Goal: Communication & Community: Participate in discussion

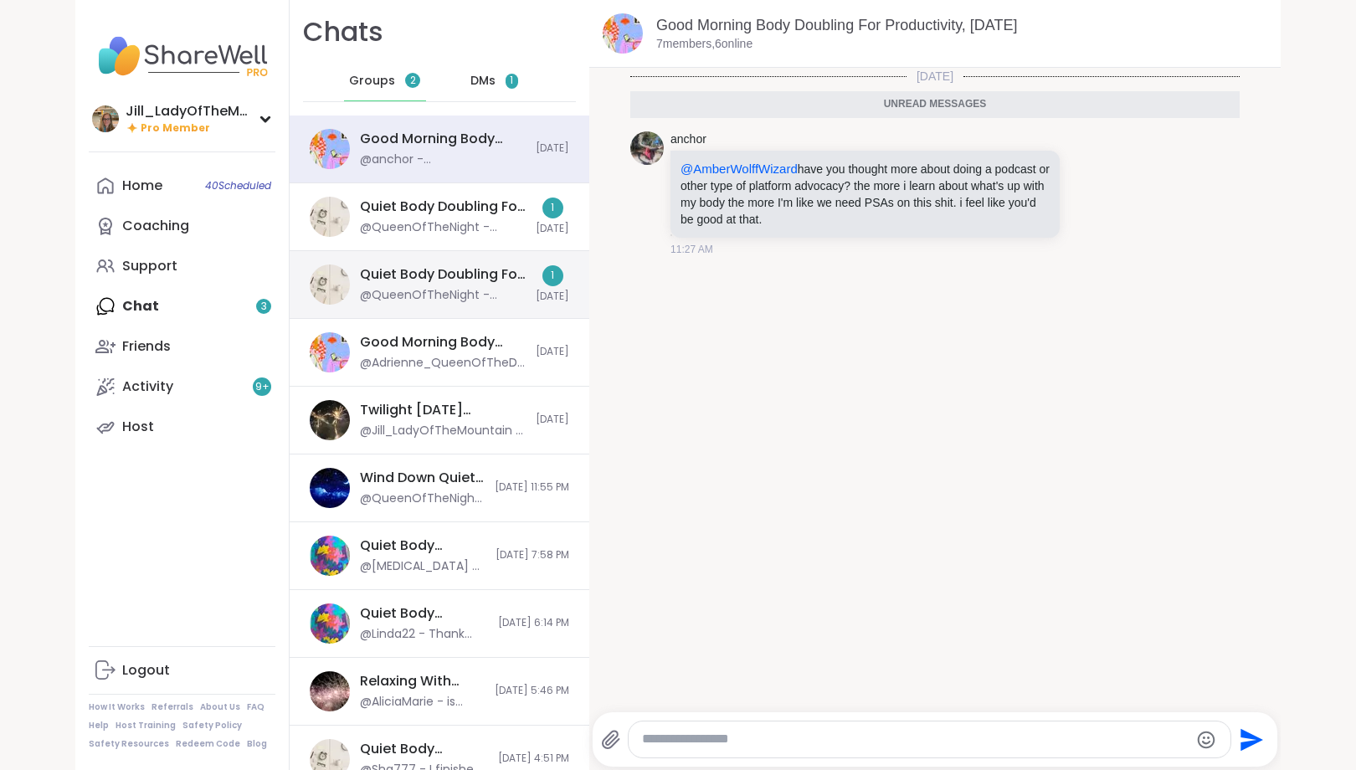
click at [418, 273] on div "Quiet Body Doubling For Productivity - [DATE]" at bounding box center [443, 274] width 166 height 18
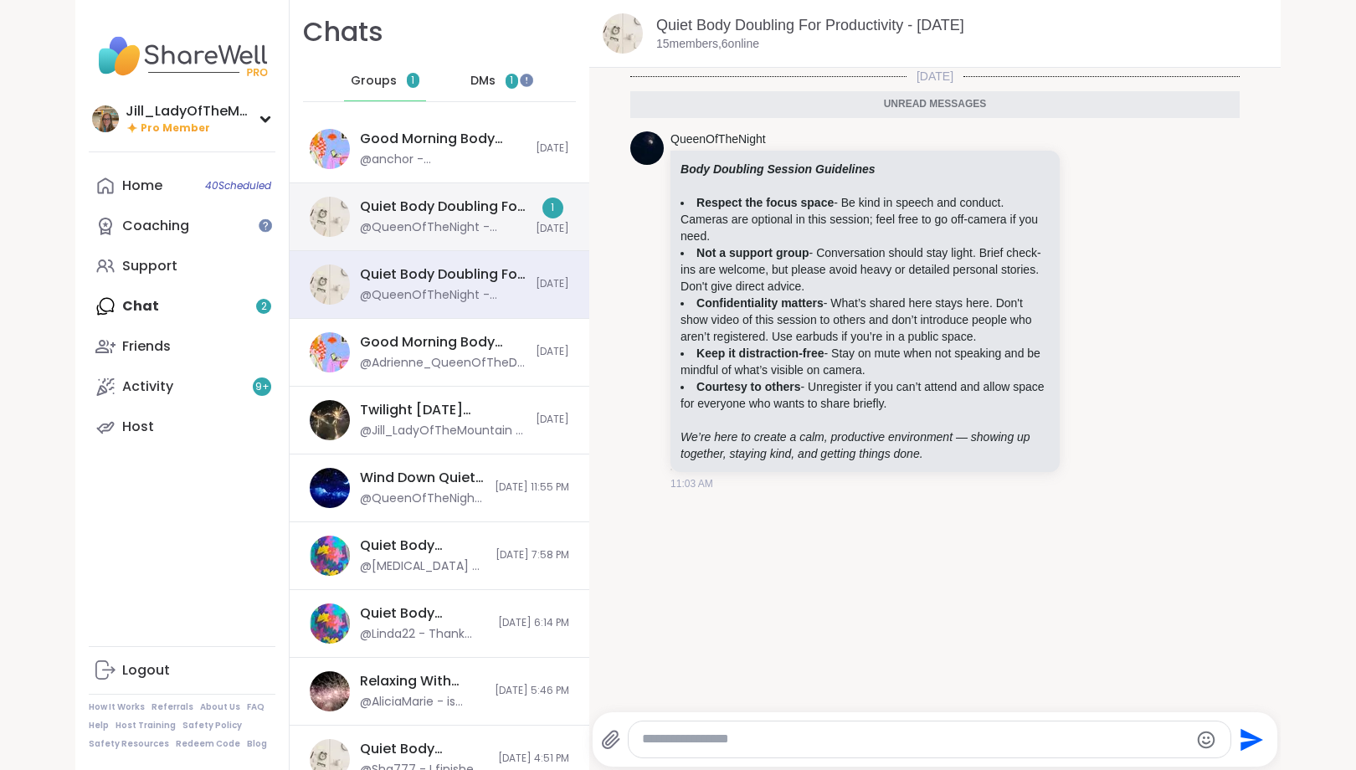
click at [439, 218] on div "Quiet Body Doubling For Productivity - [DATE] @QueenOfTheNight - ***Body Doubli…" at bounding box center [443, 216] width 166 height 38
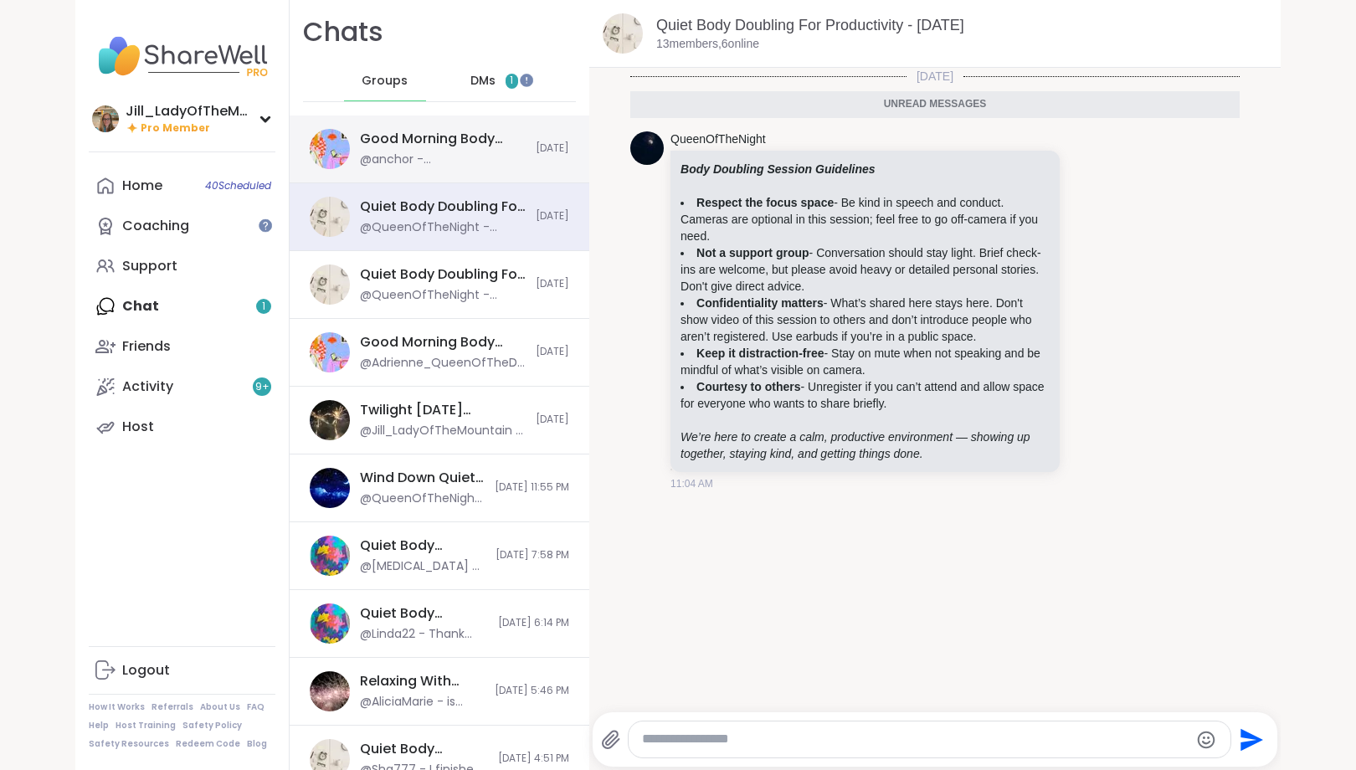
click at [462, 126] on div "Good Morning Body Doubling For Productivity, [DATE] @anchor - @AmberWolffWizard…" at bounding box center [440, 149] width 300 height 68
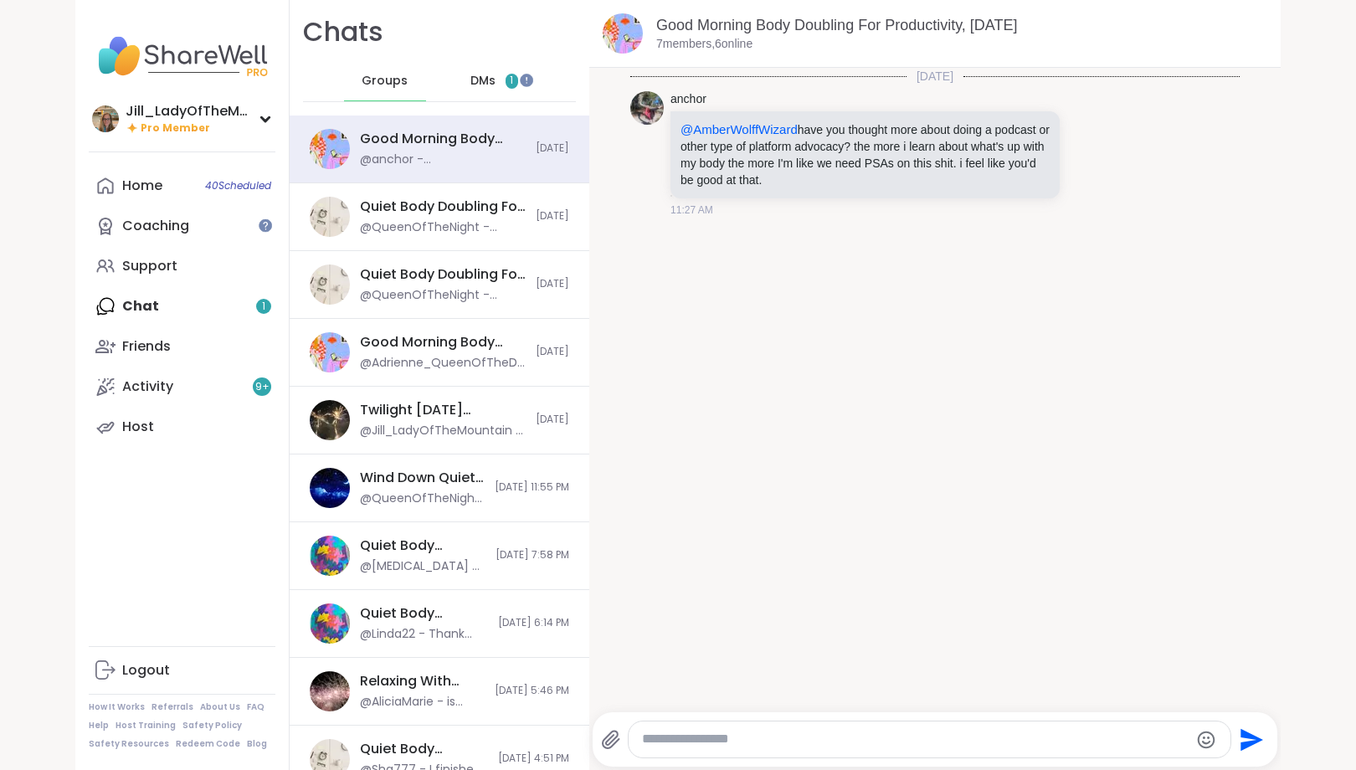
click at [513, 77] on span "1" at bounding box center [511, 81] width 3 height 14
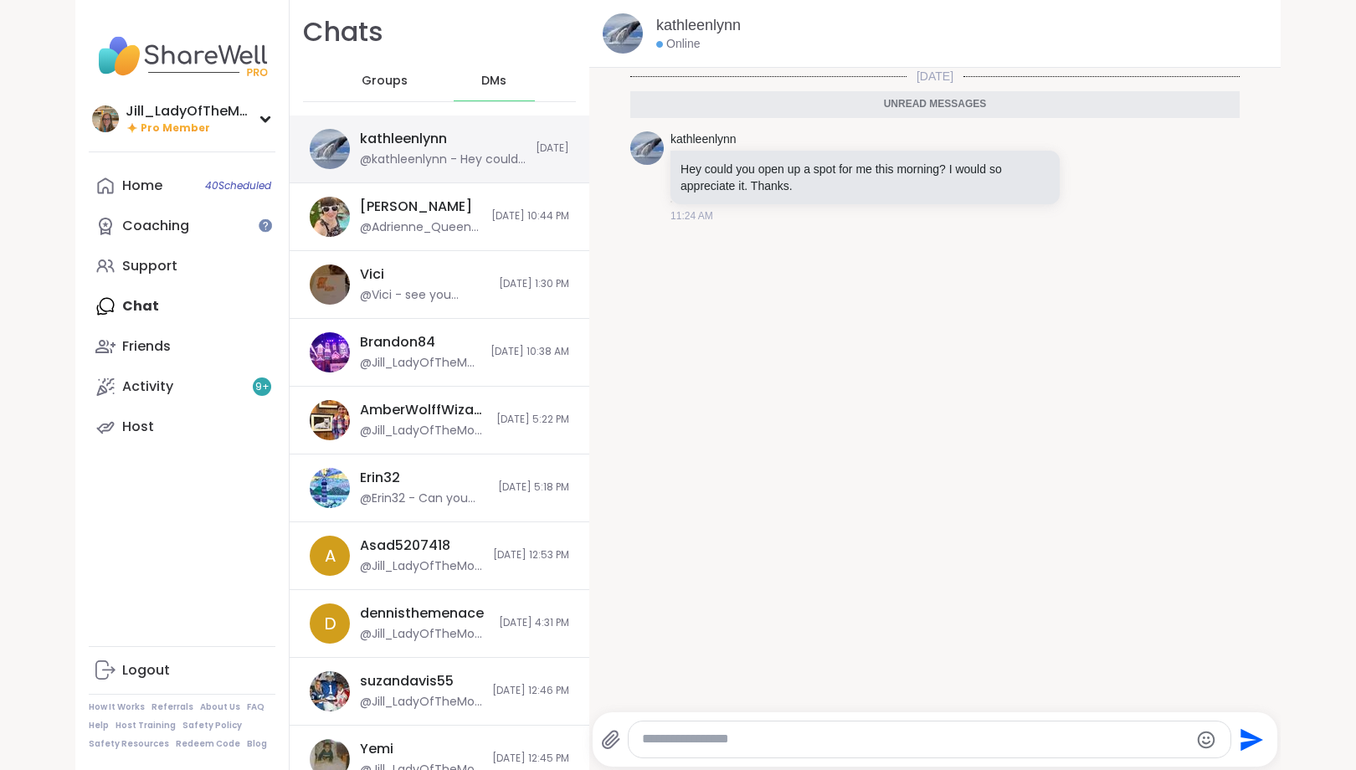
click at [506, 157] on div "@kathleenlynn - Hey could you open up a spot for me this morning? I would so ap…" at bounding box center [443, 159] width 166 height 17
click at [1095, 174] on icon at bounding box center [1089, 176] width 13 height 13
click at [956, 145] on div "Select Reaction: Heart" at bounding box center [955, 149] width 15 height 15
click at [1110, 187] on icon at bounding box center [1108, 188] width 12 height 12
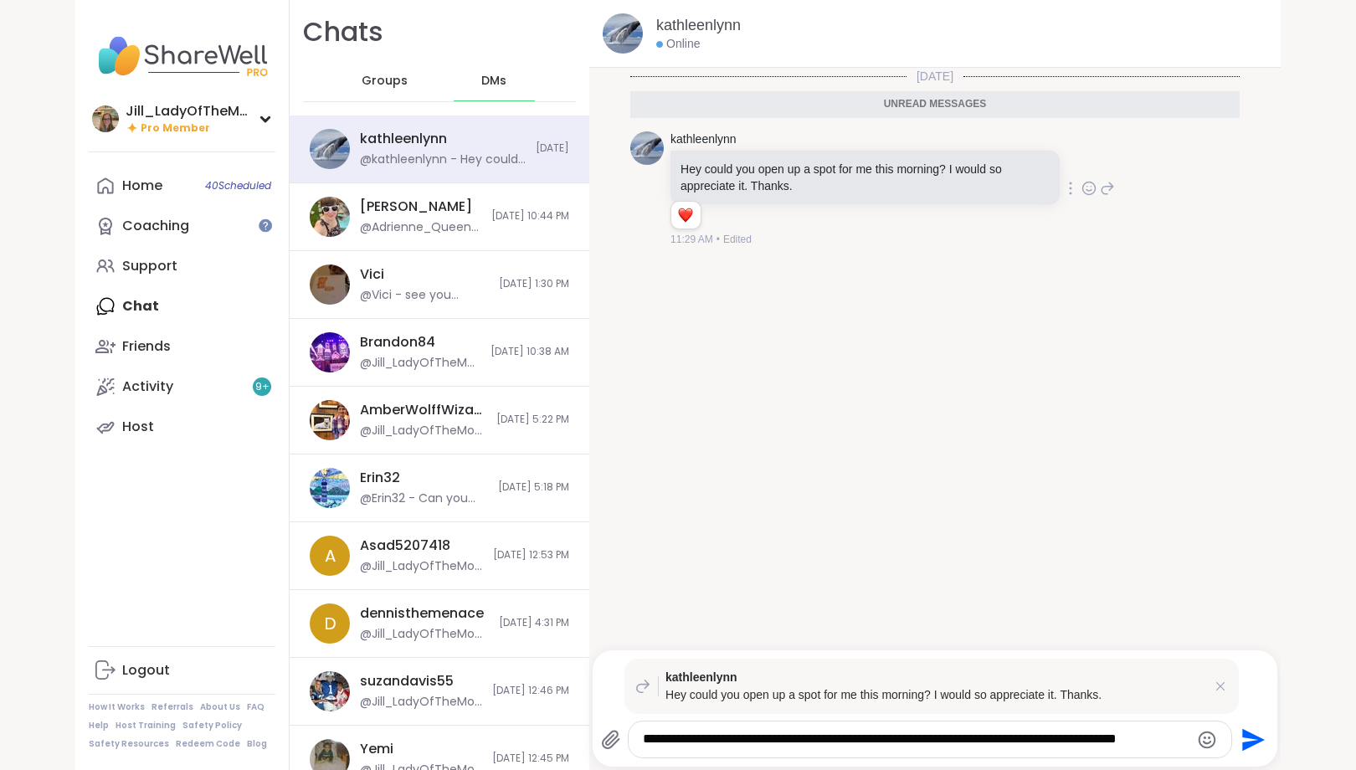
type textarea "**********"
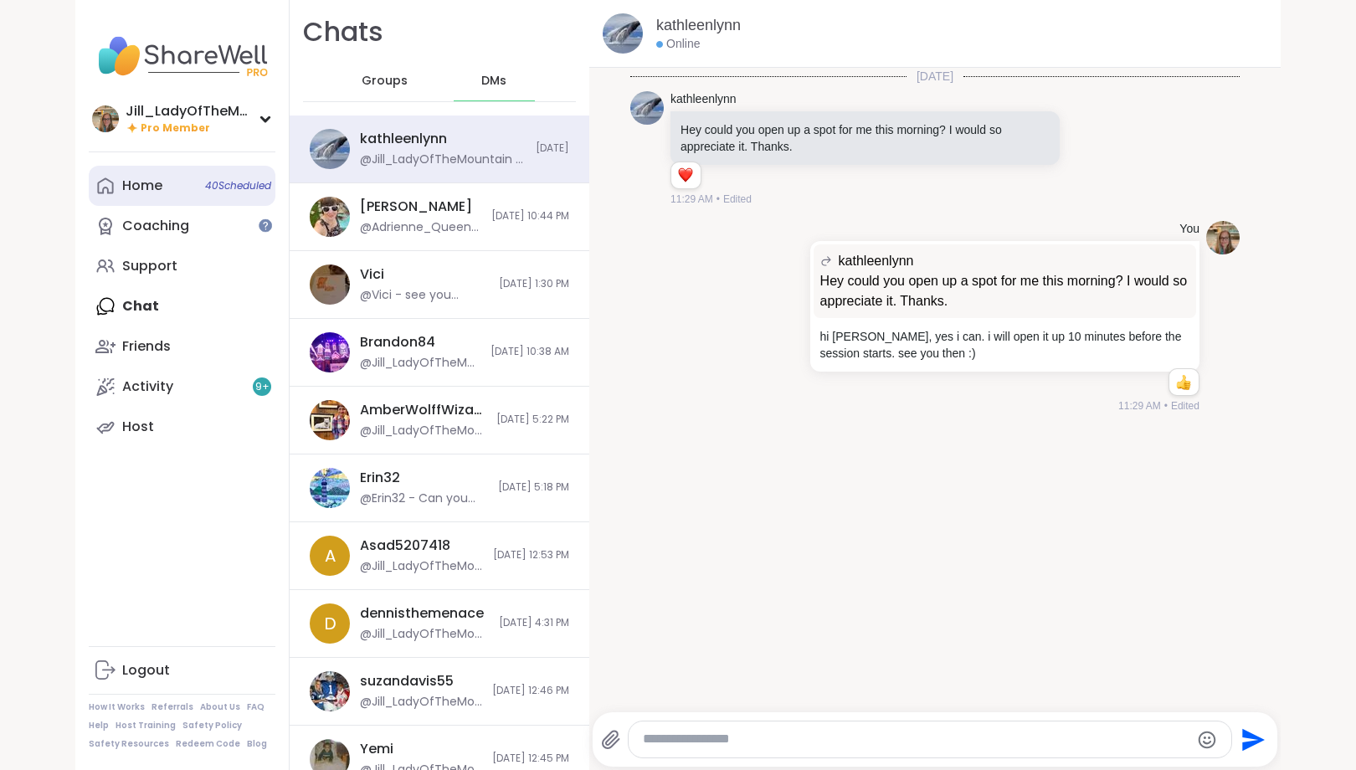
click at [190, 183] on link "Home 40 Scheduled" at bounding box center [182, 186] width 187 height 40
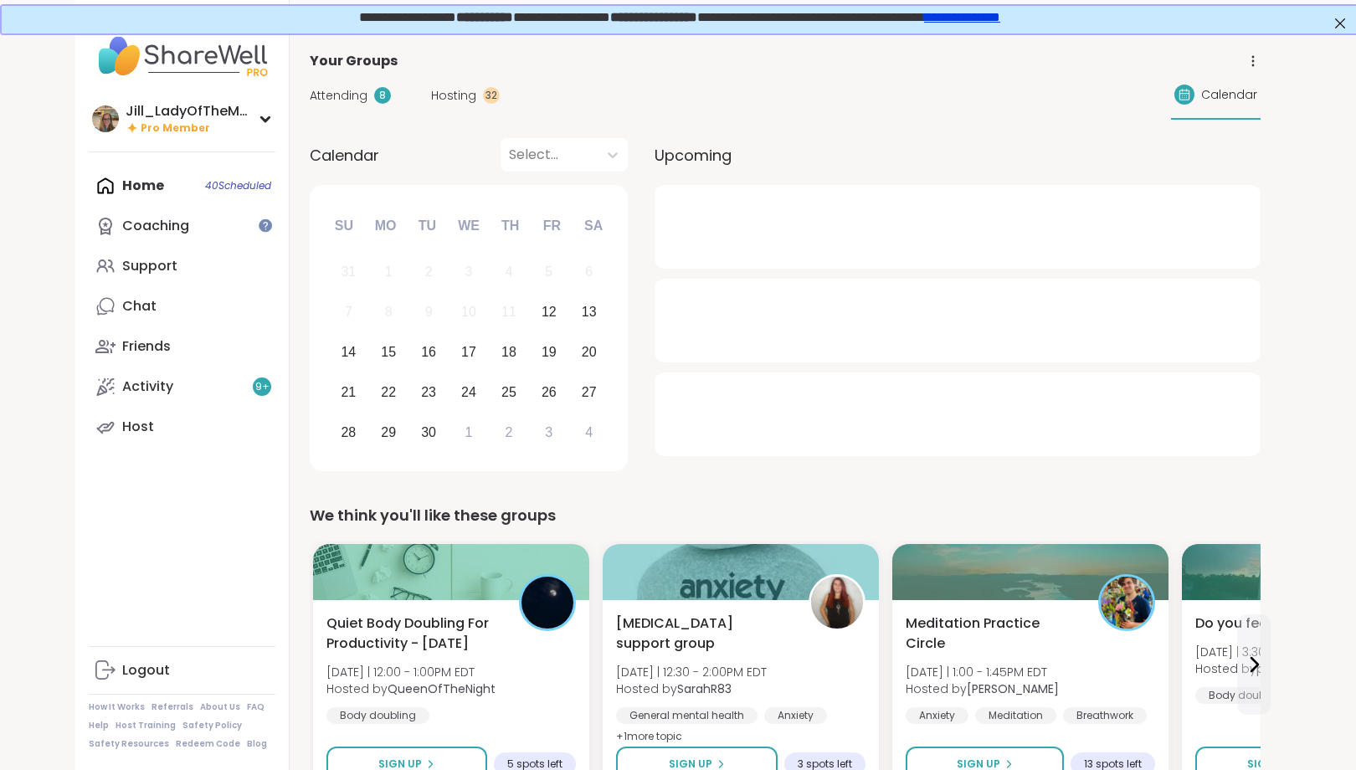
click at [458, 91] on span "Hosting" at bounding box center [453, 96] width 45 height 18
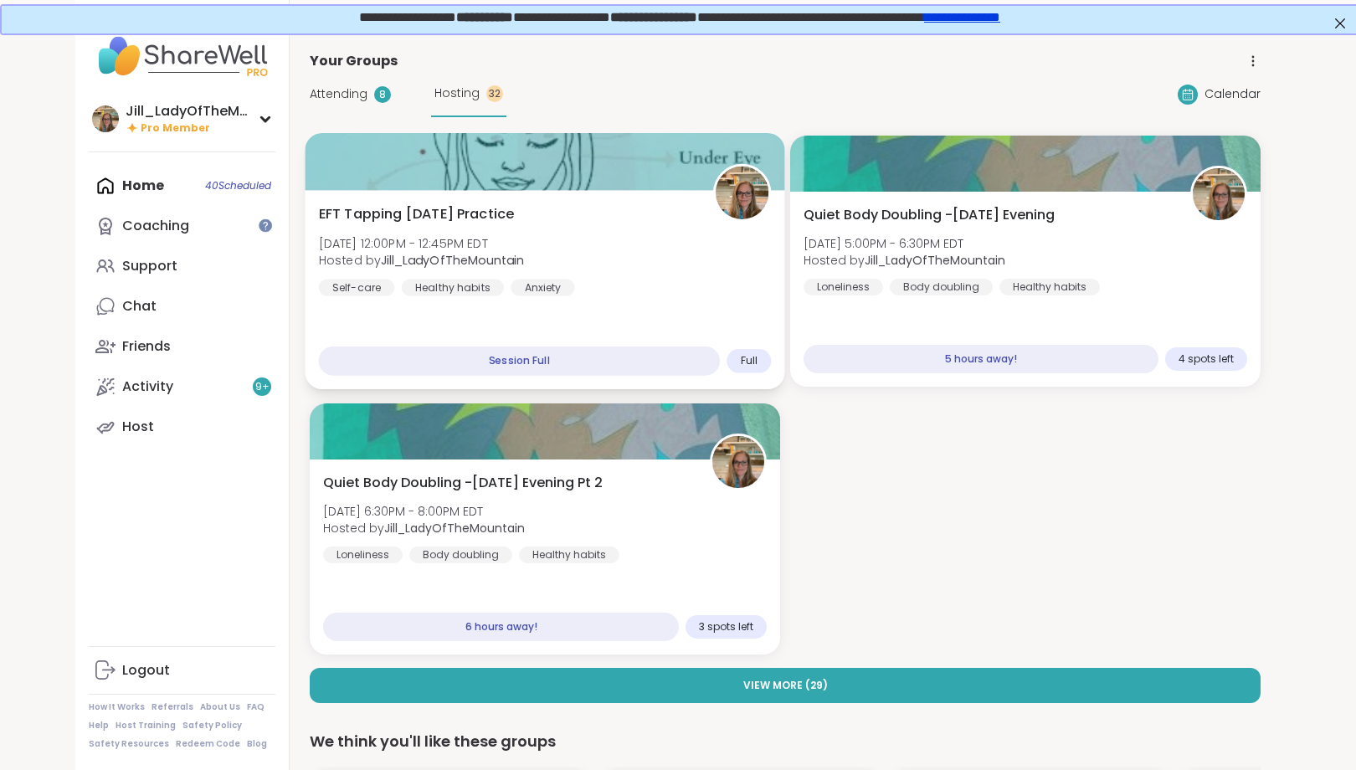
click at [622, 306] on div "EFT Tapping Friday Practice Fri, Sep 12 | 12:00PM - 12:45PM EDT Hosted by Jill_…" at bounding box center [544, 289] width 479 height 199
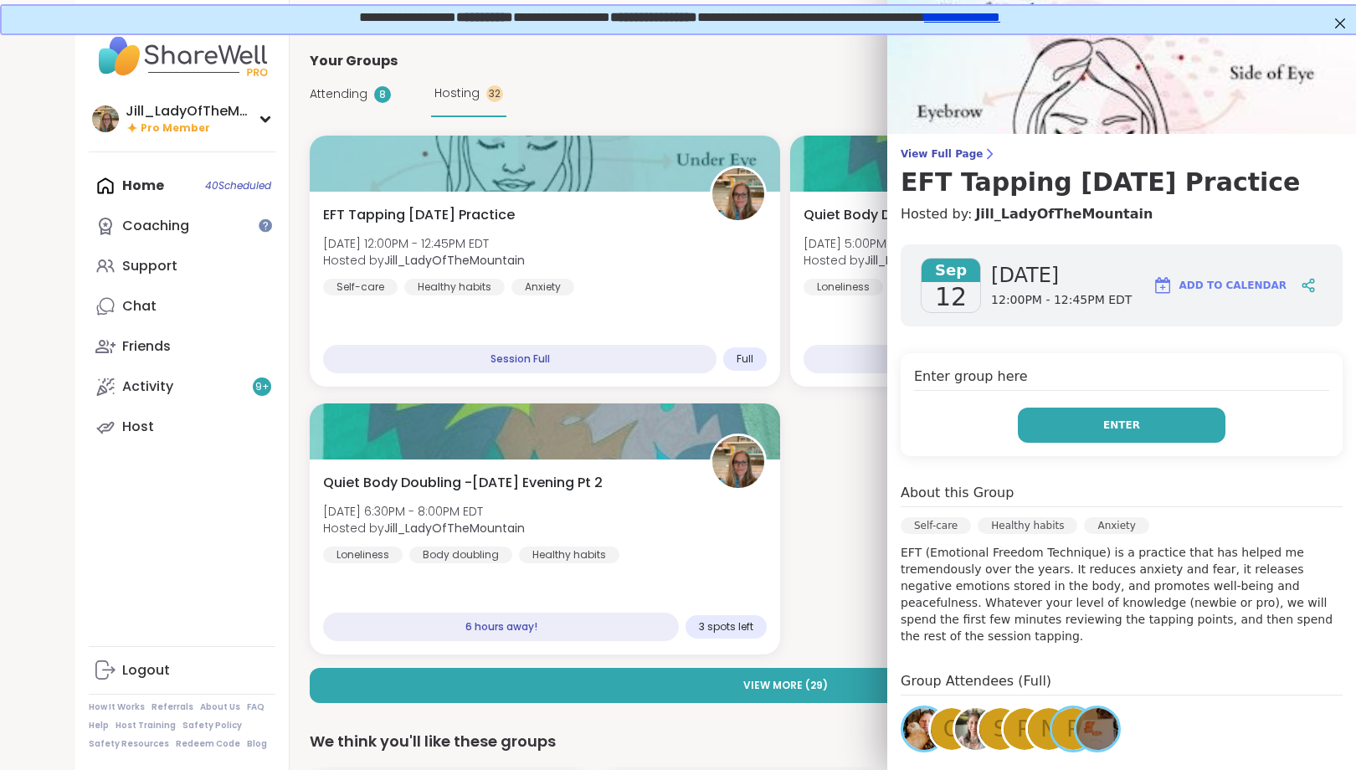
click at [1066, 423] on button "Enter" at bounding box center [1122, 425] width 208 height 35
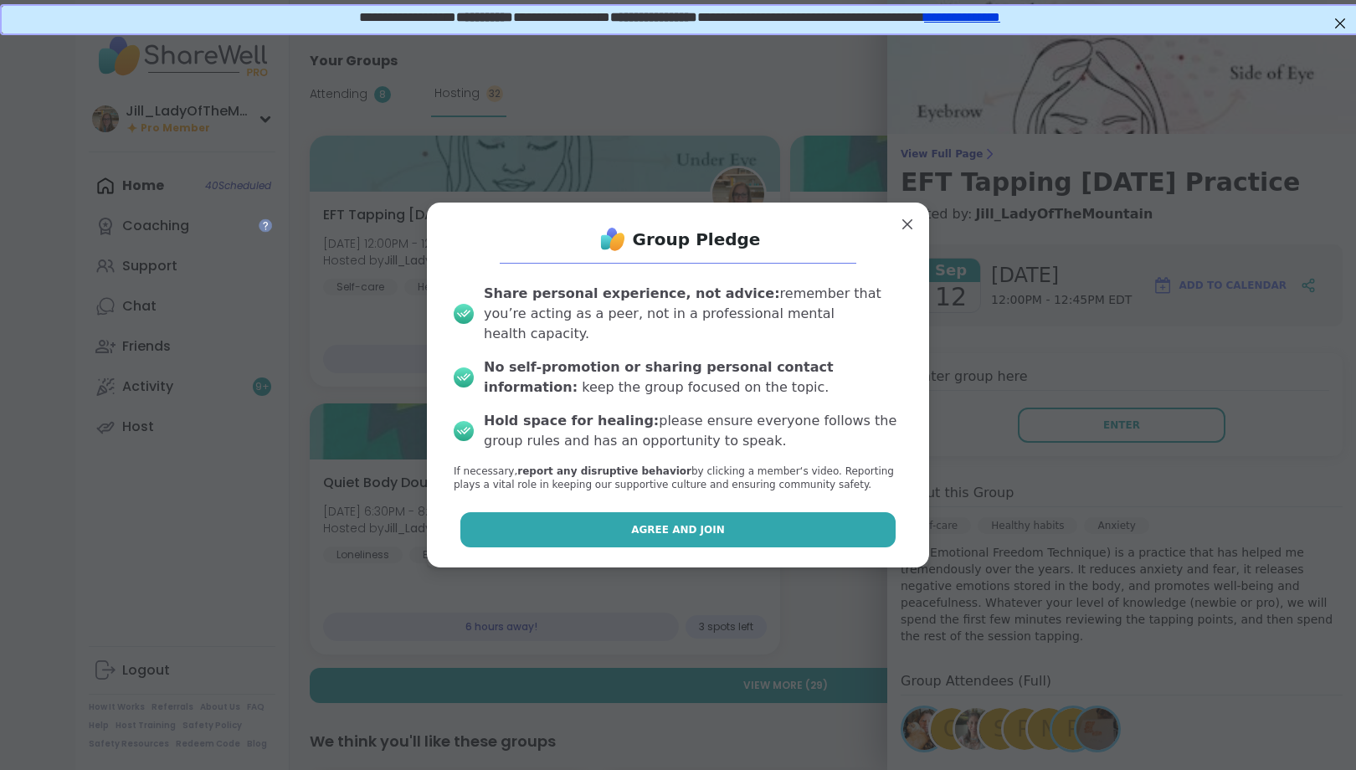
click at [731, 519] on button "Agree and Join" at bounding box center [678, 529] width 436 height 35
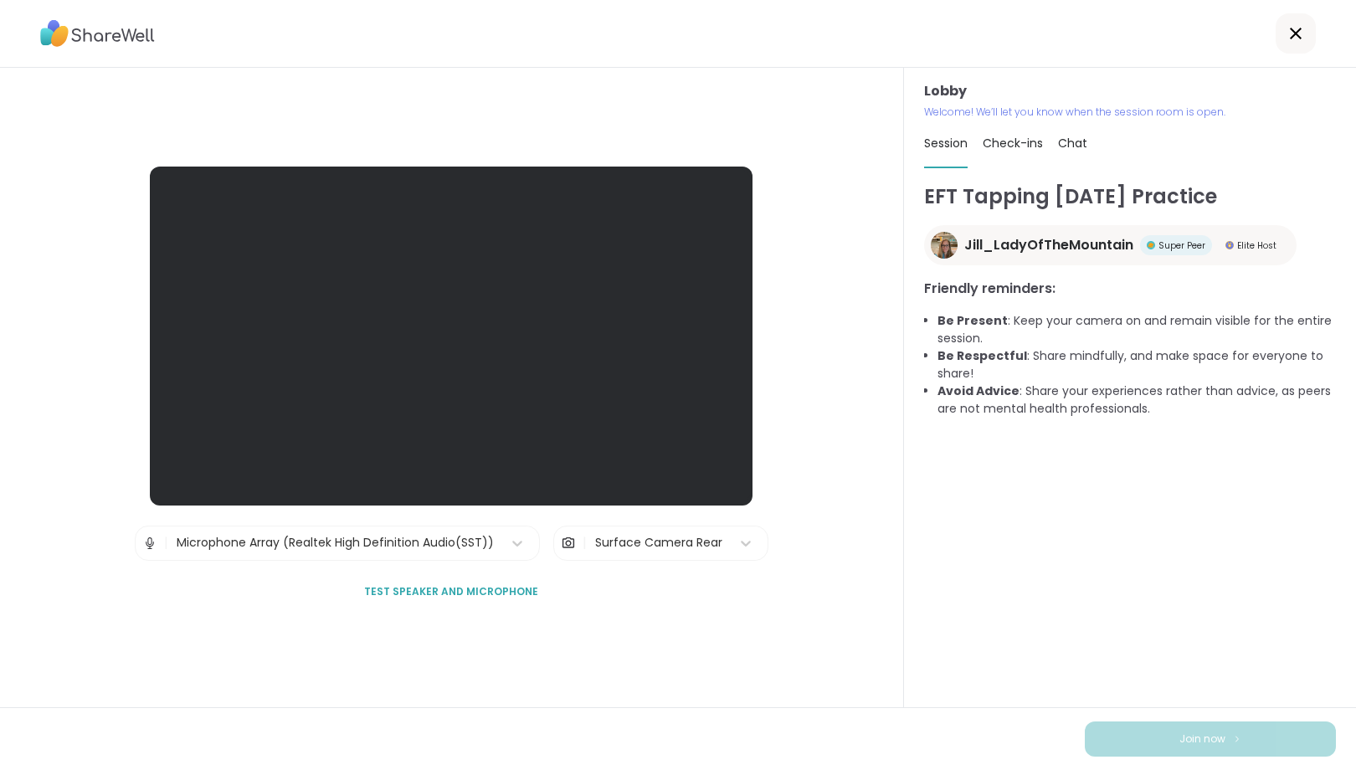
click at [1067, 138] on span "Chat" at bounding box center [1072, 143] width 29 height 17
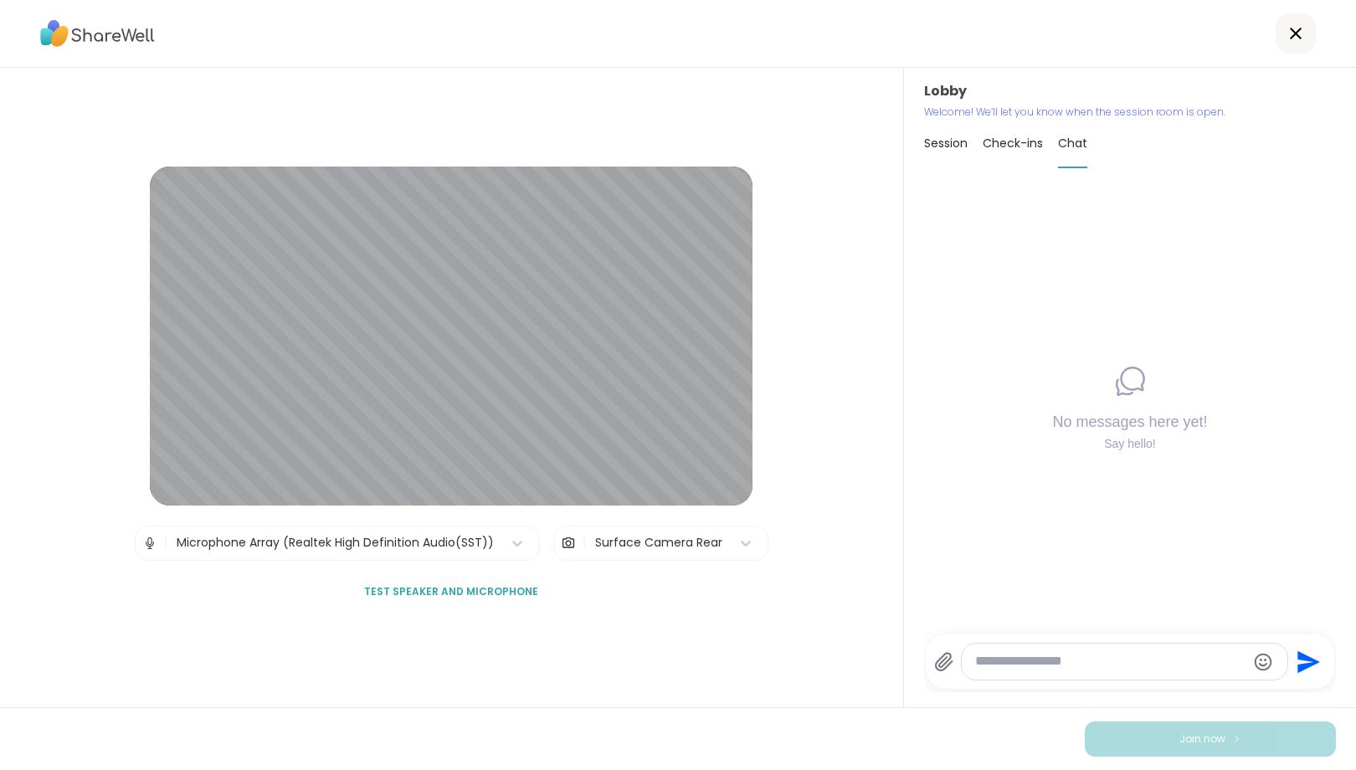
click at [683, 532] on div "Surface Camera Rear" at bounding box center [659, 542] width 144 height 33
click at [667, 642] on div "Lobby | Microphone Array (Realtek High Definition Audio(SST)) | Surface Camera …" at bounding box center [452, 387] width 904 height 639
click at [676, 540] on div "Surface Camera Rear" at bounding box center [658, 543] width 127 height 18
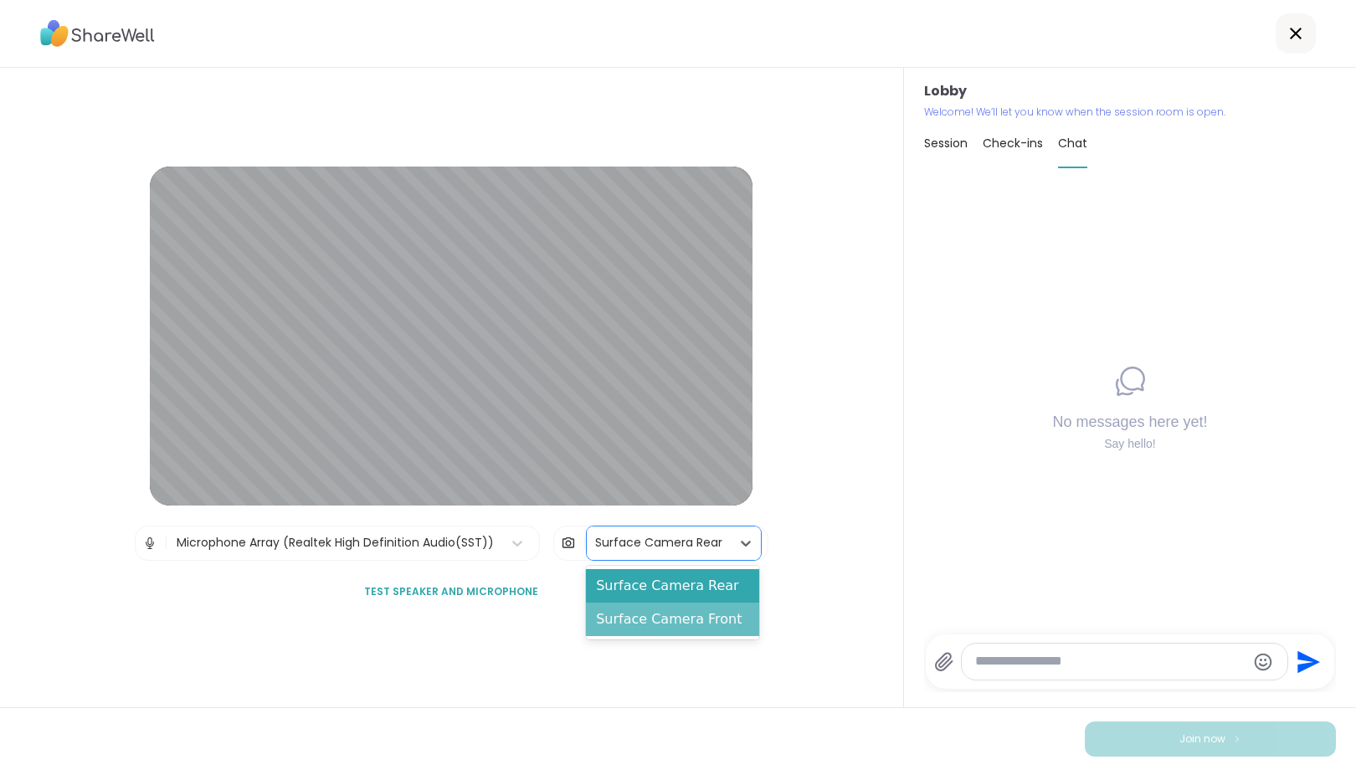
click at [676, 618] on div "Surface Camera Front" at bounding box center [672, 618] width 173 height 33
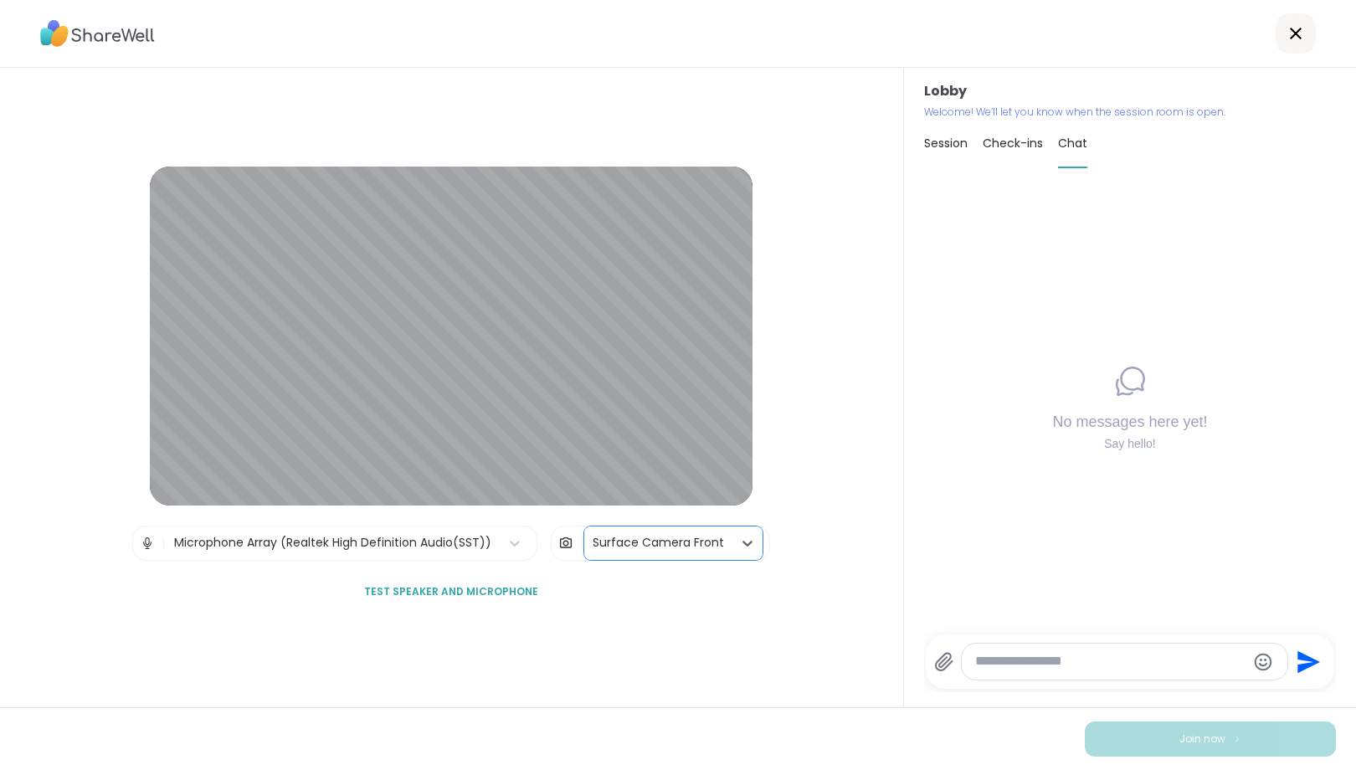
click at [1006, 662] on textarea "Type your message" at bounding box center [1110, 662] width 271 height 18
click at [950, 659] on icon at bounding box center [944, 662] width 16 height 18
click at [0, 0] on input "file" at bounding box center [0, 0] width 0 height 0
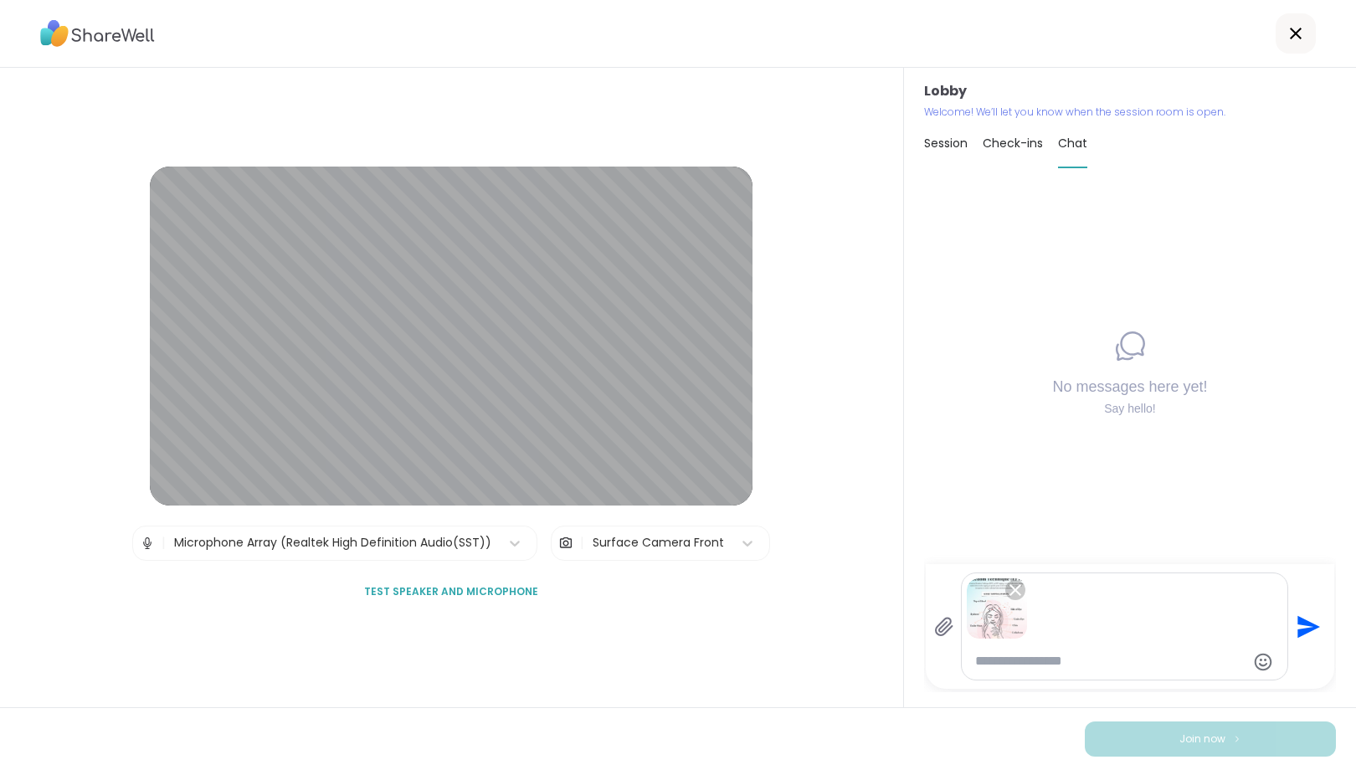
click at [1305, 615] on icon "Send" at bounding box center [1306, 626] width 27 height 27
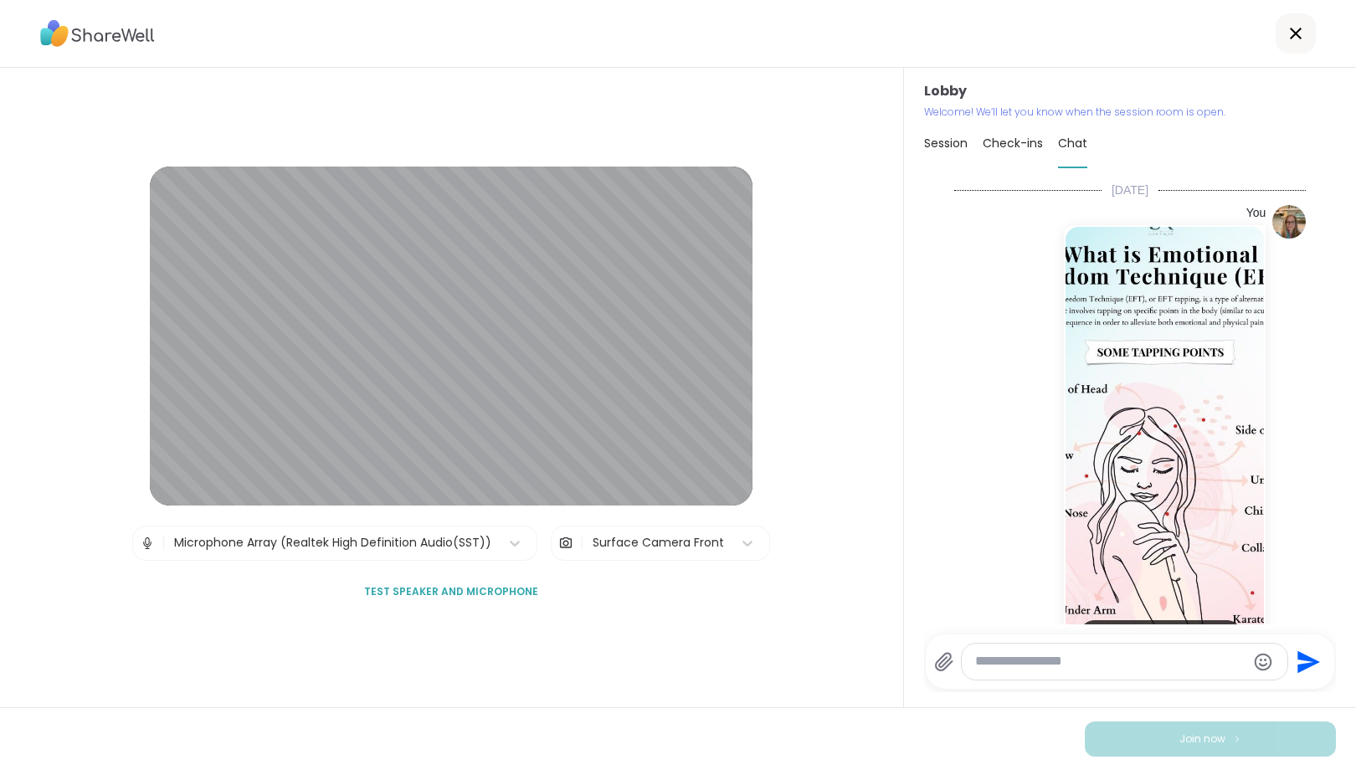
scroll to position [41, 0]
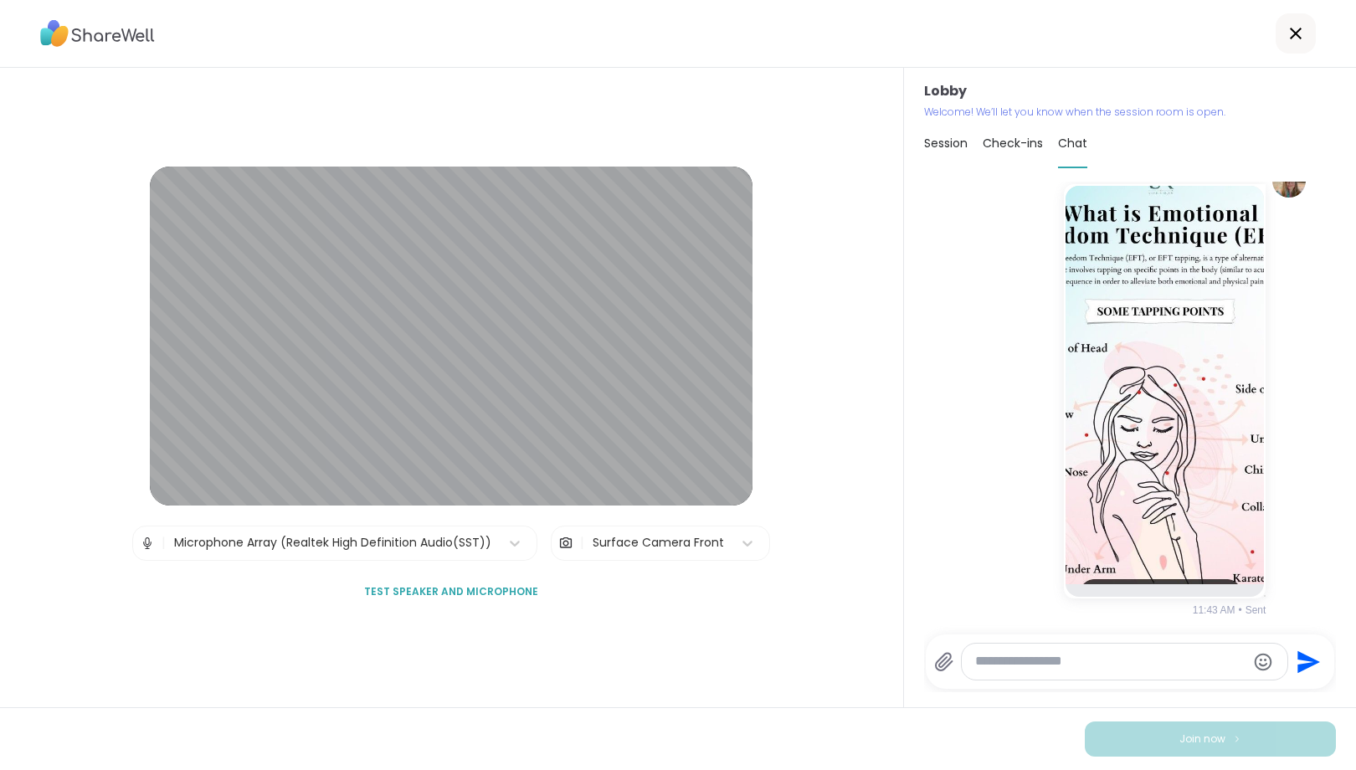
click at [1179, 652] on div at bounding box center [1123, 661] width 325 height 36
click at [1178, 658] on textarea "Type your message" at bounding box center [1110, 662] width 271 height 18
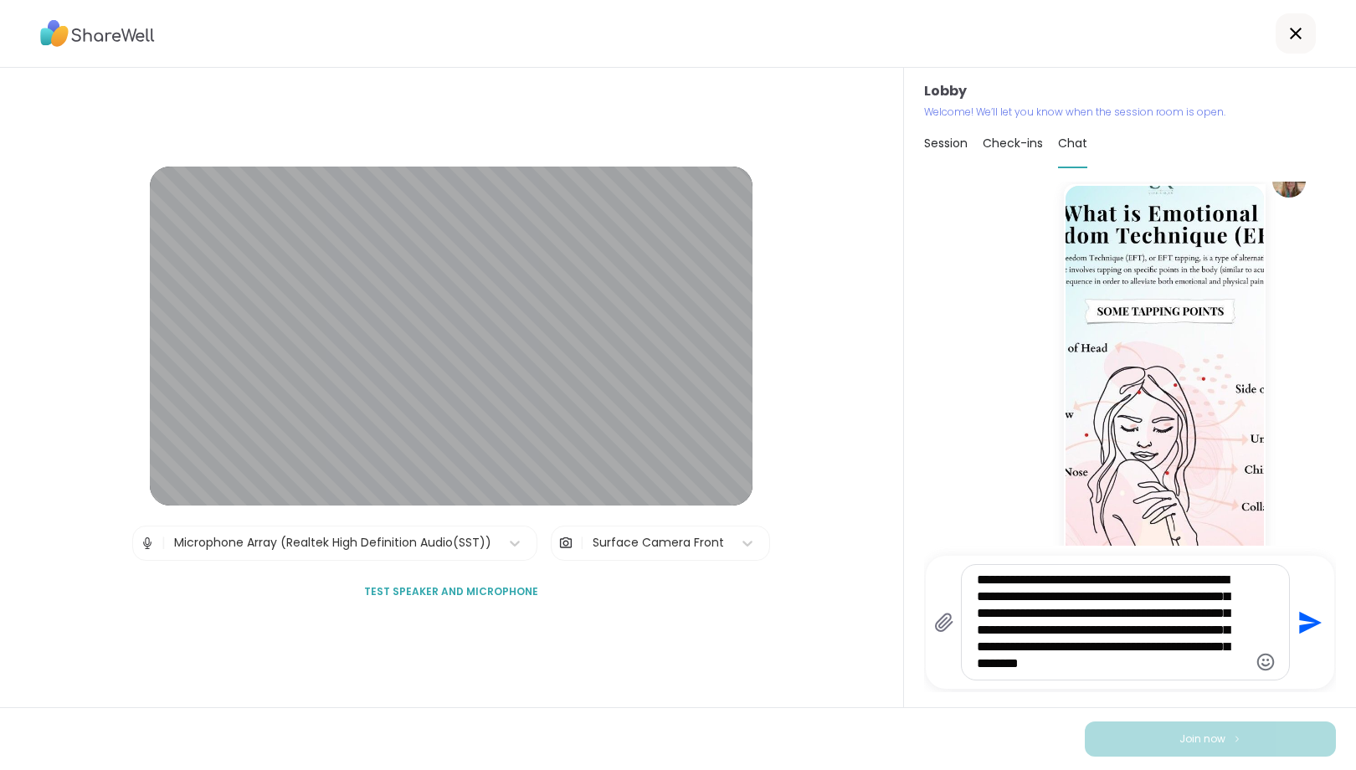
click at [1062, 648] on textarea "**********" at bounding box center [1112, 622] width 271 height 101
type textarea "**********"
click at [1305, 618] on icon "Send" at bounding box center [1311, 622] width 23 height 23
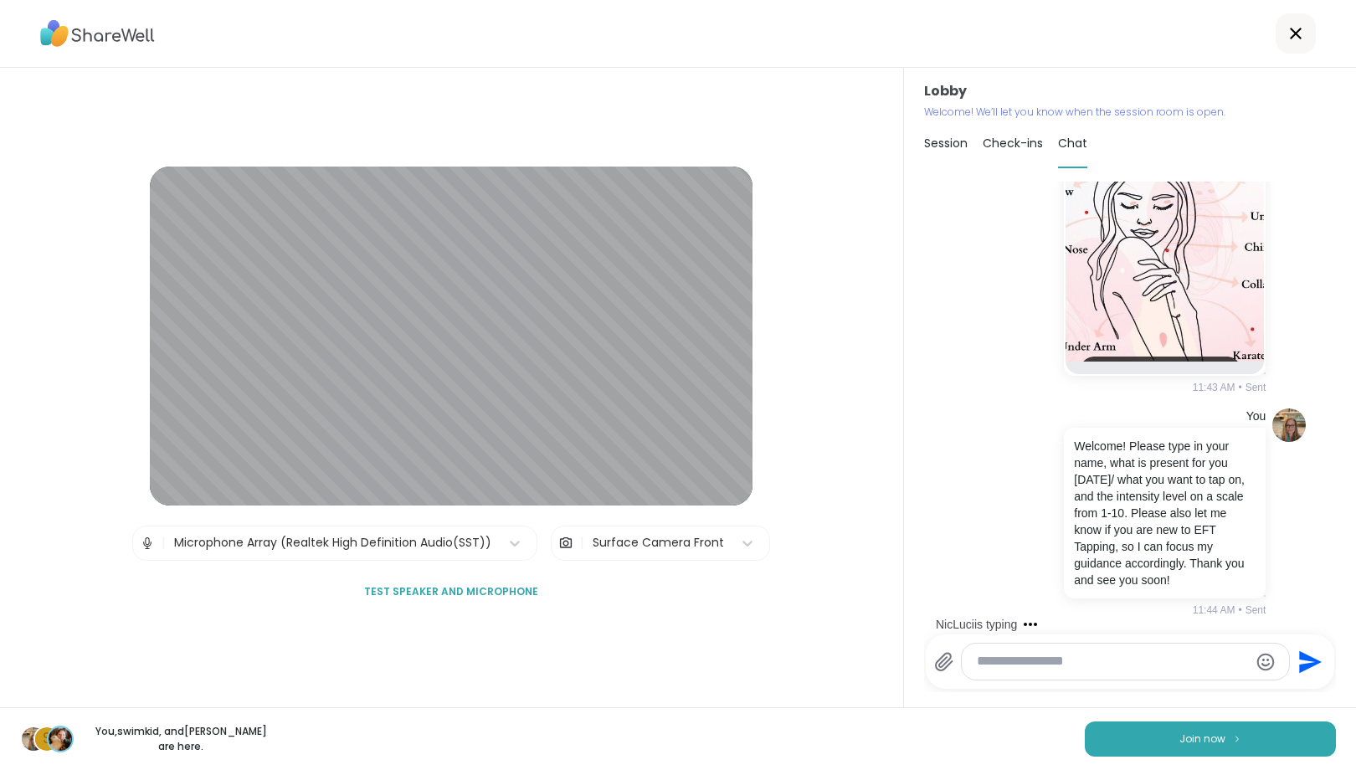
scroll to position [353, 0]
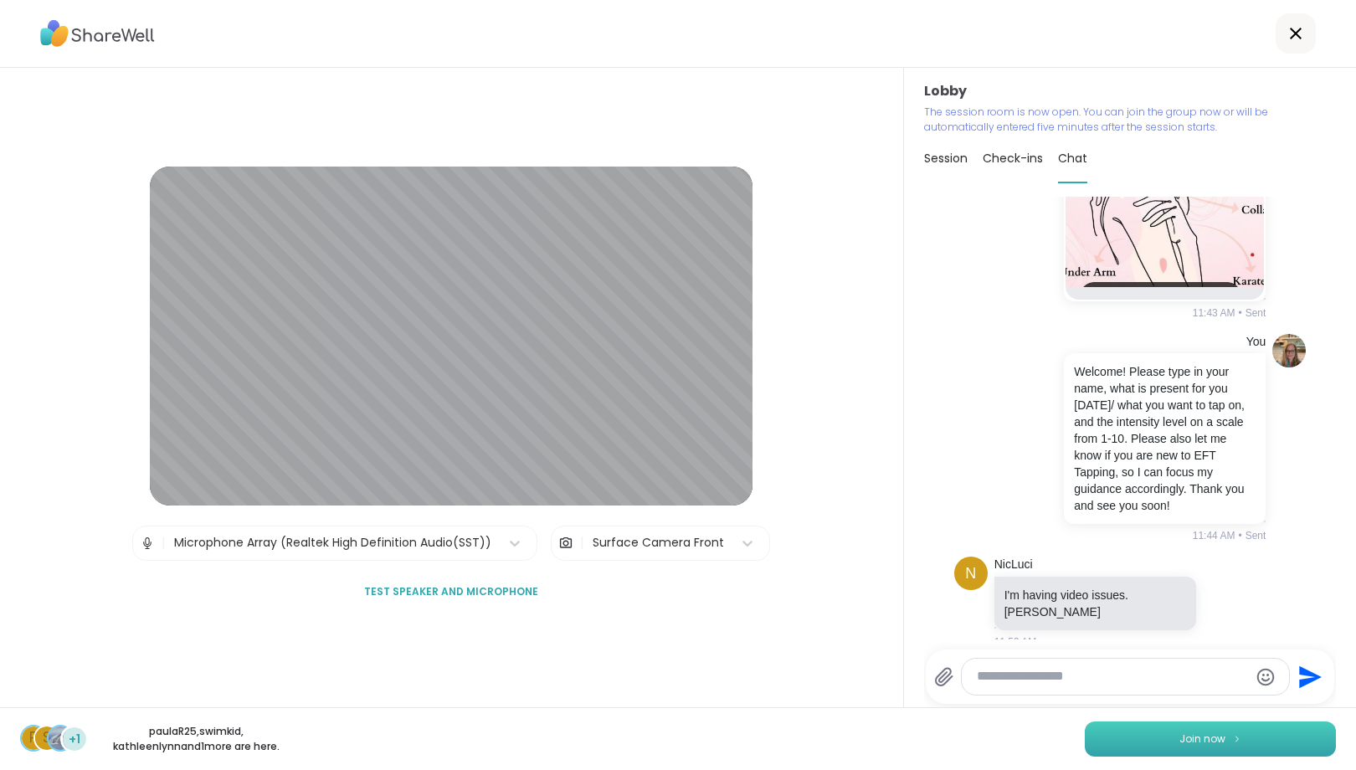
click at [1178, 742] on button "Join now" at bounding box center [1209, 738] width 251 height 35
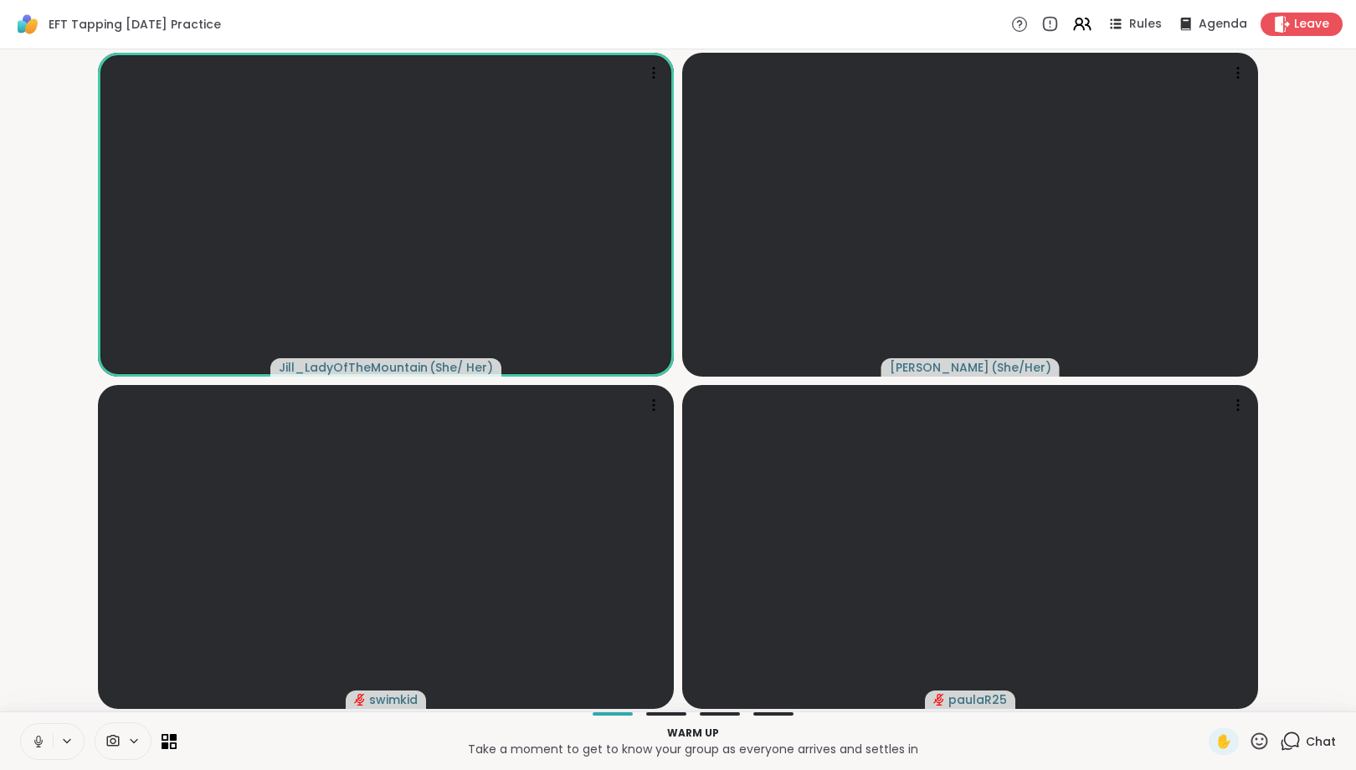
click at [132, 737] on icon at bounding box center [133, 741] width 13 height 14
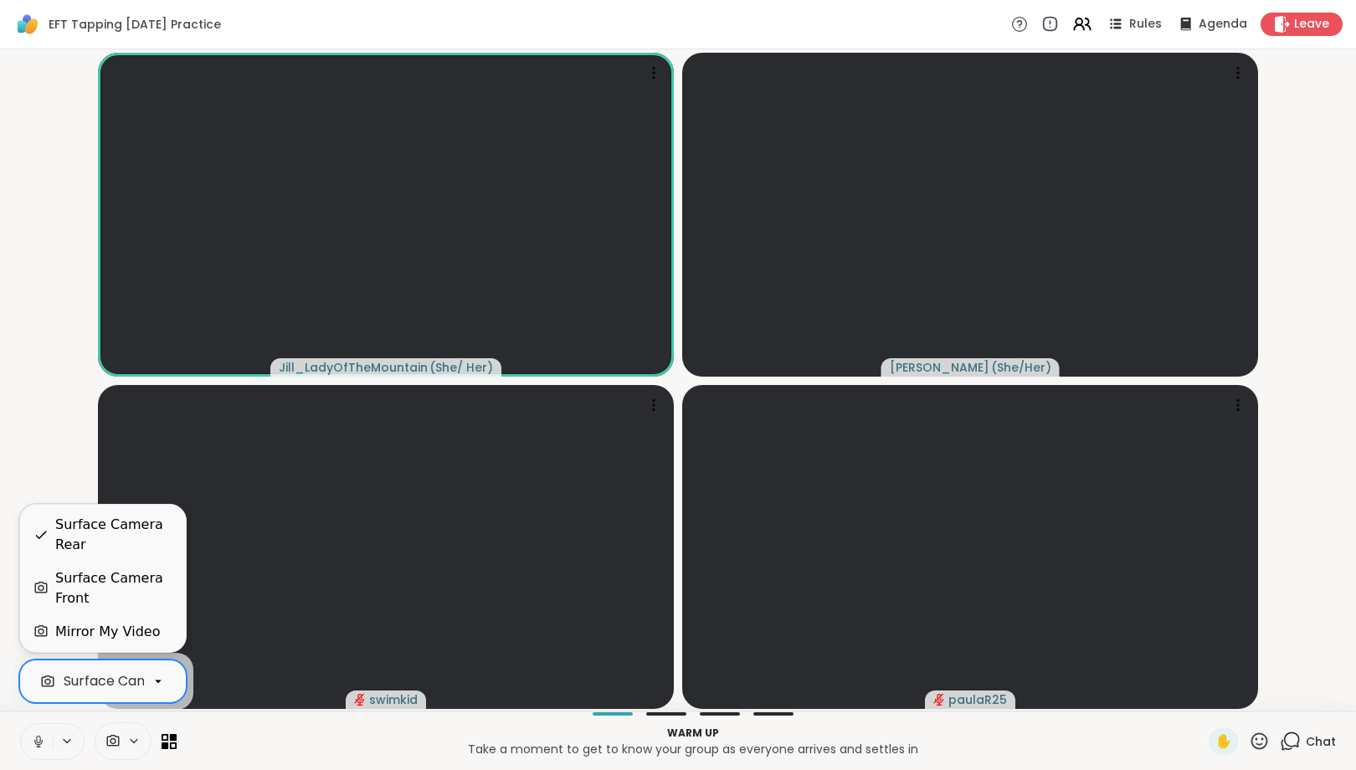
click at [156, 688] on icon at bounding box center [158, 681] width 15 height 15
click at [141, 598] on div "Surface Camera Front" at bounding box center [113, 588] width 117 height 40
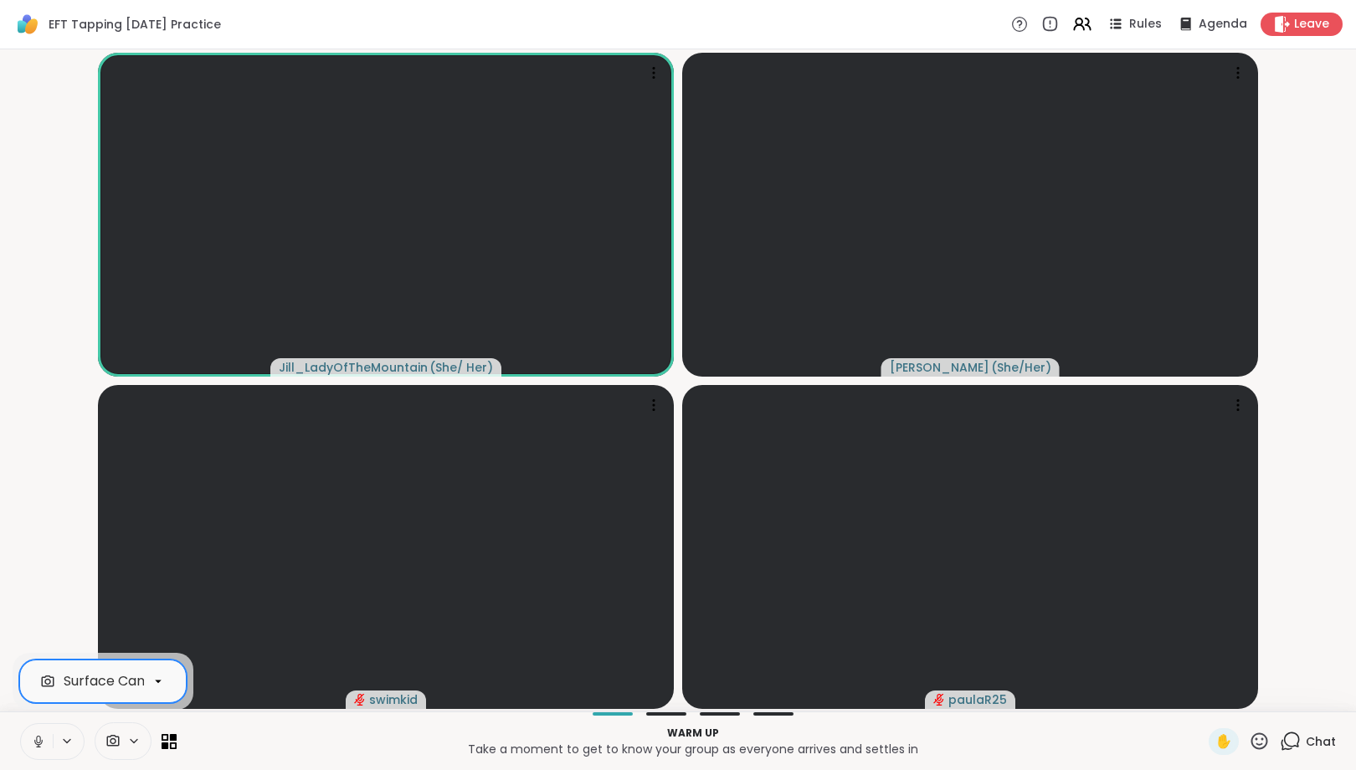
click at [1287, 739] on icon at bounding box center [1289, 741] width 21 height 21
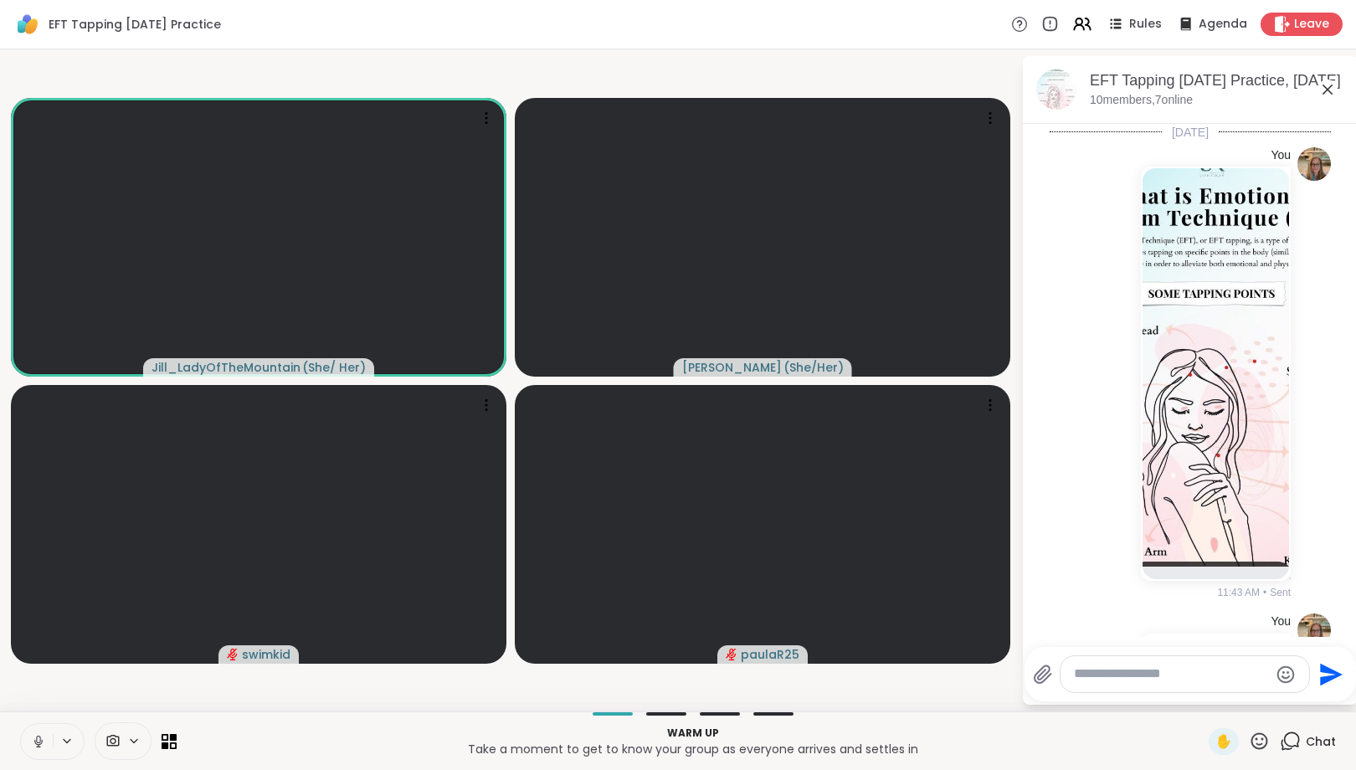
scroll to position [350, 0]
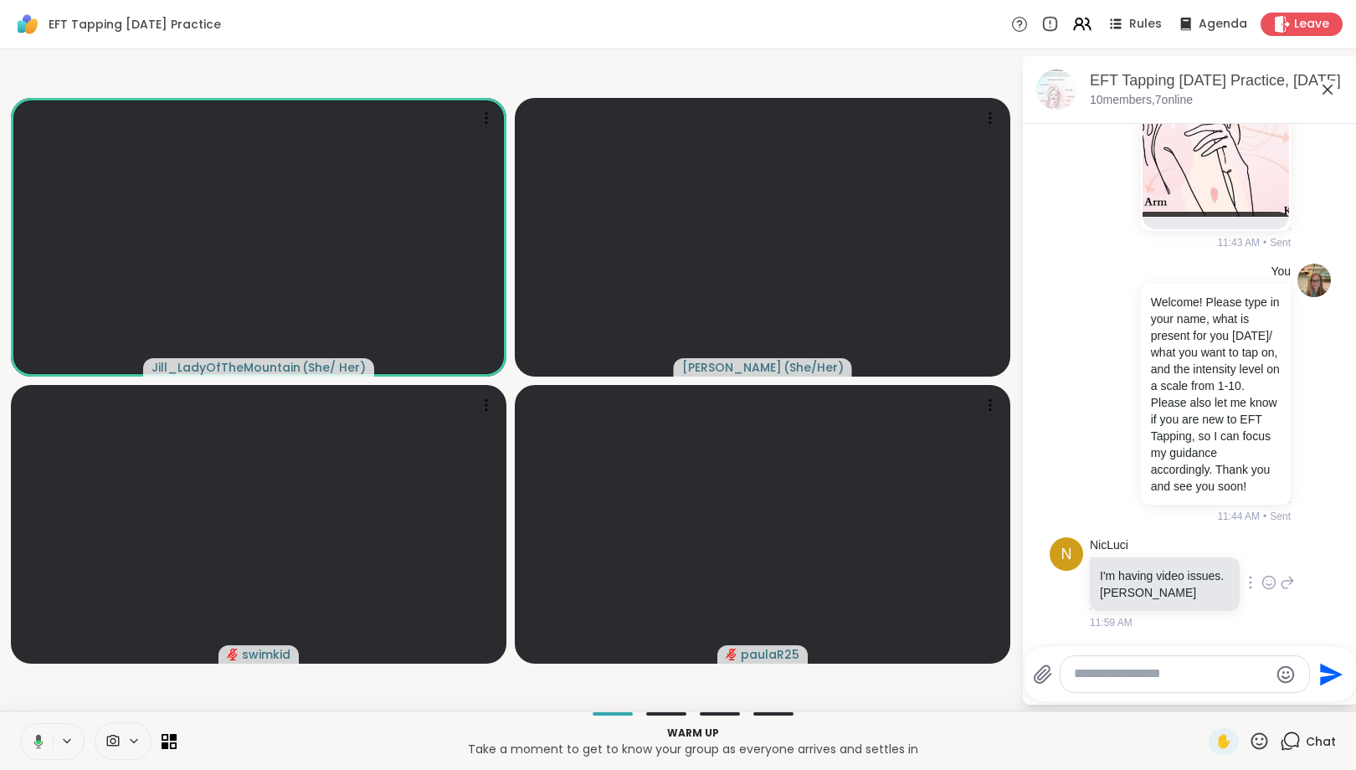
click at [1287, 582] on icon at bounding box center [1286, 582] width 15 height 20
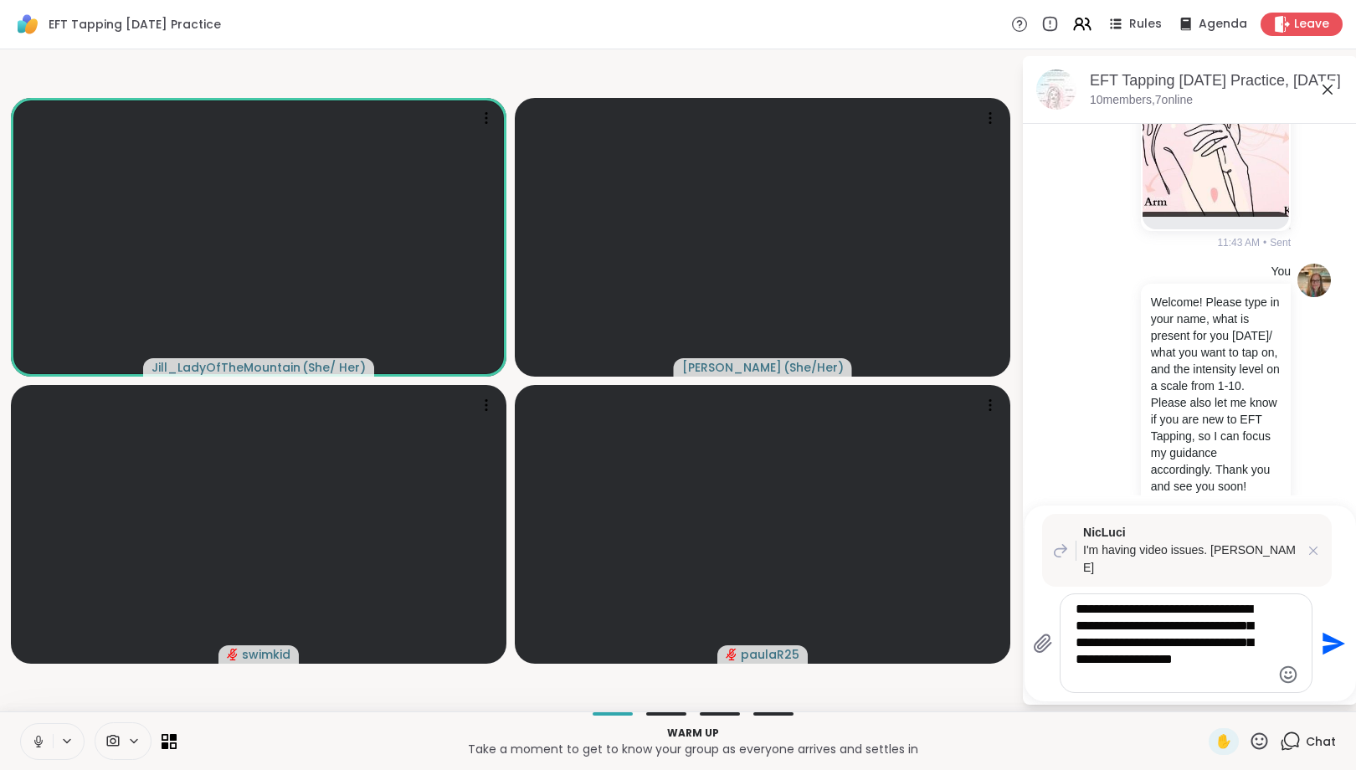
type textarea "**********"
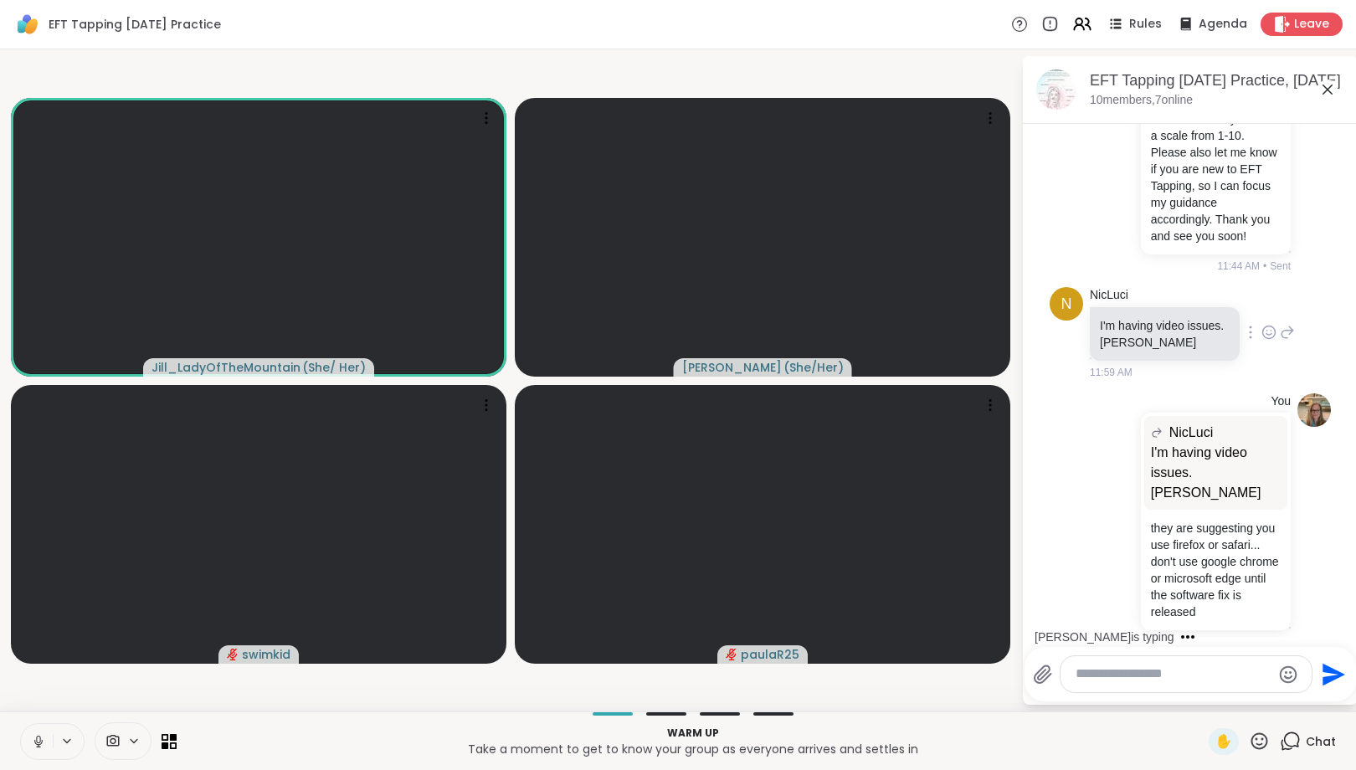
scroll to position [705, 0]
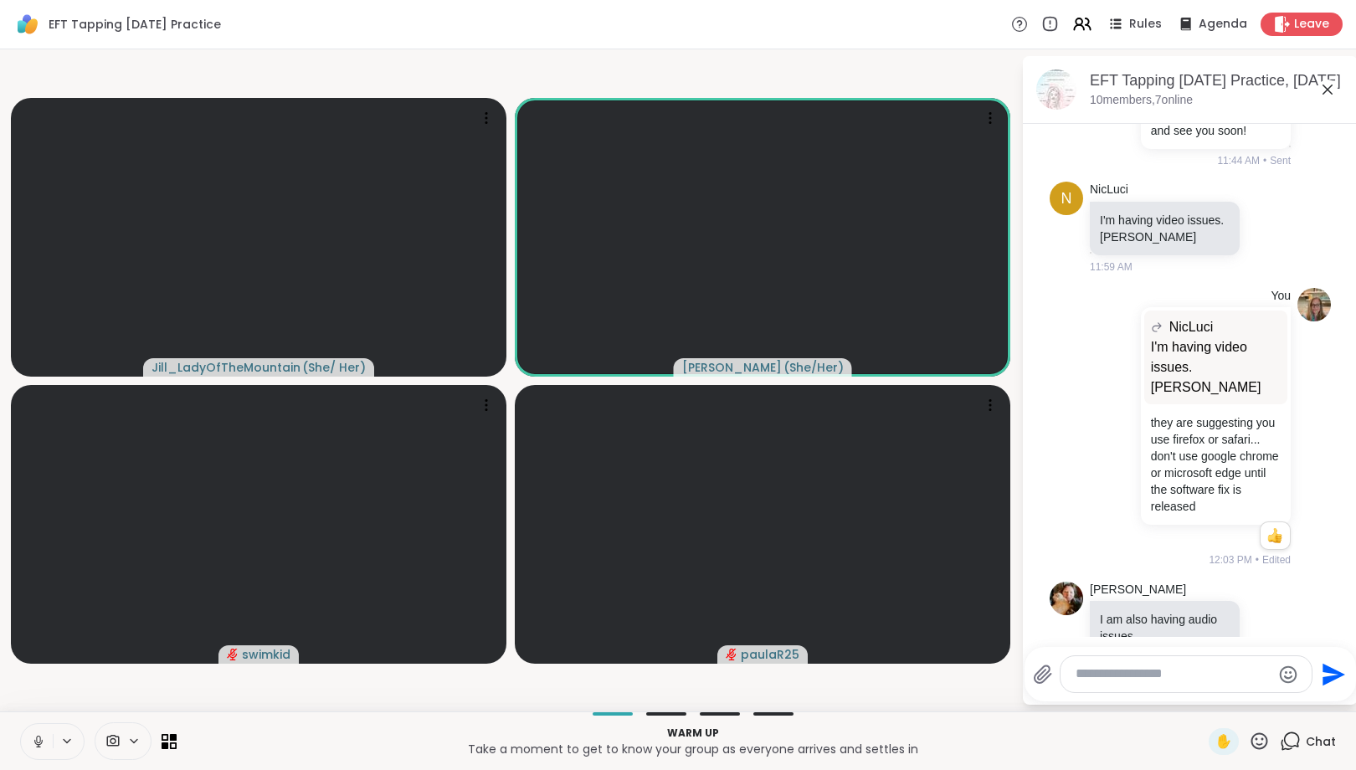
click at [1141, 675] on textarea "Type your message" at bounding box center [1172, 674] width 195 height 18
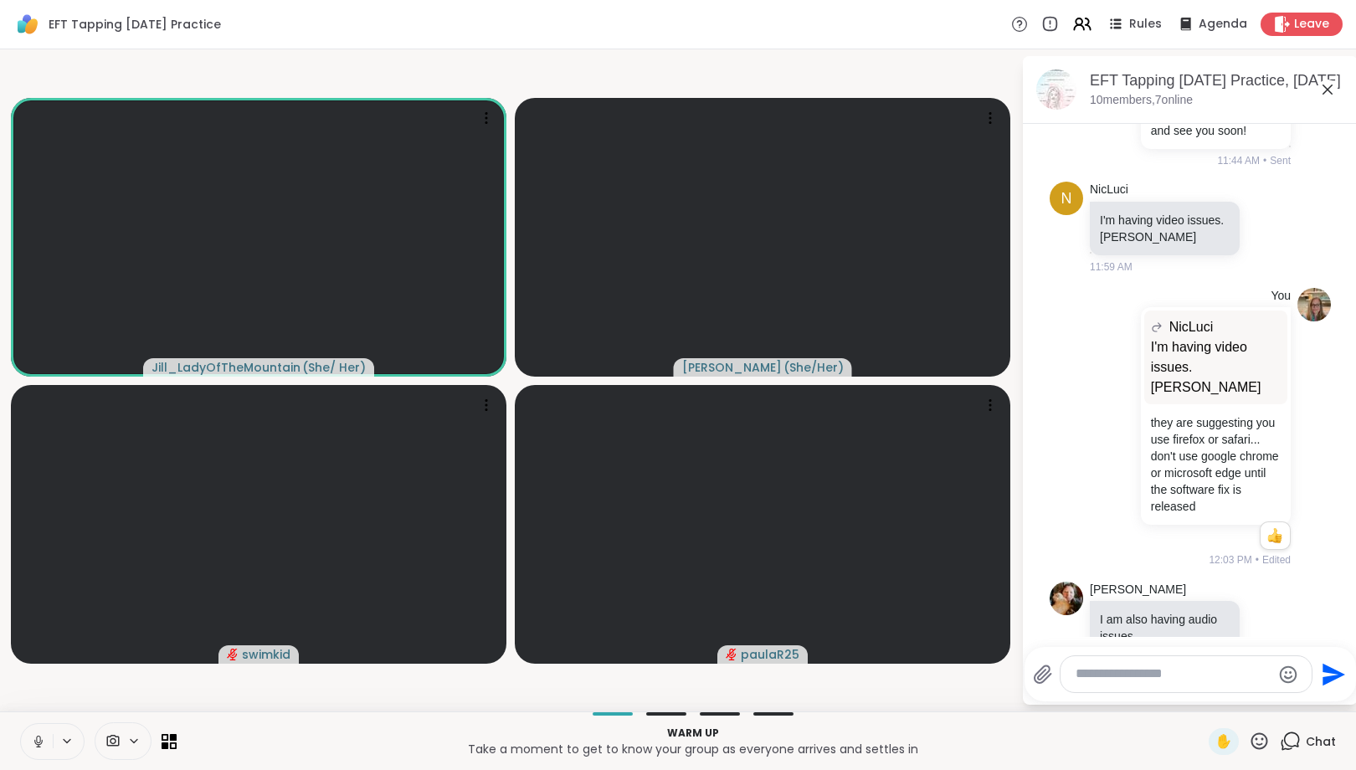
scroll to position [818, 0]
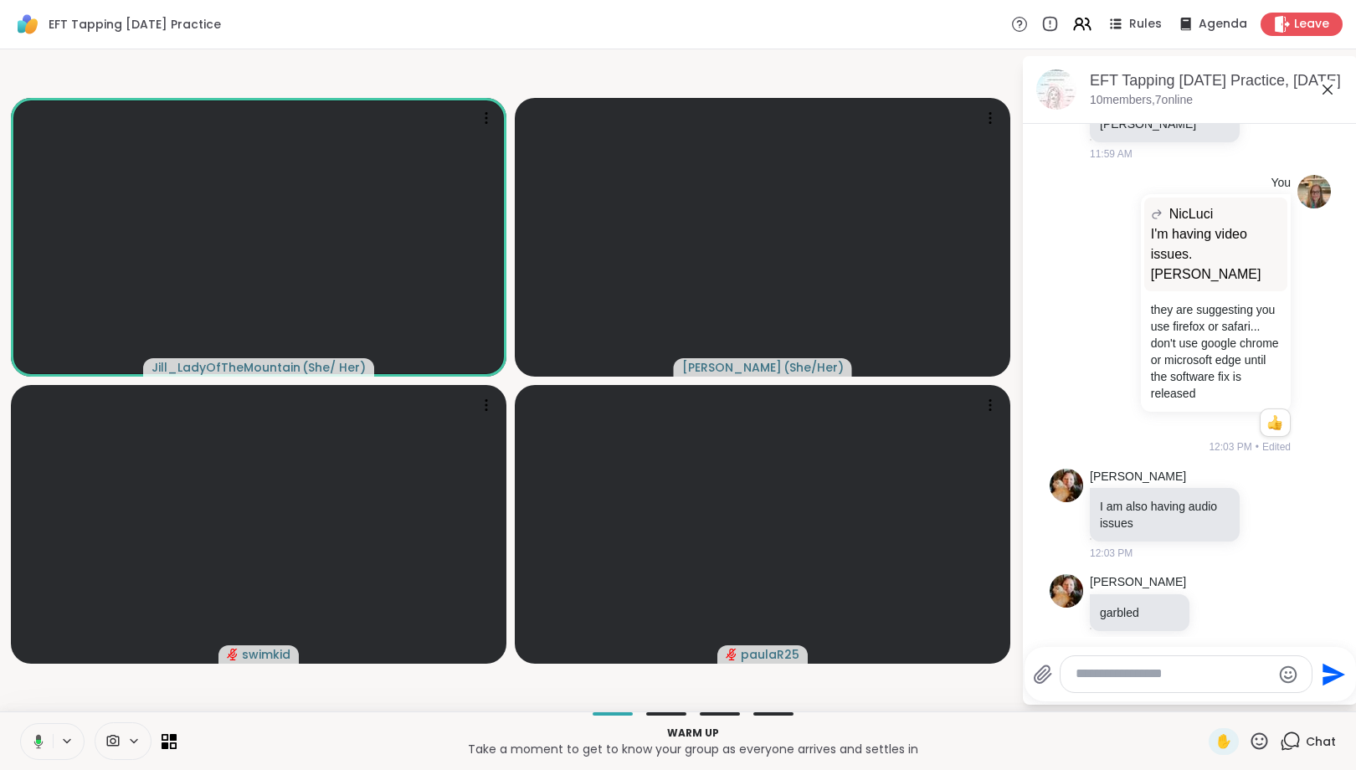
click at [1150, 669] on textarea "Type your message" at bounding box center [1172, 674] width 195 height 18
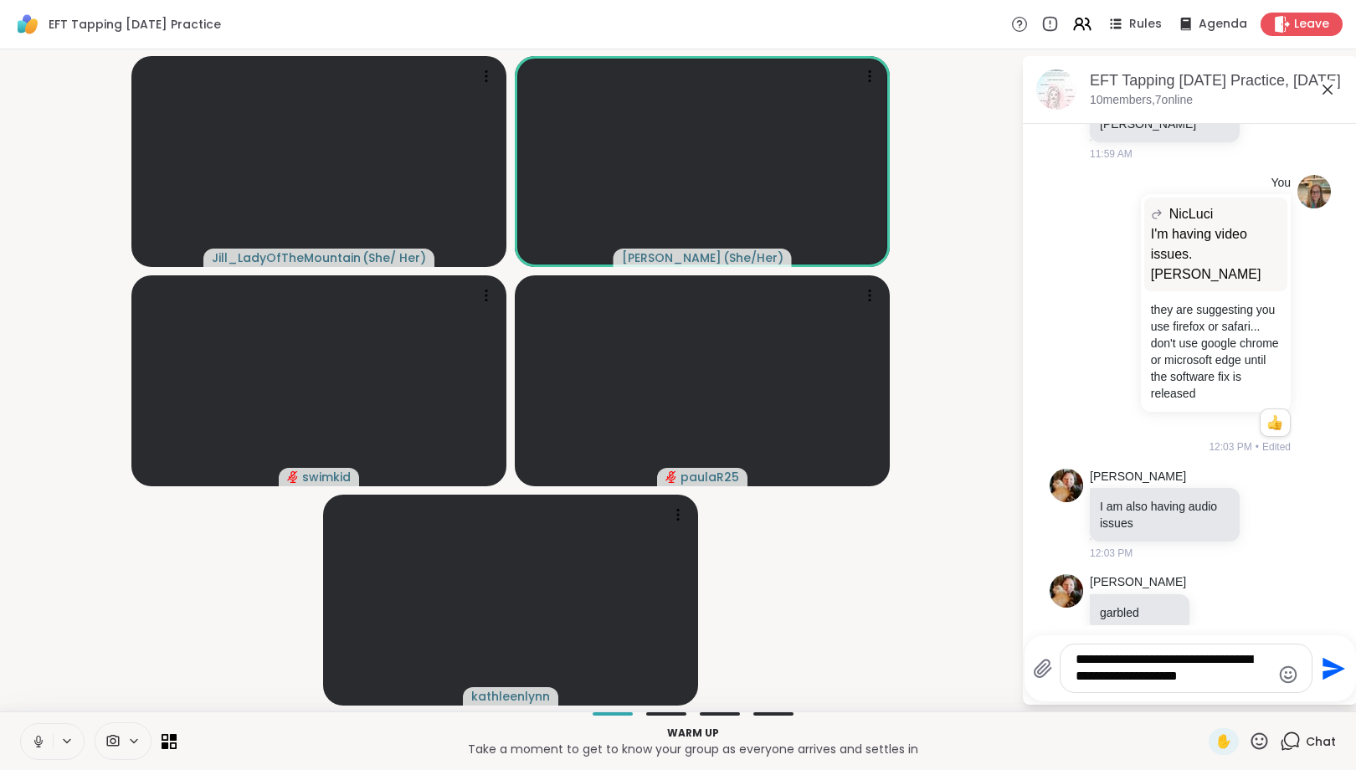
type textarea "**********"
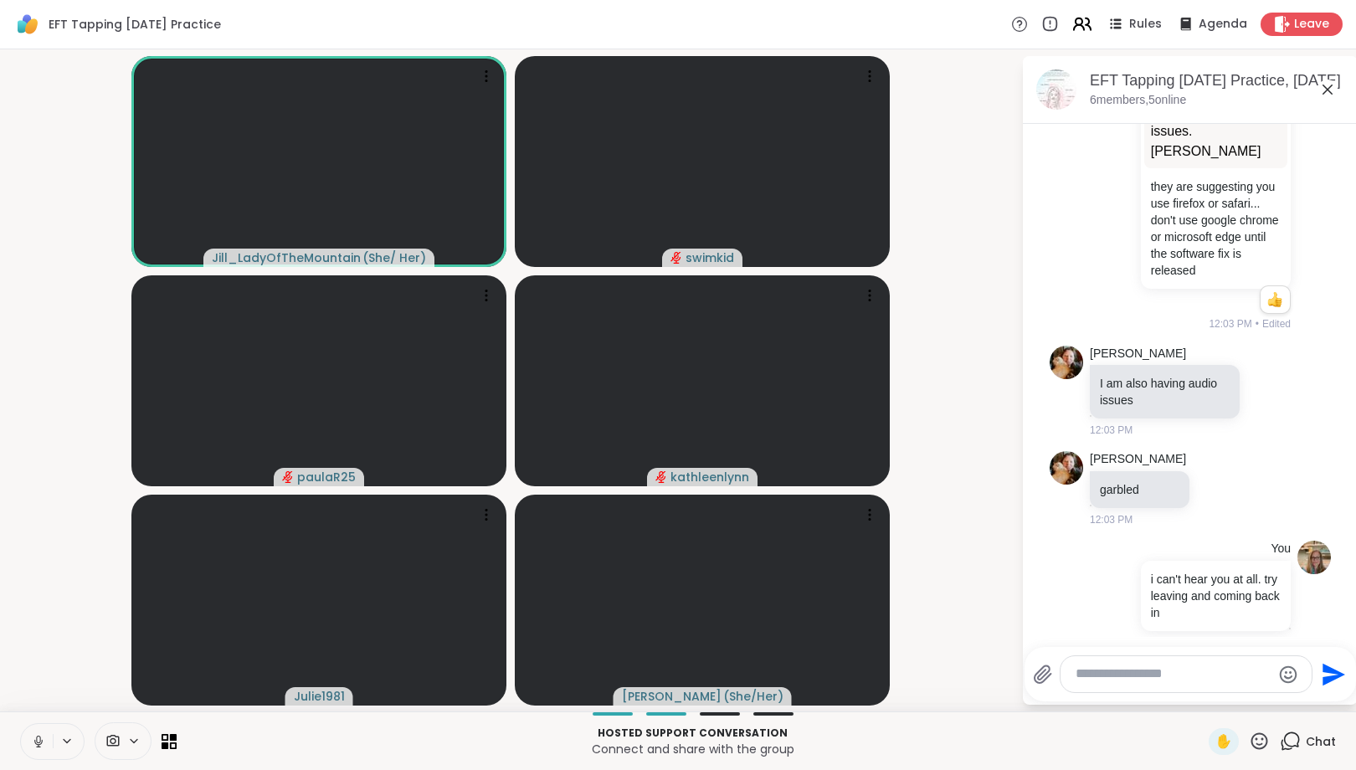
click at [1082, 28] on icon at bounding box center [1081, 23] width 21 height 21
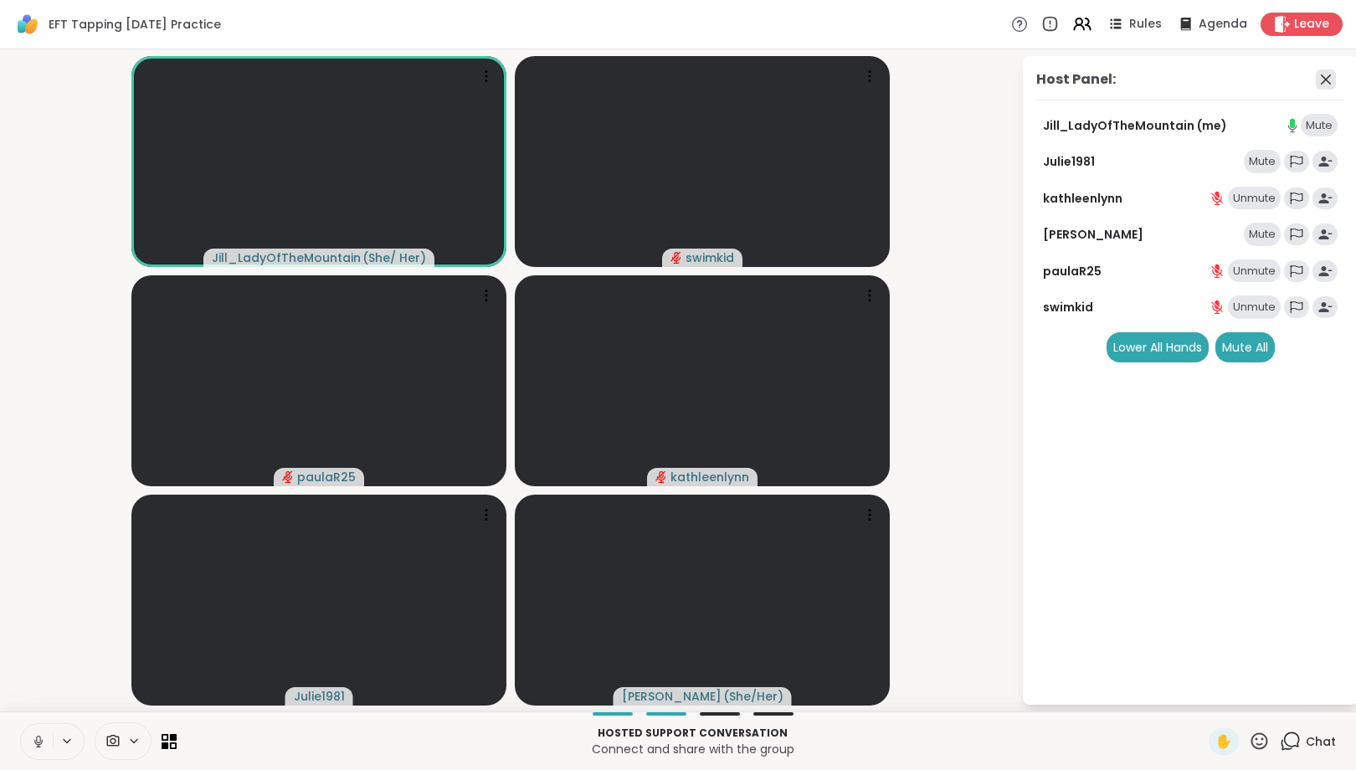
click at [1322, 81] on icon at bounding box center [1325, 79] width 20 height 20
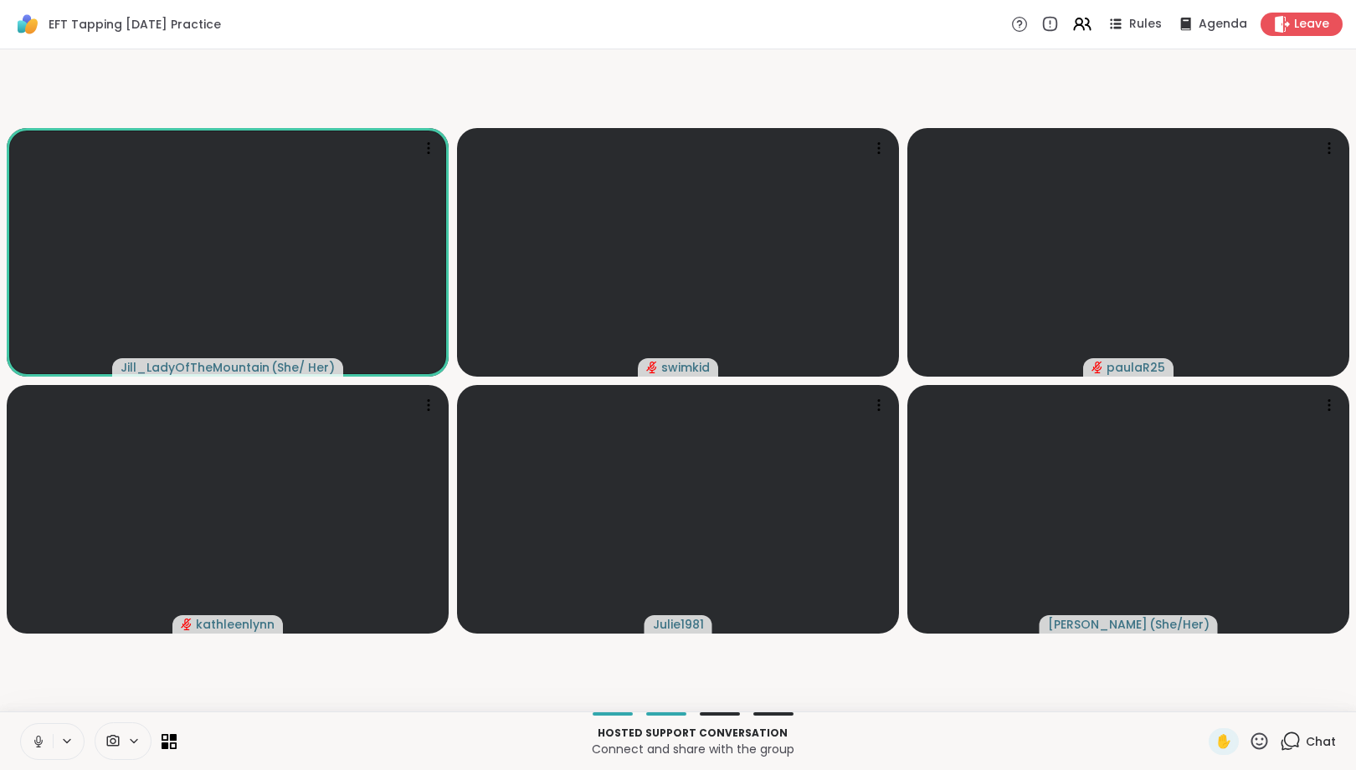
click at [1295, 742] on icon at bounding box center [1289, 741] width 21 height 21
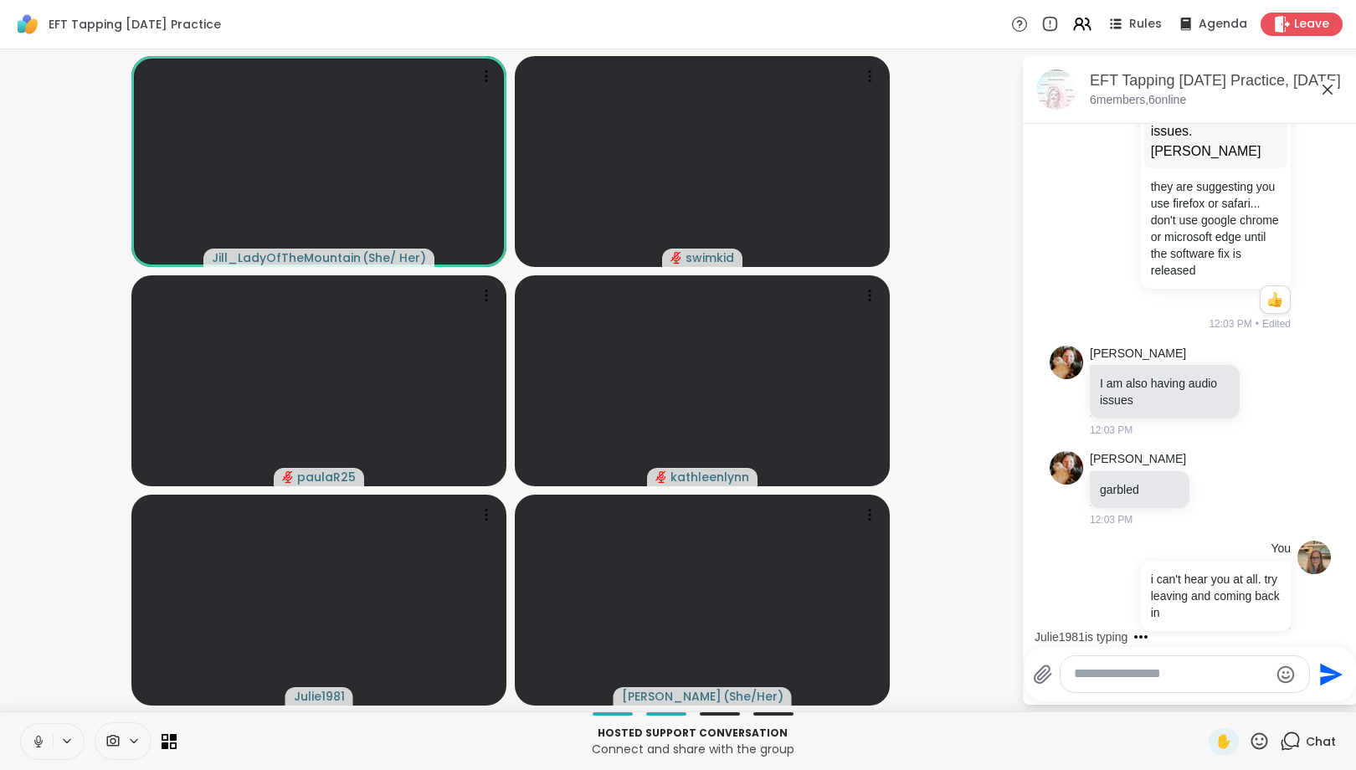
scroll to position [1081, 0]
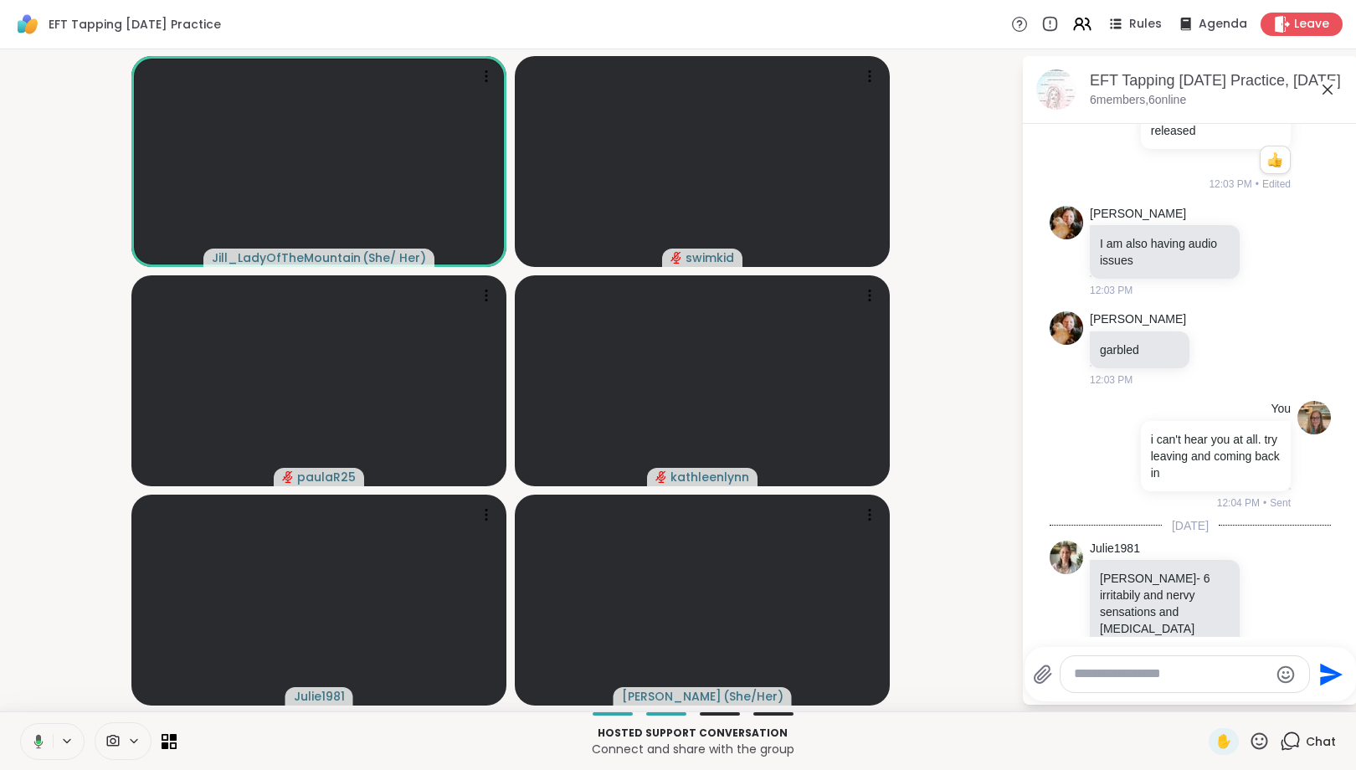
click at [1164, 678] on textarea "Type your message" at bounding box center [1171, 674] width 195 height 18
click at [1127, 683] on div at bounding box center [1184, 674] width 249 height 36
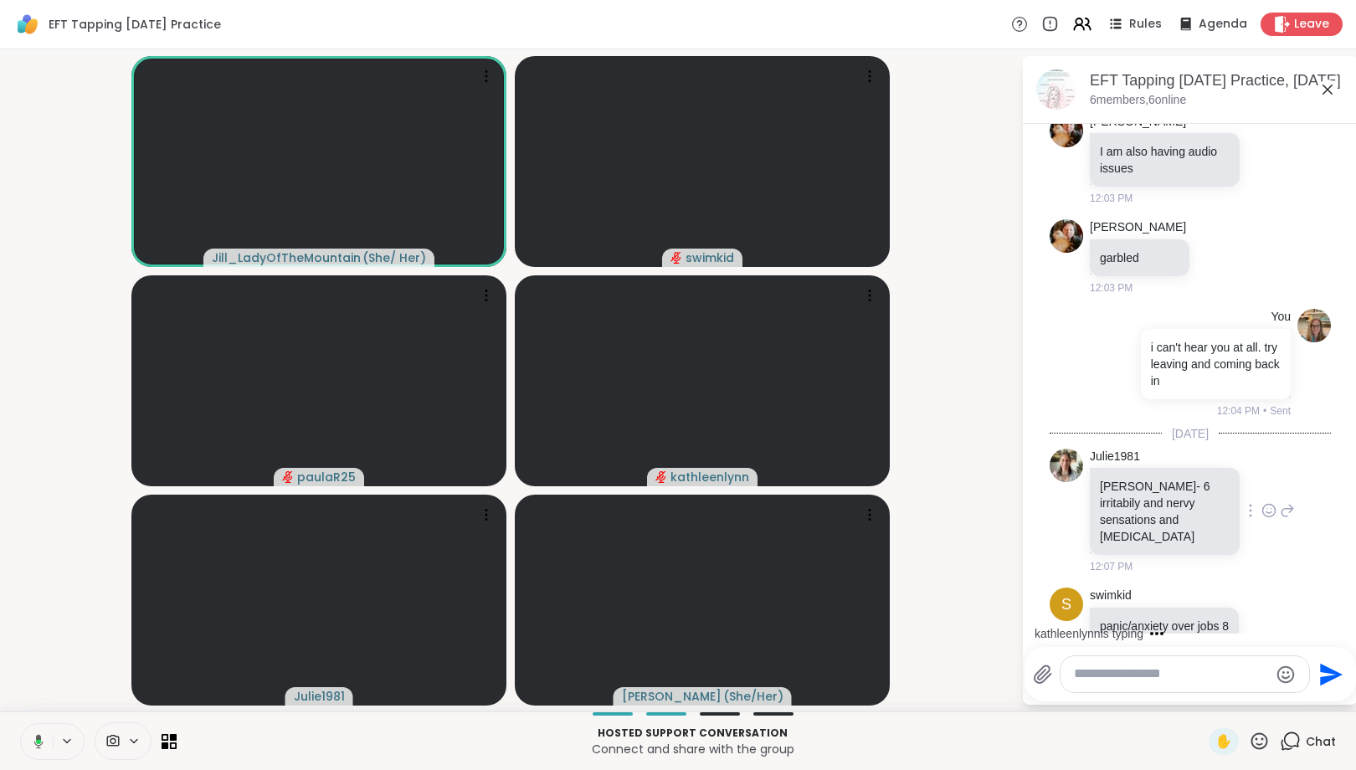
click at [1313, 449] on div "Julie1981 Julie- 6 irritabily and nervy sensations and tremors 12:07 PM" at bounding box center [1189, 512] width 281 height 140
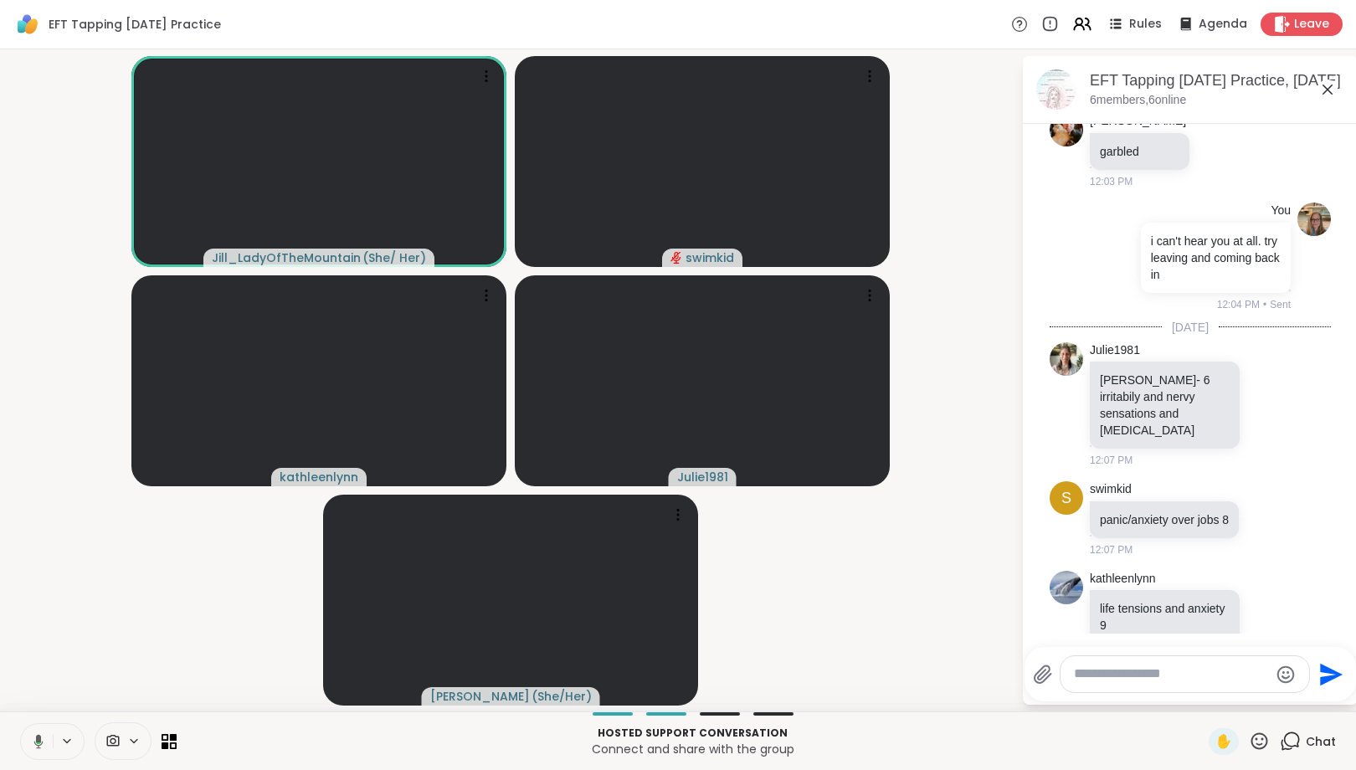
click at [1136, 683] on textarea "Type your message" at bounding box center [1171, 674] width 195 height 18
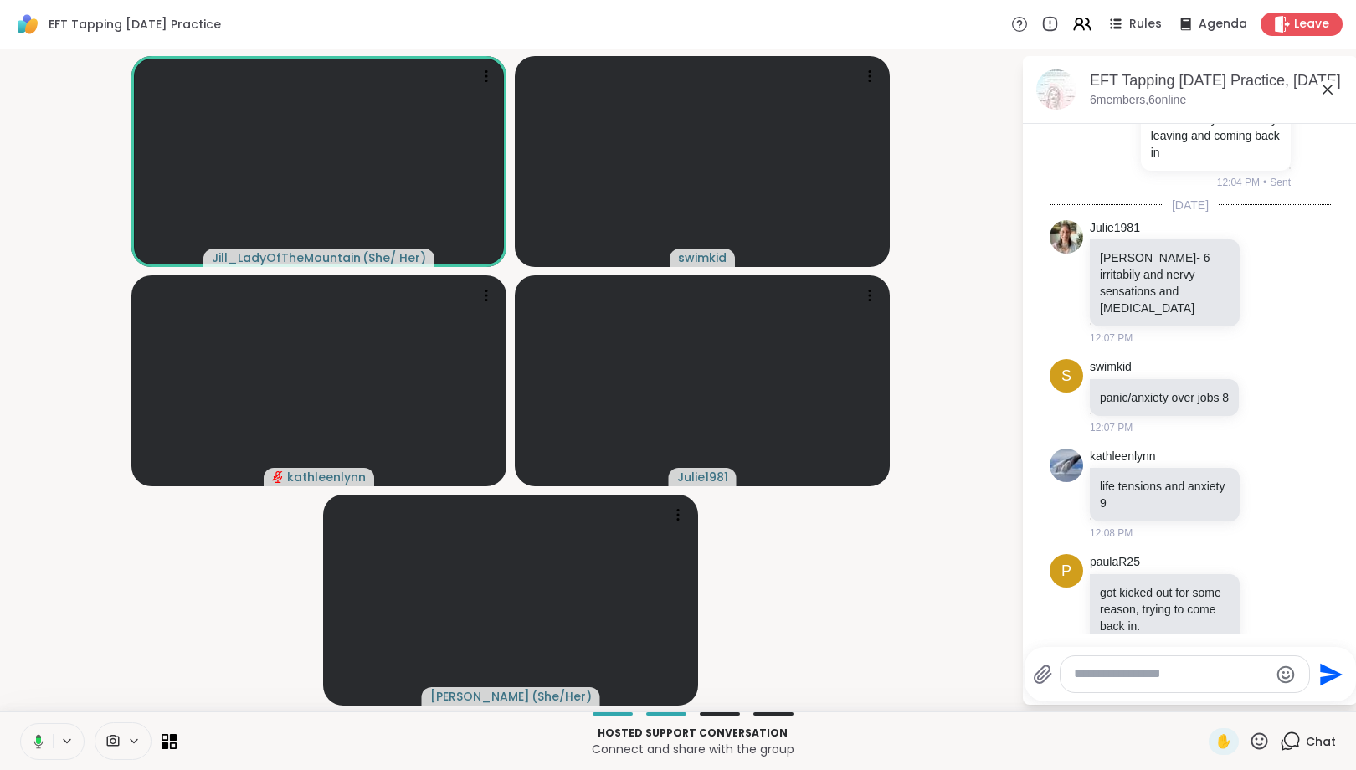
click at [1136, 683] on textarea "Type your message" at bounding box center [1171, 674] width 195 height 18
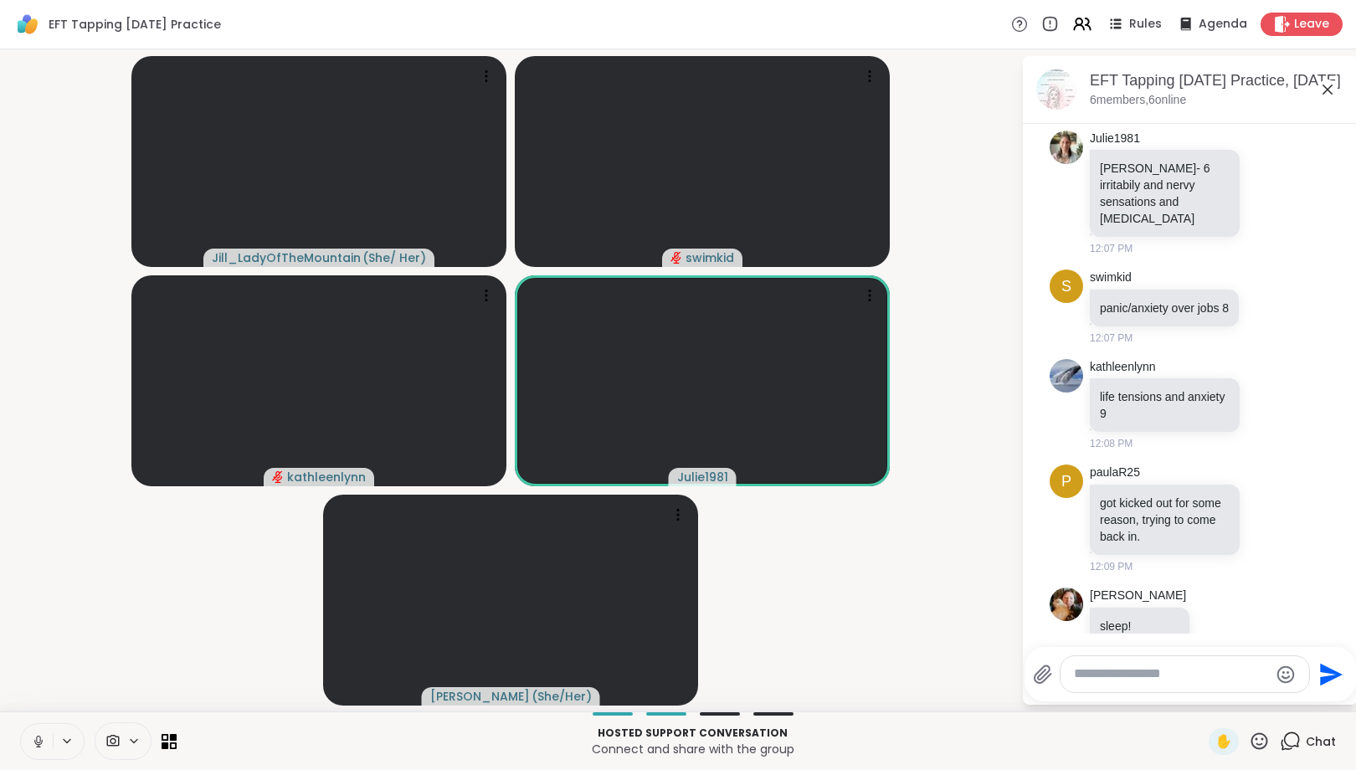
scroll to position [1594, 0]
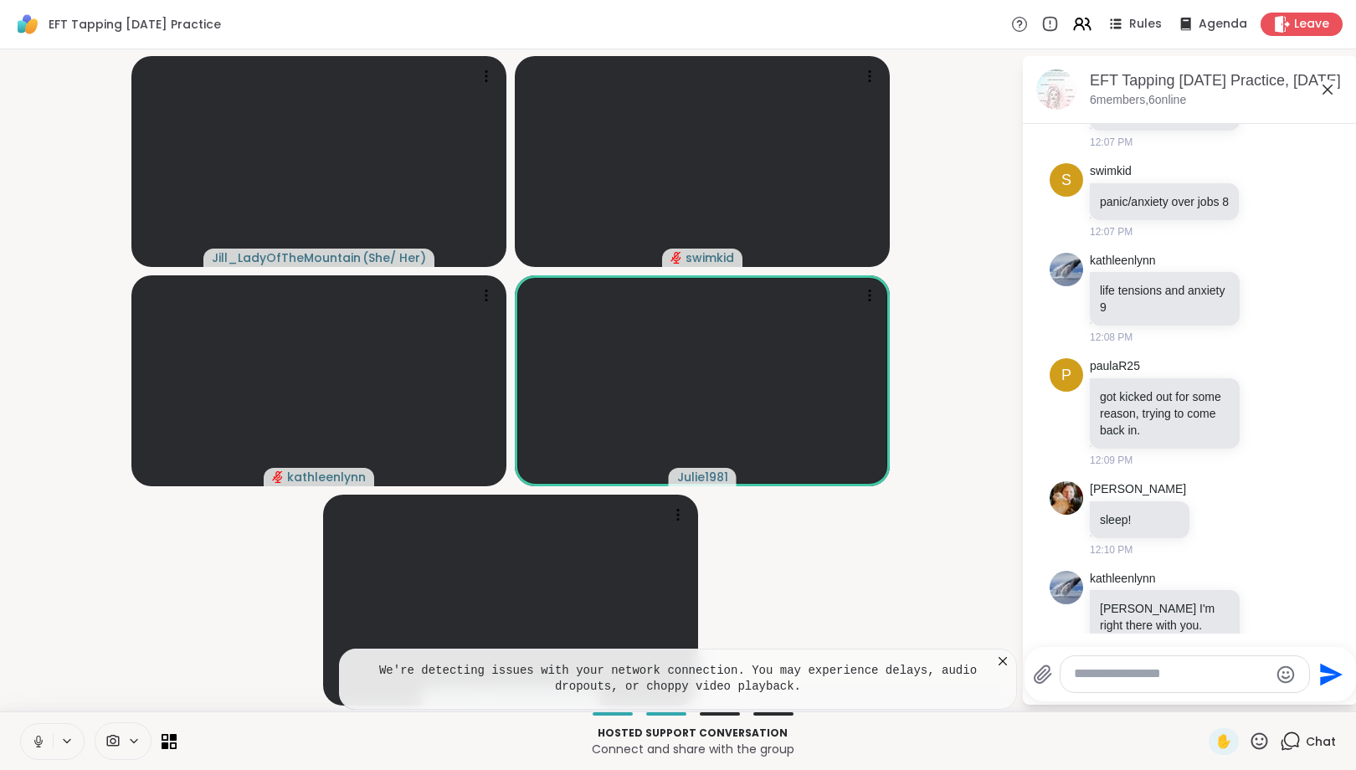
click at [997, 660] on icon at bounding box center [1002, 661] width 17 height 17
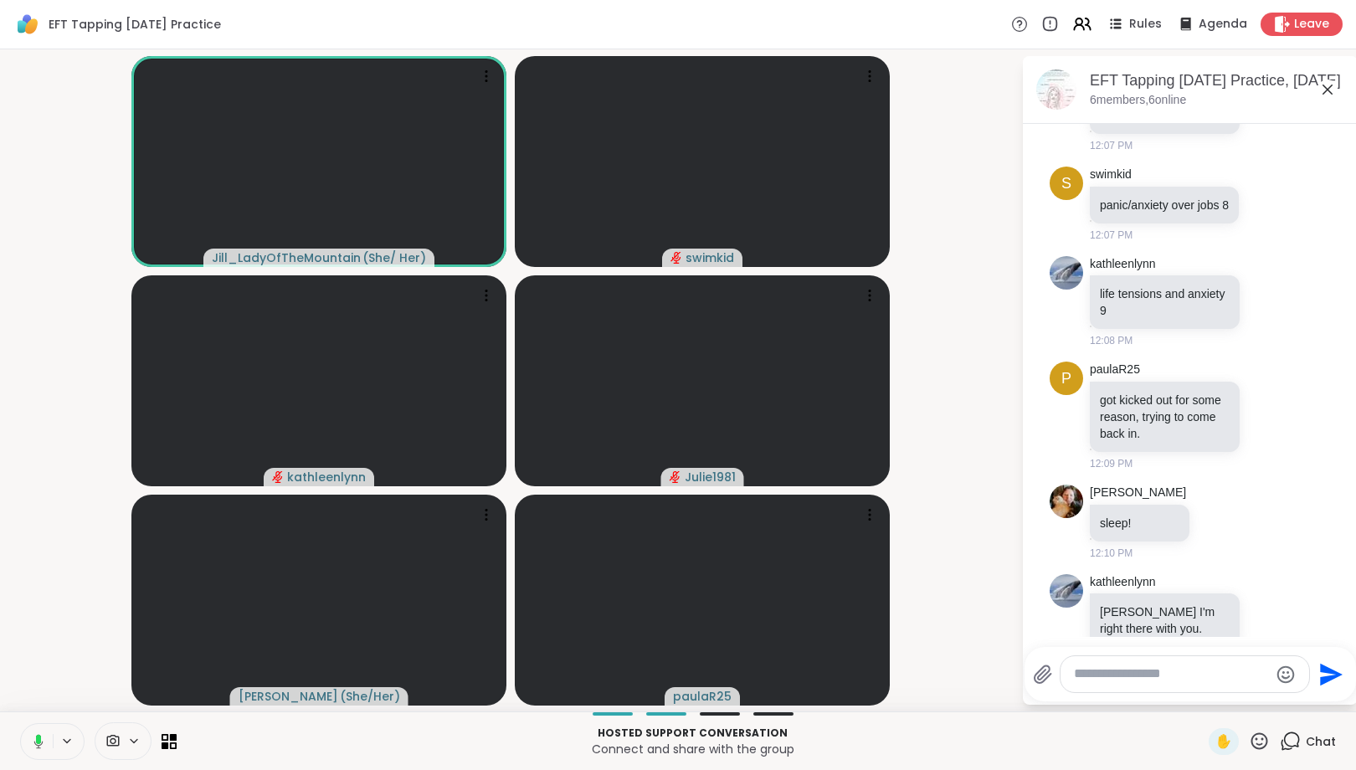
scroll to position [3, 0]
click at [1155, 674] on textarea "Type your message" at bounding box center [1171, 674] width 195 height 18
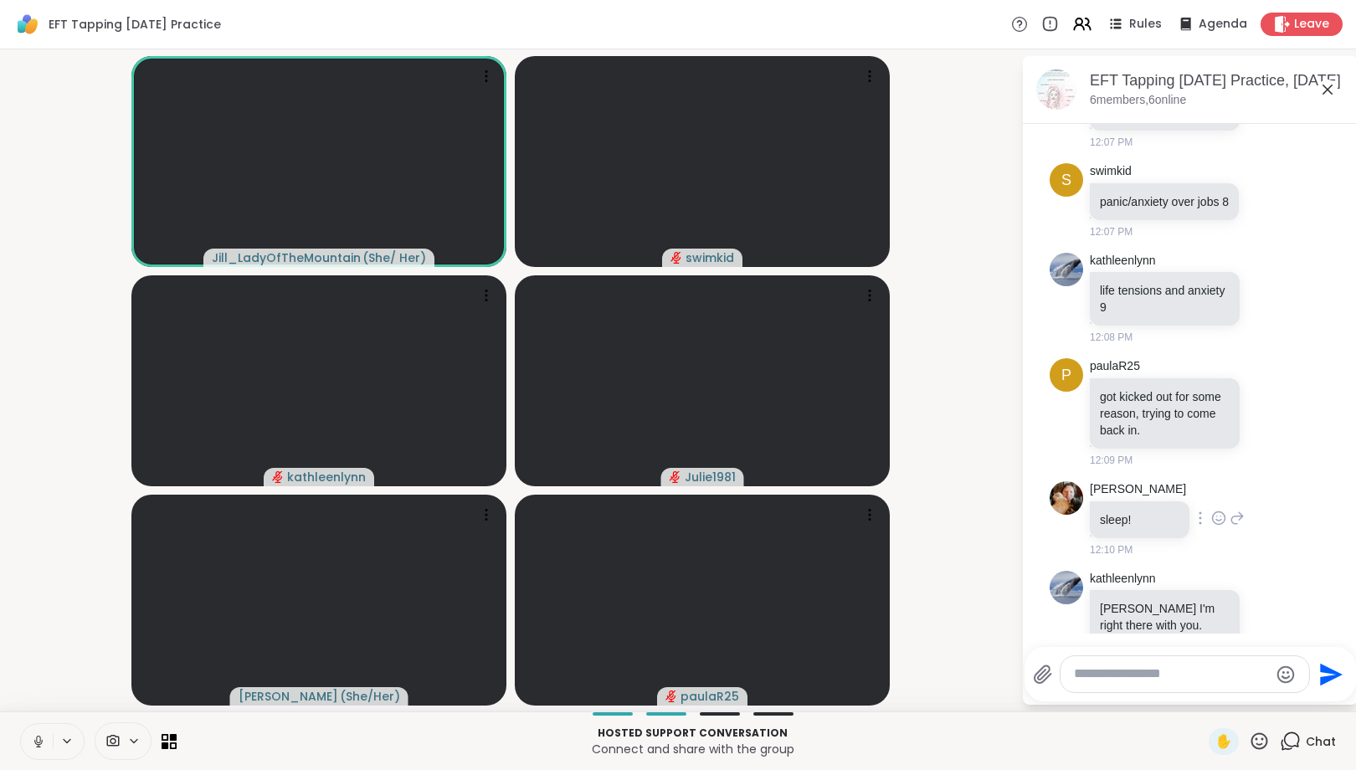
click at [1329, 474] on div "LuAnn sleep! 12:10 PM" at bounding box center [1189, 519] width 281 height 90
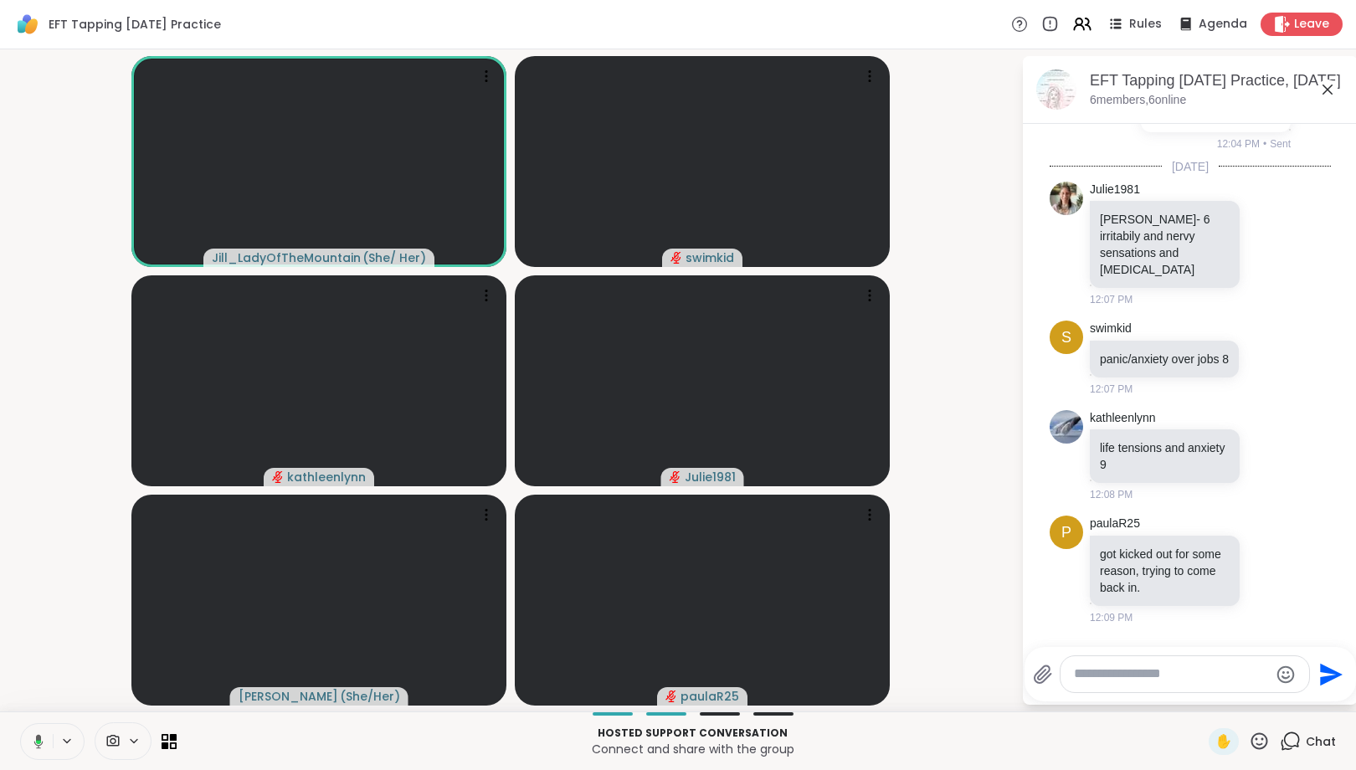
scroll to position [1432, 0]
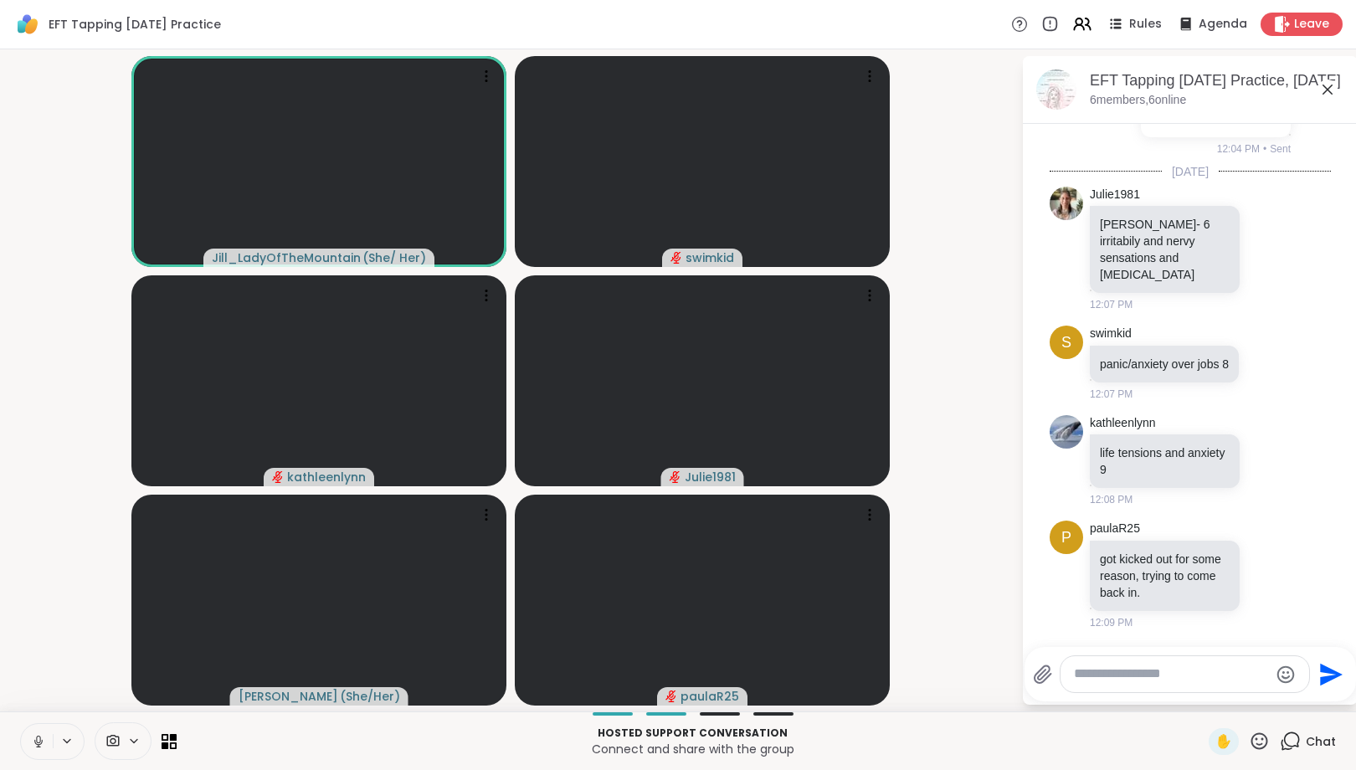
click at [1127, 678] on textarea "Type your message" at bounding box center [1171, 674] width 195 height 18
click at [1145, 680] on textarea "Type your message" at bounding box center [1171, 674] width 195 height 18
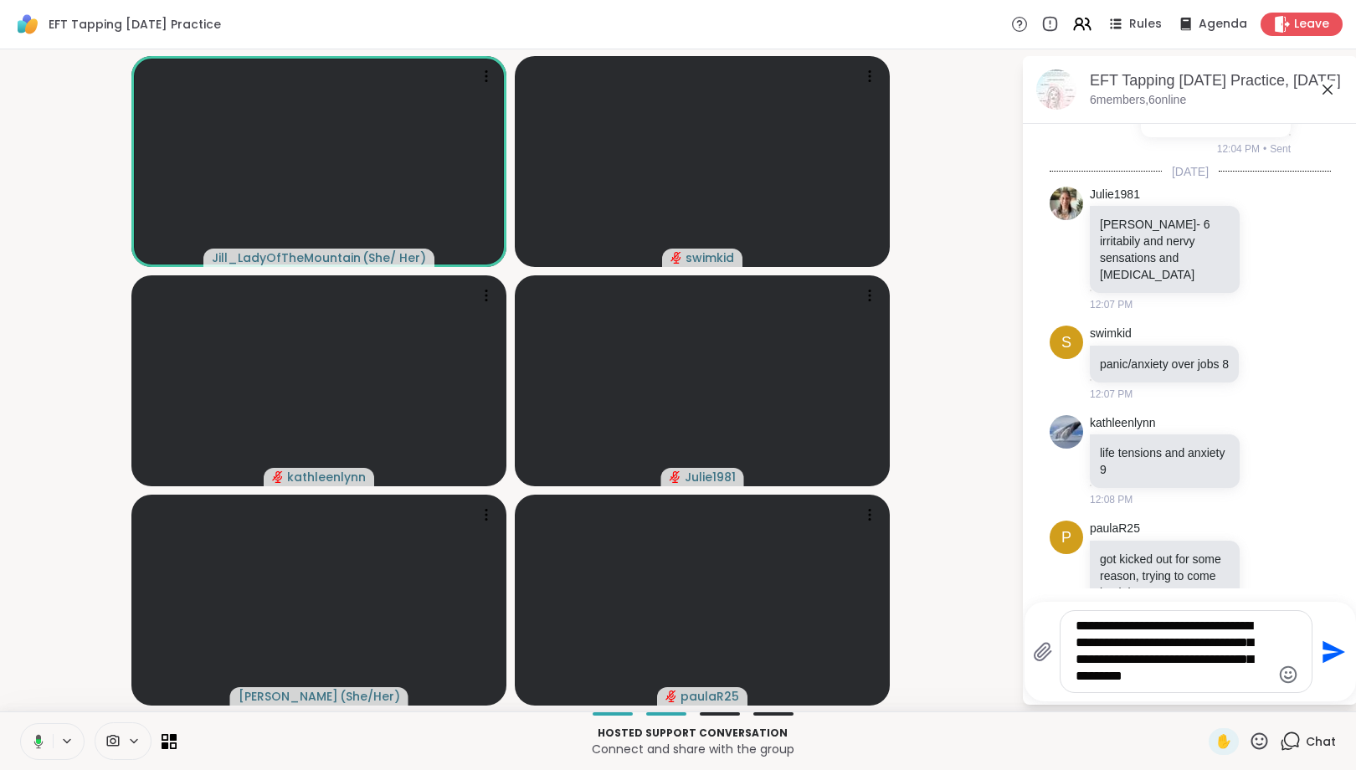
click at [1158, 680] on textarea "**********" at bounding box center [1172, 652] width 195 height 68
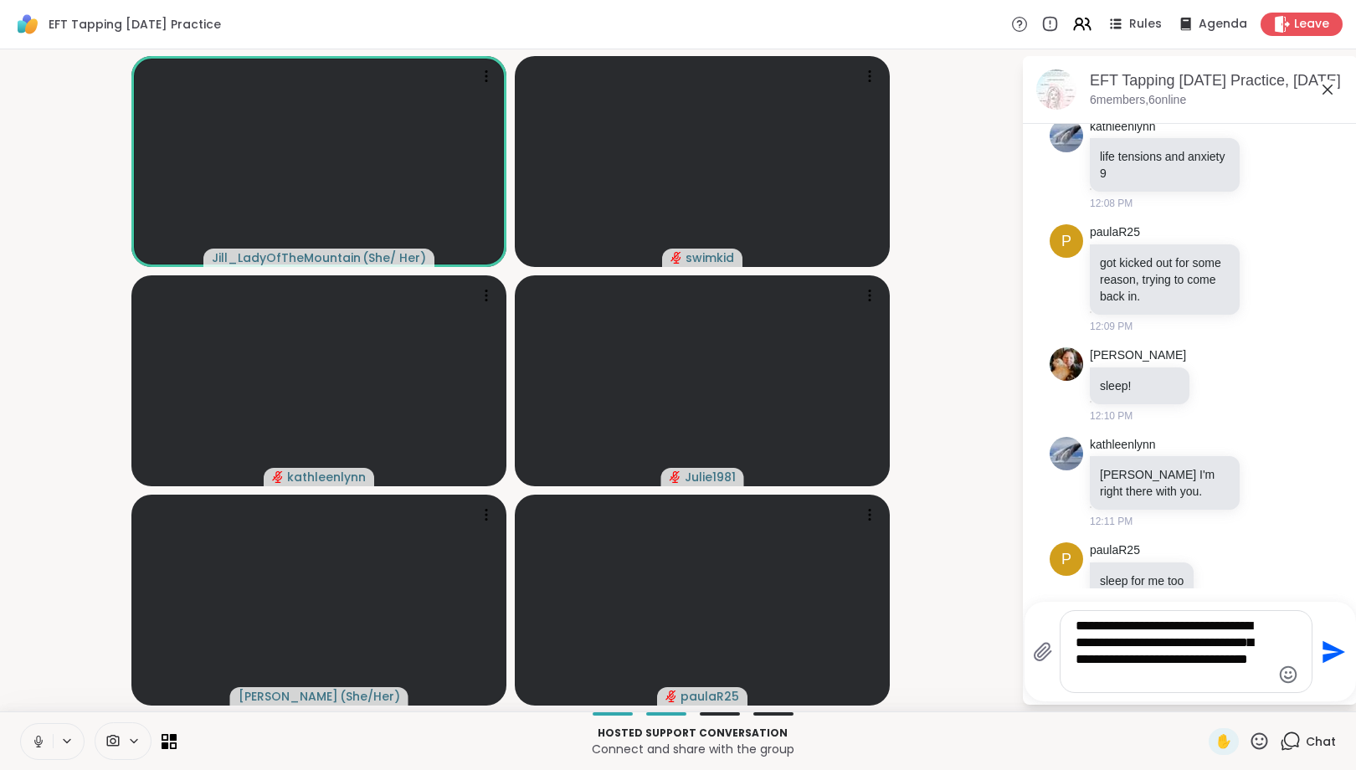
scroll to position [1711, 0]
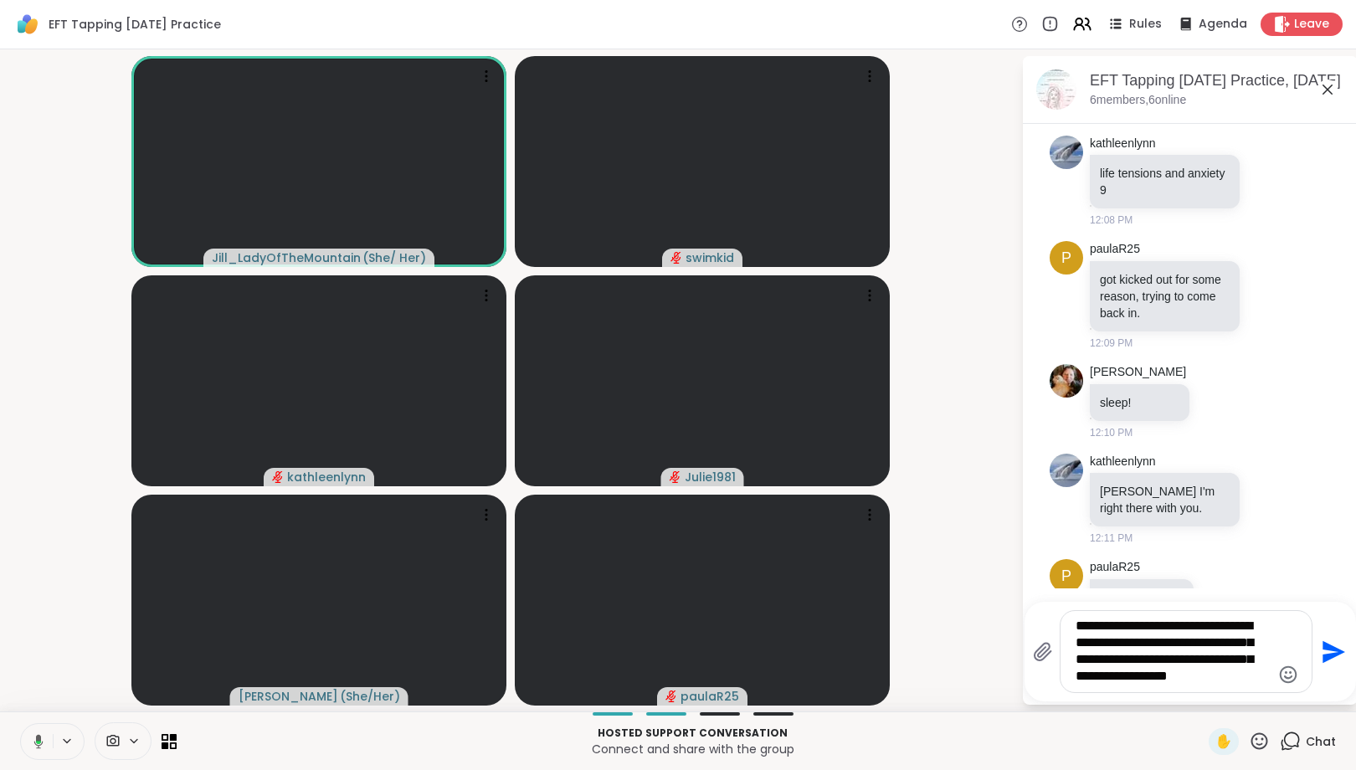
type textarea "**********"
click at [1275, 552] on div "p paulaR25 sleep for me too 12:15 PM" at bounding box center [1189, 597] width 281 height 90
click at [1326, 655] on icon "Send" at bounding box center [1333, 651] width 23 height 23
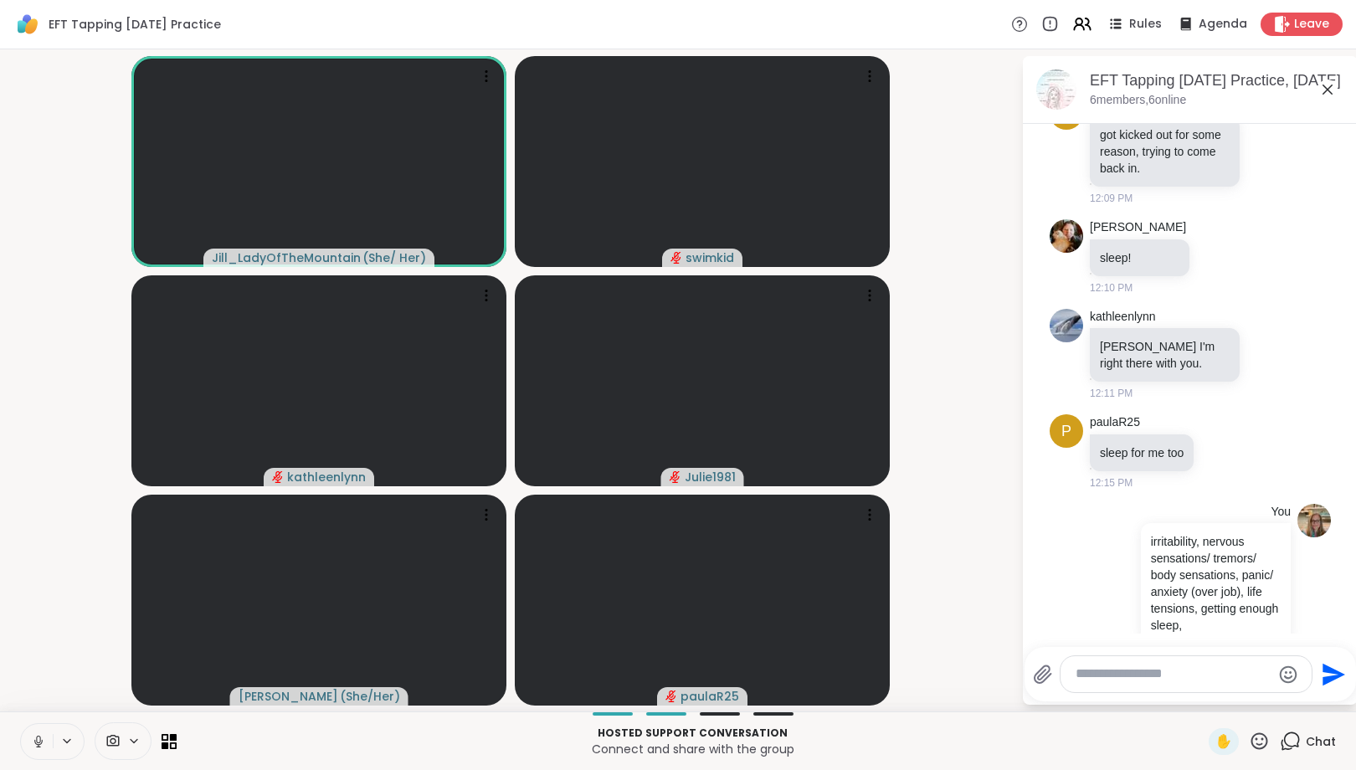
click at [1187, 681] on textarea "Type your message" at bounding box center [1172, 674] width 195 height 18
click at [1125, 17] on icon at bounding box center [1114, 23] width 21 height 21
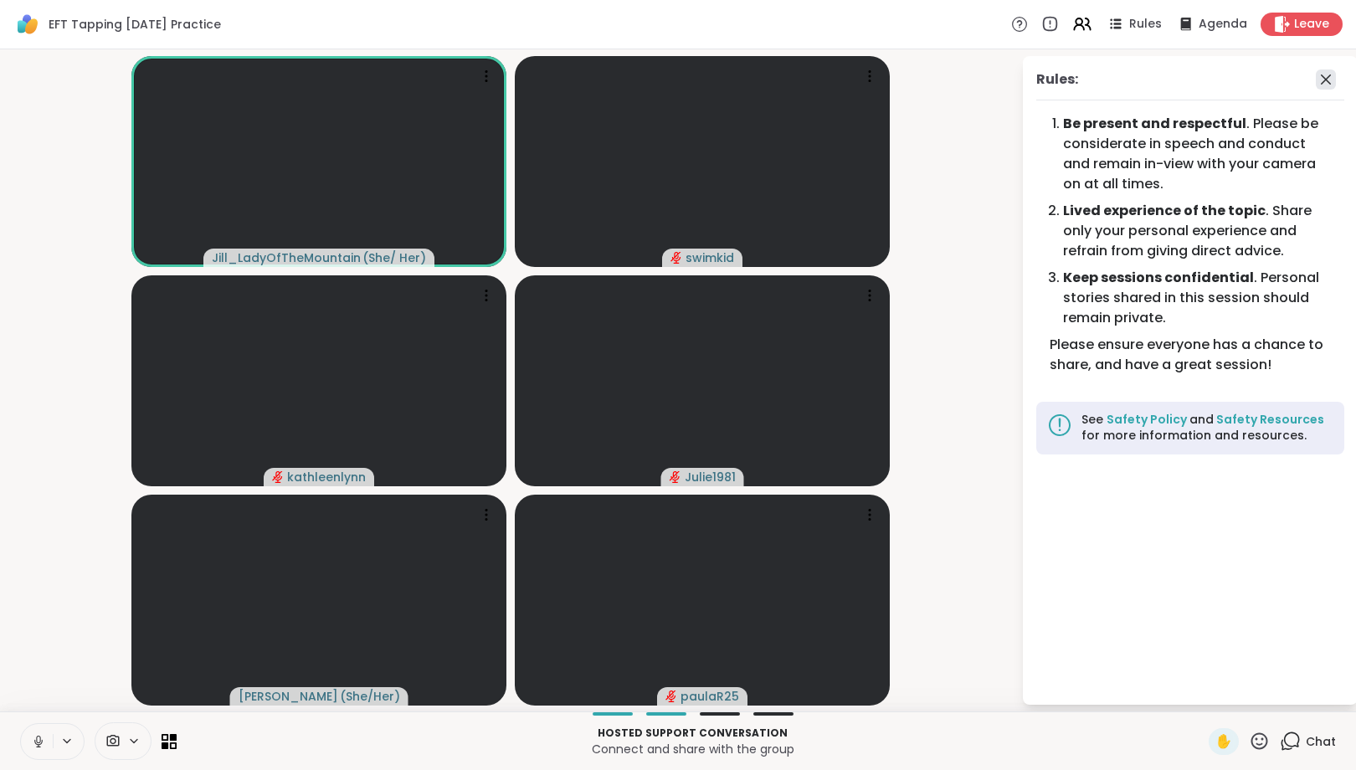
click at [1327, 86] on icon at bounding box center [1325, 79] width 20 height 20
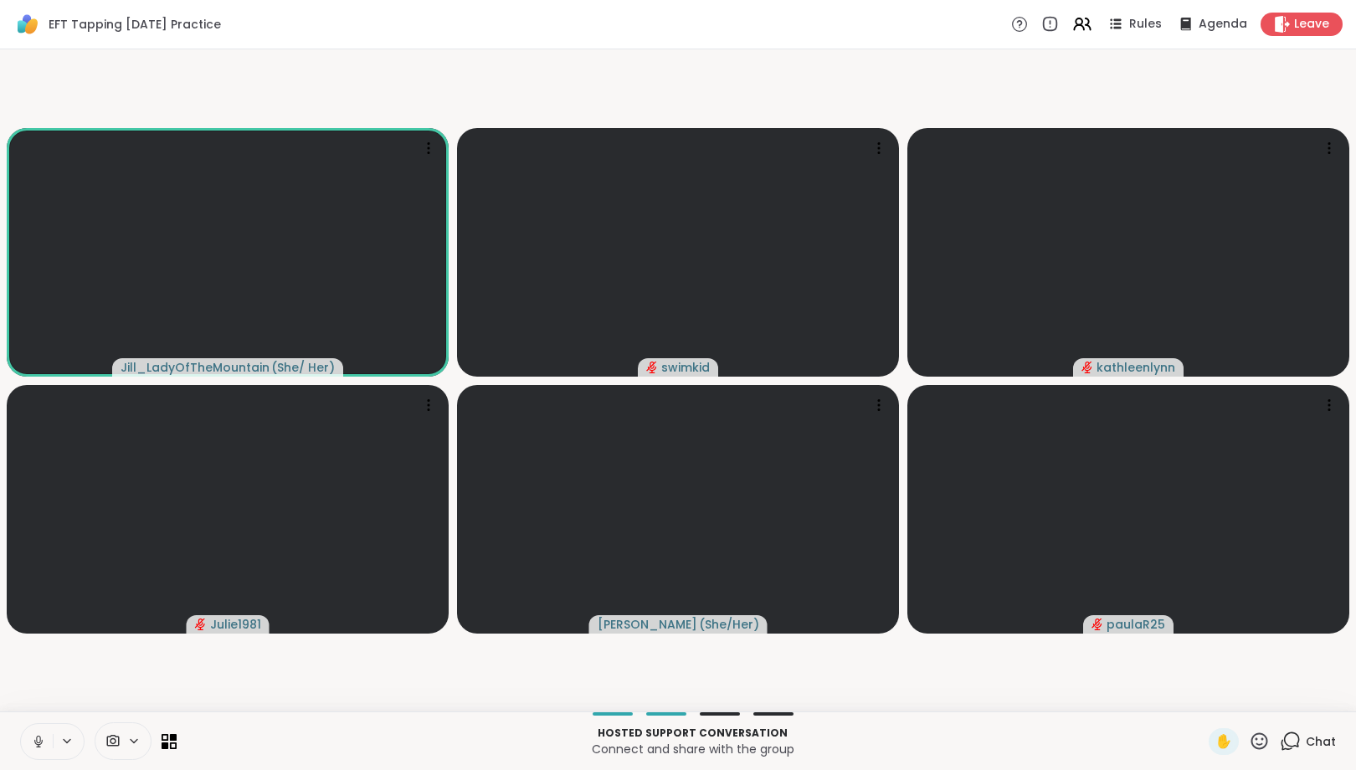
click at [1297, 735] on icon at bounding box center [1289, 741] width 21 height 21
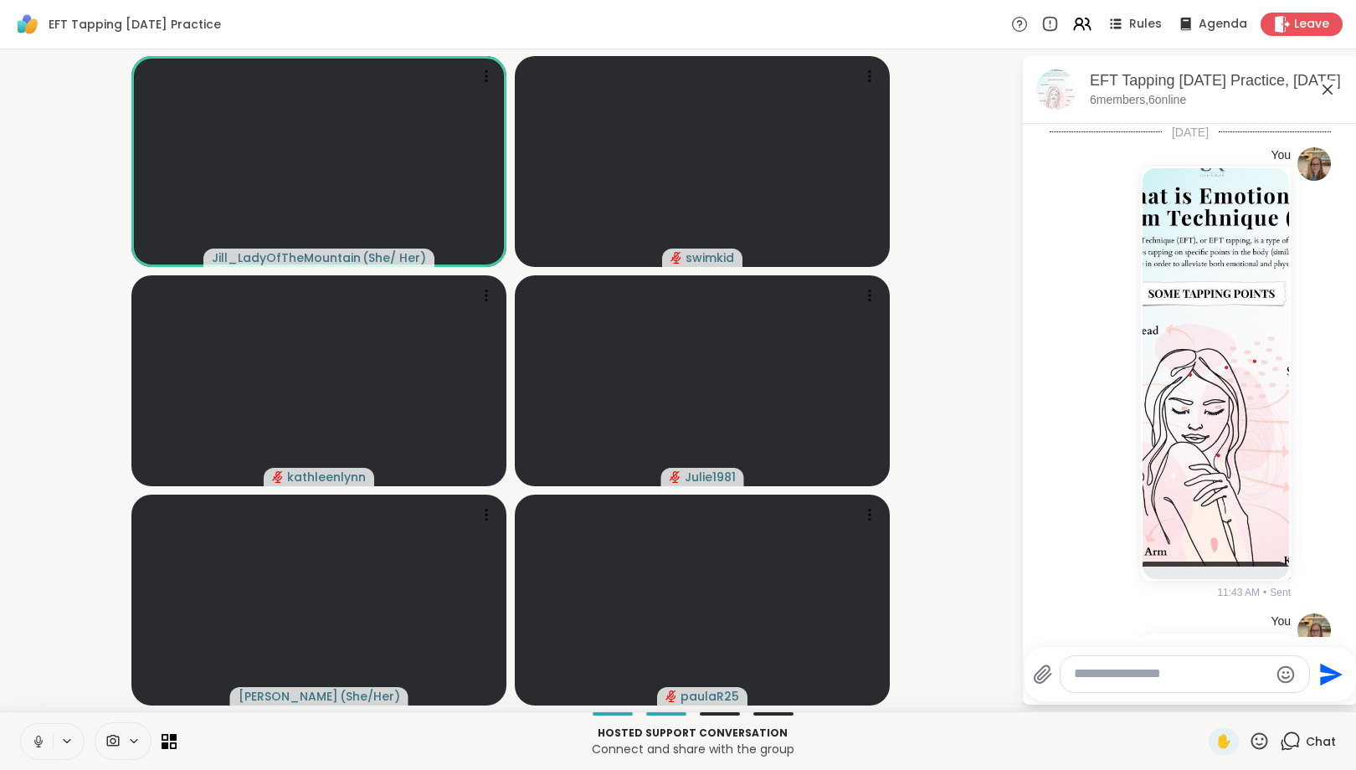
scroll to position [1839, 0]
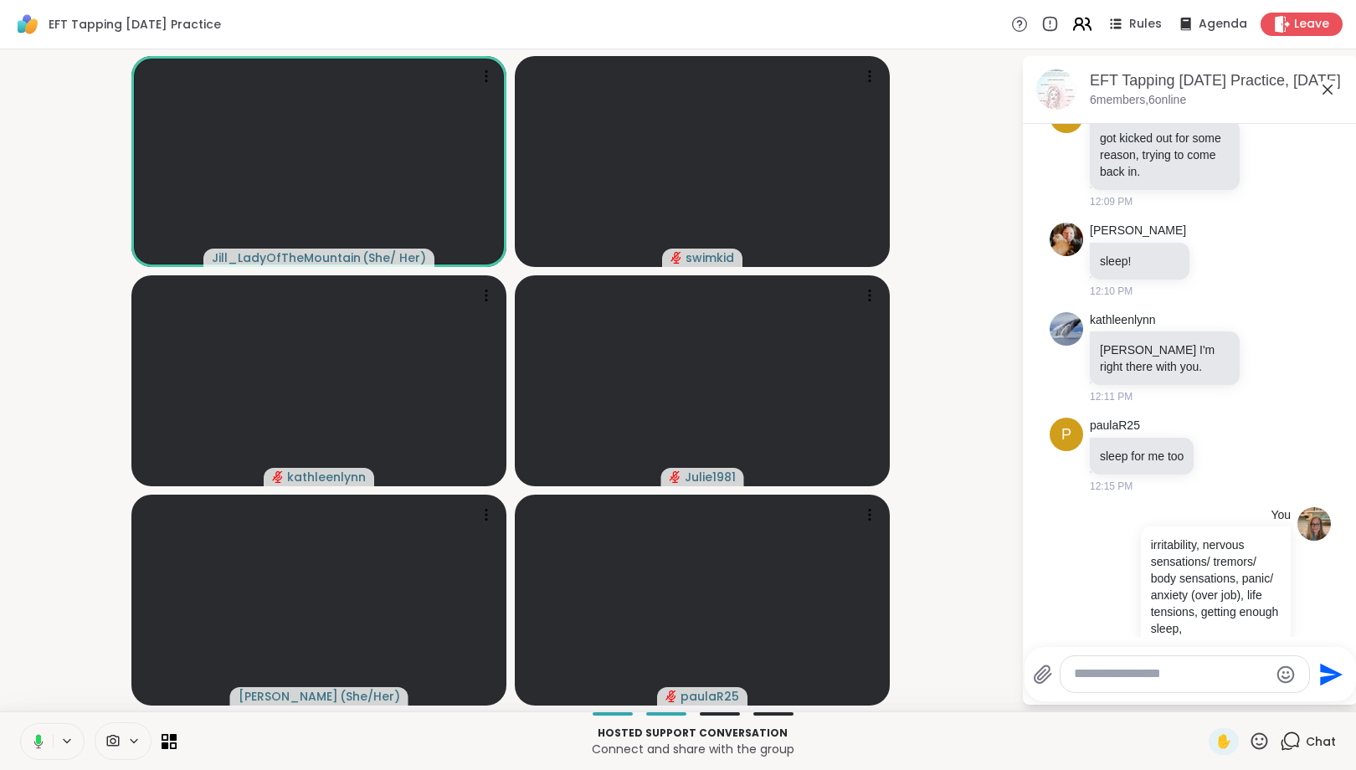
click at [1084, 28] on icon at bounding box center [1079, 27] width 10 height 5
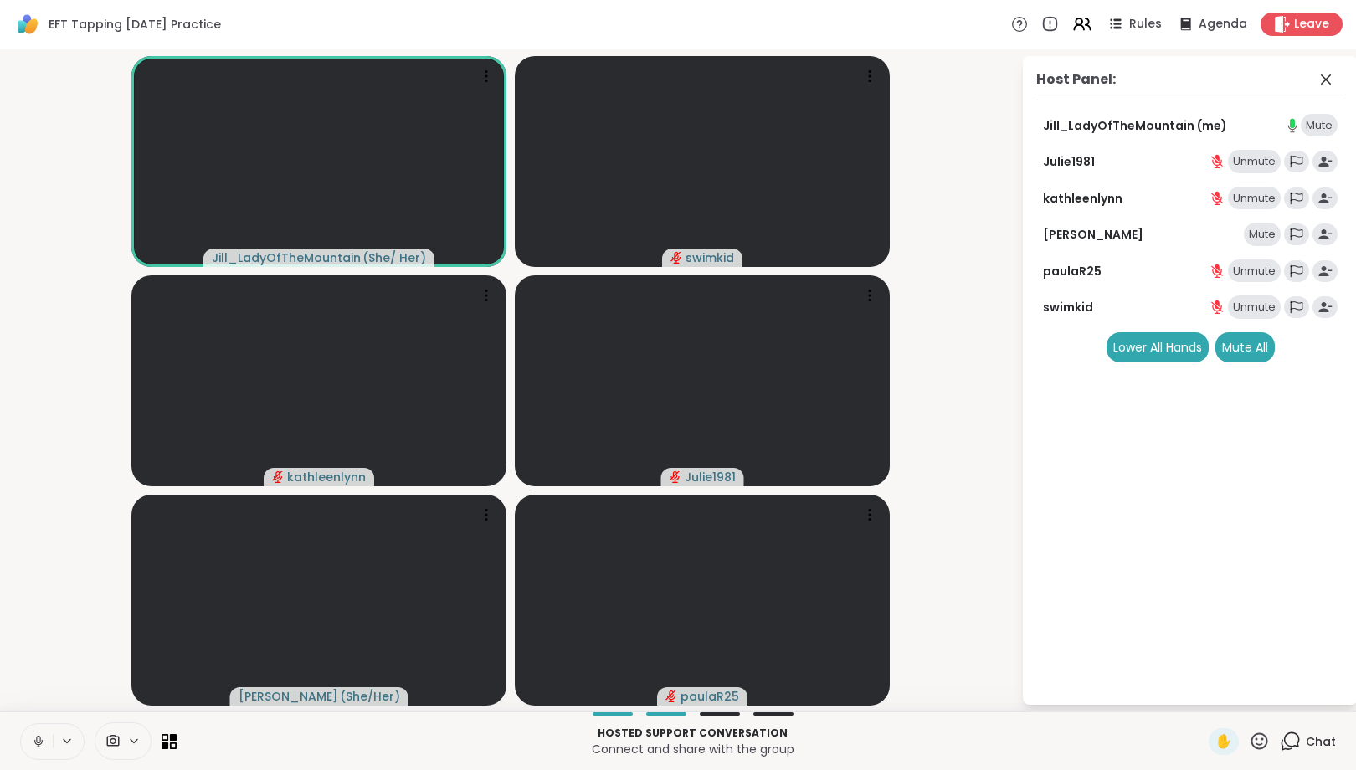
click at [1253, 233] on div "Mute" at bounding box center [1261, 234] width 37 height 23
click at [1326, 79] on icon at bounding box center [1325, 79] width 10 height 10
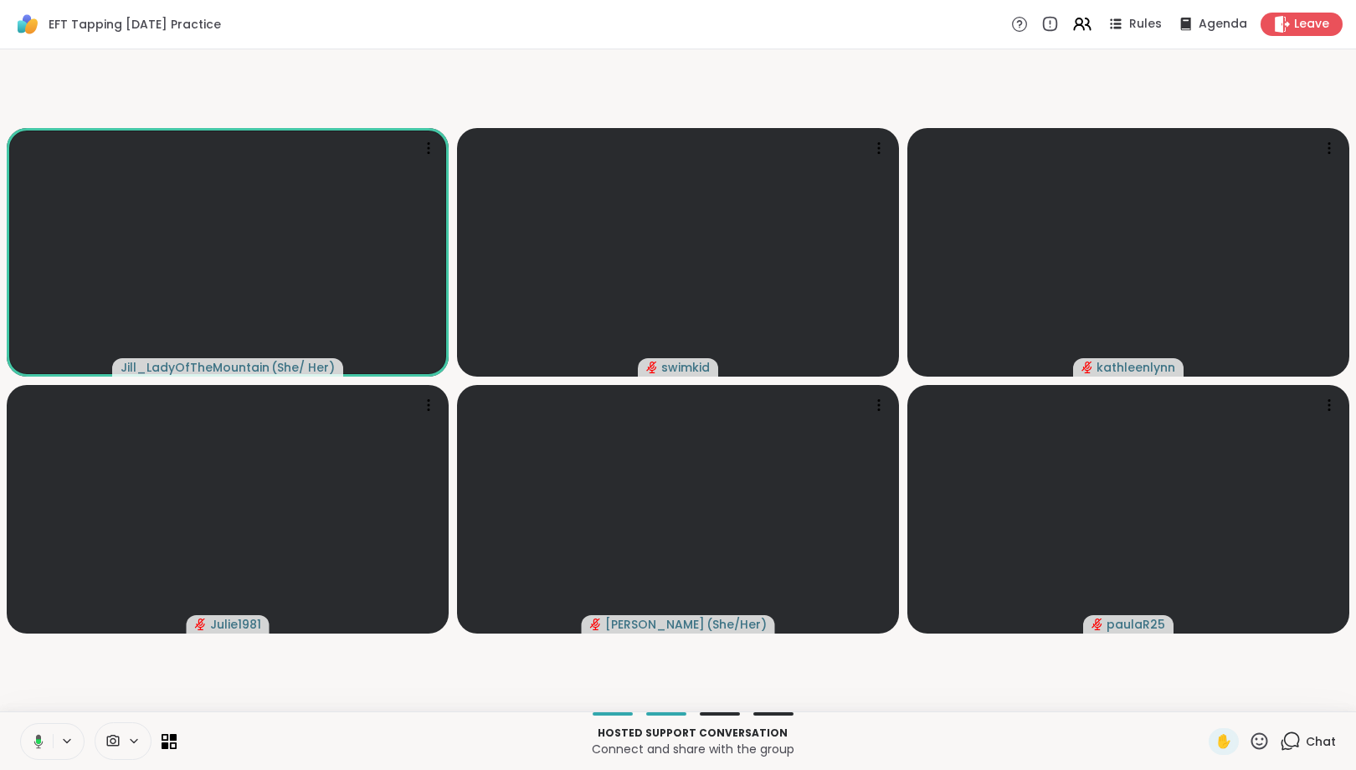
click at [1295, 750] on icon at bounding box center [1289, 741] width 21 height 21
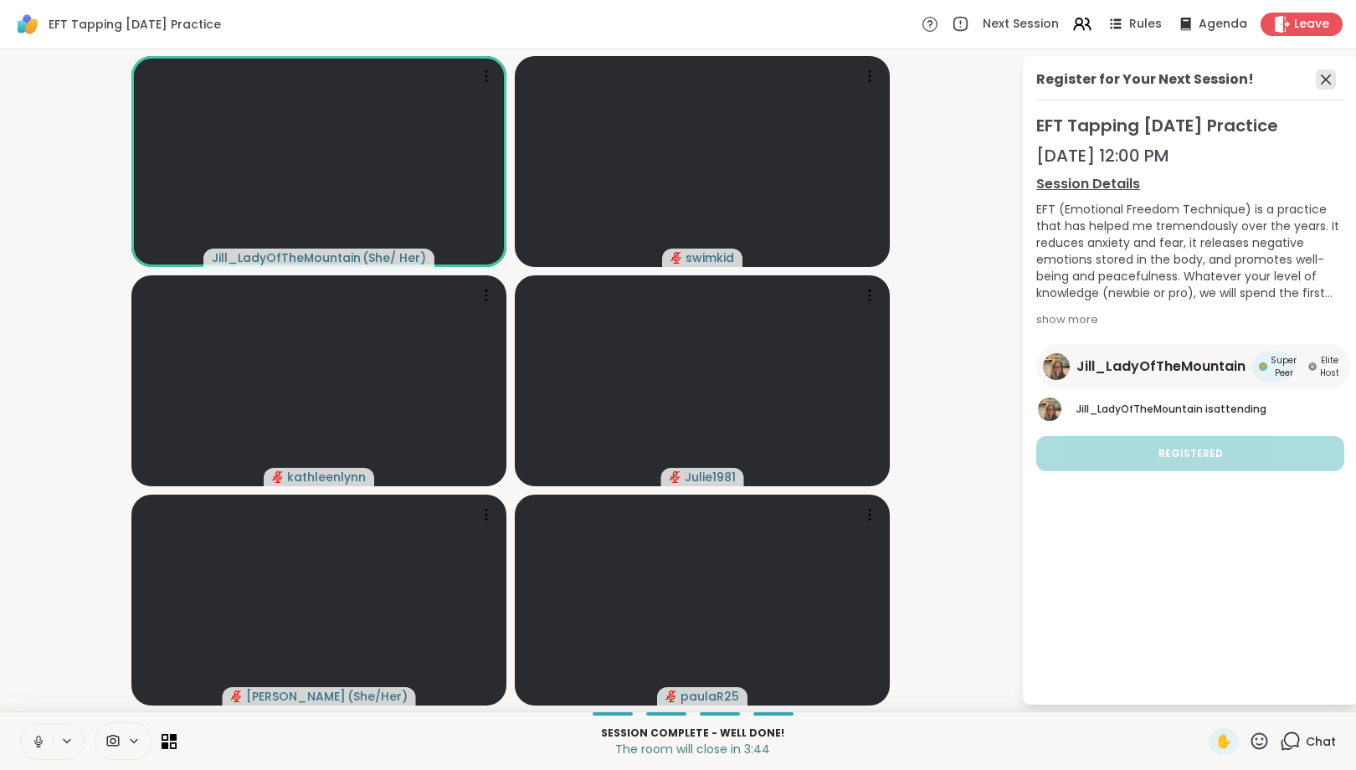
click at [1323, 76] on icon at bounding box center [1325, 79] width 10 height 10
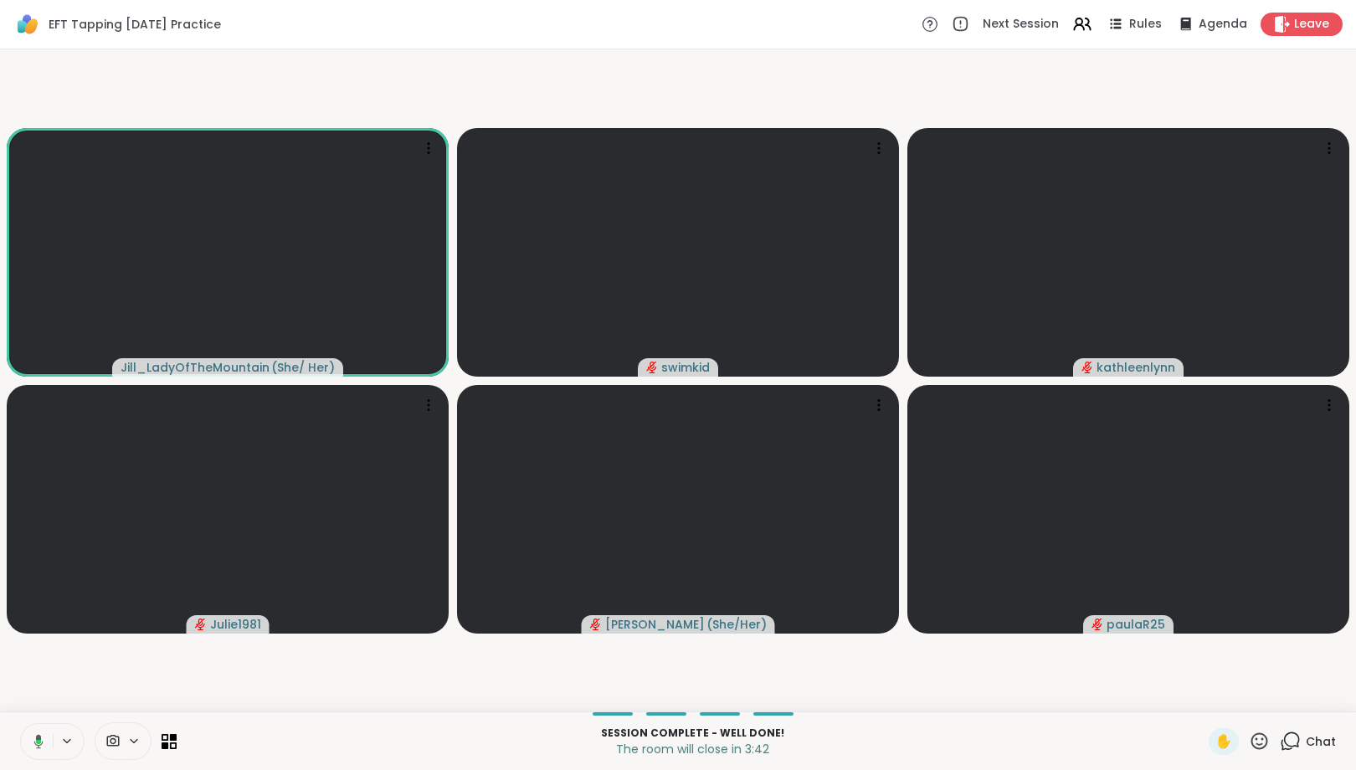
click at [1289, 752] on div "Chat" at bounding box center [1307, 741] width 56 height 27
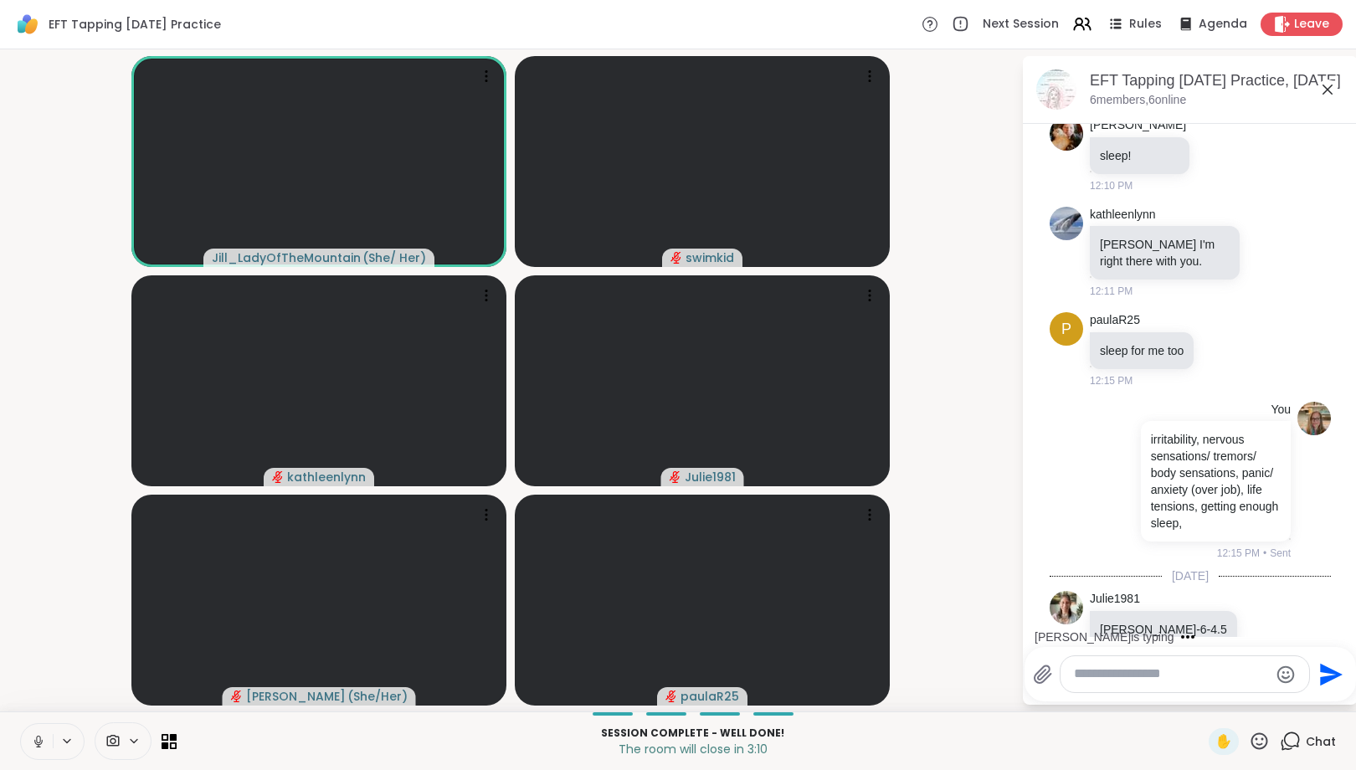
scroll to position [2034, 0]
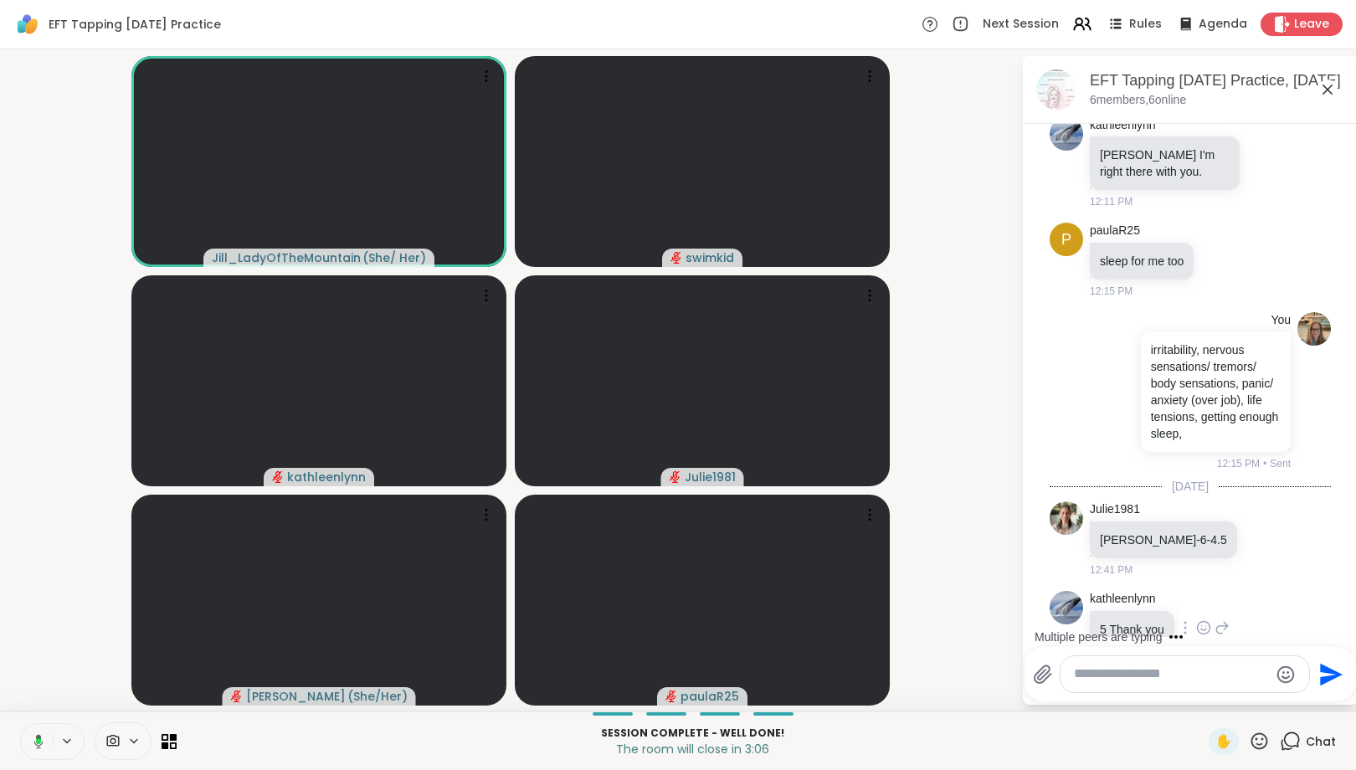
click at [1203, 619] on icon at bounding box center [1203, 627] width 15 height 17
click at [1205, 593] on div "Select Reaction: Heart" at bounding box center [1203, 600] width 15 height 15
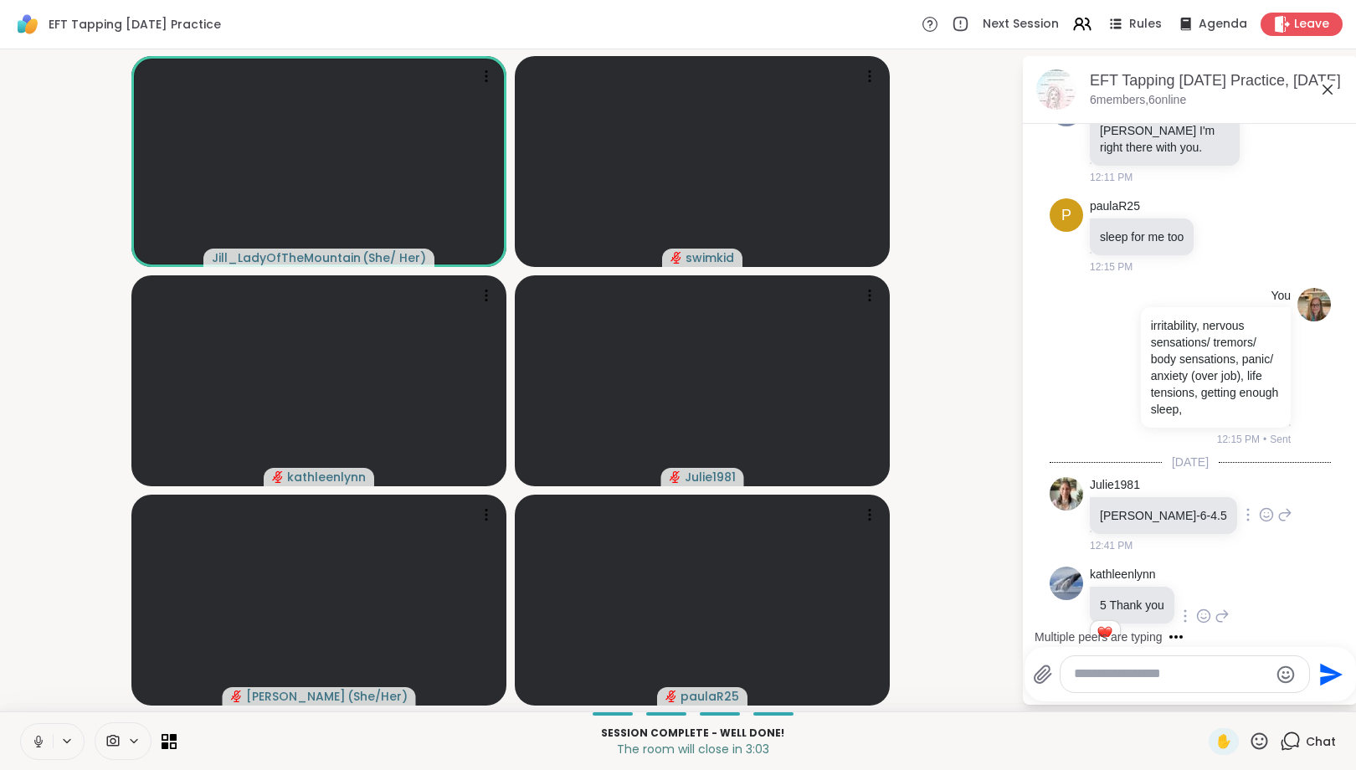
scroll to position [2147, 0]
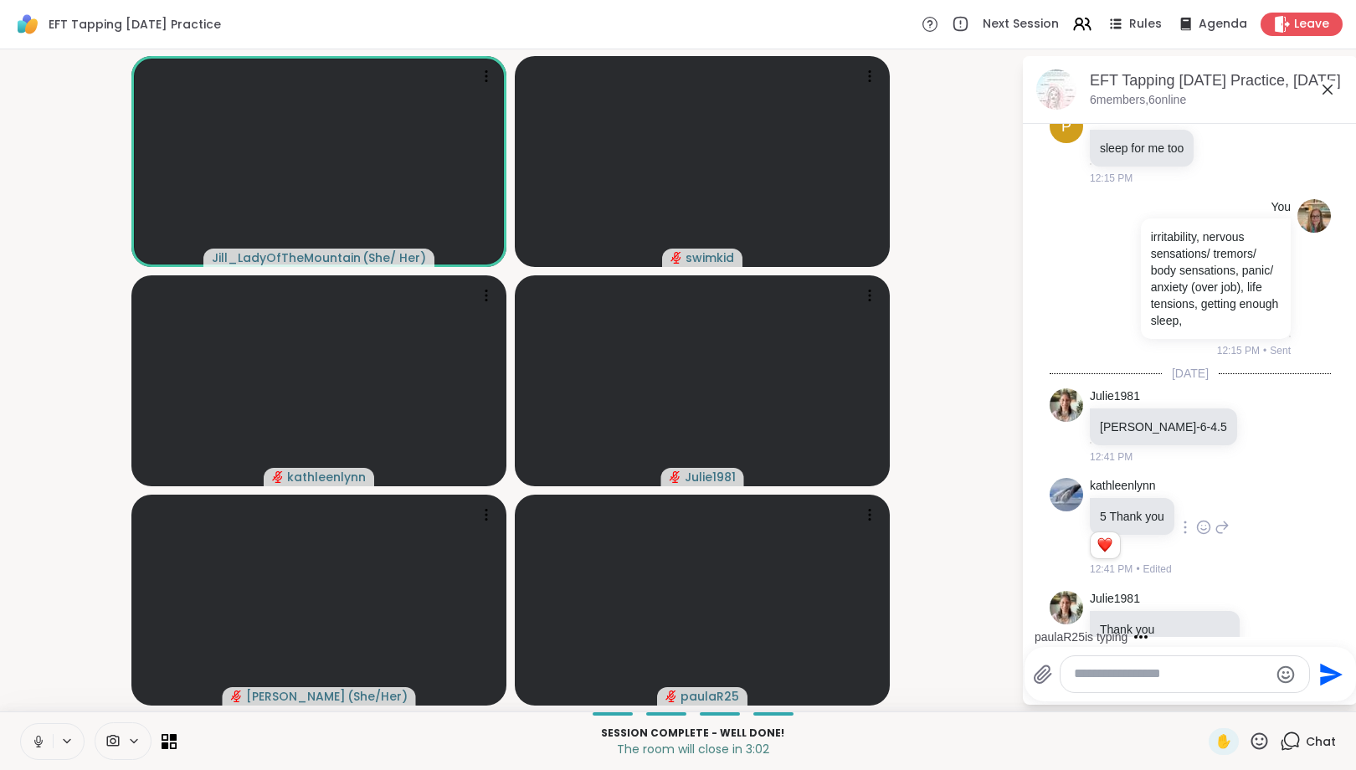
click at [1200, 478] on div "kathleenlynn 5 Thank you 1 1 12:41 PM • Edited" at bounding box center [1160, 528] width 140 height 100
click at [1259, 418] on icon at bounding box center [1266, 426] width 15 height 17
click at [1259, 392] on div "Select Reaction: Heart" at bounding box center [1266, 399] width 15 height 15
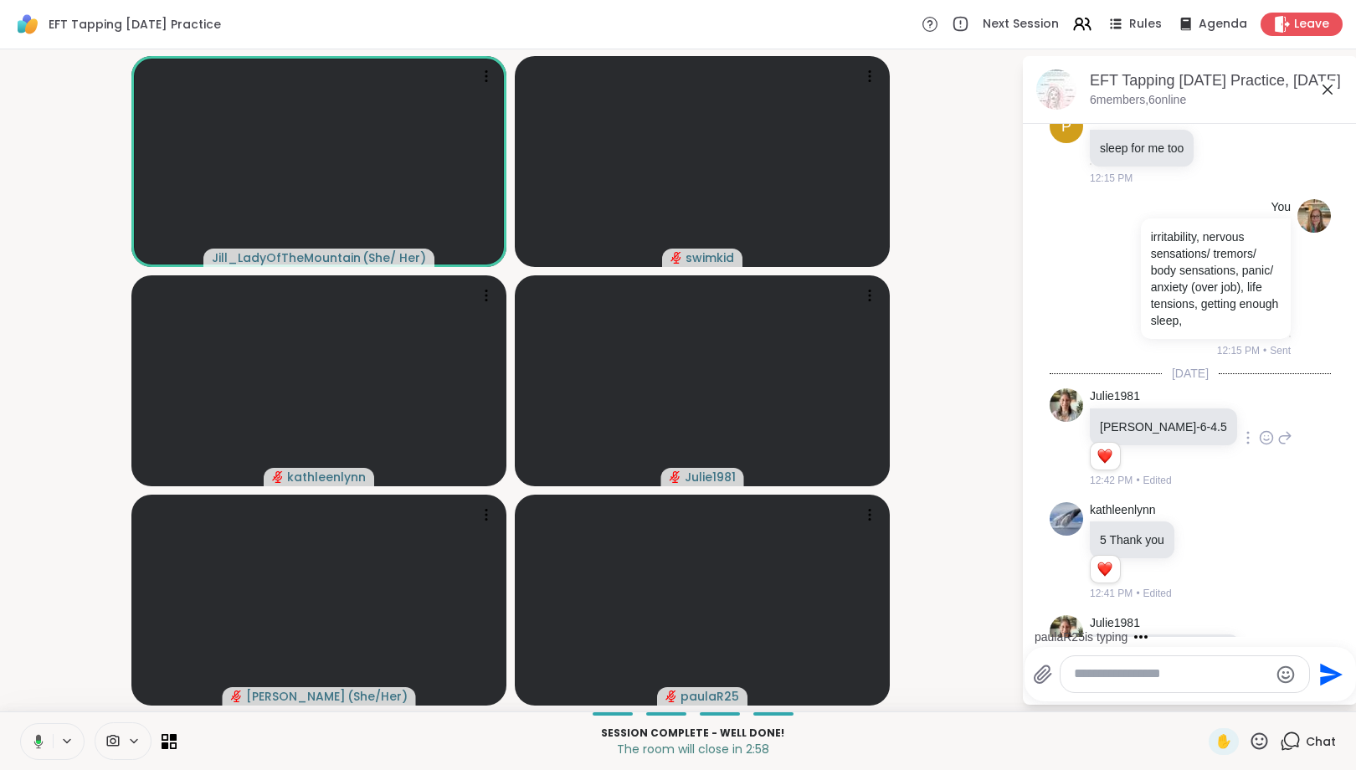
scroll to position [2277, 0]
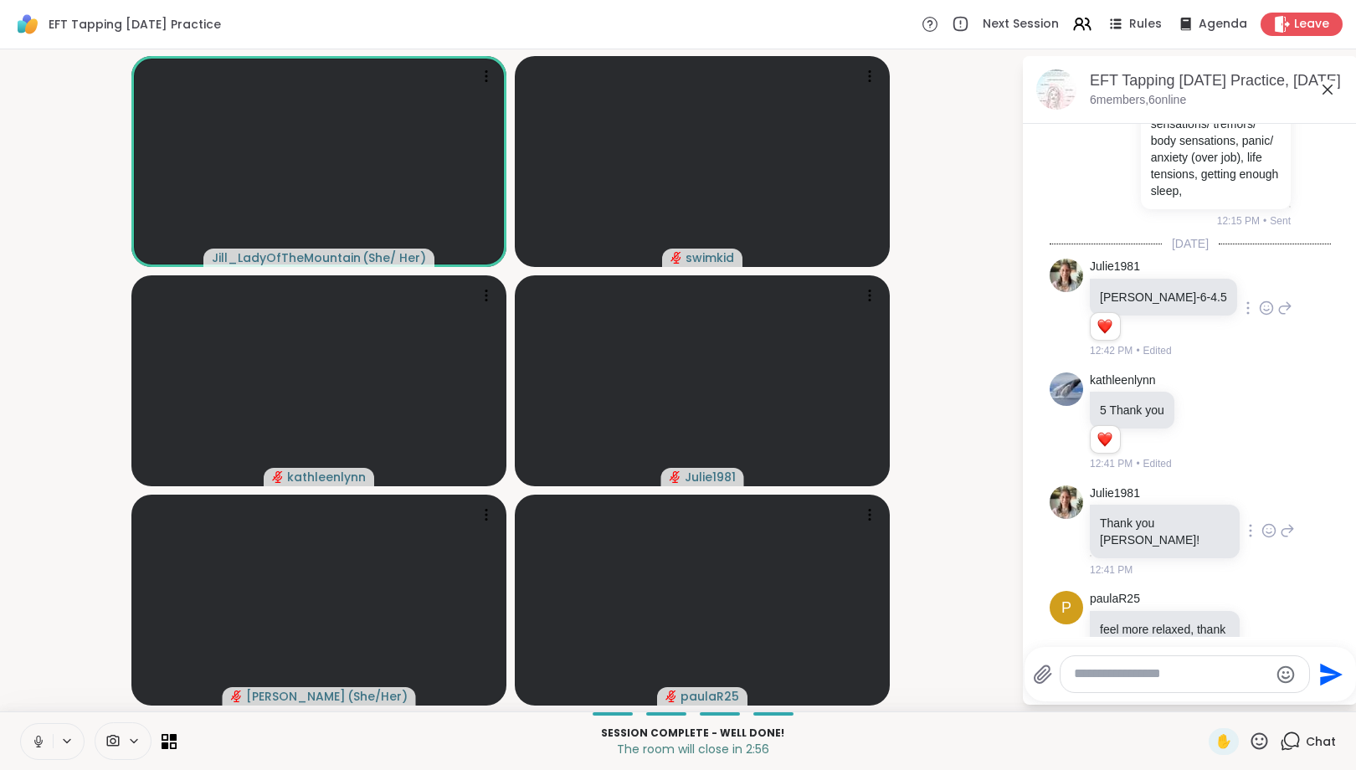
click at [1266, 532] on icon at bounding box center [1268, 533] width 5 height 2
click at [1261, 496] on div "Select Reaction: Heart" at bounding box center [1268, 503] width 15 height 15
click at [1263, 654] on icon at bounding box center [1269, 660] width 13 height 13
click at [1131, 626] on div "Select Reaction: Heart" at bounding box center [1135, 633] width 15 height 15
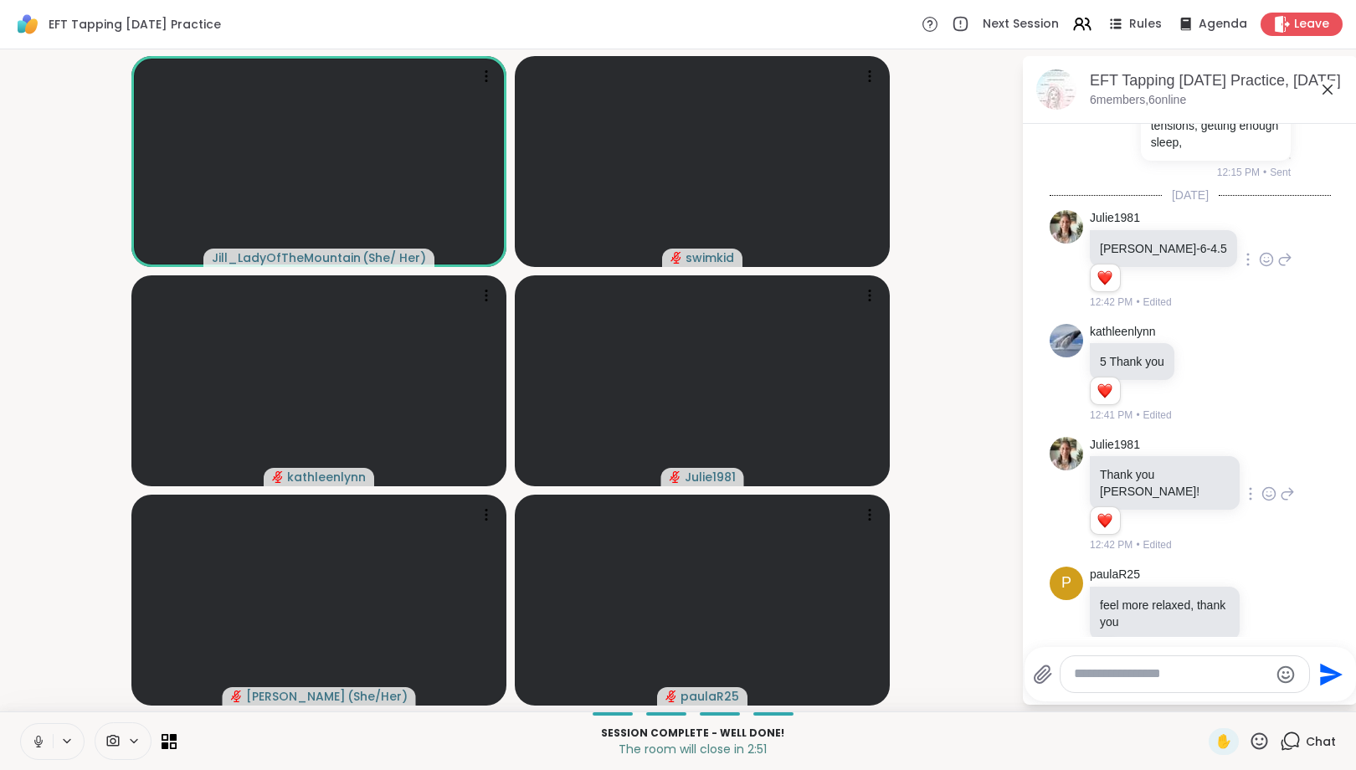
scroll to position [3, 0]
click at [1161, 678] on textarea "Type your message" at bounding box center [1171, 674] width 195 height 18
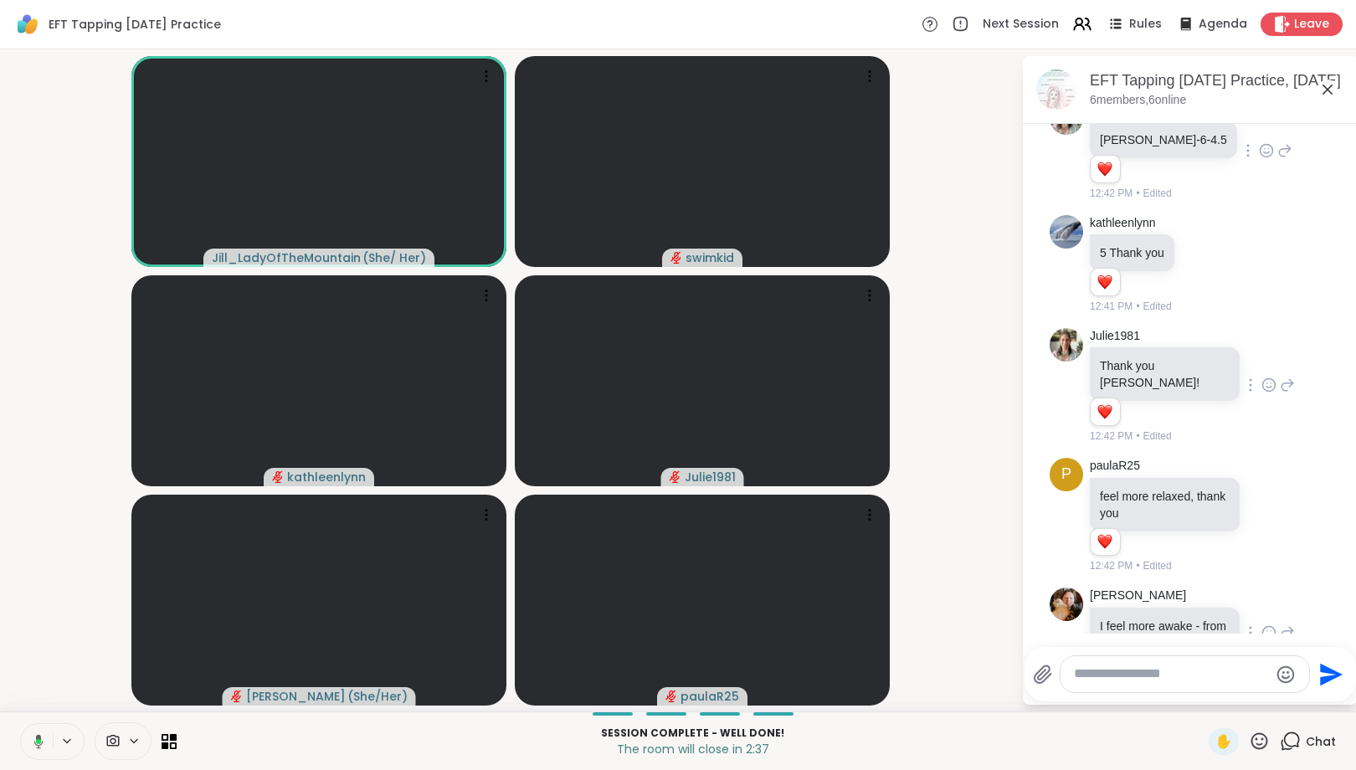
click at [1264, 624] on icon at bounding box center [1268, 632] width 15 height 17
click at [1131, 598] on div "Select Reaction: Heart" at bounding box center [1135, 605] width 15 height 15
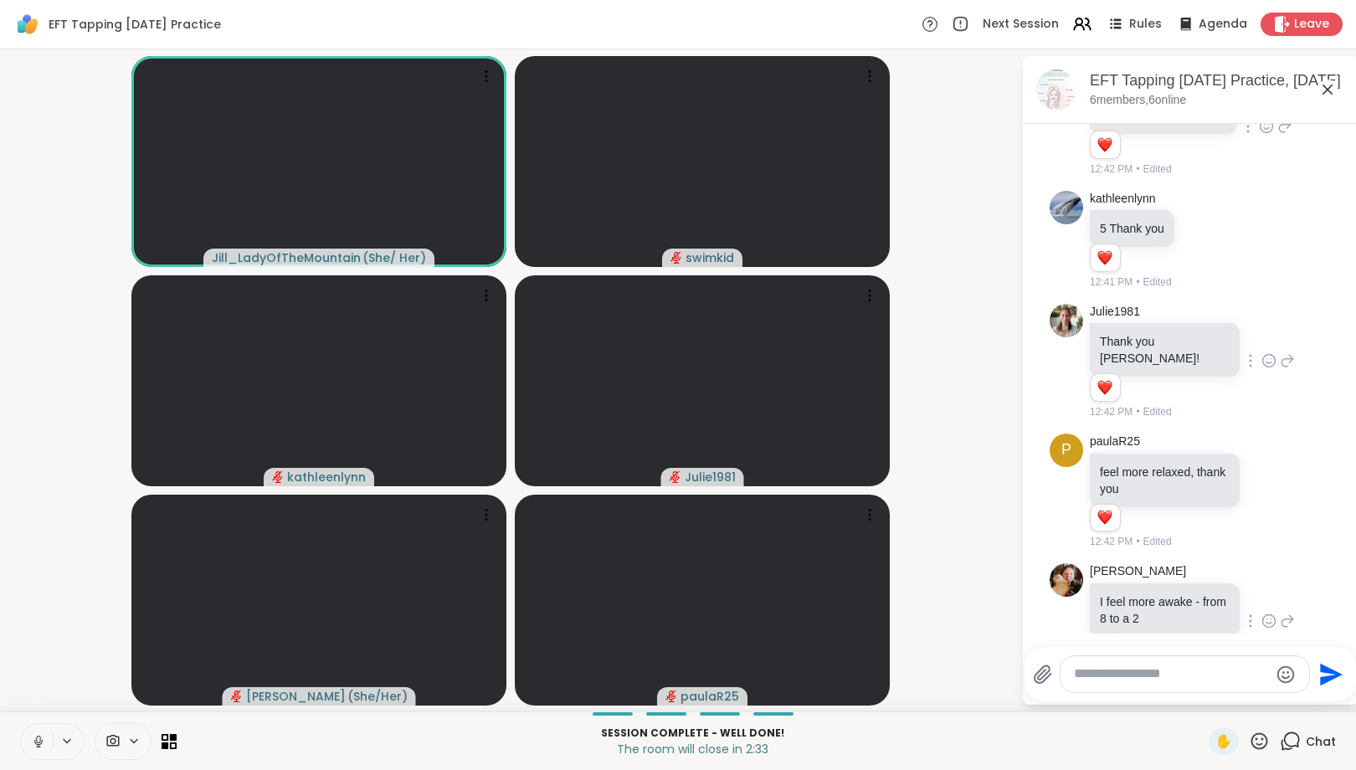
click at [1141, 675] on textarea "Type your message" at bounding box center [1171, 674] width 195 height 18
click at [1212, 676] on textarea "Type your message" at bounding box center [1171, 674] width 195 height 18
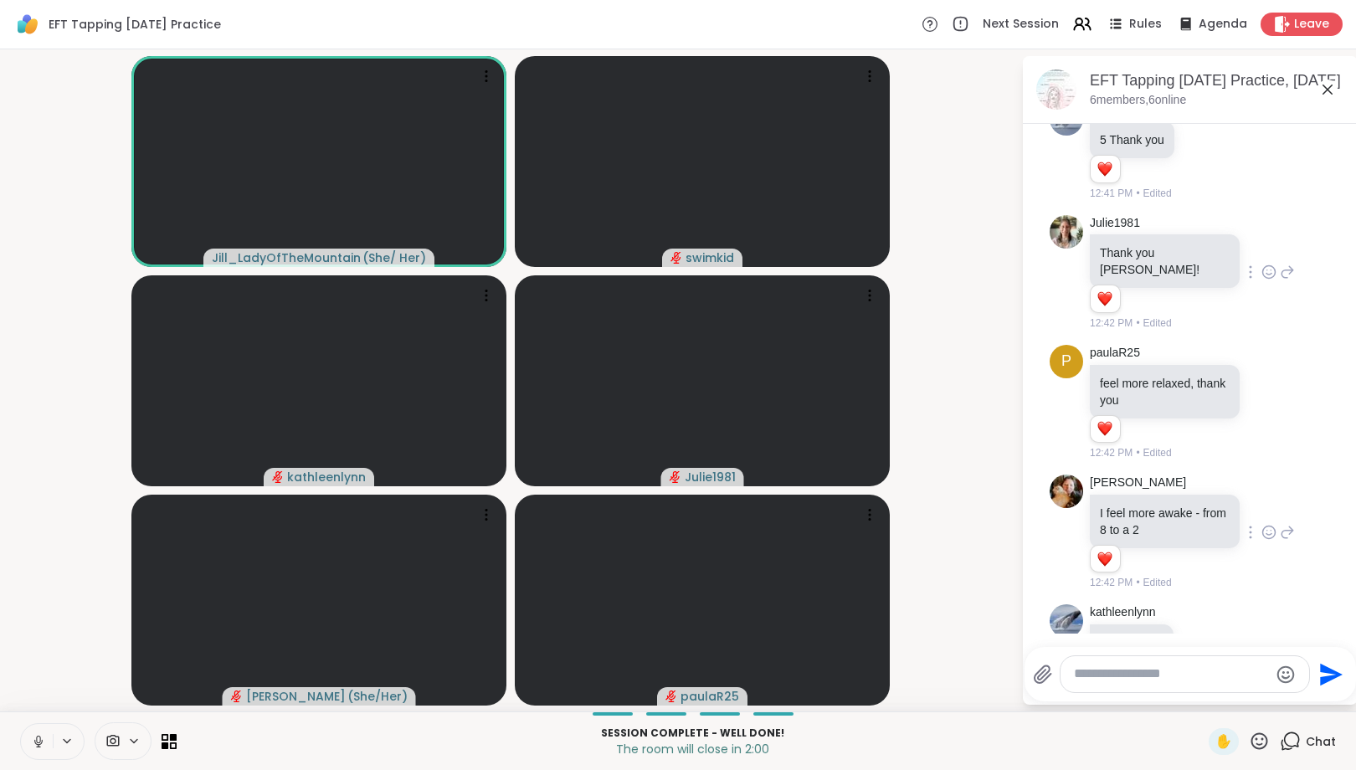
click at [1206, 633] on icon at bounding box center [1202, 641] width 15 height 17
click at [1197, 608] on div "Select Reaction: Heart" at bounding box center [1202, 615] width 15 height 15
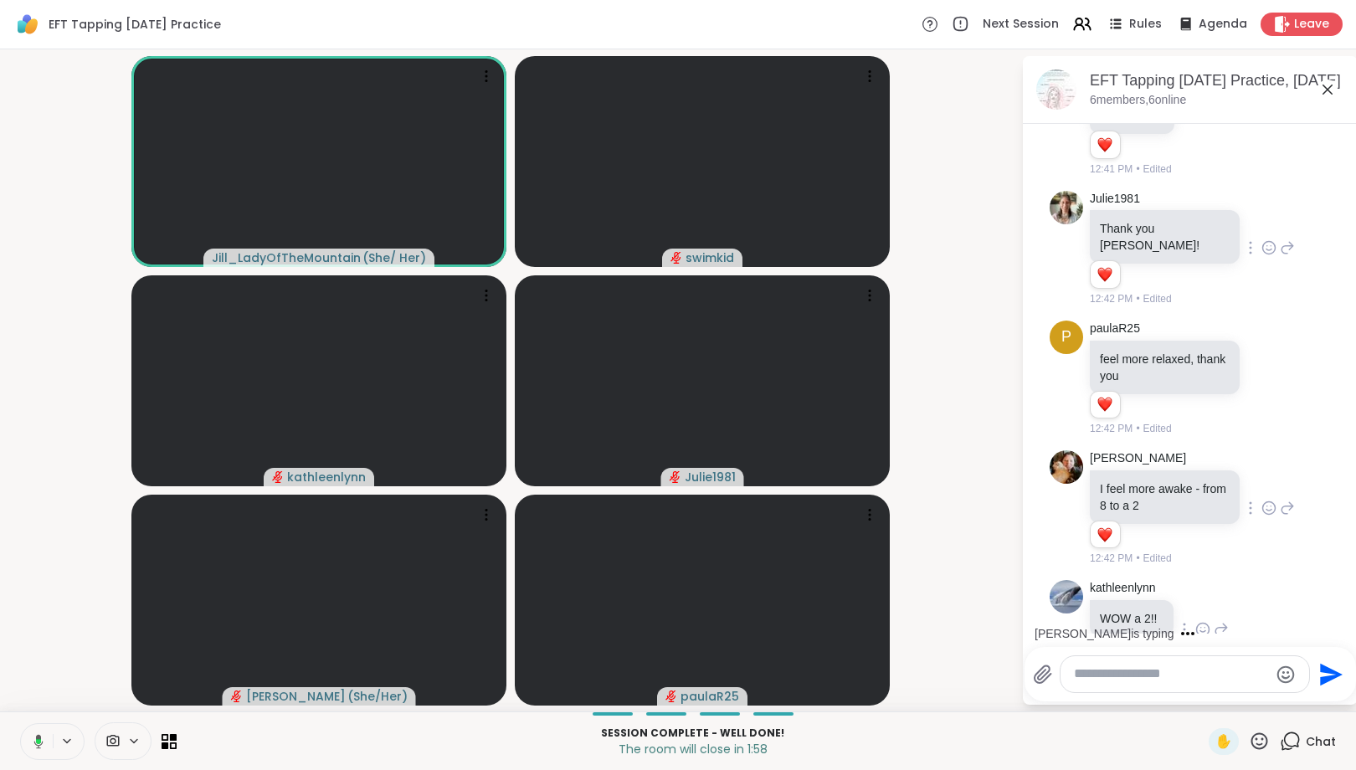
click at [1197, 665] on div at bounding box center [1184, 674] width 249 height 36
click at [1197, 669] on textarea "Type your message" at bounding box center [1171, 674] width 195 height 18
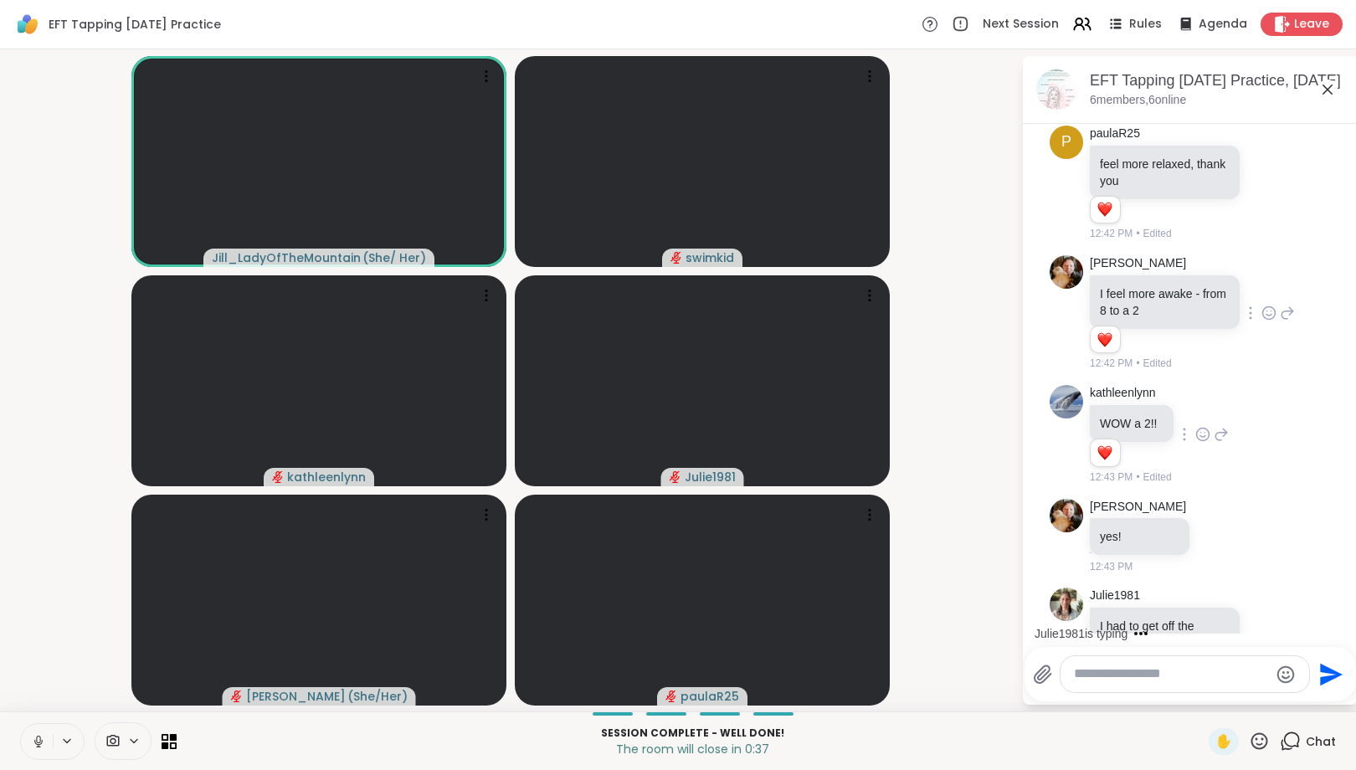
scroll to position [2853, 0]
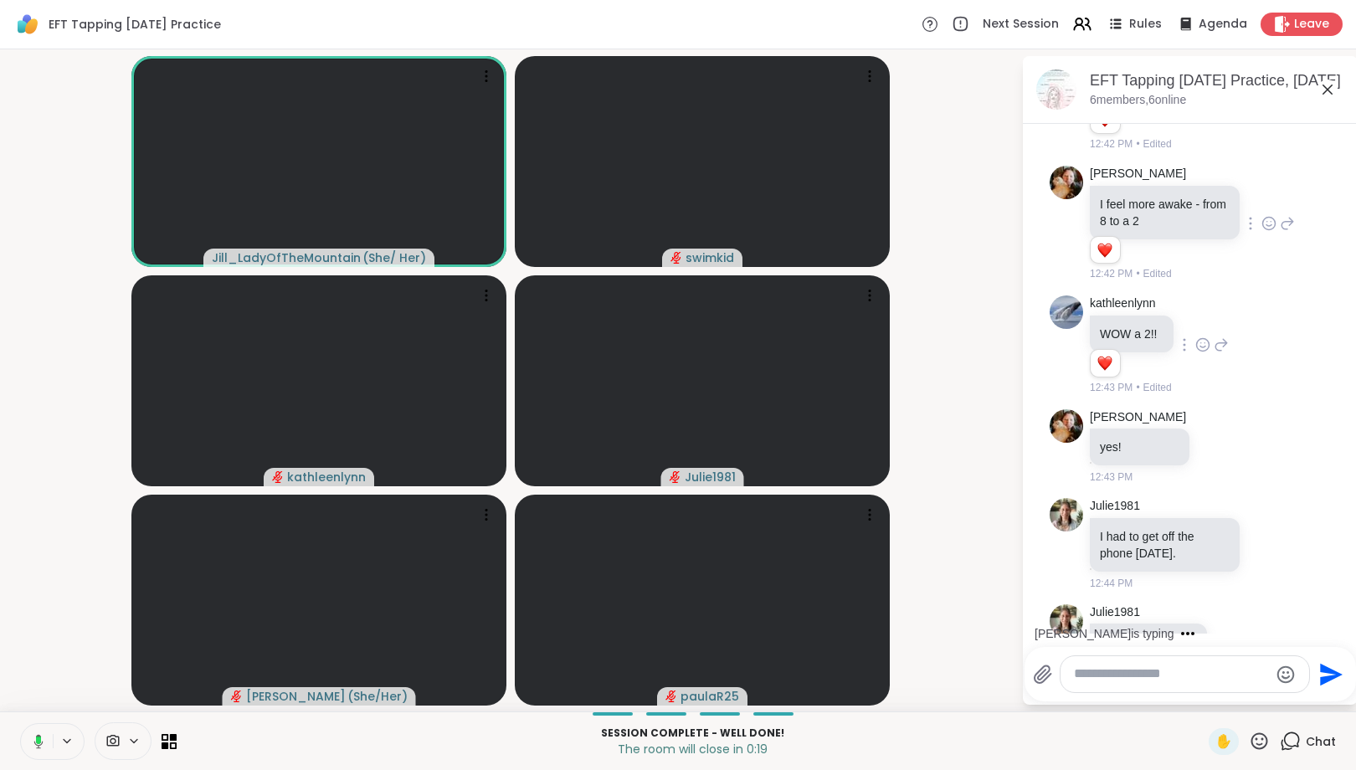
click at [1234, 633] on icon at bounding box center [1235, 641] width 15 height 17
click at [1234, 607] on div "Select Reaction: Heart" at bounding box center [1235, 614] width 15 height 15
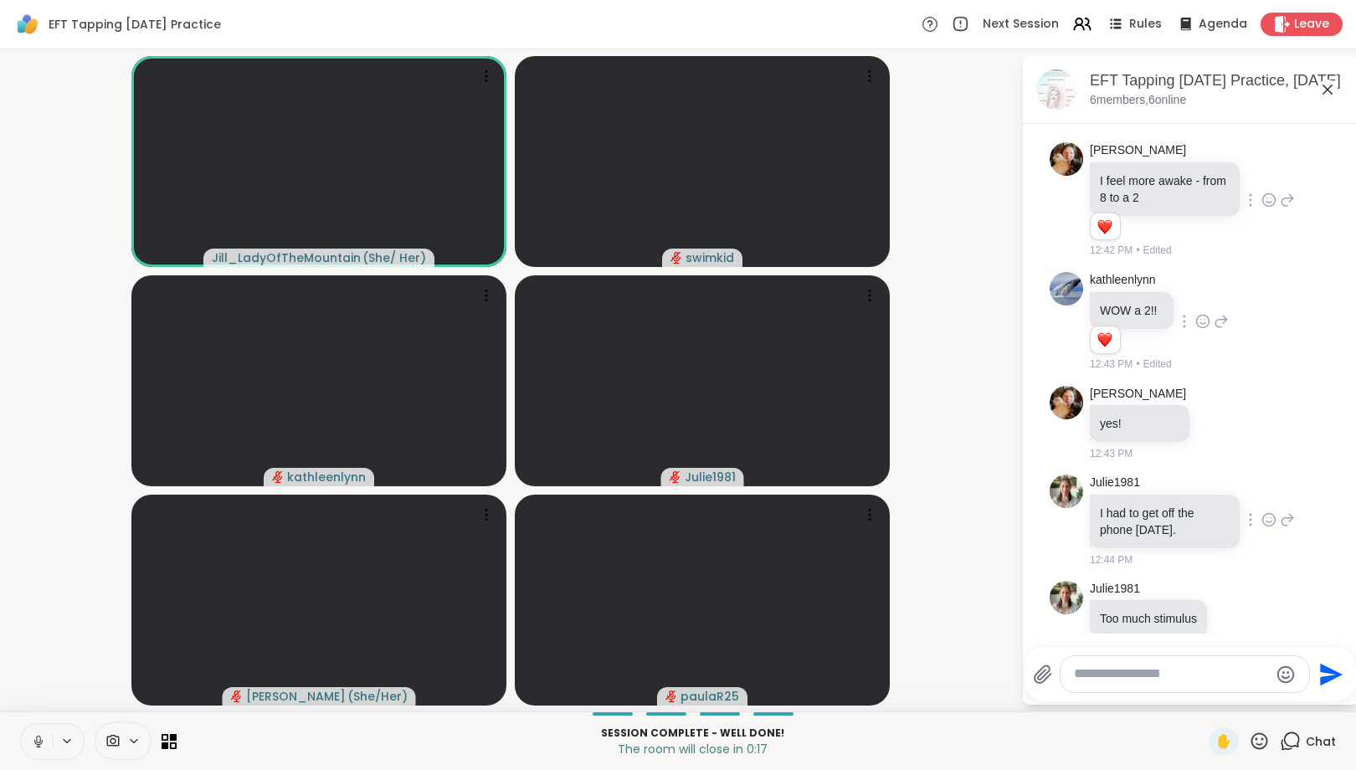
click at [1265, 511] on icon at bounding box center [1268, 519] width 15 height 17
click at [1133, 485] on div "Select Reaction: Heart" at bounding box center [1135, 492] width 15 height 15
click at [1161, 676] on textarea "Type your message" at bounding box center [1171, 674] width 195 height 18
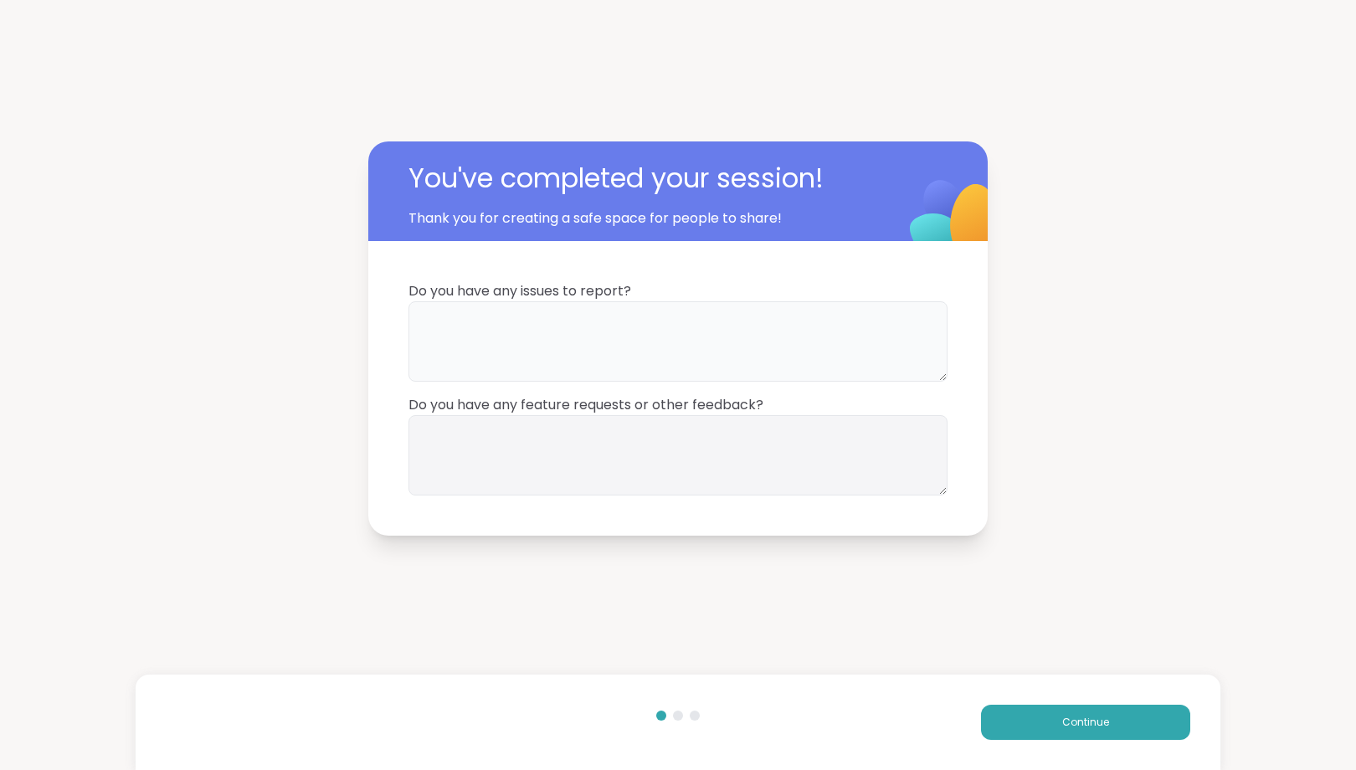
click at [763, 360] on textarea at bounding box center [677, 341] width 539 height 80
click at [1080, 728] on span "Continue" at bounding box center [1085, 722] width 47 height 15
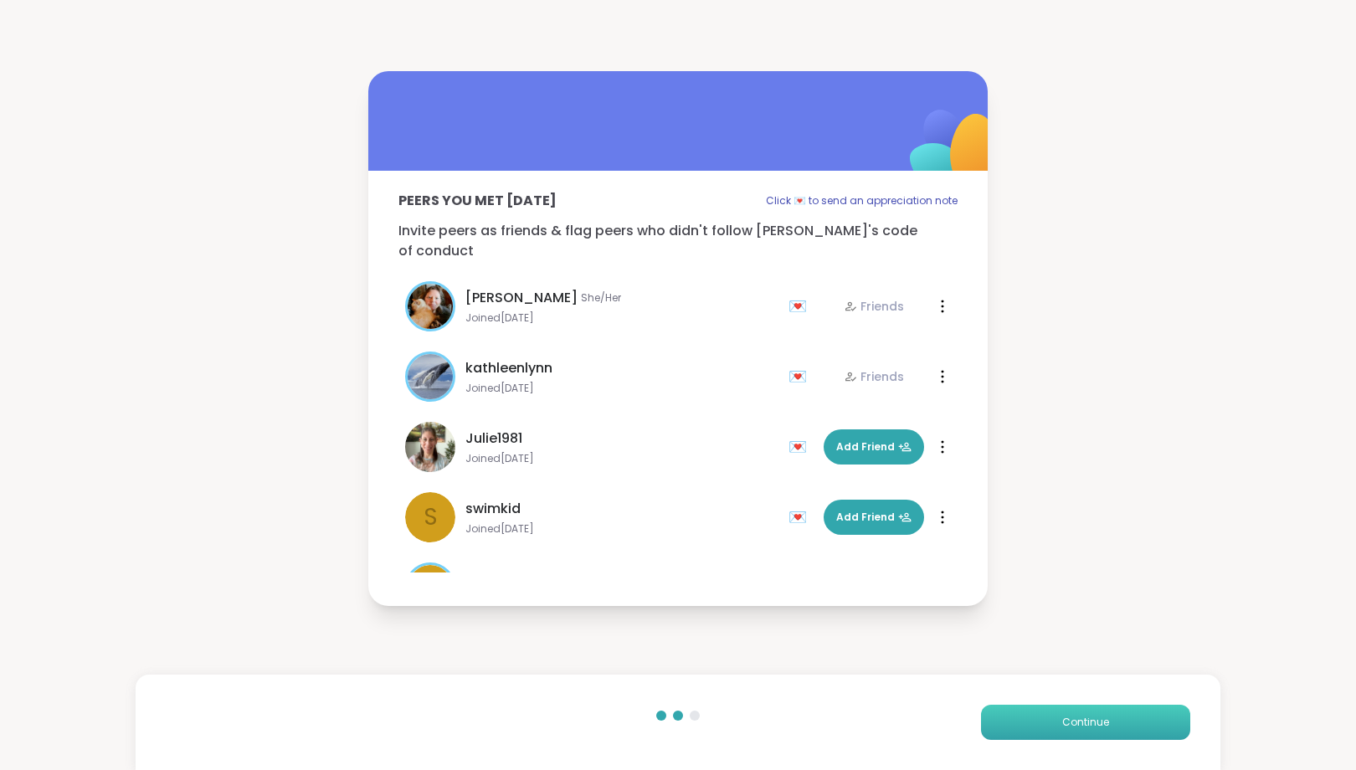
click at [1075, 723] on span "Continue" at bounding box center [1085, 722] width 47 height 15
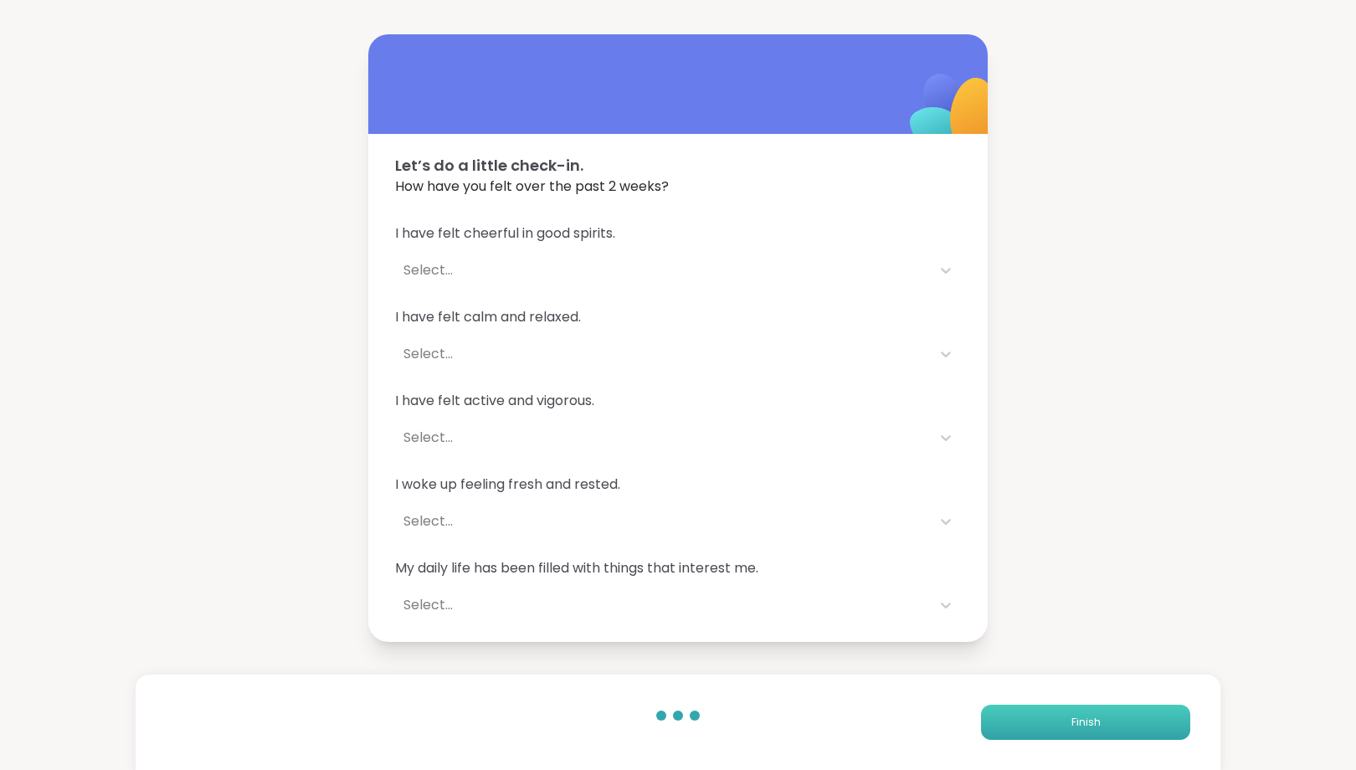
click at [1075, 723] on span "Finish" at bounding box center [1085, 722] width 29 height 15
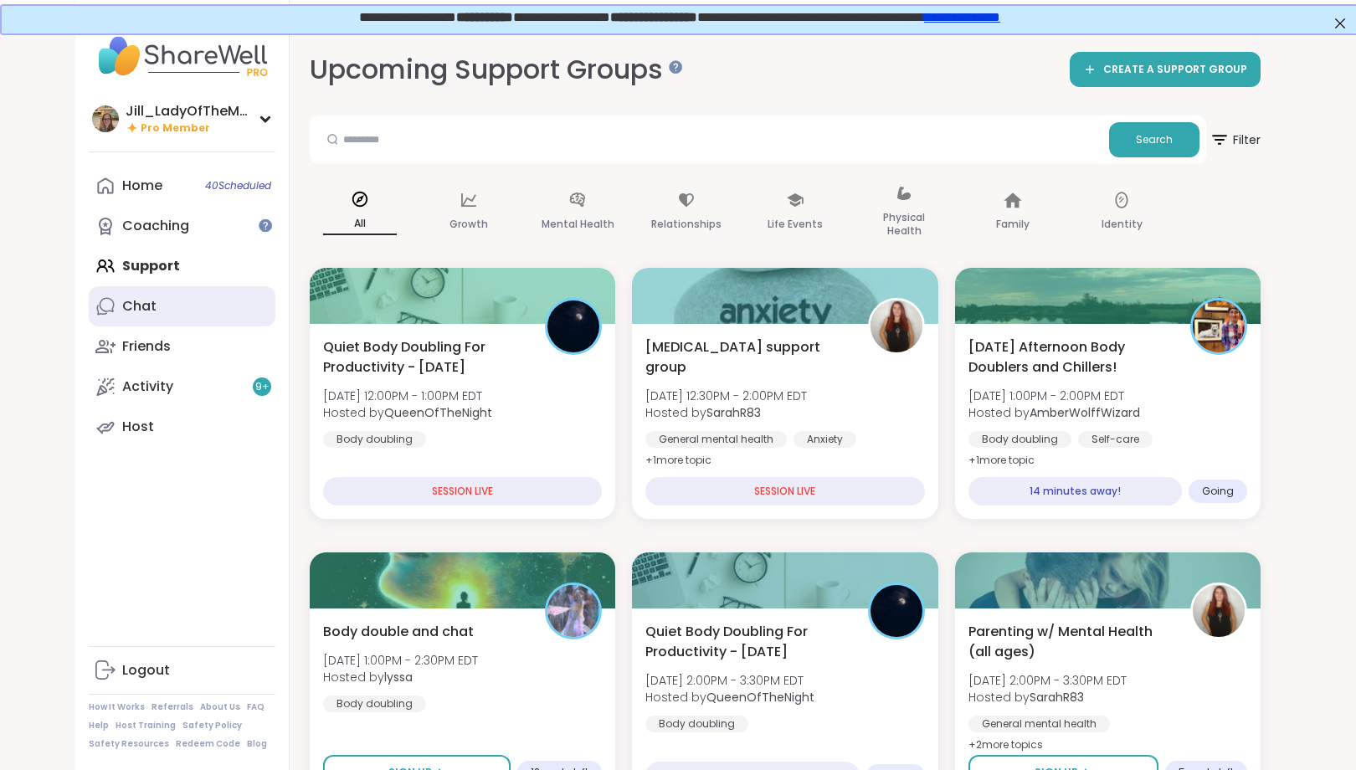
click at [177, 308] on link "Chat" at bounding box center [182, 306] width 187 height 40
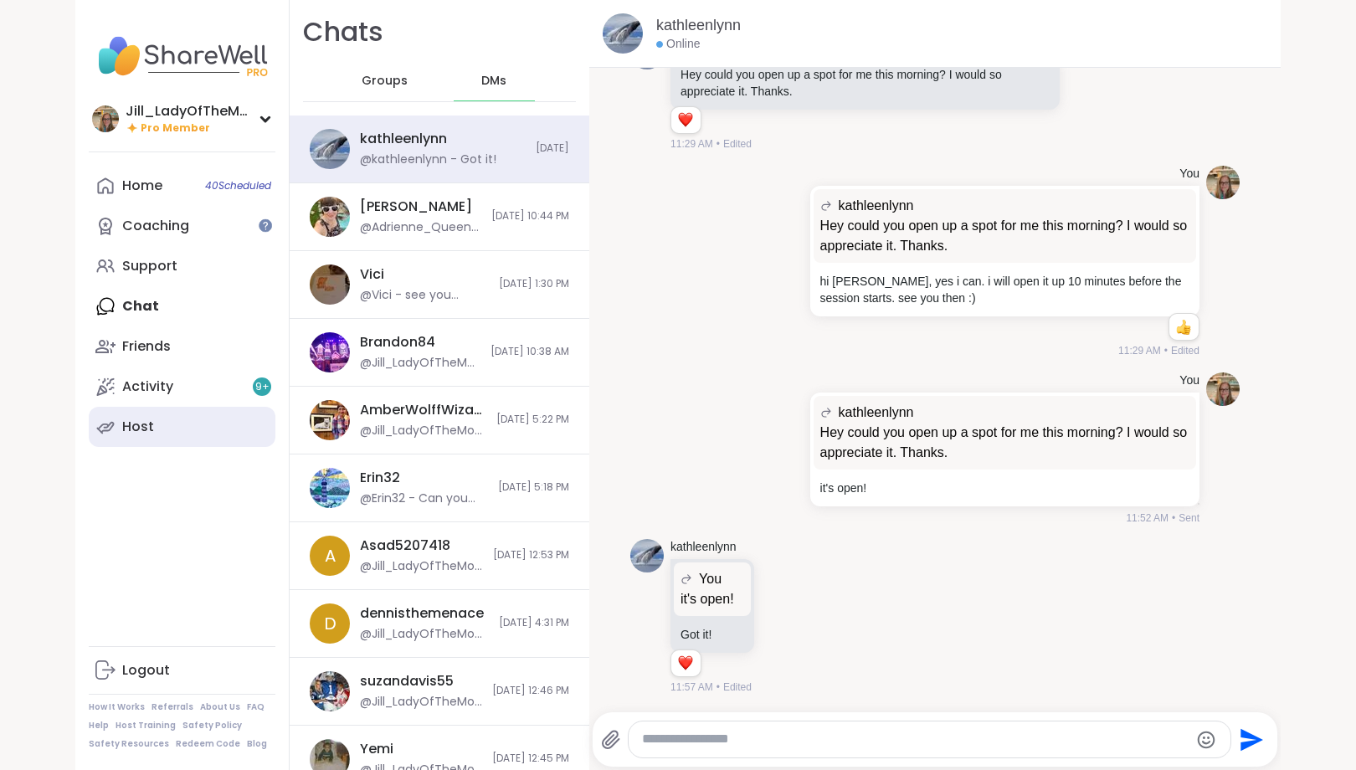
click at [179, 433] on link "Host" at bounding box center [182, 427] width 187 height 40
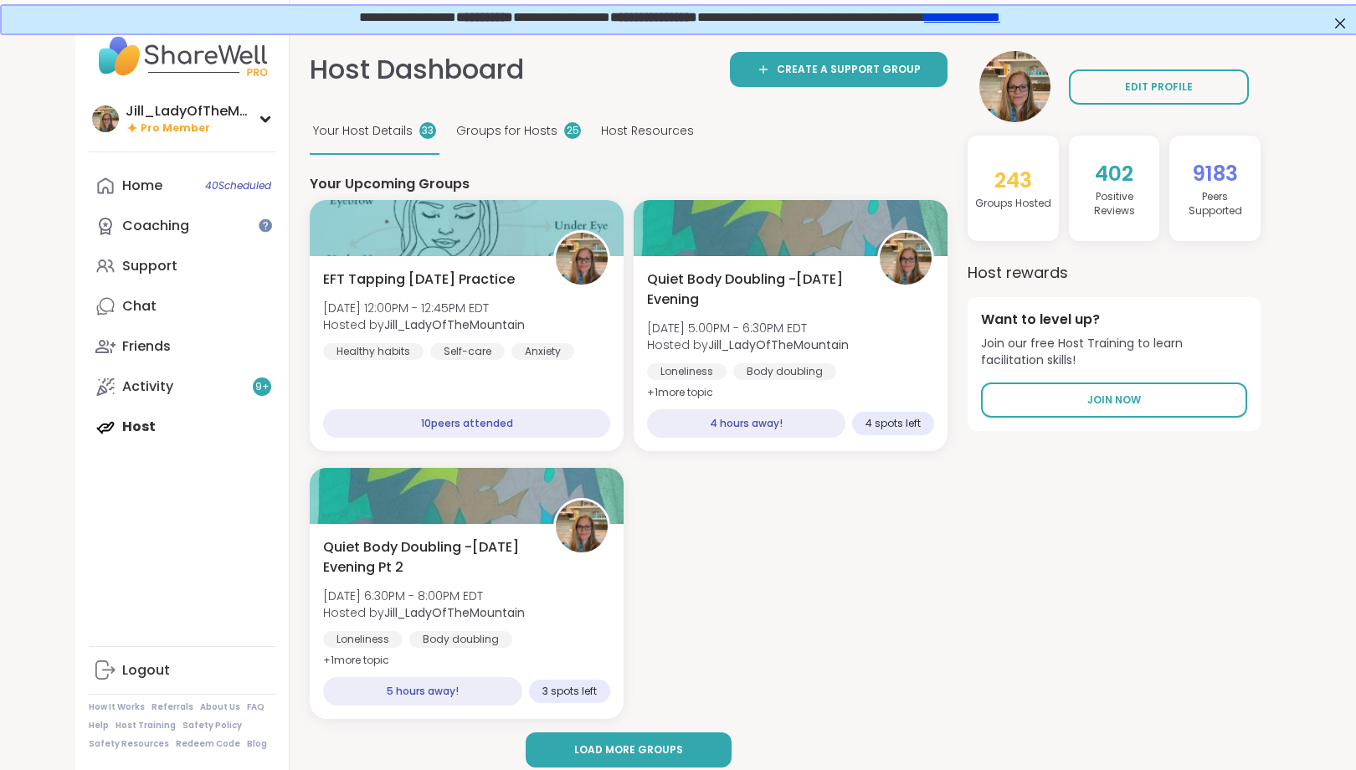
click at [204, 435] on div "Home 40 Scheduled Coaching Support Chat Friends Activity 9 + Host" at bounding box center [182, 306] width 187 height 281
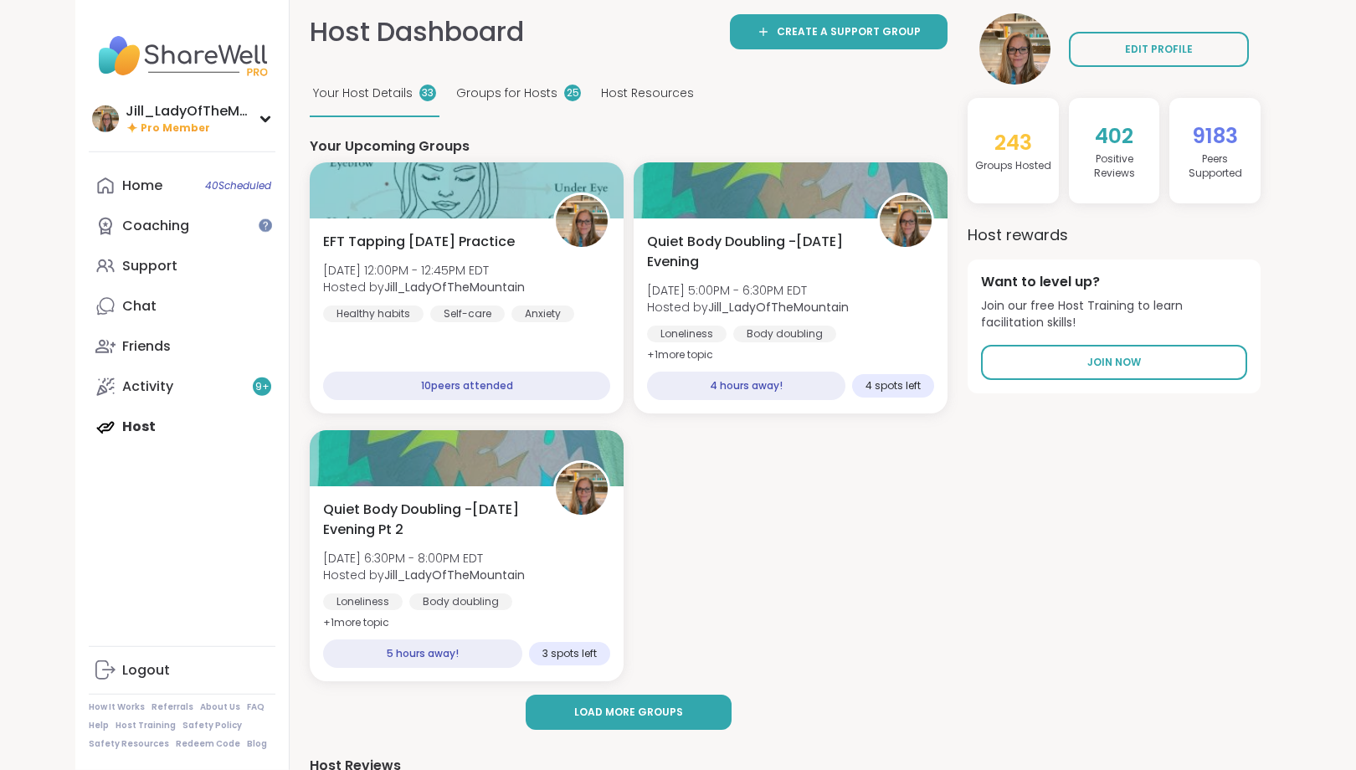
scroll to position [24, 0]
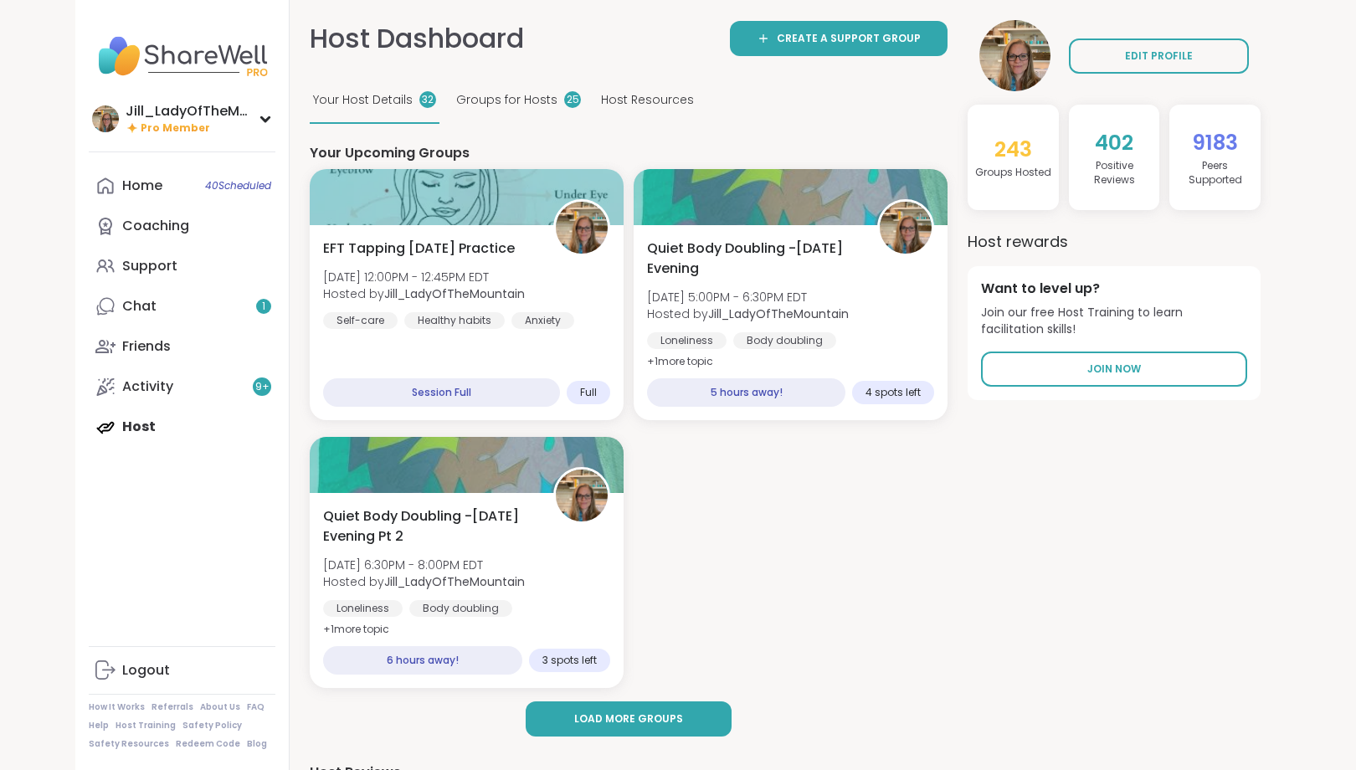
click at [171, 437] on div "Home 40 Scheduled Coaching Support Chat 1 Friends Activity 9 + Host" at bounding box center [182, 306] width 187 height 281
click at [423, 319] on div "Healthy habits" at bounding box center [454, 321] width 102 height 17
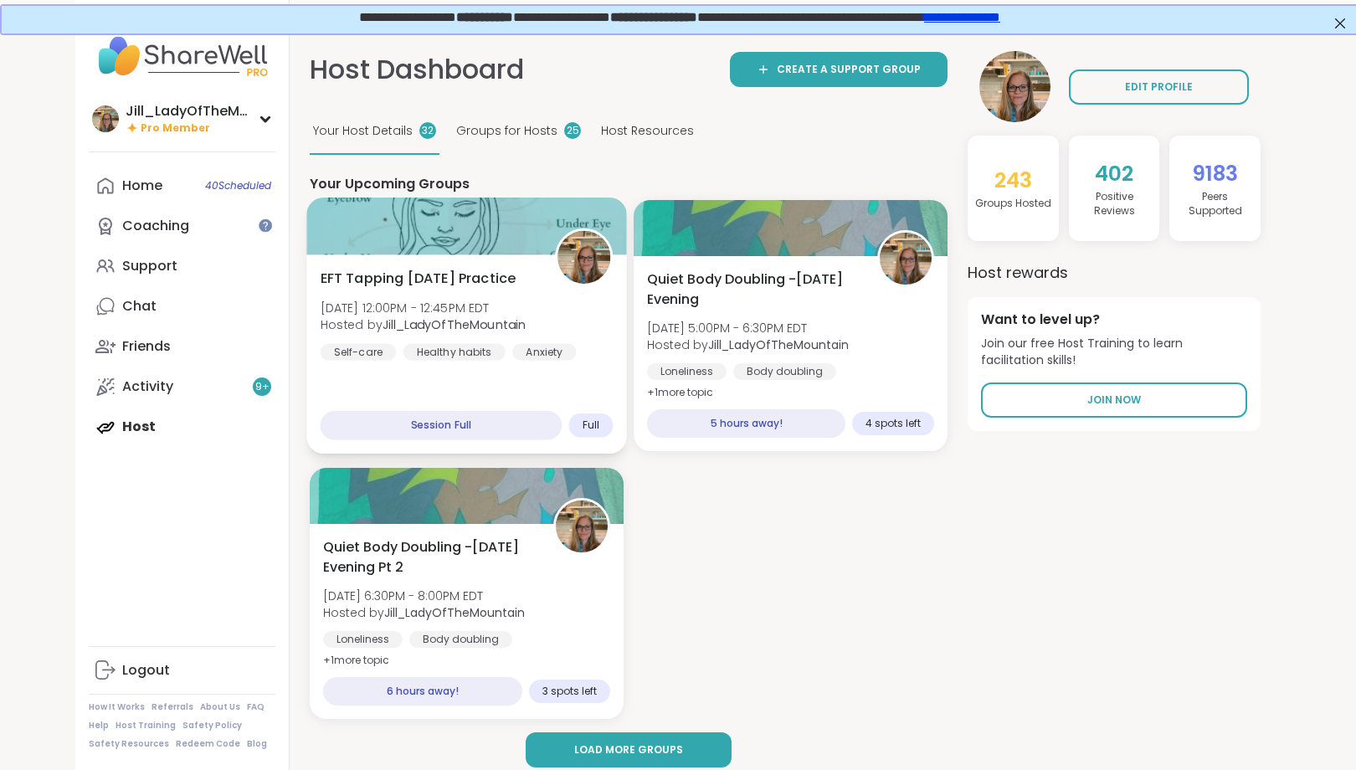
click at [474, 337] on div "EFT Tapping Friday Practice Fri, Sep 12 | 12:00PM - 12:45PM EDT Hosted by Jill_…" at bounding box center [466, 315] width 293 height 92
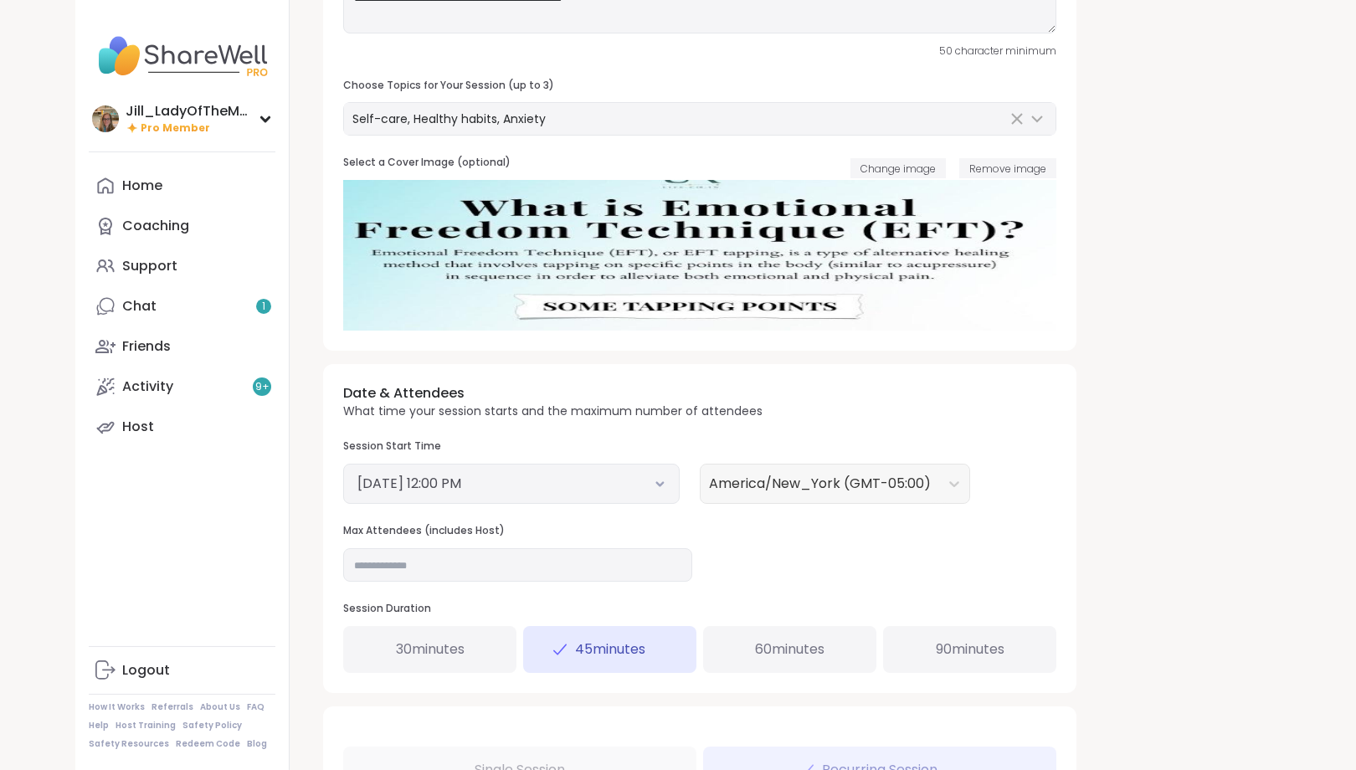
scroll to position [322, 0]
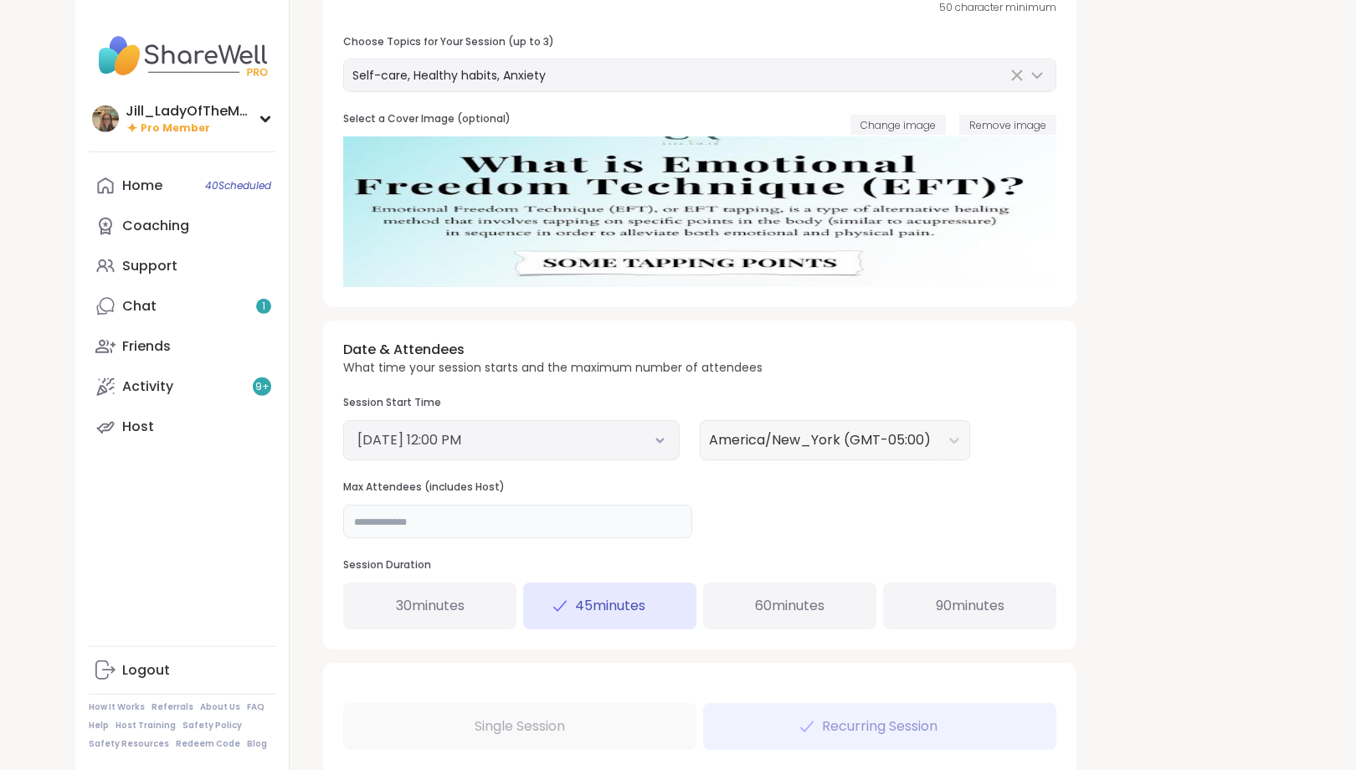
click at [623, 516] on input "*" at bounding box center [517, 521] width 349 height 33
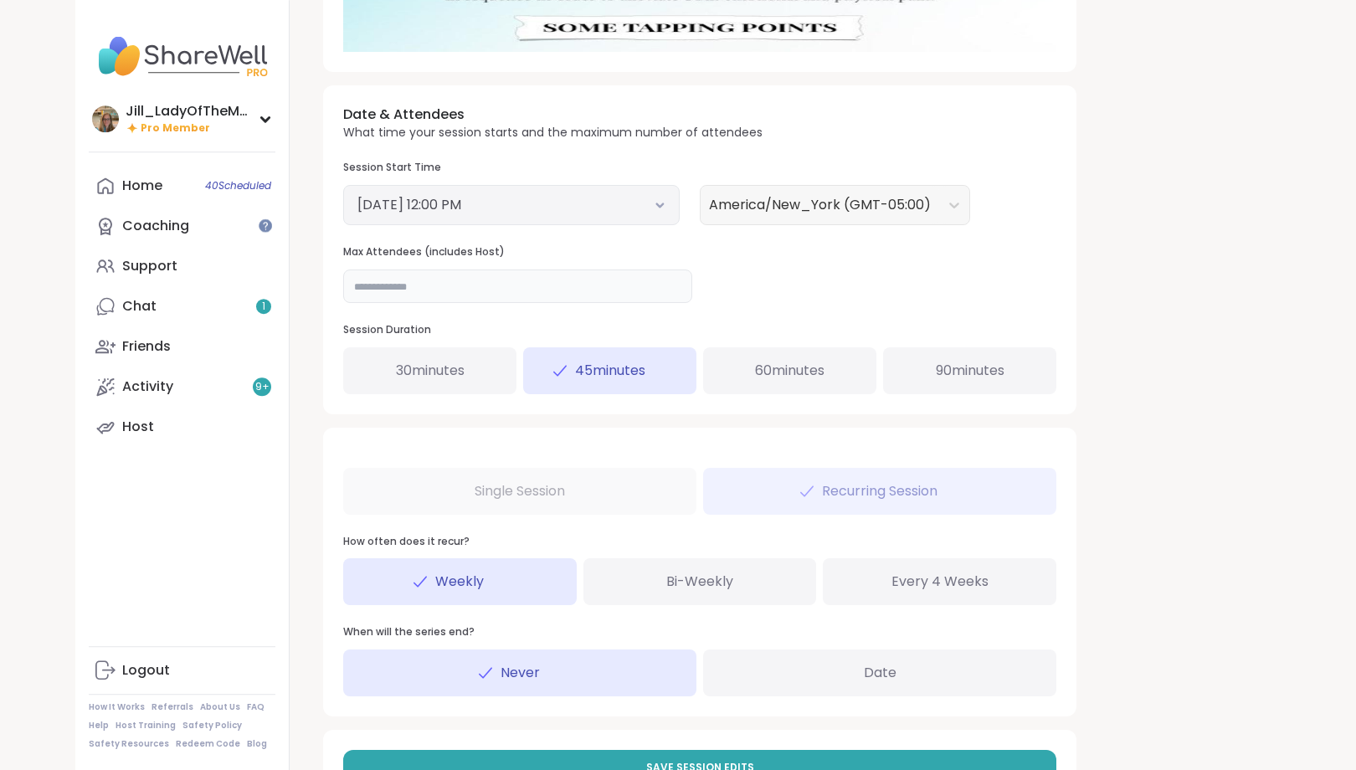
scroll to position [597, 0]
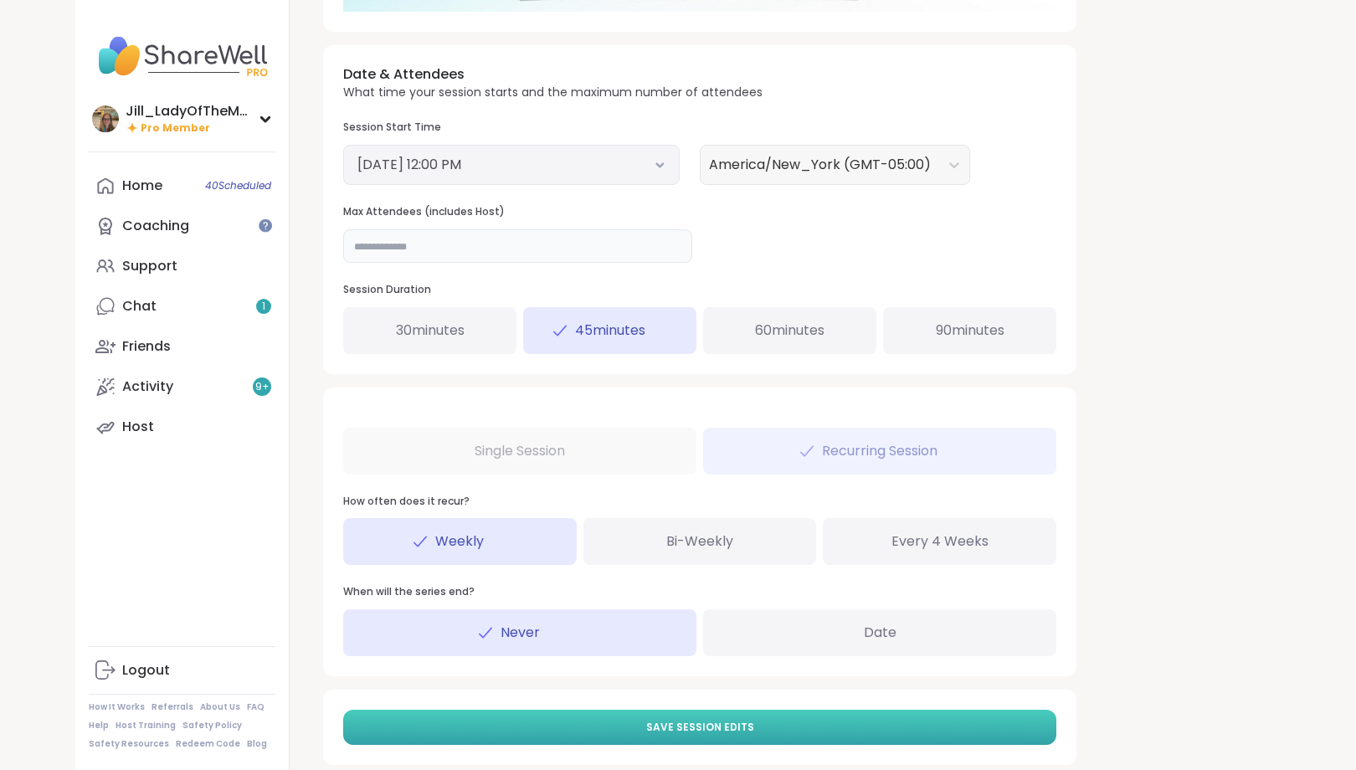
type input "**"
click at [850, 727] on button "Save Session Edits" at bounding box center [699, 727] width 713 height 35
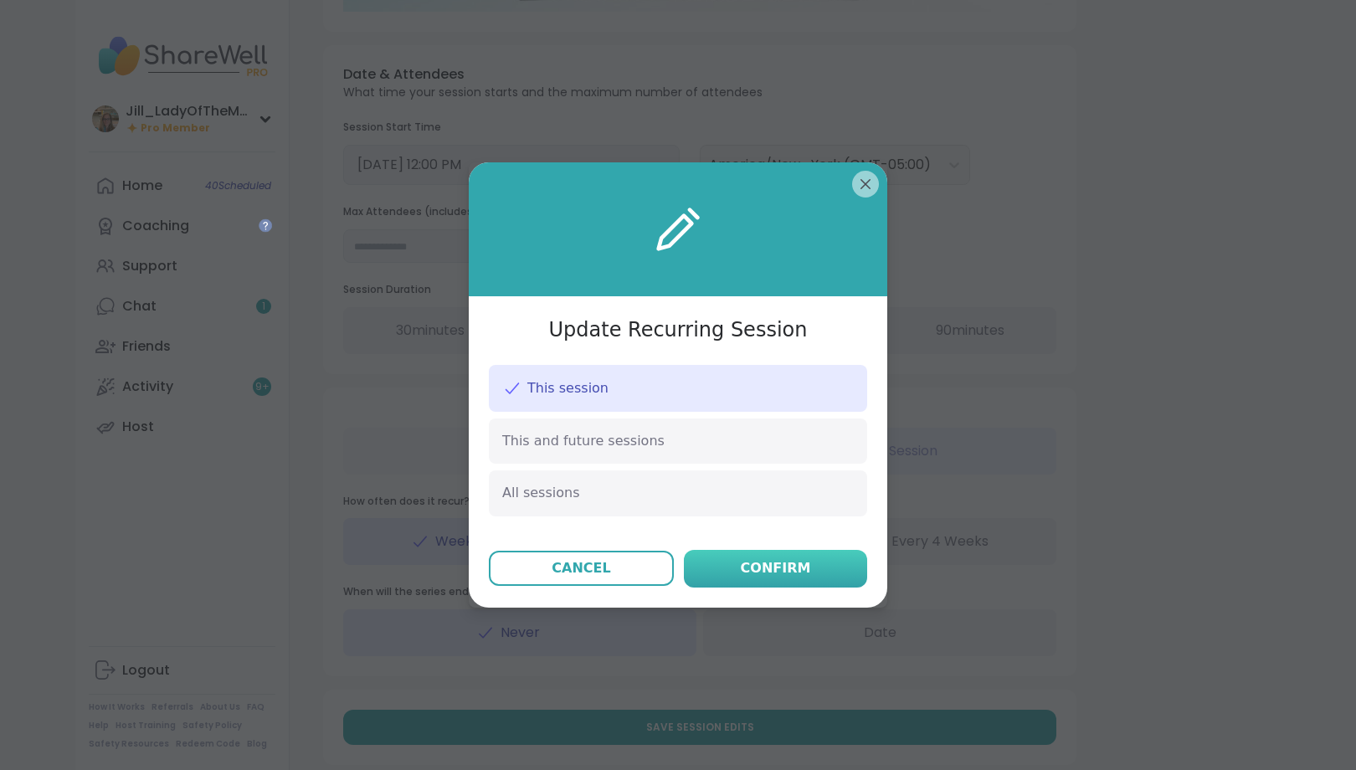
click at [796, 564] on div "Confirm" at bounding box center [776, 568] width 70 height 20
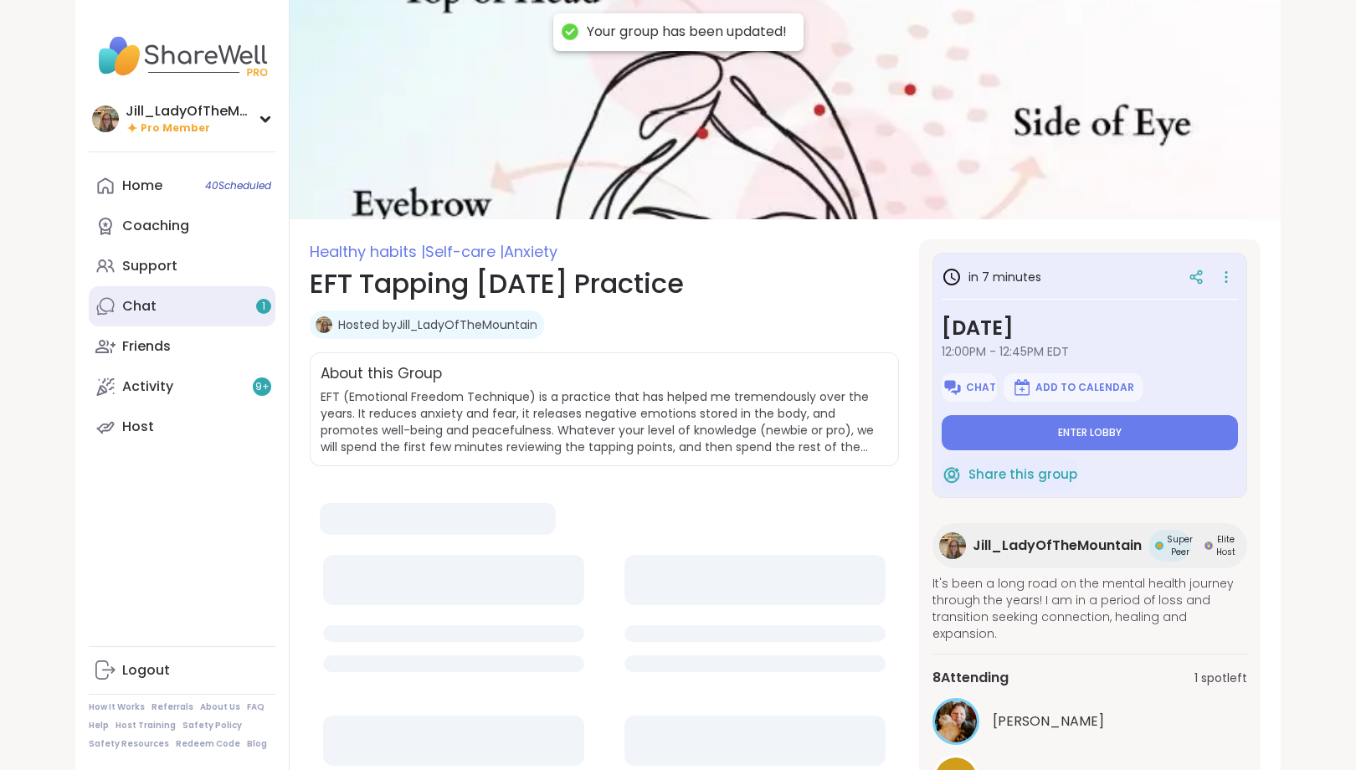
type textarea "*"
click at [208, 311] on link "Chat 1" at bounding box center [182, 306] width 187 height 40
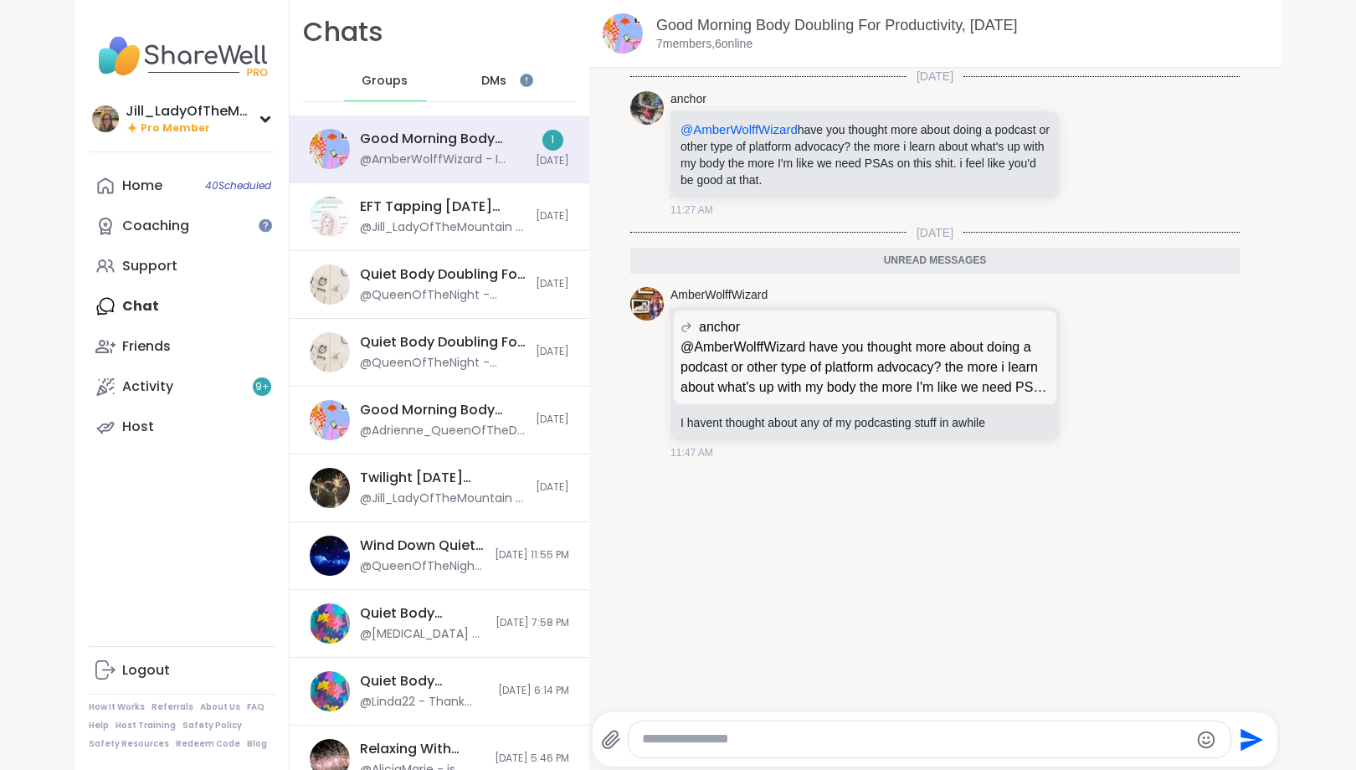
click at [485, 75] on span "DMs" at bounding box center [493, 81] width 25 height 17
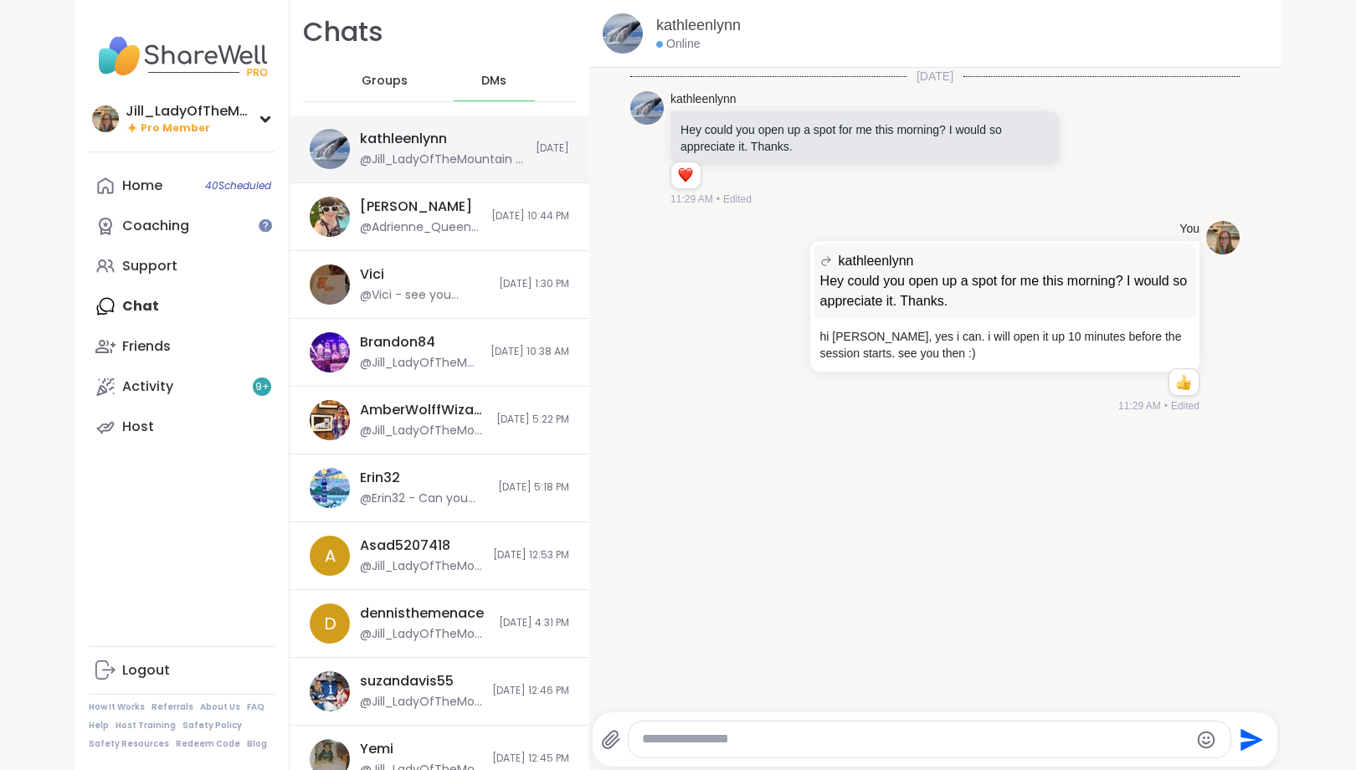
click at [478, 145] on div "kathleenlynn @Jill_LadyOfTheMountain - hi kathleen, yes i can. i will open it u…" at bounding box center [443, 149] width 166 height 38
click at [1101, 144] on icon at bounding box center [1107, 149] width 15 height 20
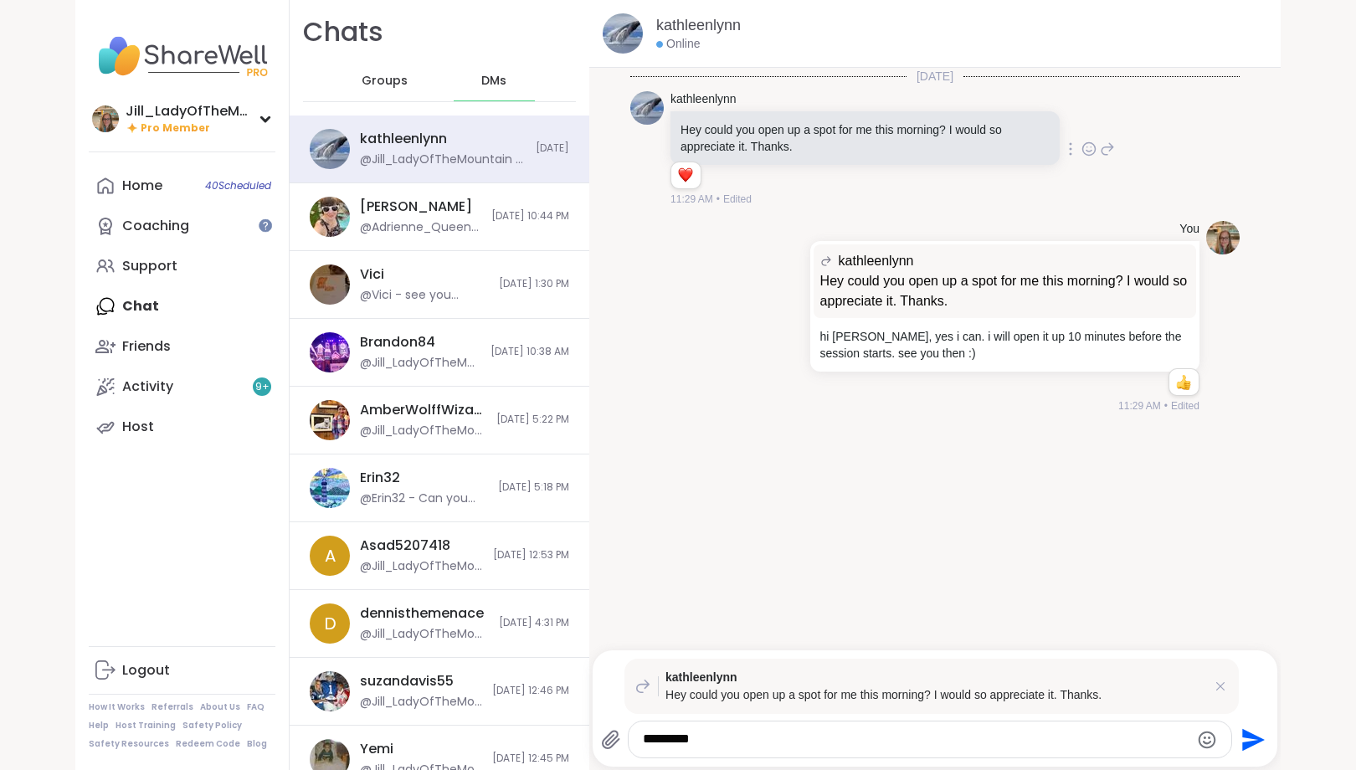
type textarea "**********"
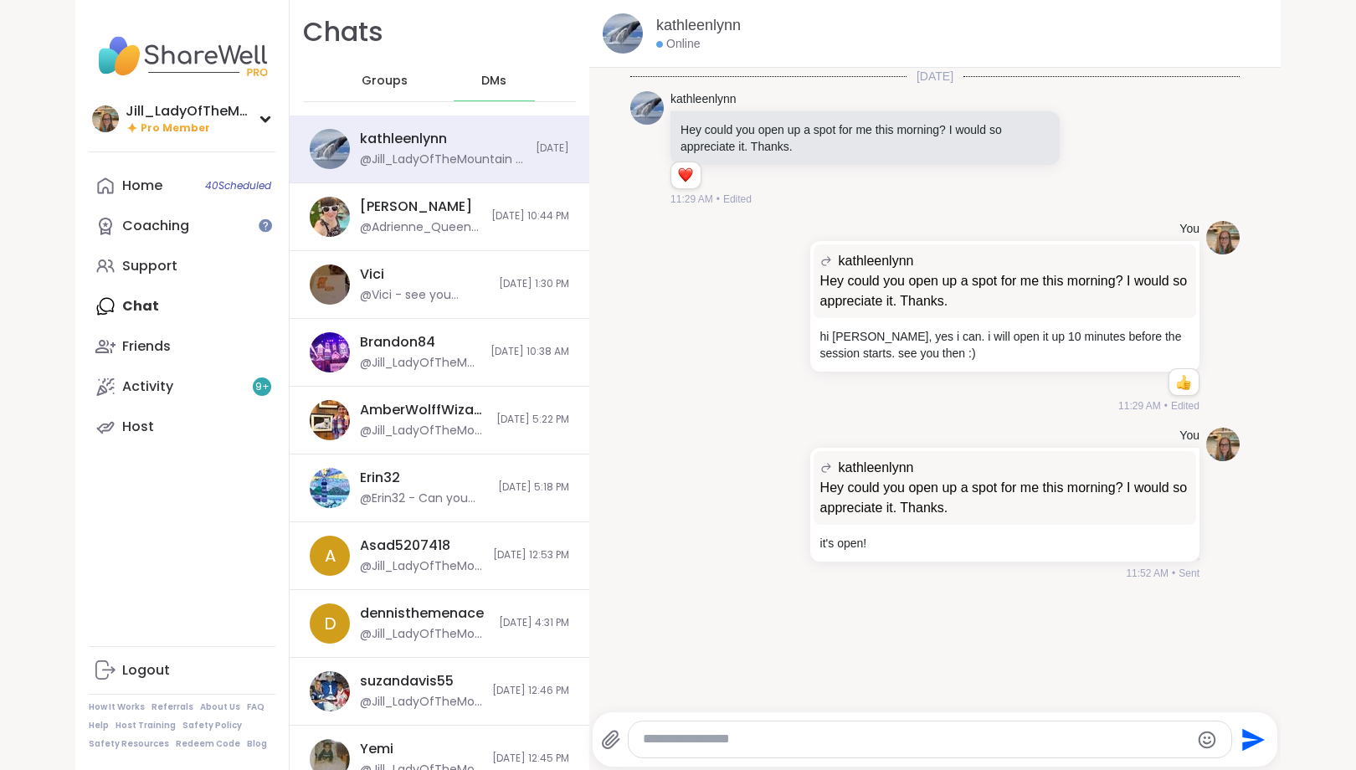
click at [190, 300] on div "Home 40 Scheduled Coaching Support Chat Friends Activity 9 + Host" at bounding box center [182, 306] width 187 height 281
click at [141, 309] on div "Home 40 Scheduled Coaching Support Chat Friends Activity 9 + Host" at bounding box center [182, 306] width 187 height 281
click at [387, 78] on span "Groups" at bounding box center [384, 81] width 46 height 17
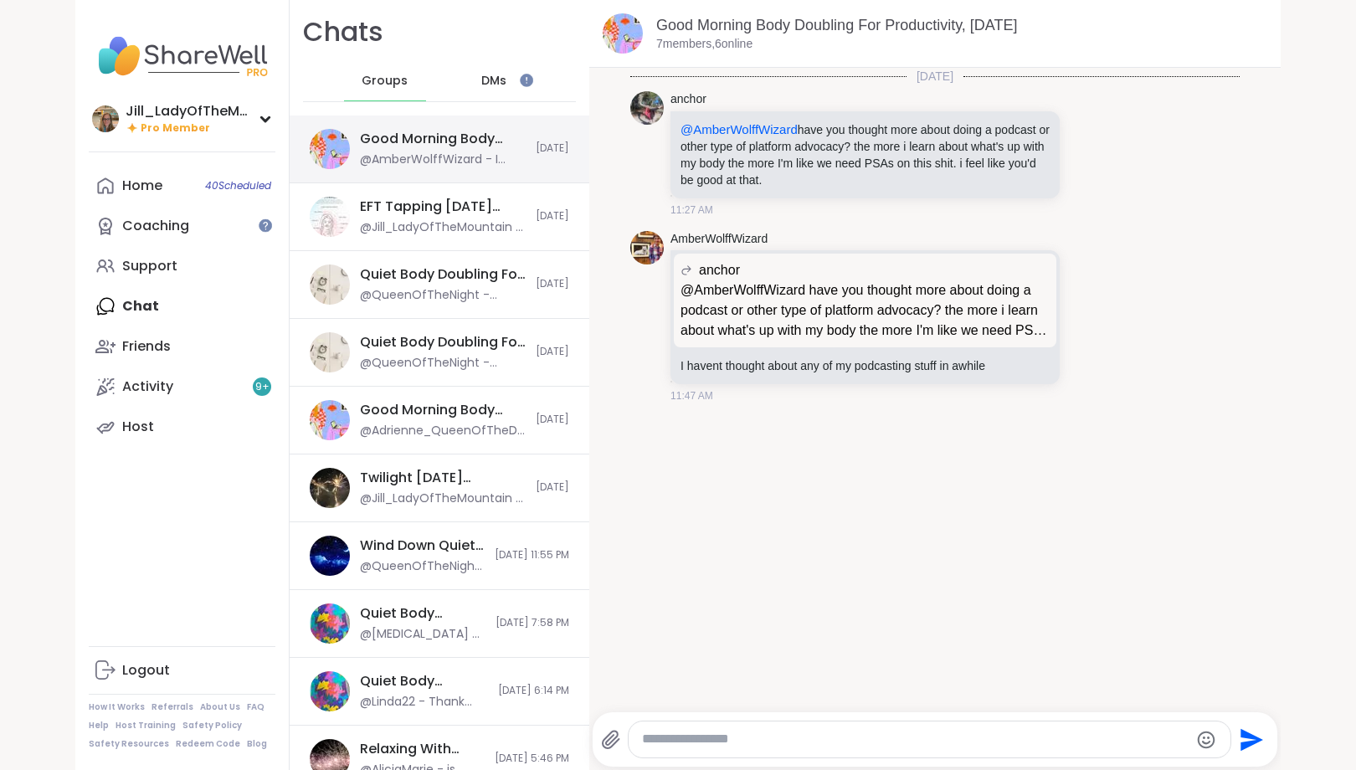
click at [416, 147] on div "Good Morning Body Doubling For Productivity, Sep 12" at bounding box center [443, 139] width 166 height 18
click at [203, 306] on div "Home 40 Scheduled Coaching Support Chat Friends Activity 9 + Host" at bounding box center [182, 306] width 187 height 281
click at [146, 301] on div "Home 40 Scheduled Coaching Support Chat Friends Activity 9 + Host" at bounding box center [182, 306] width 187 height 281
click at [158, 424] on link "Host" at bounding box center [182, 427] width 187 height 40
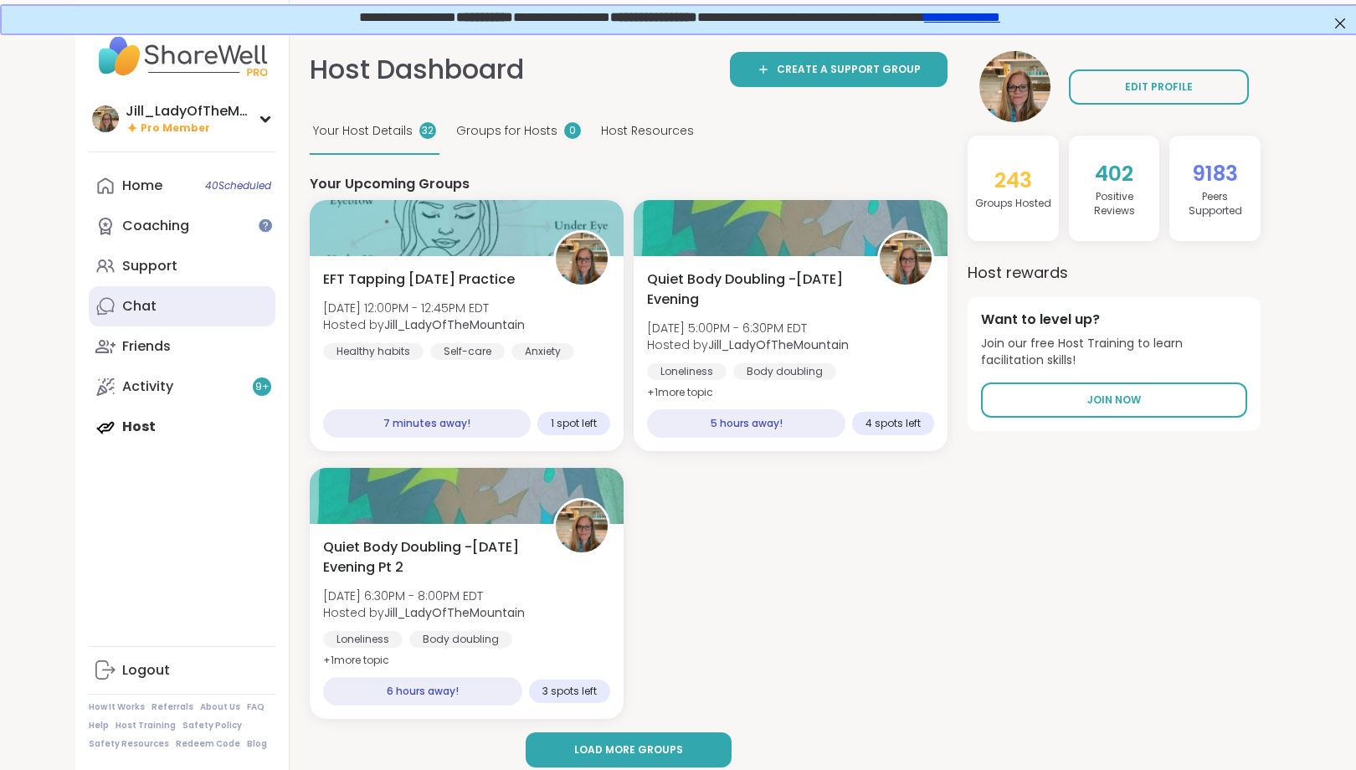
click at [148, 308] on div "Chat" at bounding box center [139, 306] width 34 height 18
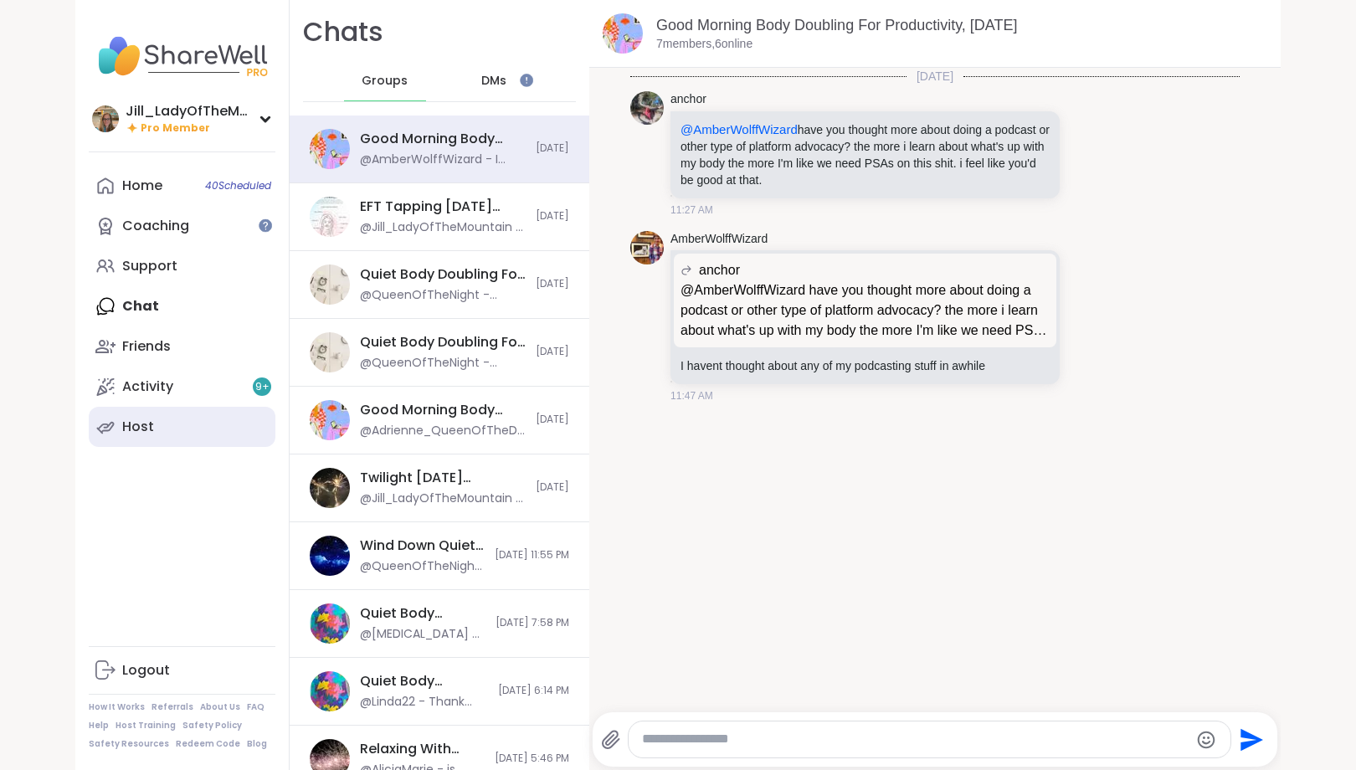
click at [162, 423] on link "Host" at bounding box center [182, 427] width 187 height 40
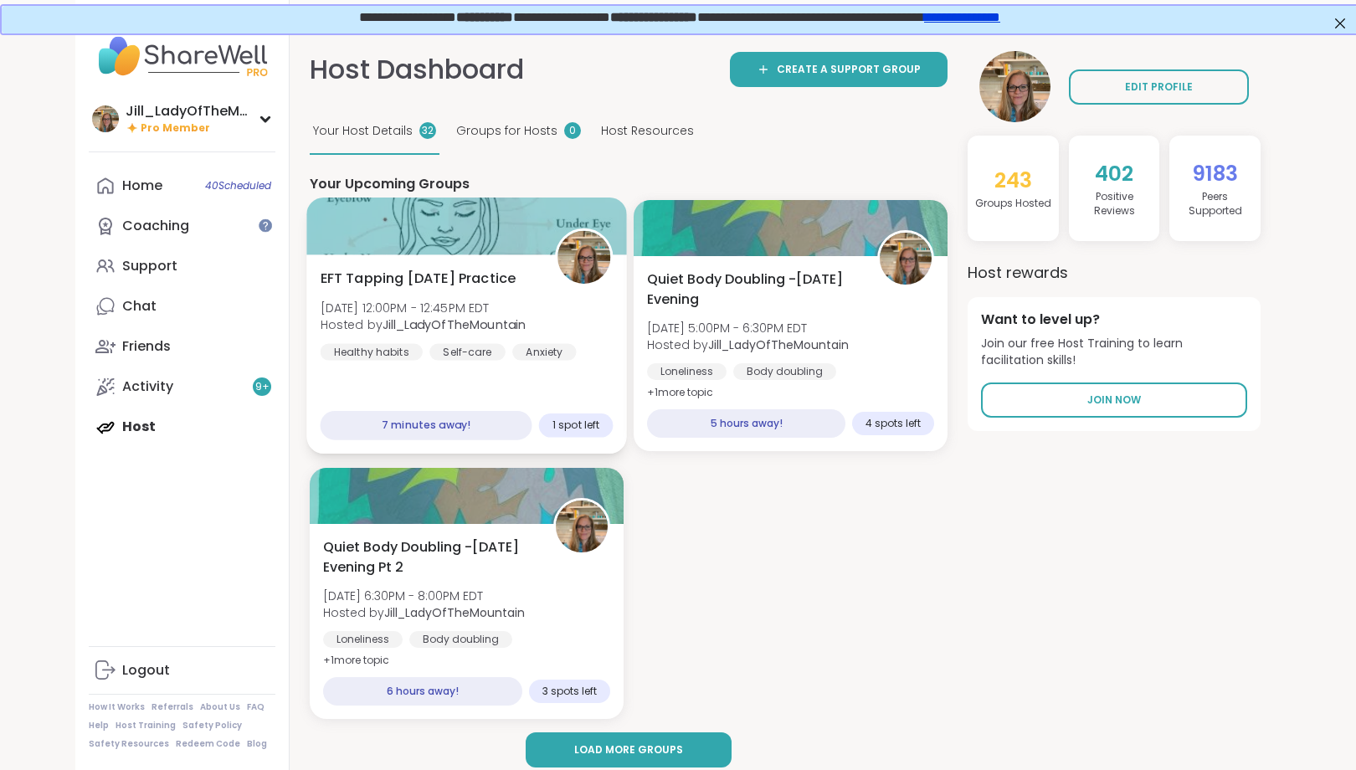
click at [478, 292] on div "EFT Tapping Friday Practice Fri, Sep 12 | 12:00PM - 12:45PM EDT Hosted by Jill_…" at bounding box center [466, 315] width 293 height 92
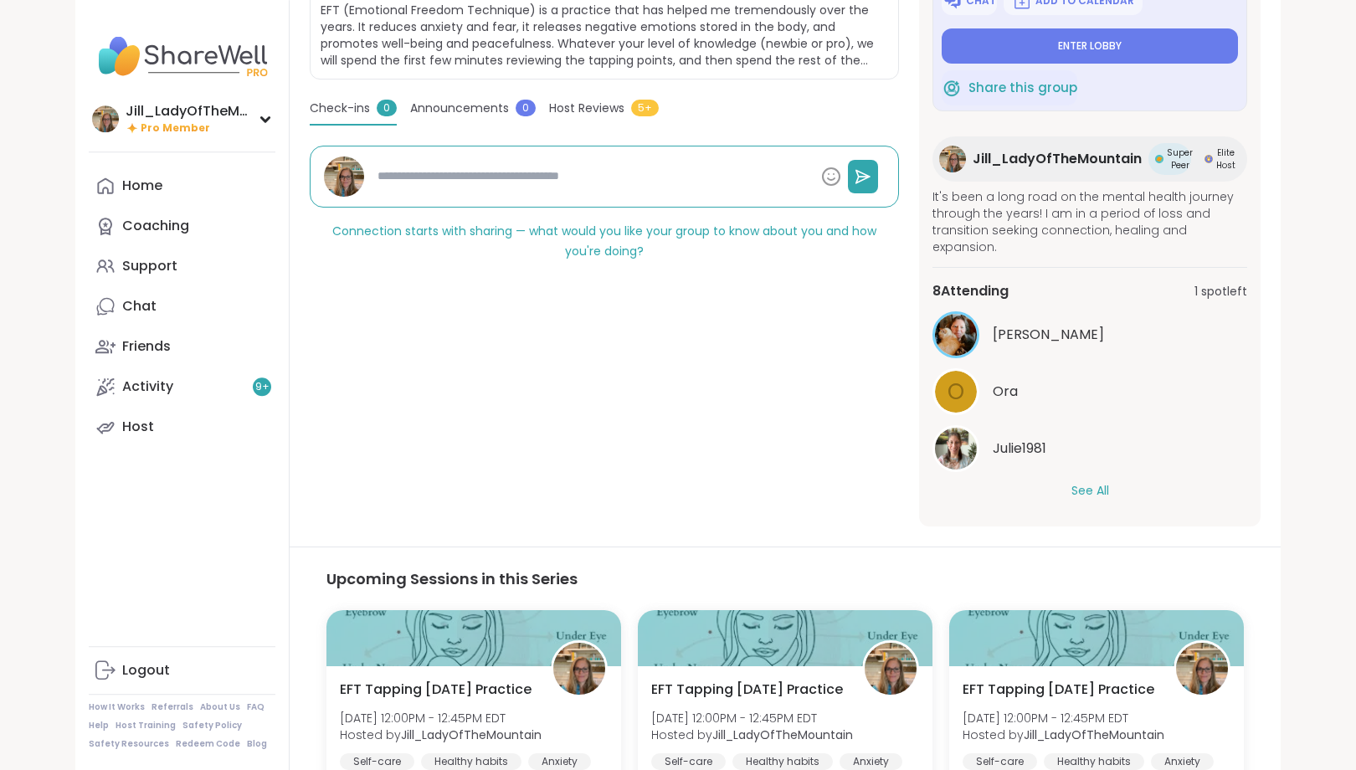
type textarea "*"
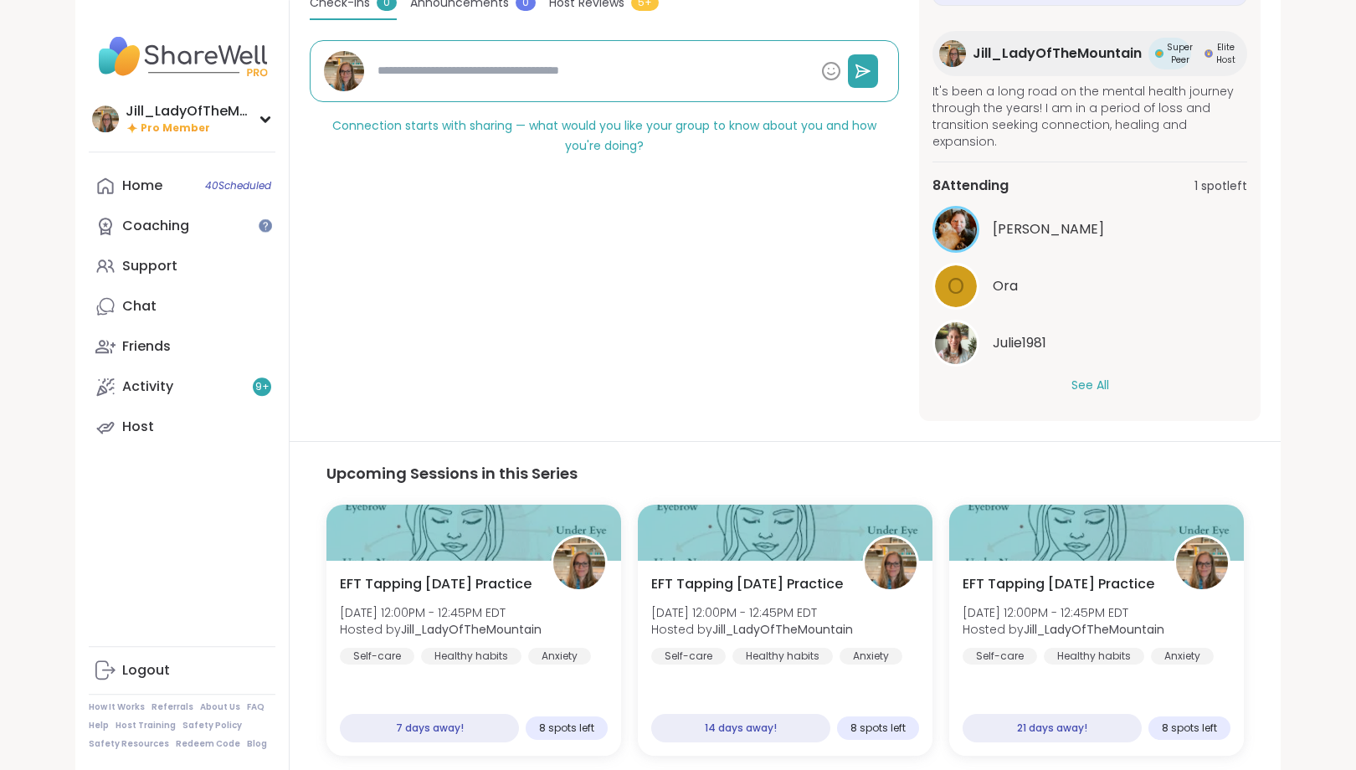
click at [1091, 392] on button "See All" at bounding box center [1090, 386] width 38 height 18
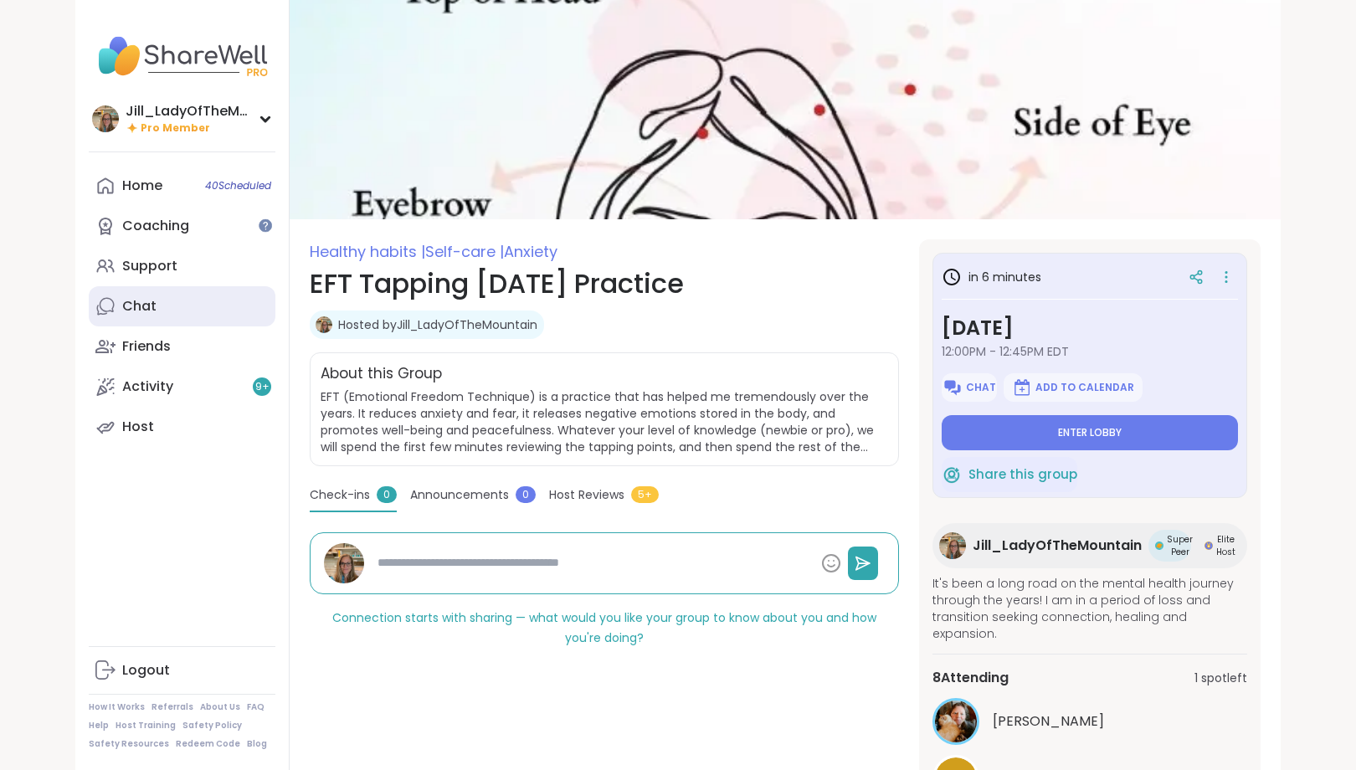
click at [126, 295] on link "Chat" at bounding box center [182, 306] width 187 height 40
type textarea "*"
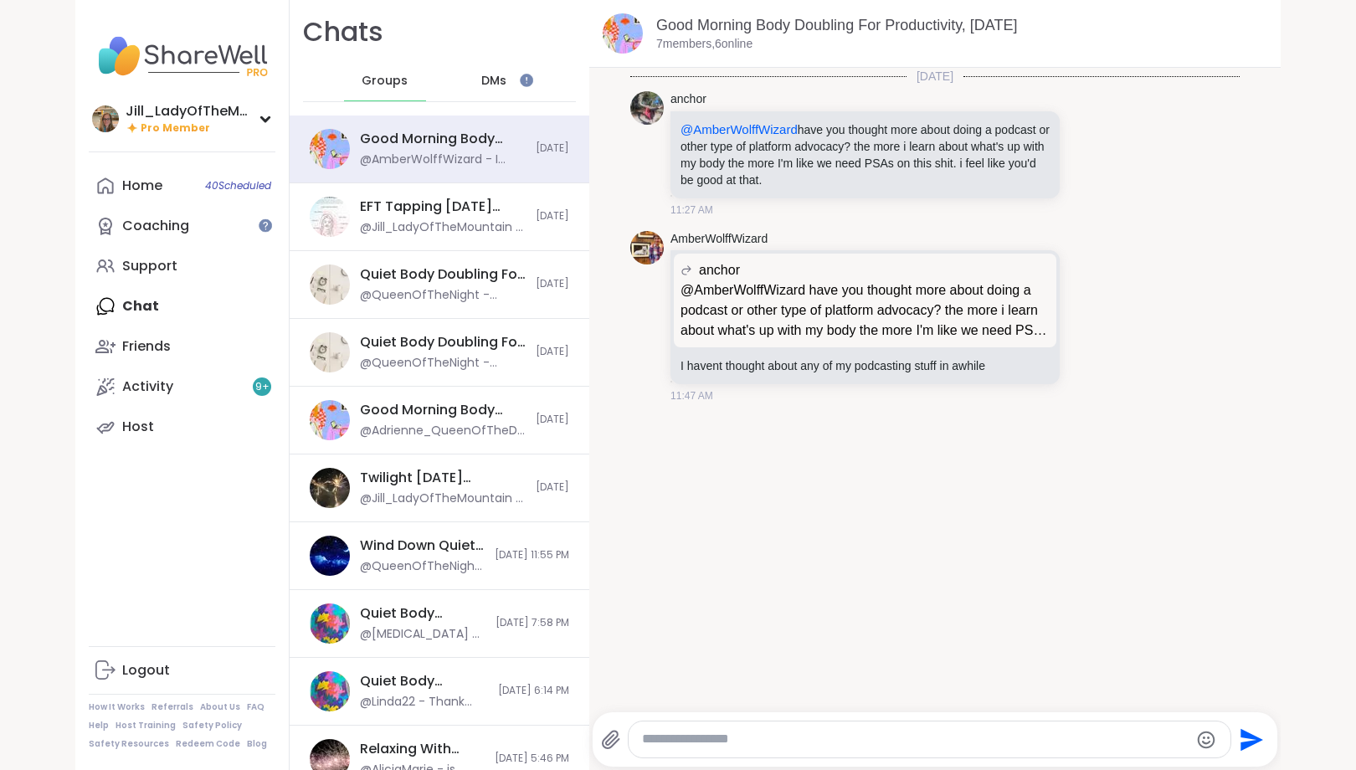
click at [493, 75] on span "DMs" at bounding box center [493, 81] width 25 height 17
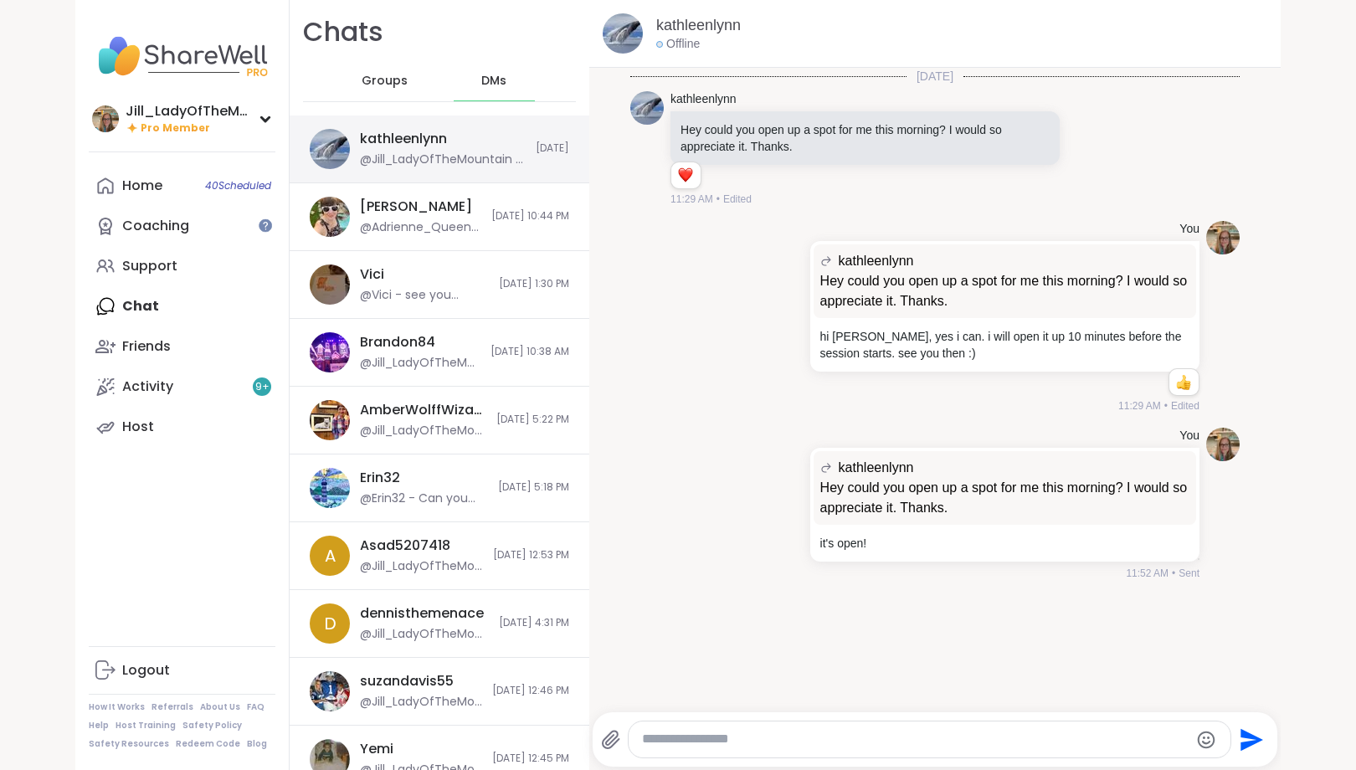
click at [464, 144] on div "kathleenlynn @Jill_LadyOfTheMountain - it's open!" at bounding box center [443, 149] width 166 height 38
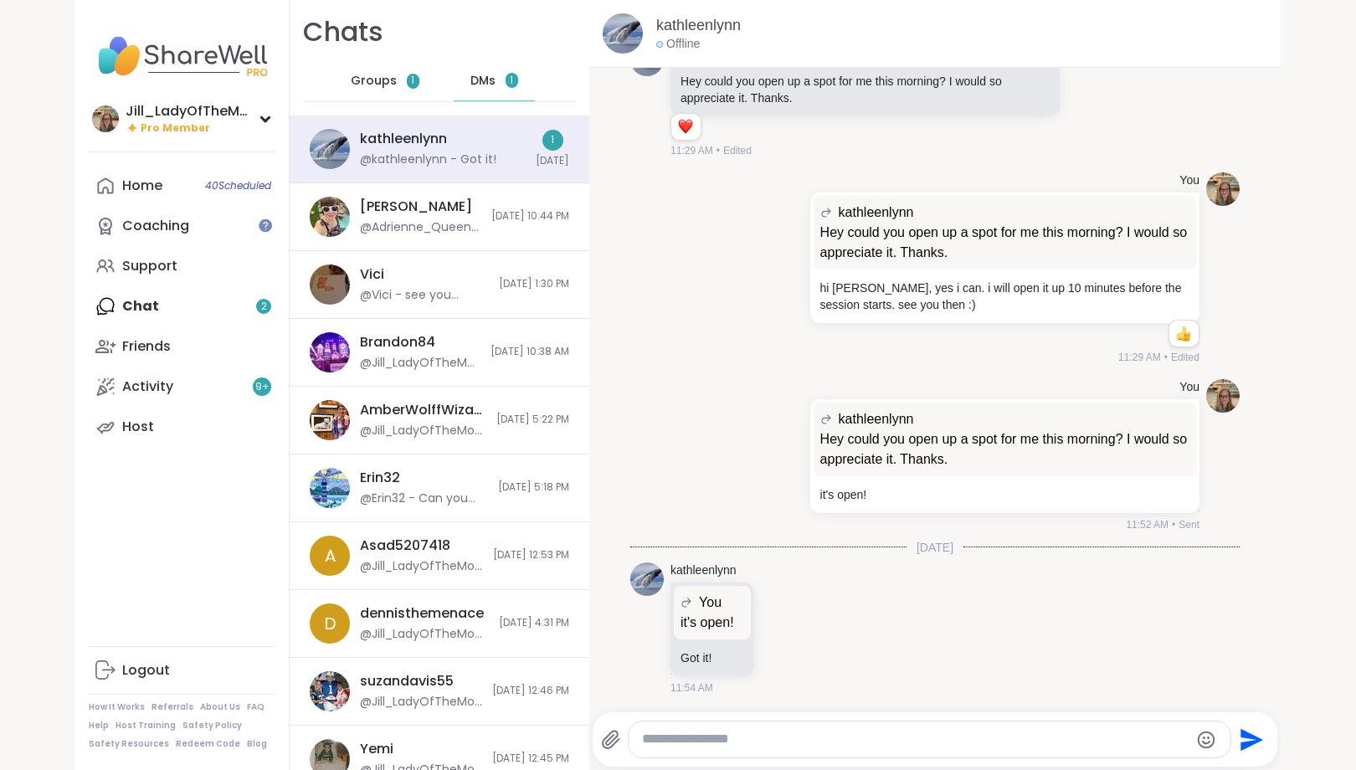
scroll to position [49, 0]
click at [781, 624] on icon at bounding box center [783, 627] width 15 height 17
click at [781, 598] on div "Select Reaction: Heart" at bounding box center [783, 600] width 15 height 15
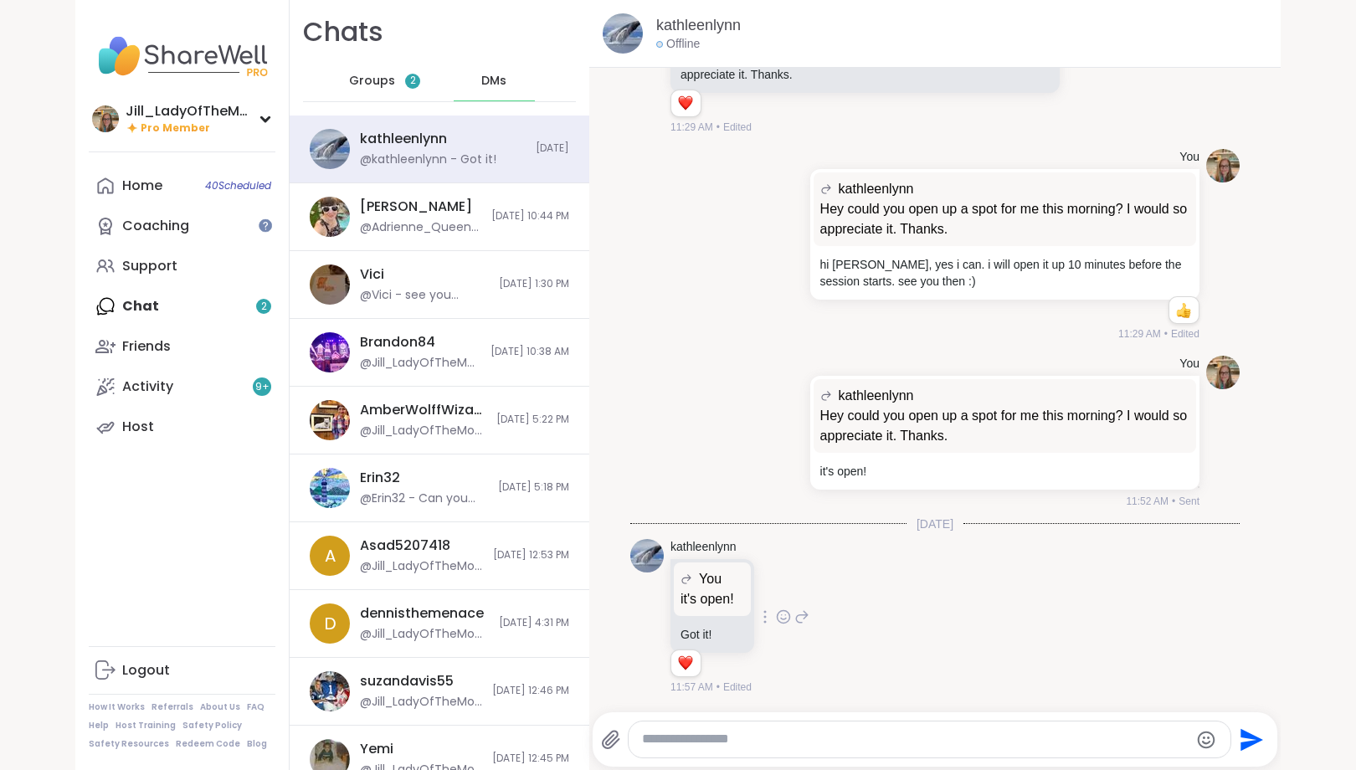
click at [238, 310] on div "Home 40 Scheduled Coaching Support Chat 2 Friends Activity 9 + Host" at bounding box center [182, 306] width 187 height 281
click at [379, 75] on span "Groups" at bounding box center [372, 81] width 46 height 17
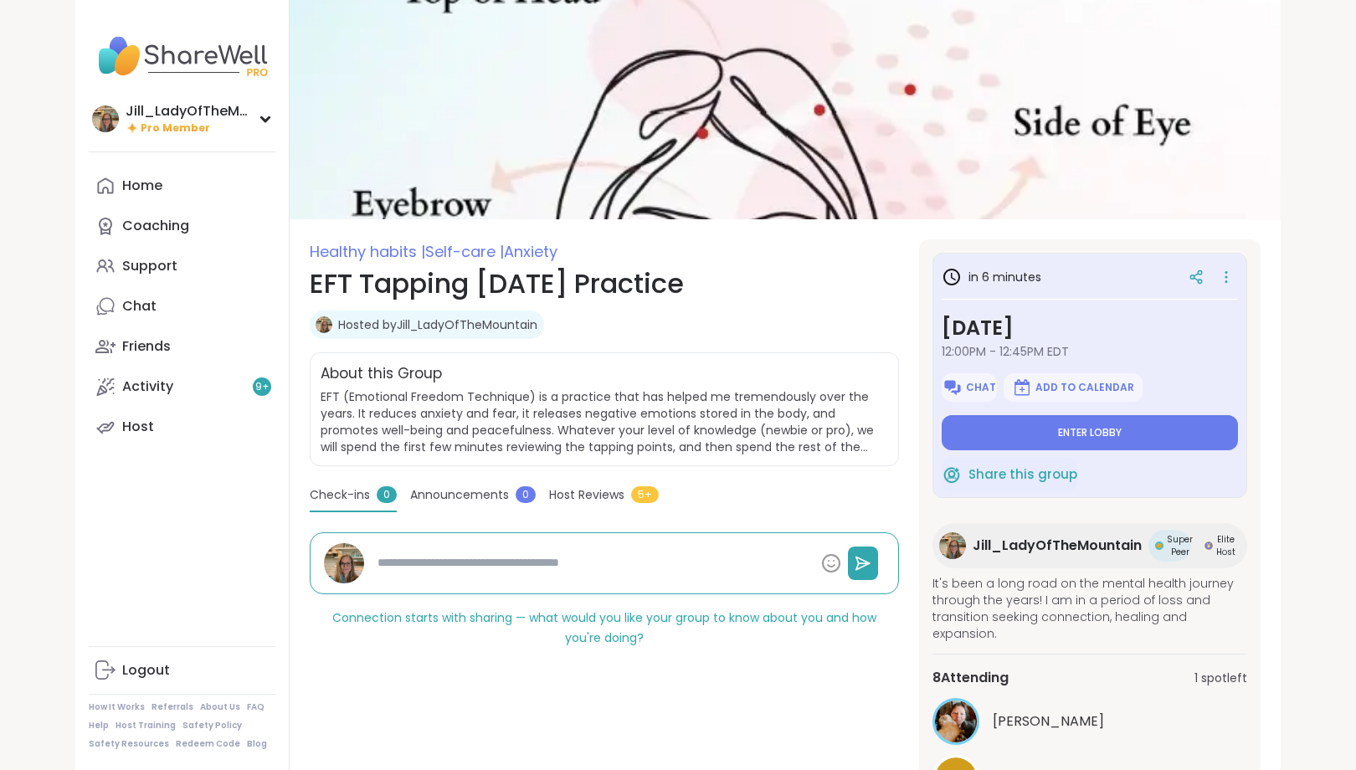
type textarea "*"
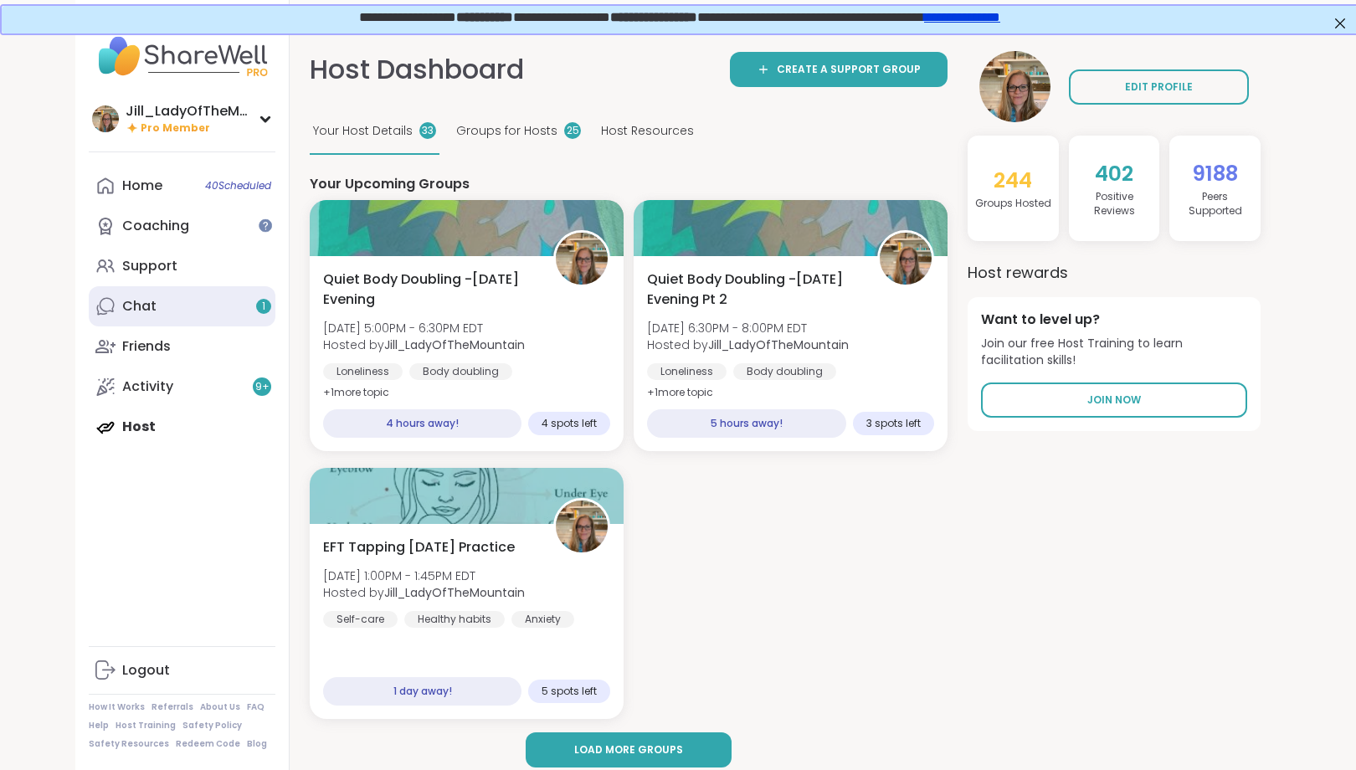
click at [189, 312] on link "Chat 1" at bounding box center [182, 306] width 187 height 40
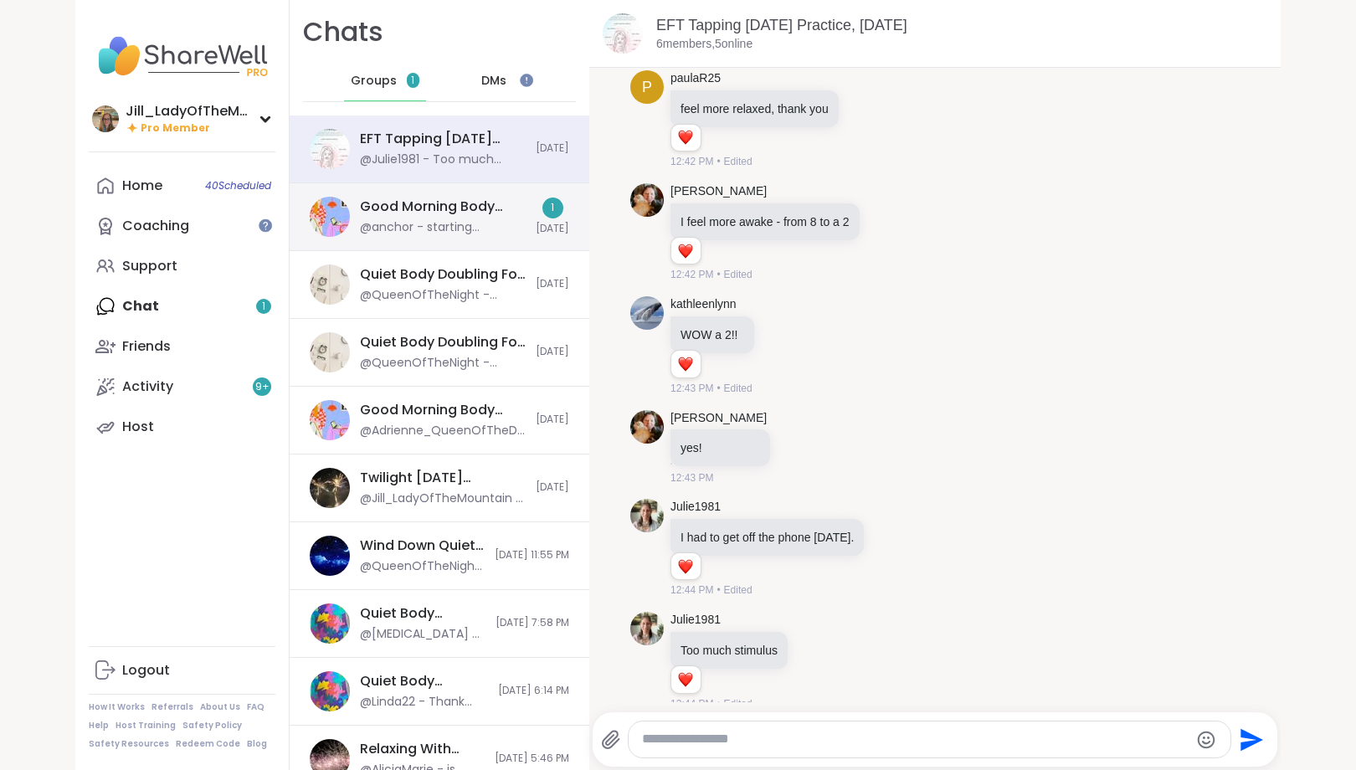
click at [416, 223] on div "@anchor - starting organizing and cleaning project. leaving for errand soon. th…" at bounding box center [443, 227] width 166 height 17
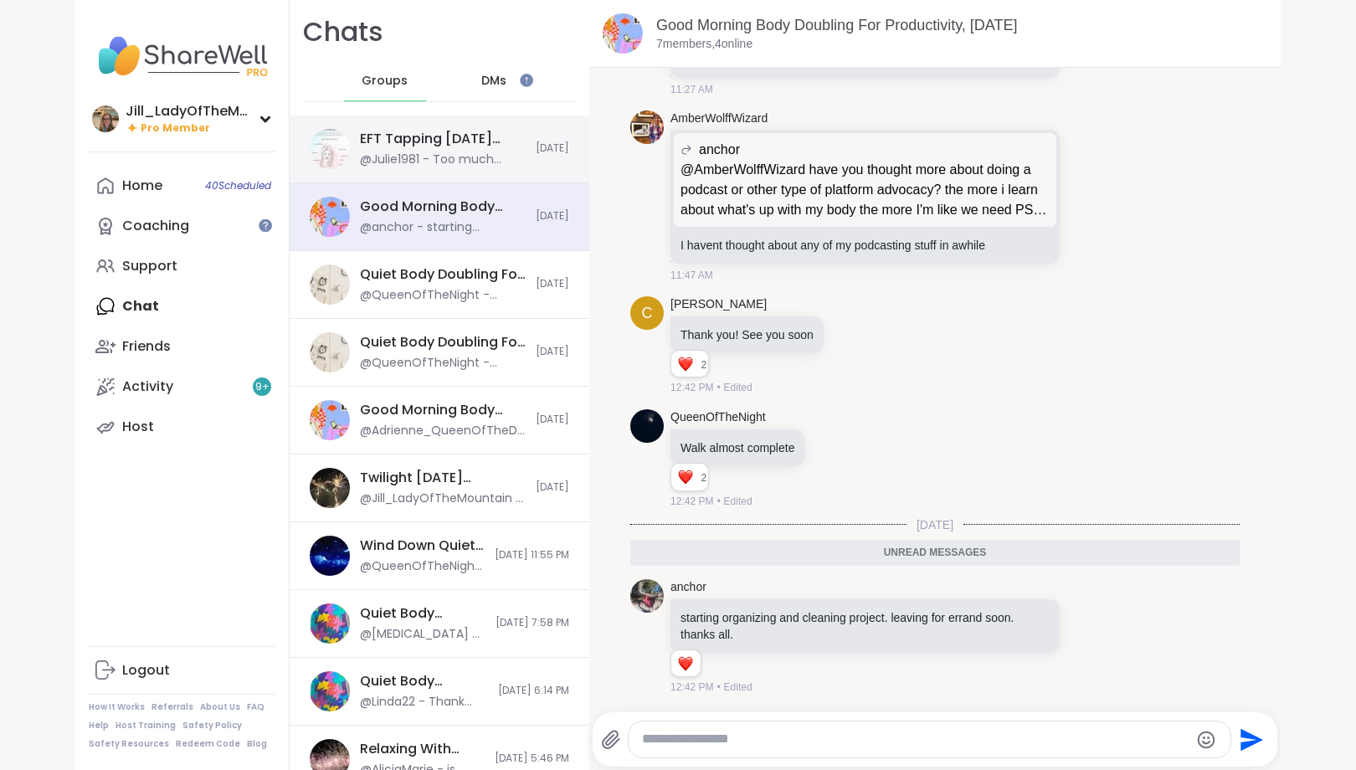
click at [419, 157] on div "@Julie1981 - Too much stimulus" at bounding box center [443, 159] width 166 height 17
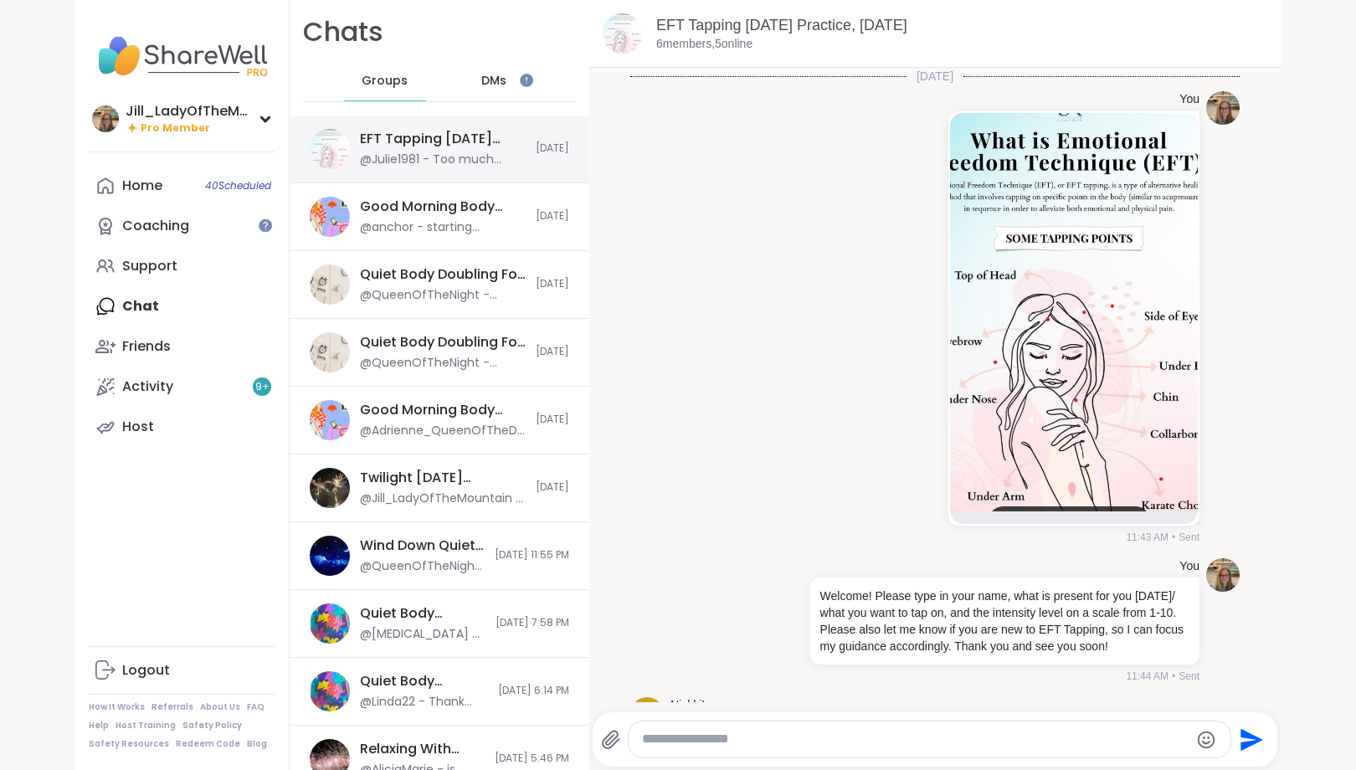
scroll to position [2257, 0]
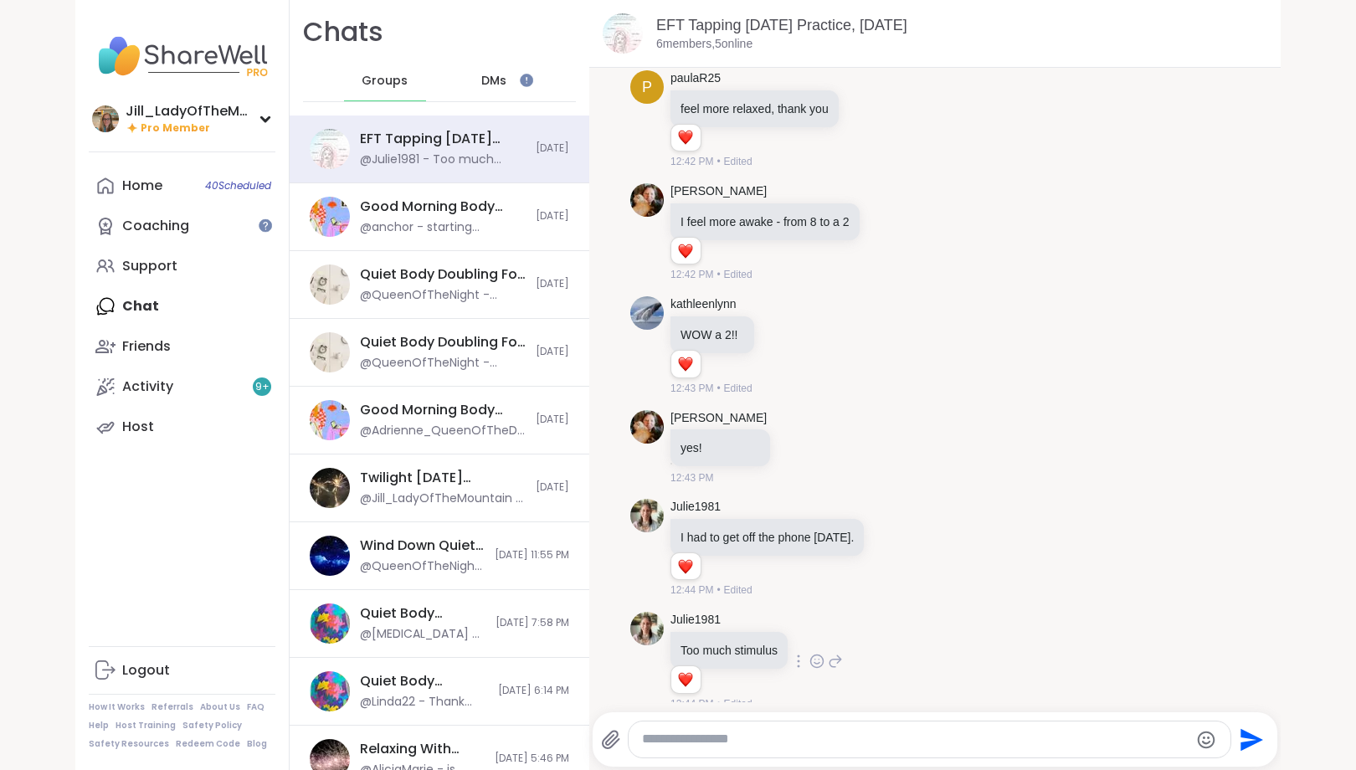
click at [838, 651] on icon at bounding box center [835, 661] width 15 height 20
type textarea "**********"
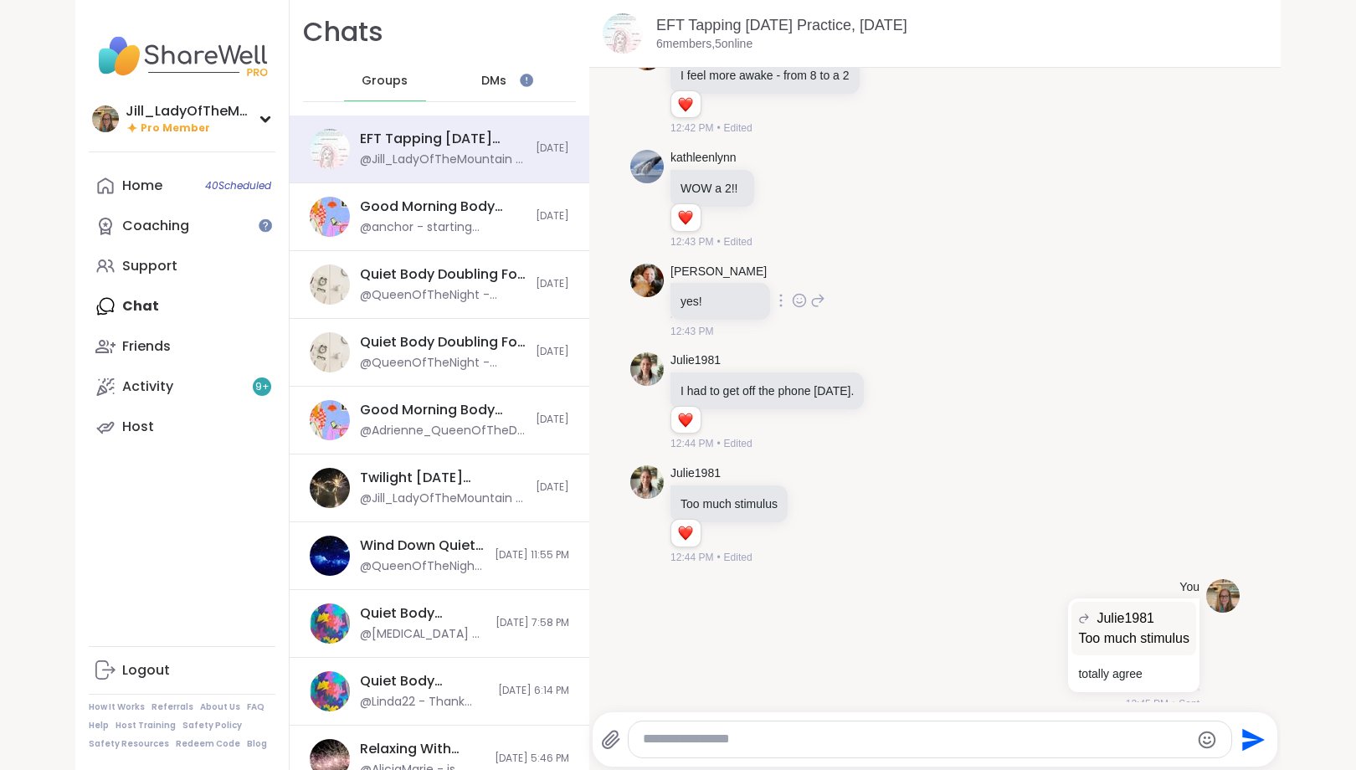
click at [793, 294] on icon at bounding box center [799, 300] width 13 height 13
click at [792, 266] on div "Select Reaction: Heart" at bounding box center [799, 273] width 15 height 15
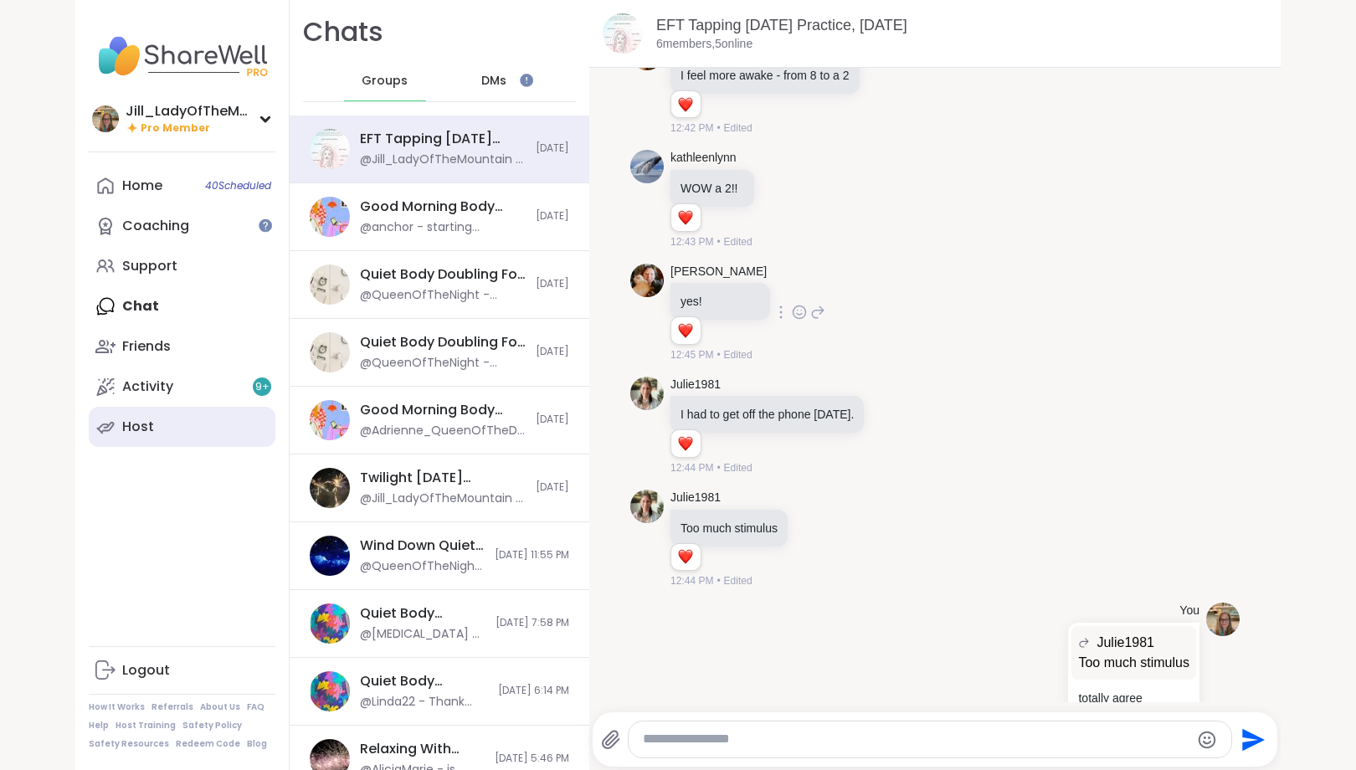
click at [181, 433] on link "Host" at bounding box center [182, 427] width 187 height 40
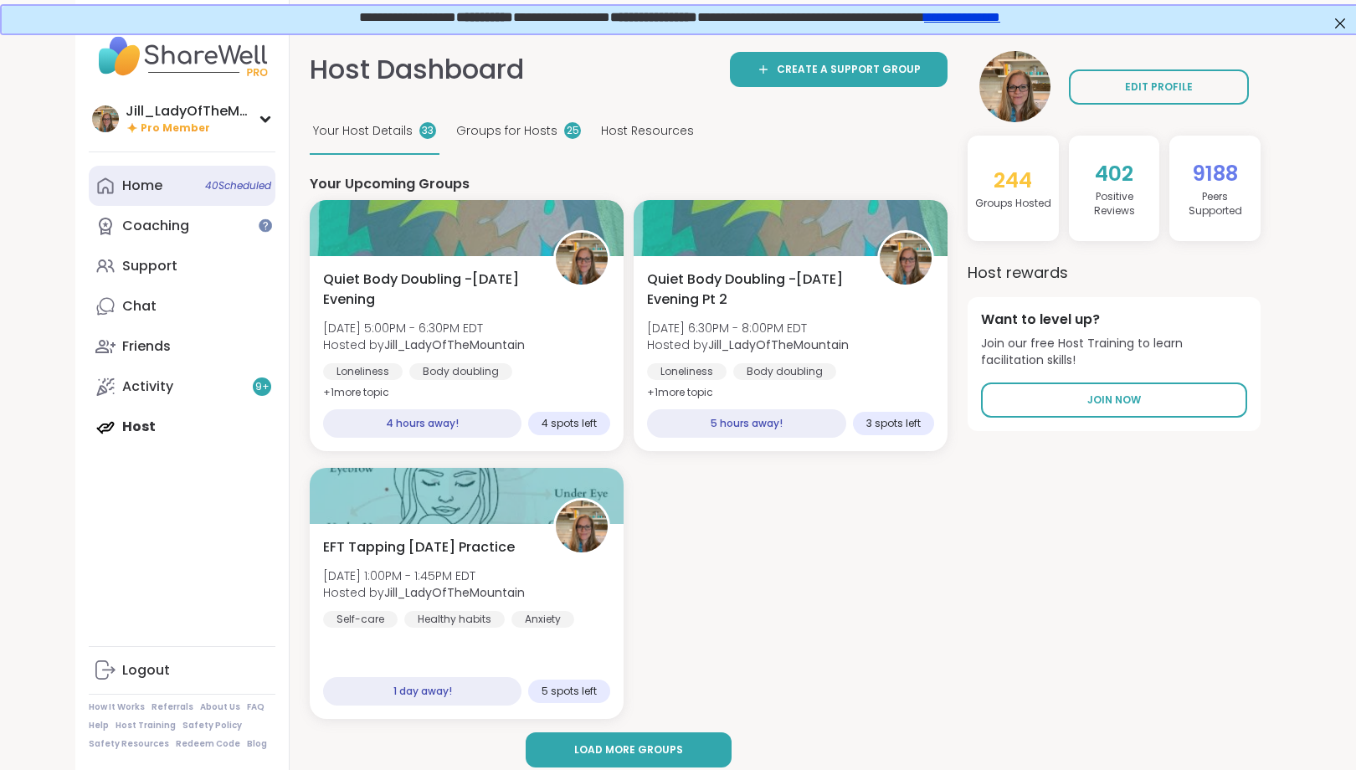
click at [182, 192] on link "Home 40 Scheduled" at bounding box center [182, 186] width 187 height 40
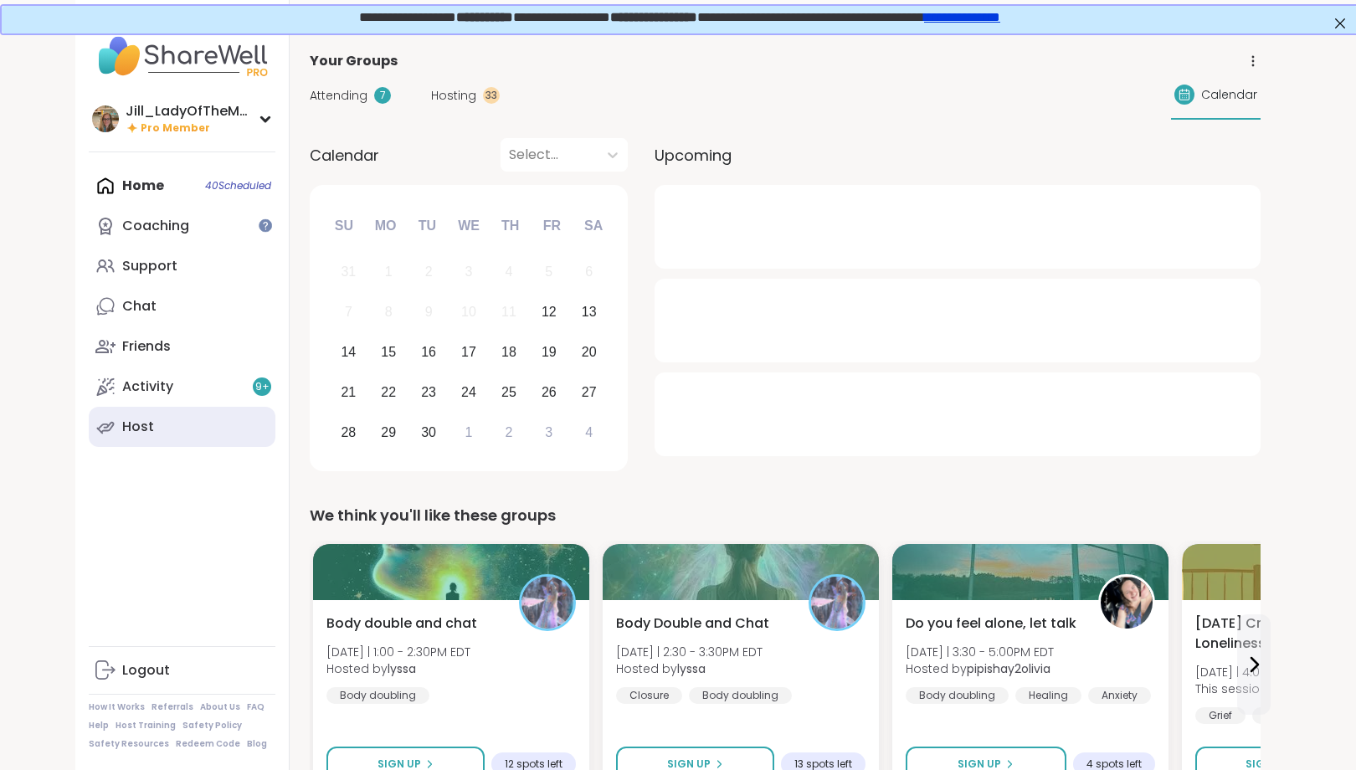
click at [216, 423] on link "Host" at bounding box center [182, 427] width 187 height 40
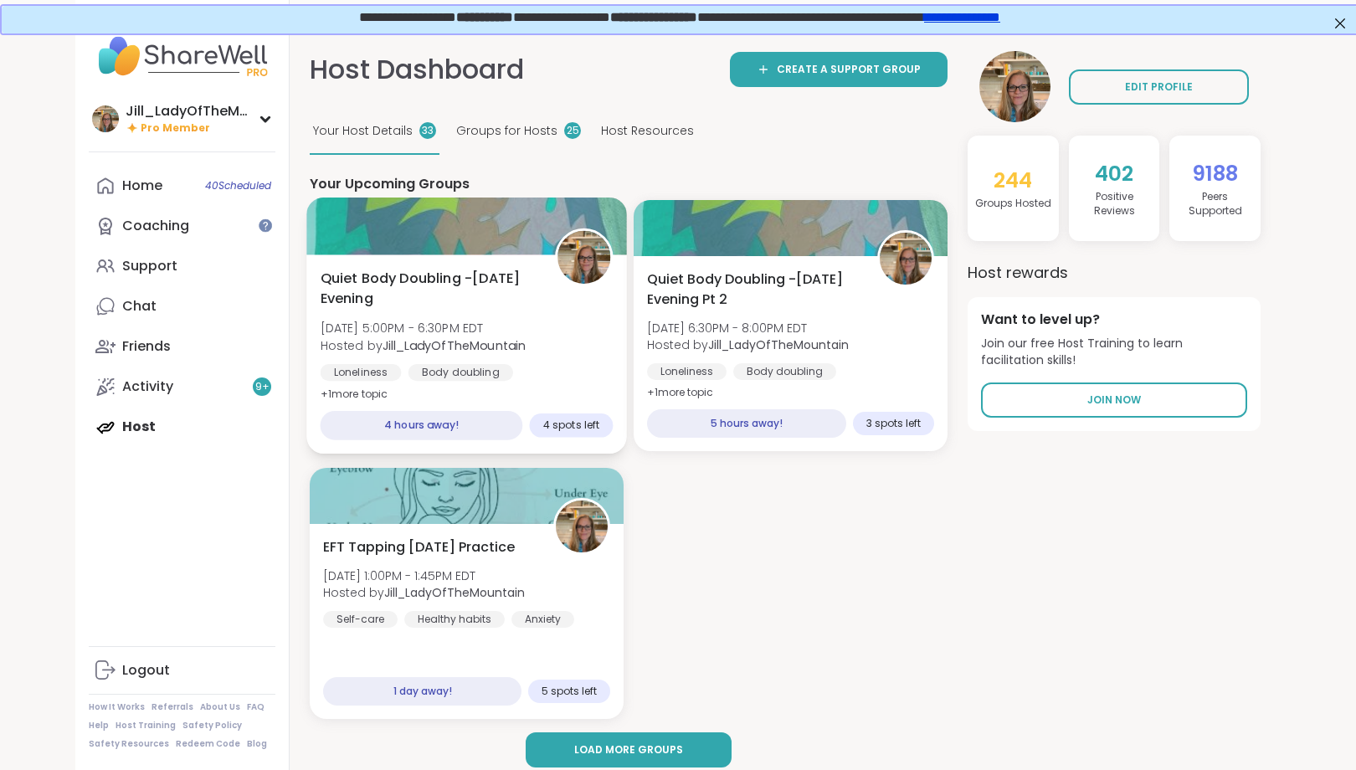
click at [511, 328] on span "[DATE] 5:00PM - 6:30PM EDT" at bounding box center [423, 328] width 206 height 17
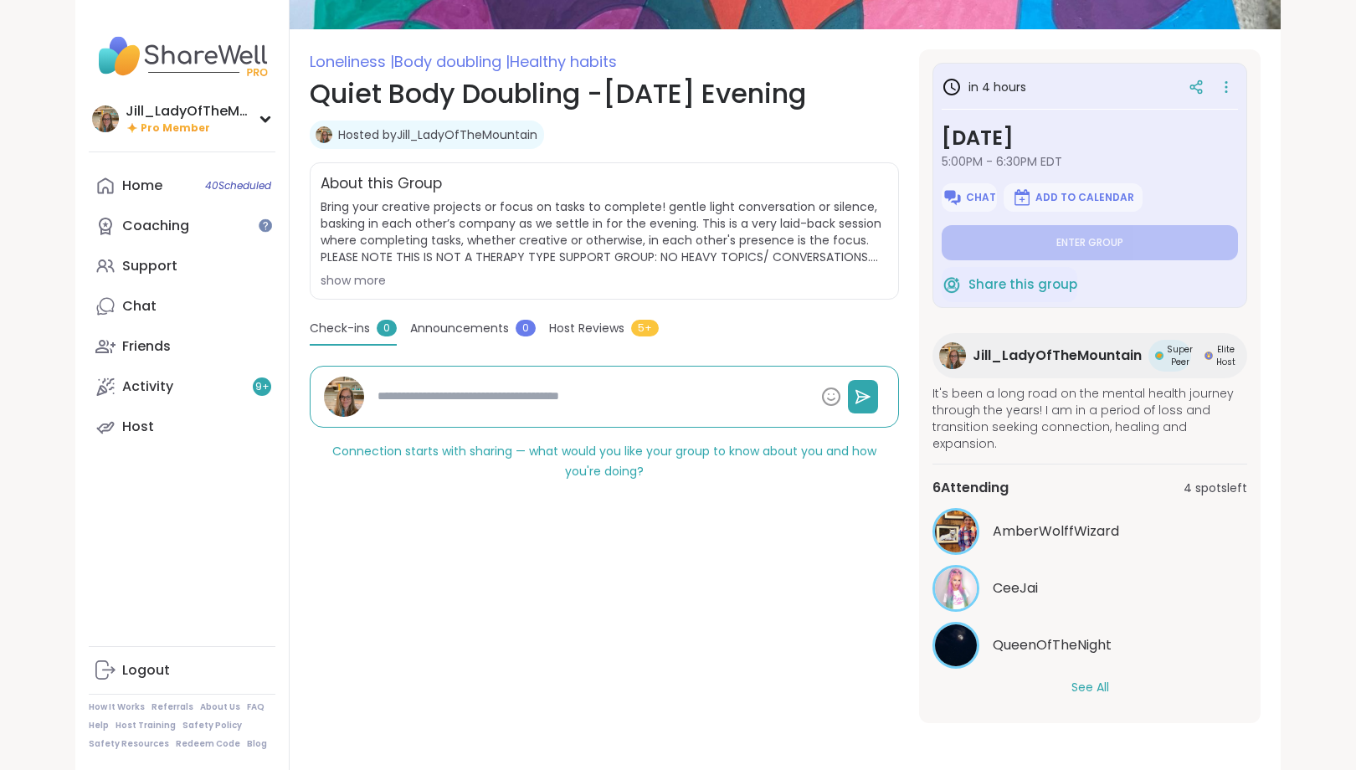
click at [1100, 686] on button "See All" at bounding box center [1090, 688] width 38 height 18
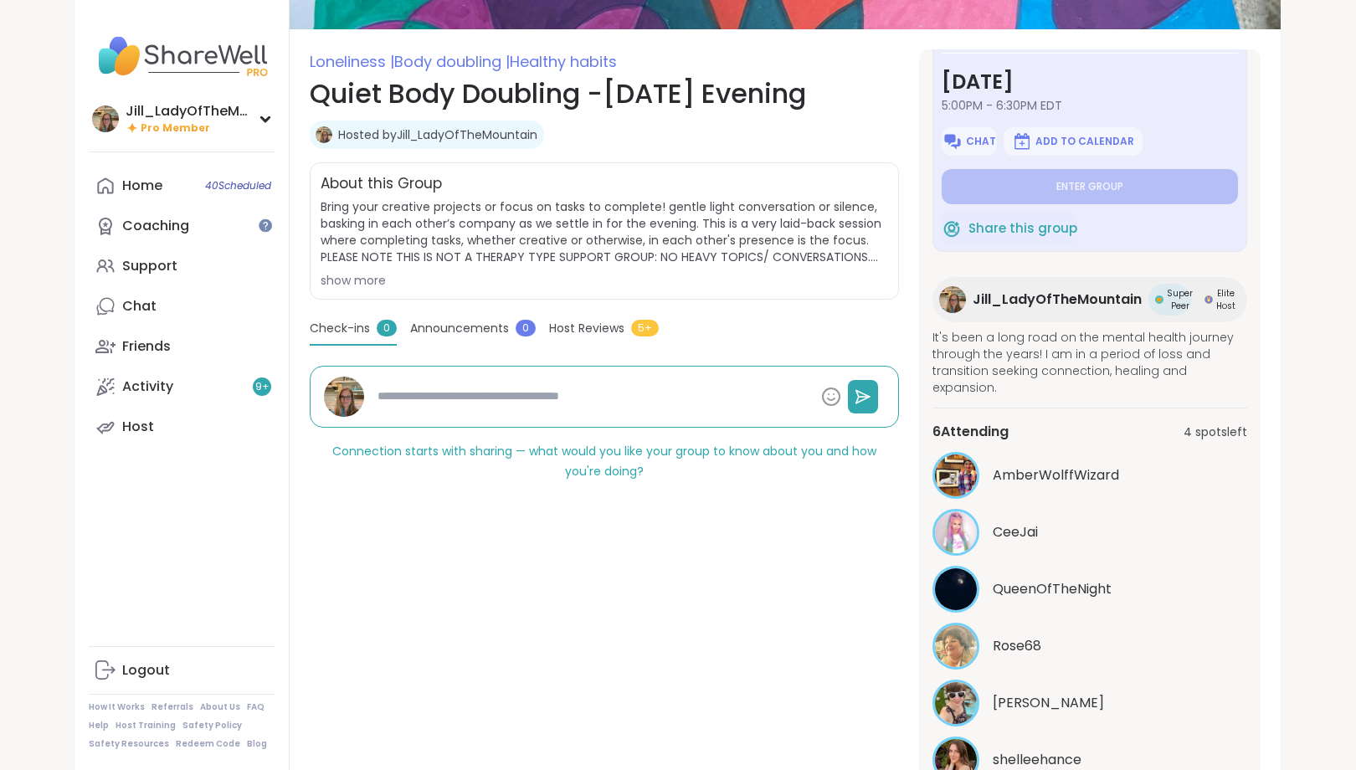
scroll to position [100, 0]
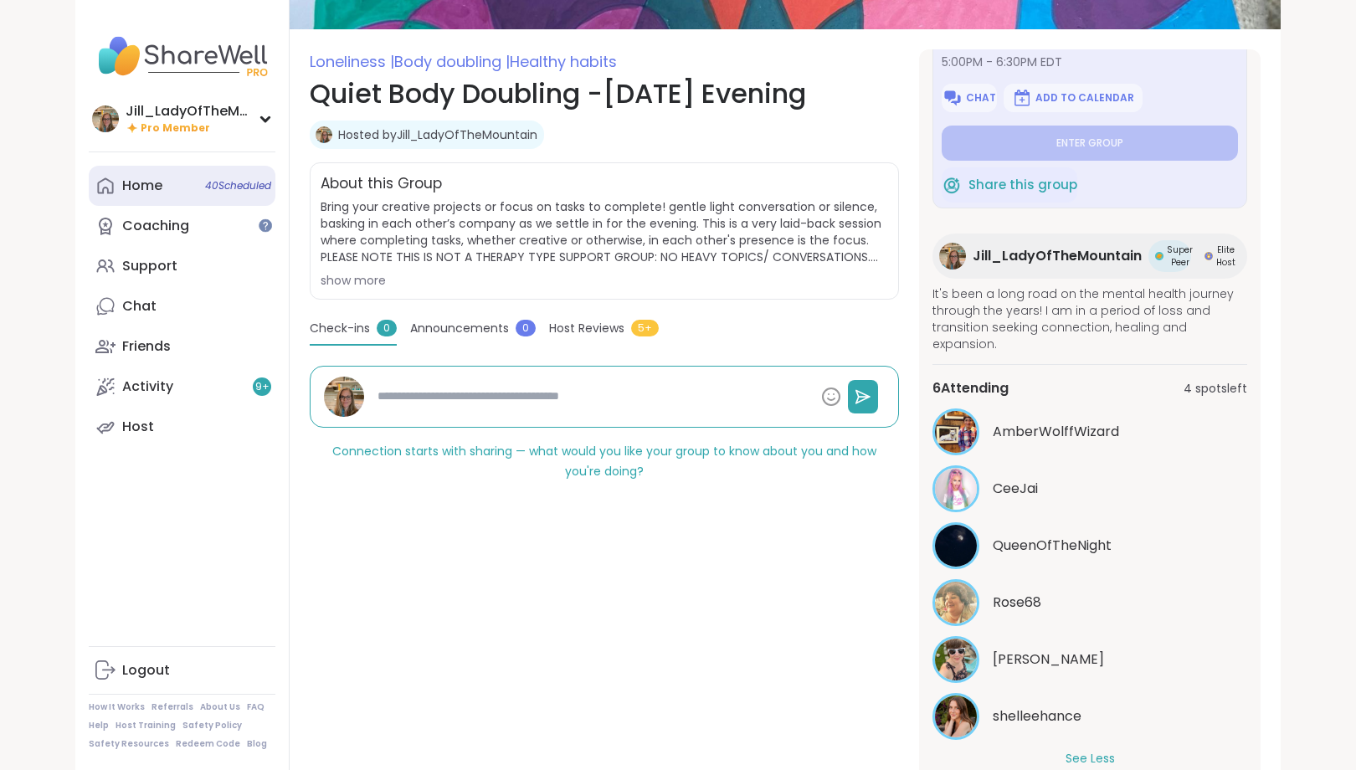
click at [245, 182] on span "40 Scheduled" at bounding box center [238, 185] width 66 height 13
type textarea "*"
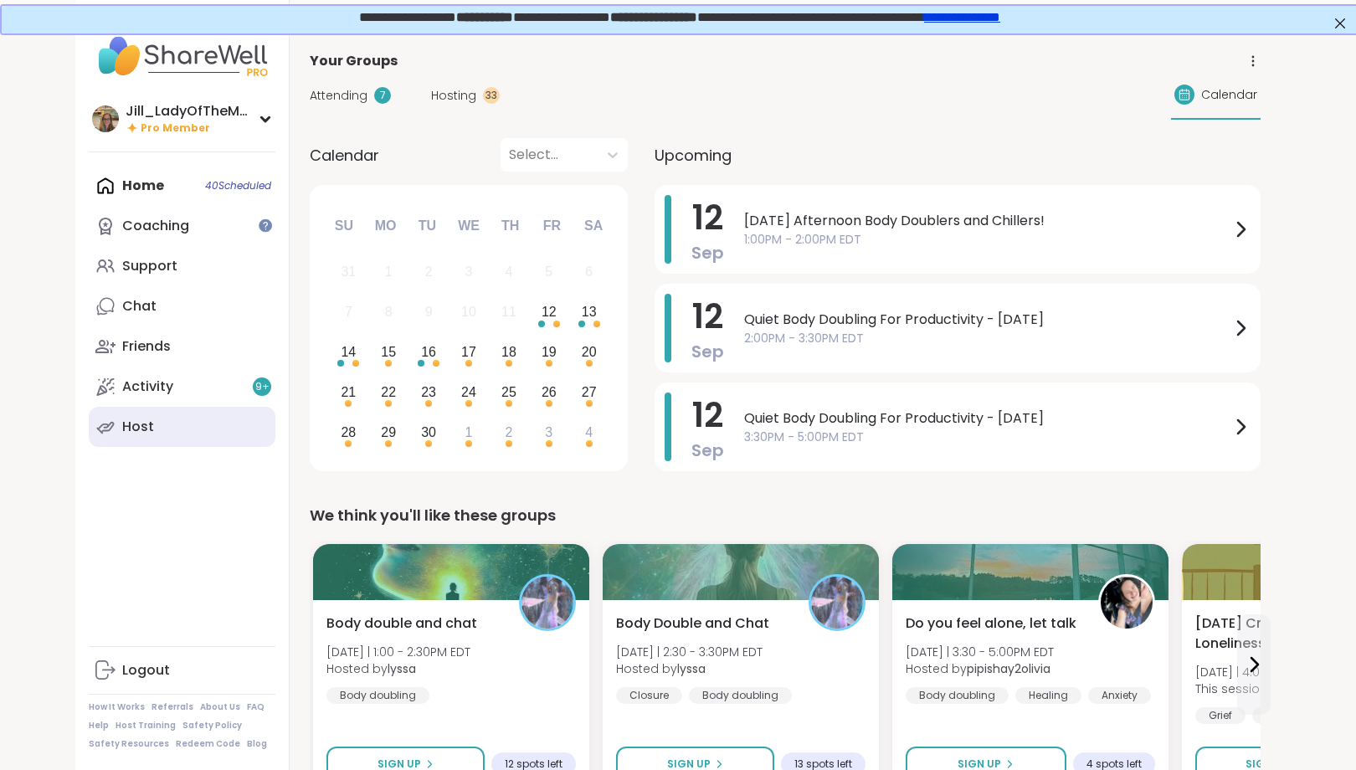
click at [199, 424] on link "Host" at bounding box center [182, 427] width 187 height 40
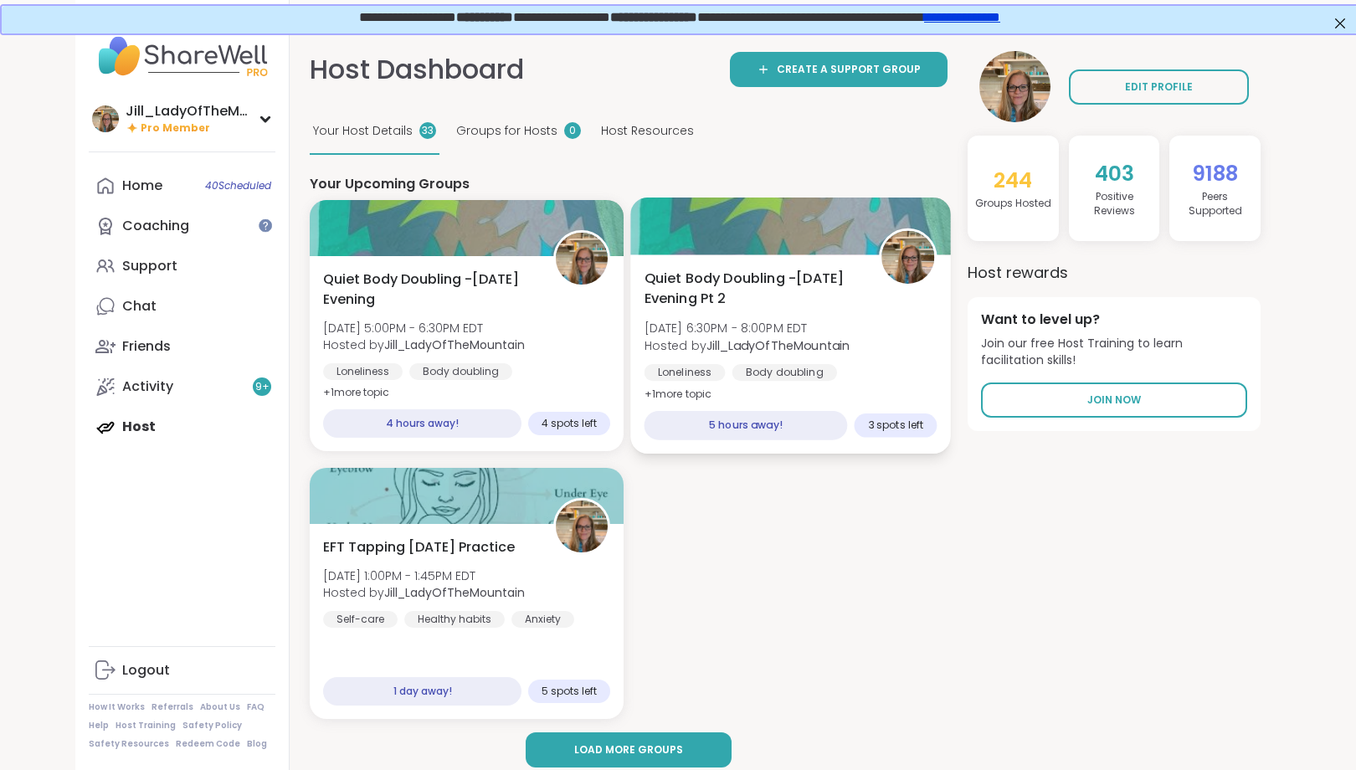
click at [784, 333] on span "[DATE] 6:30PM - 8:00PM EDT" at bounding box center [747, 328] width 206 height 17
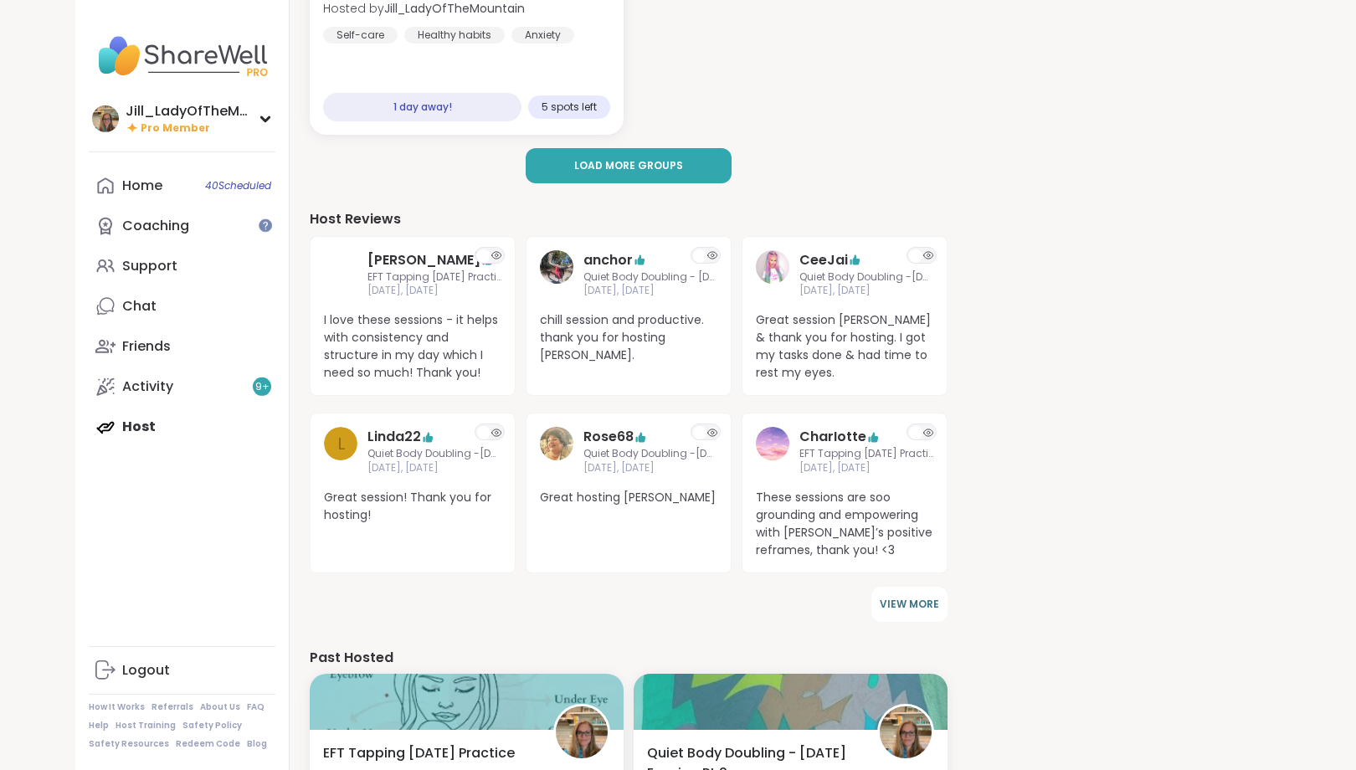
scroll to position [586, 0]
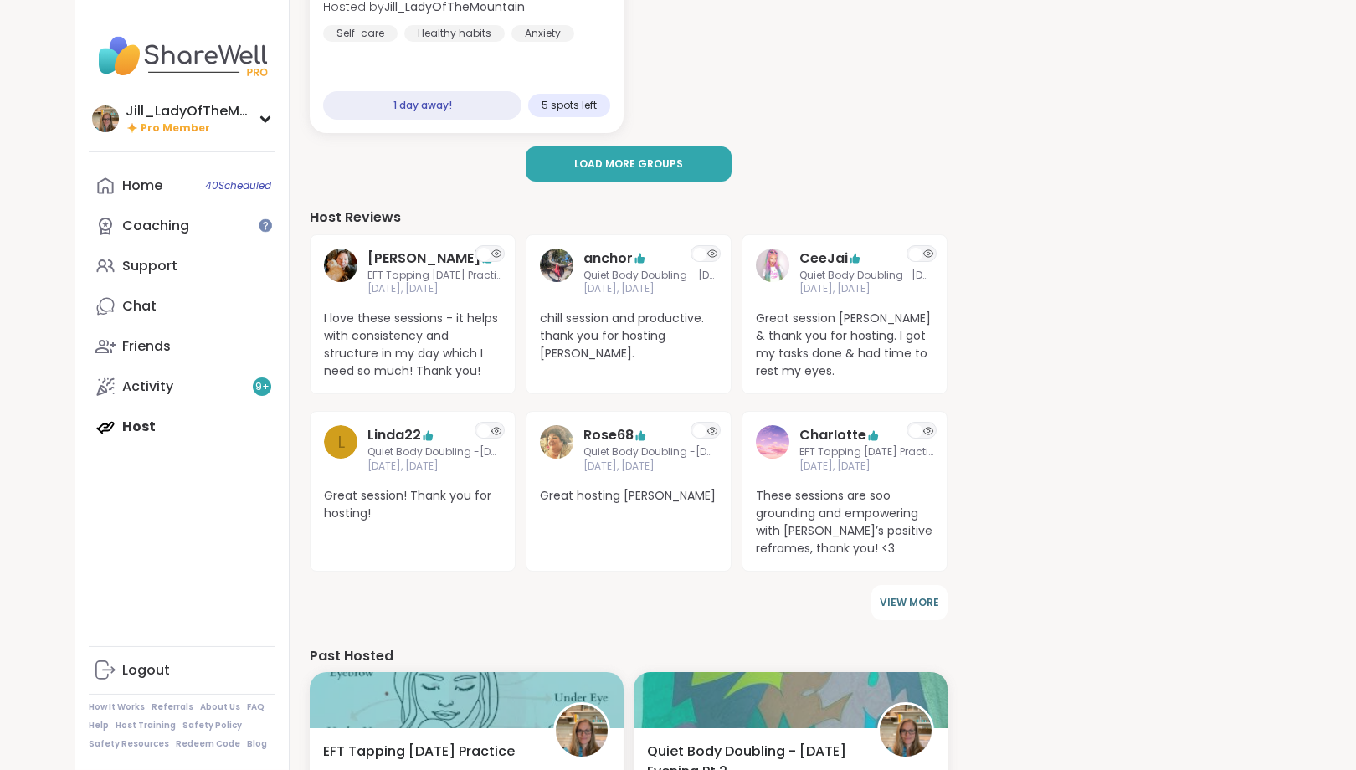
click at [223, 432] on div "Home 40 Scheduled Coaching Support Chat Friends Activity 9 + Host" at bounding box center [182, 306] width 187 height 281
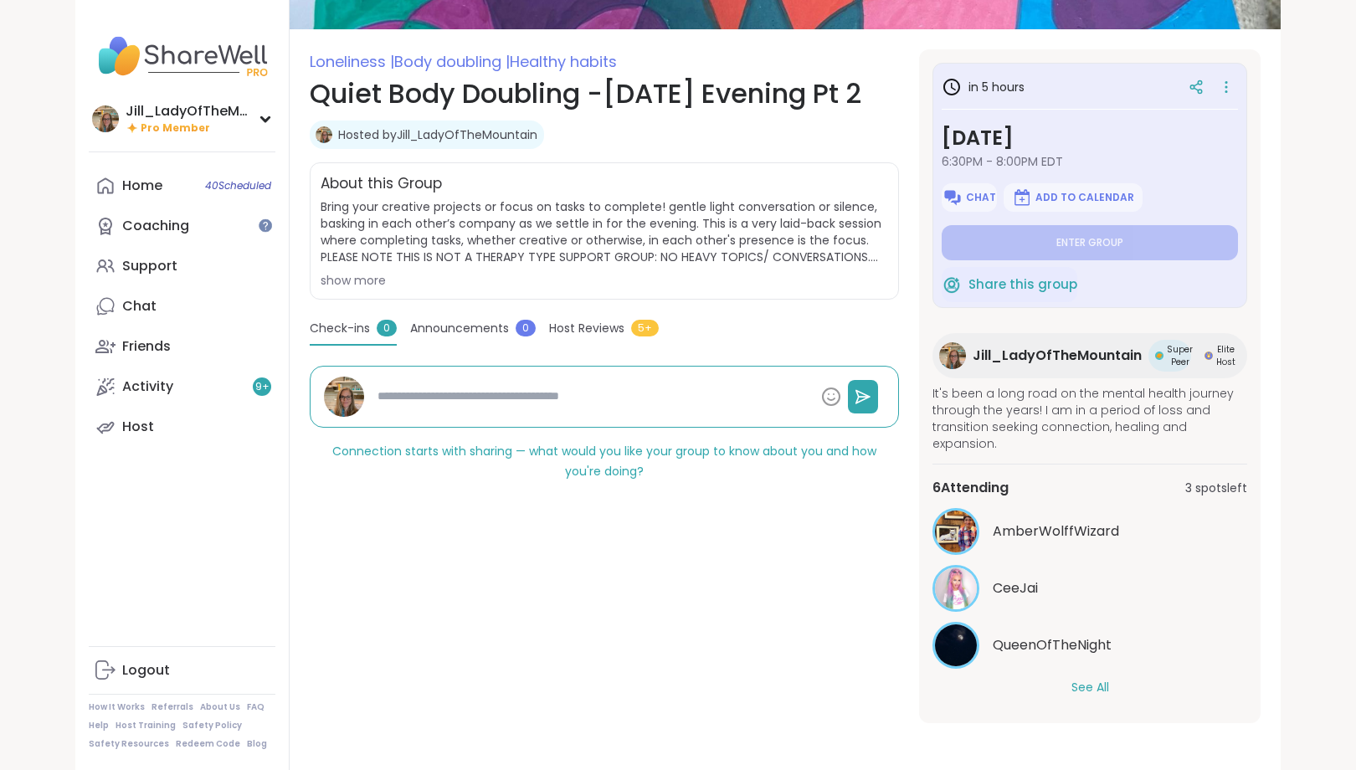
click at [1097, 689] on button "See All" at bounding box center [1090, 688] width 38 height 18
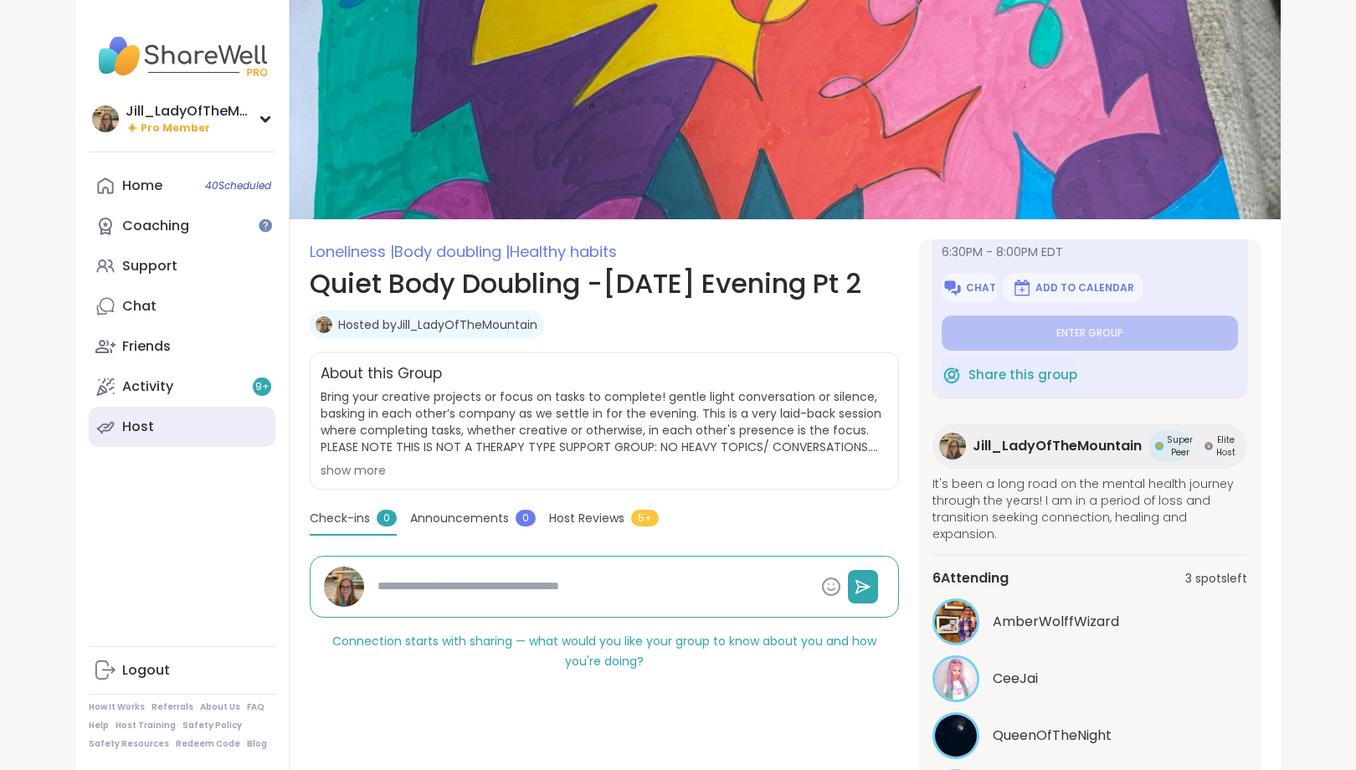
click at [189, 424] on link "Host" at bounding box center [182, 427] width 187 height 40
type textarea "*"
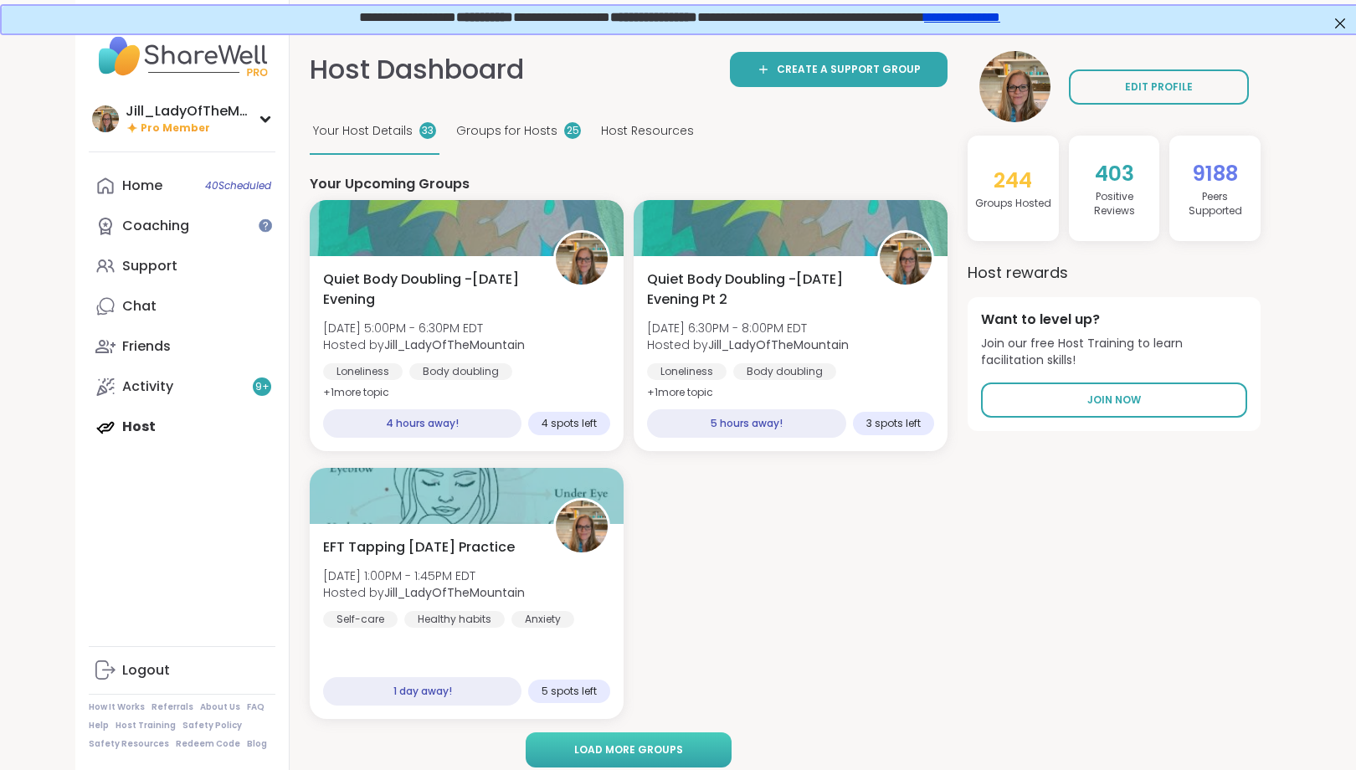
click at [617, 750] on span "Load more groups" at bounding box center [628, 749] width 109 height 15
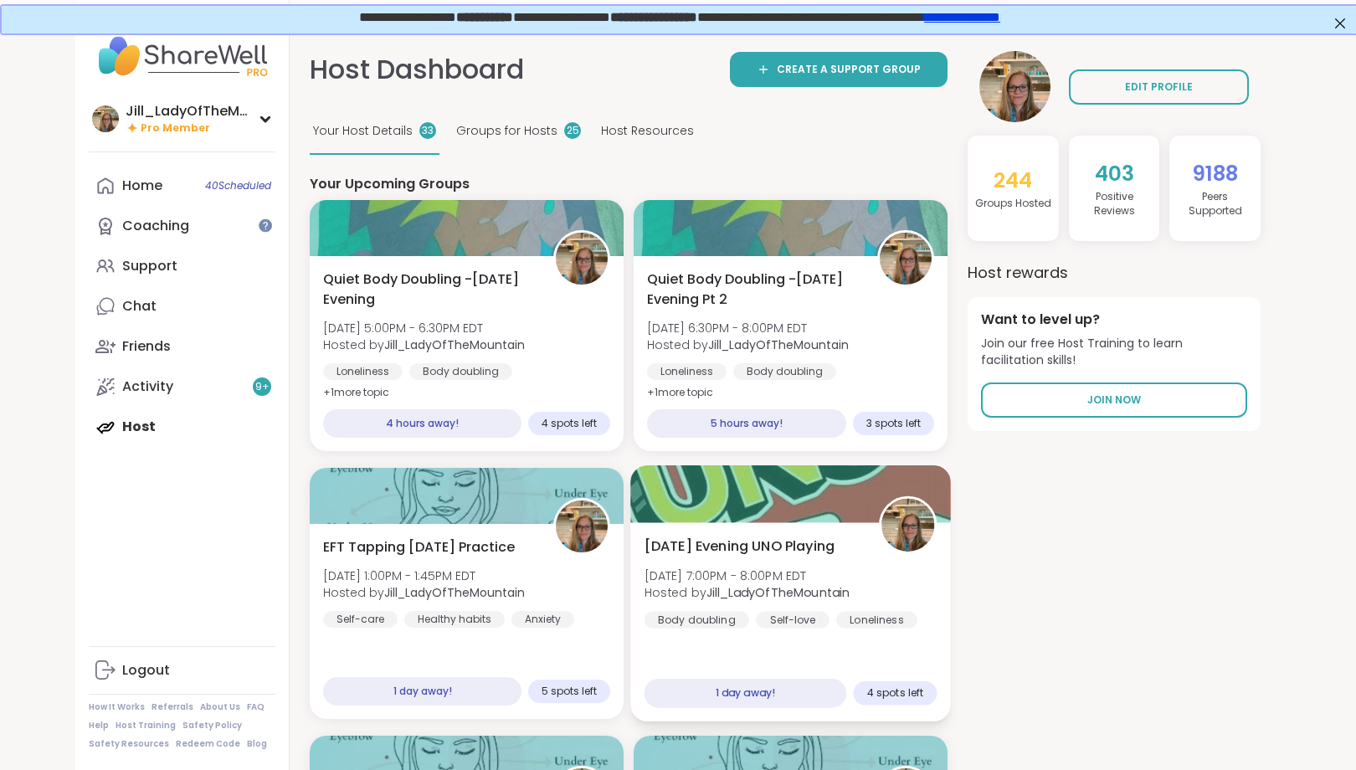
click at [776, 609] on div "Saturday Evening UNO Playing Sat, Sep 13 | 7:00PM - 8:00PM EDT Hosted by Jill_L…" at bounding box center [790, 582] width 293 height 92
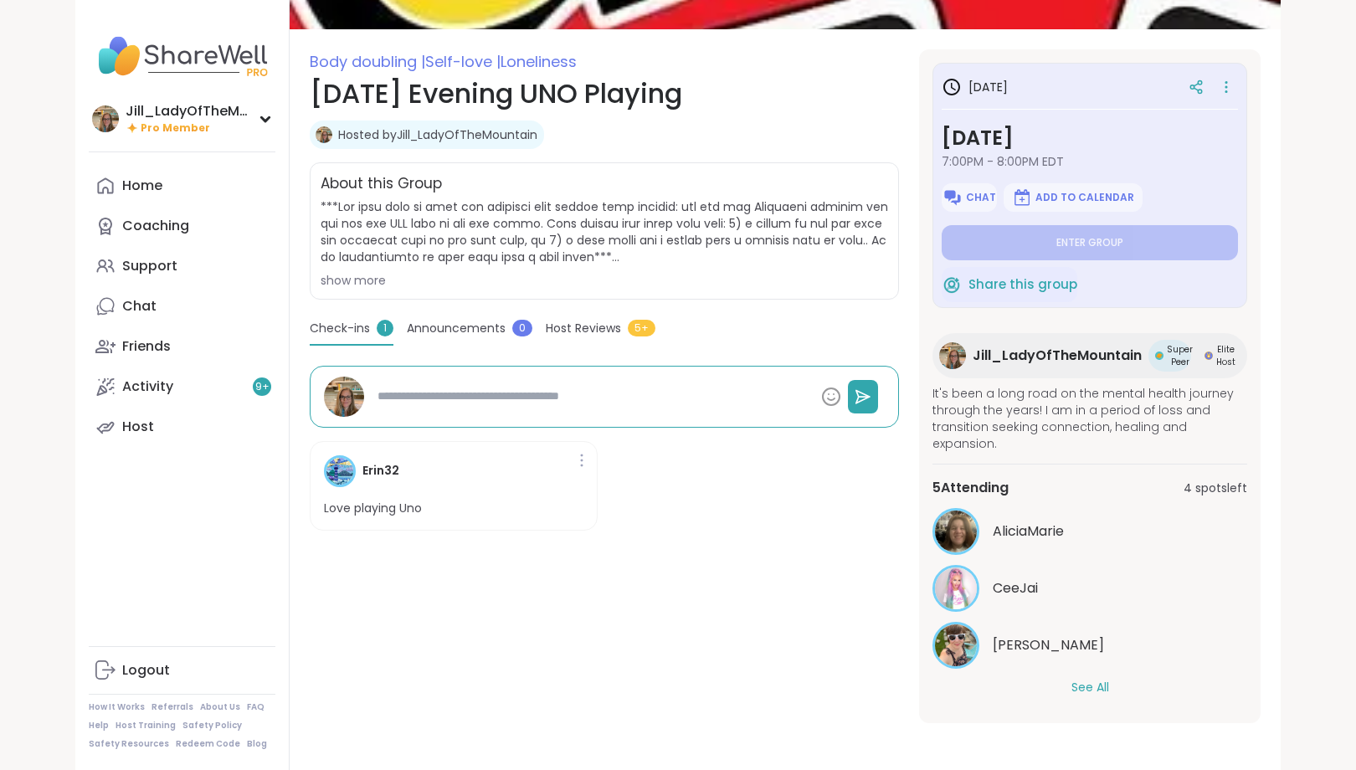
click at [1107, 682] on button "See All" at bounding box center [1090, 688] width 38 height 18
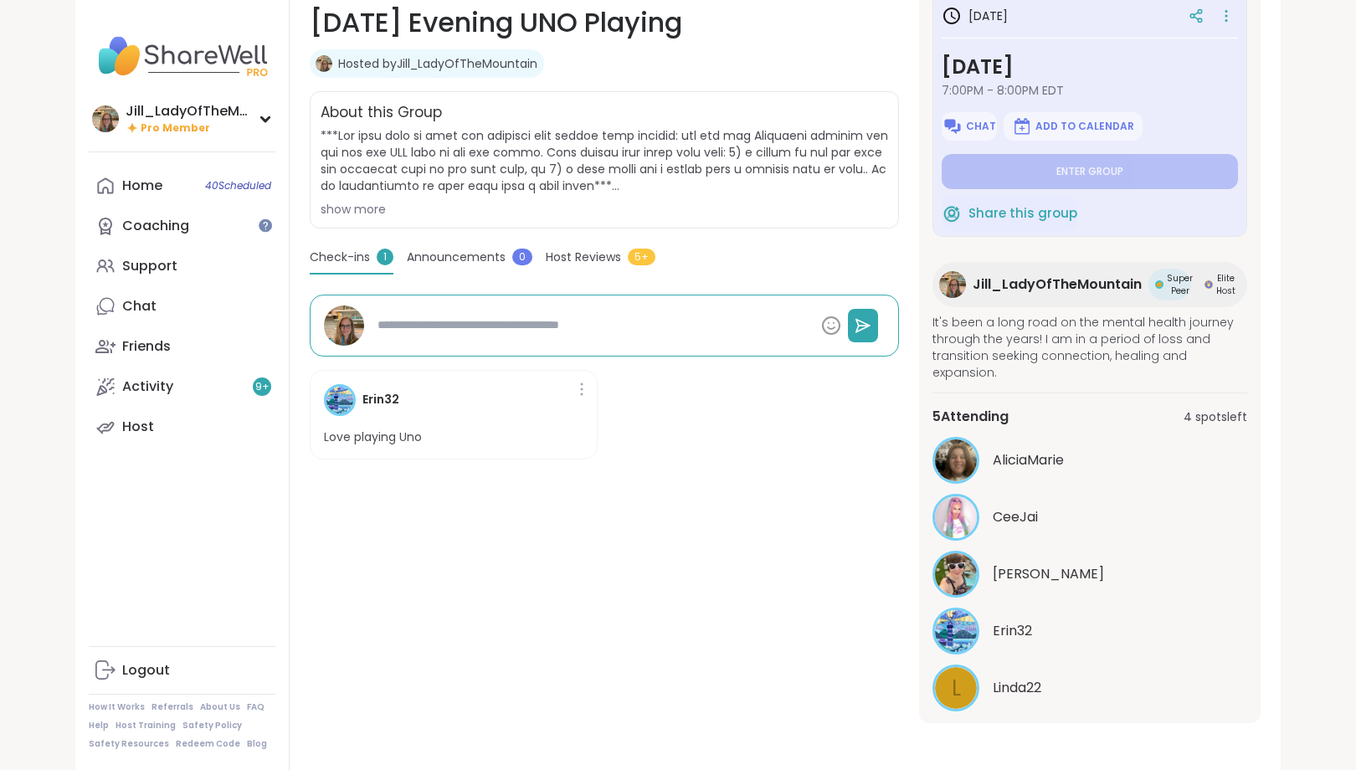
drag, startPoint x: 1262, startPoint y: 618, endPoint x: 1265, endPoint y: 639, distance: 22.0
click at [1265, 639] on section "Body doubling | Self-love | Loneliness Saturday Evening UNO Playing Hosted by J…" at bounding box center [785, 350] width 991 height 745
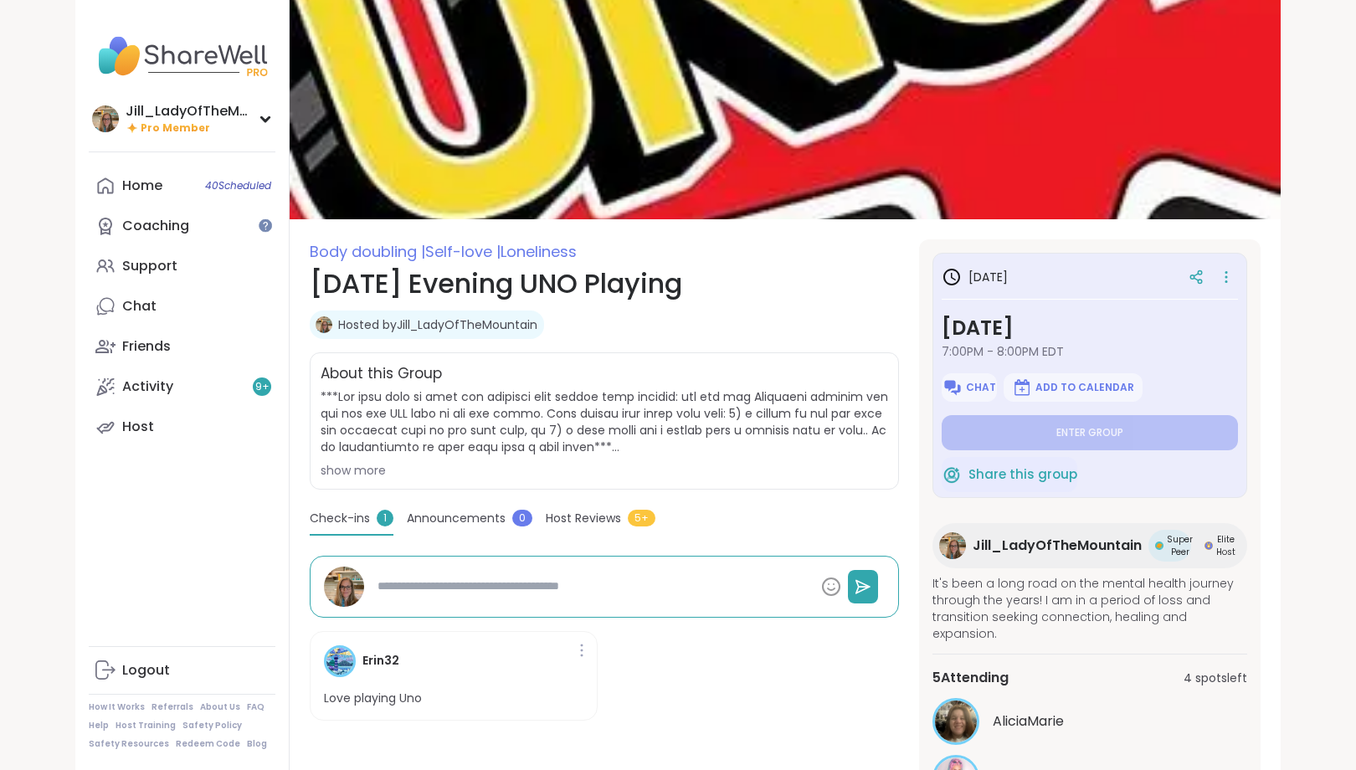
click at [361, 477] on div "show more" at bounding box center [603, 470] width 567 height 17
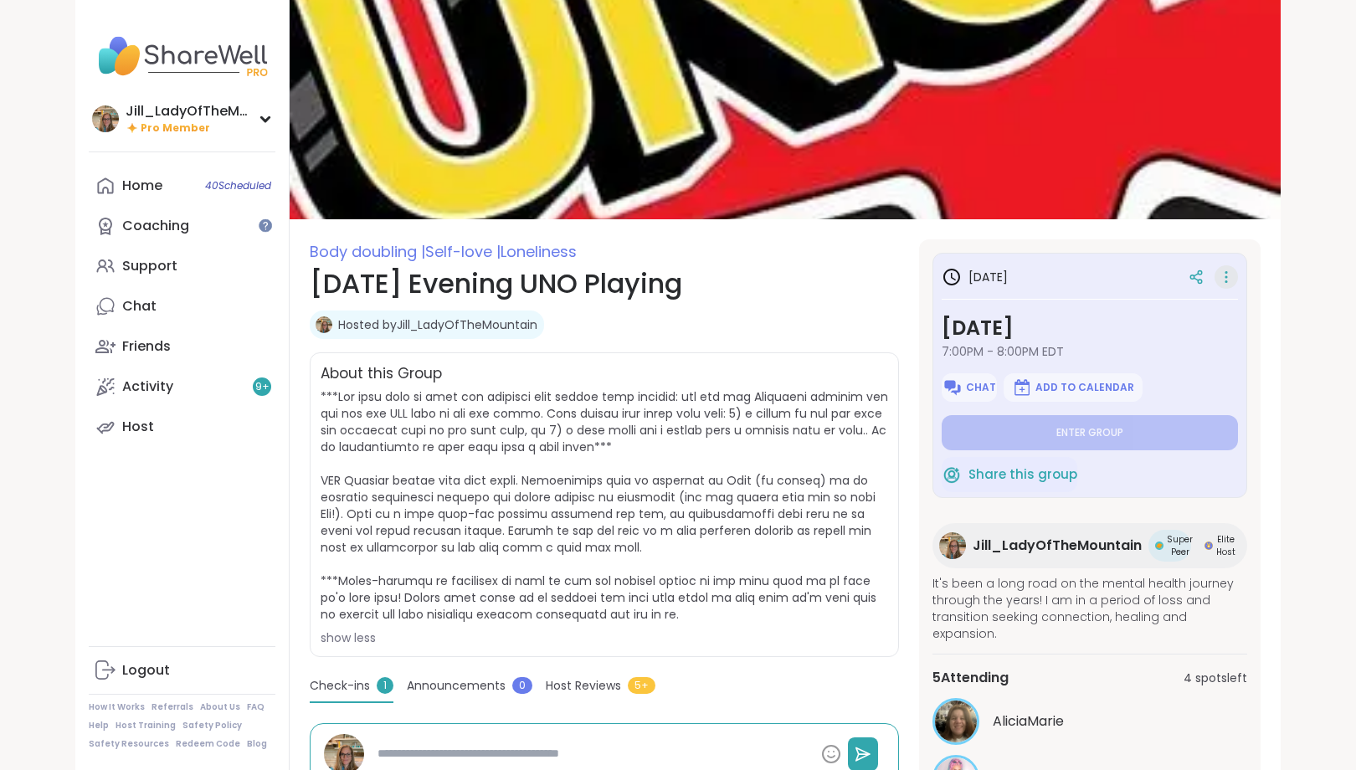
click at [1230, 280] on icon at bounding box center [1226, 276] width 17 height 23
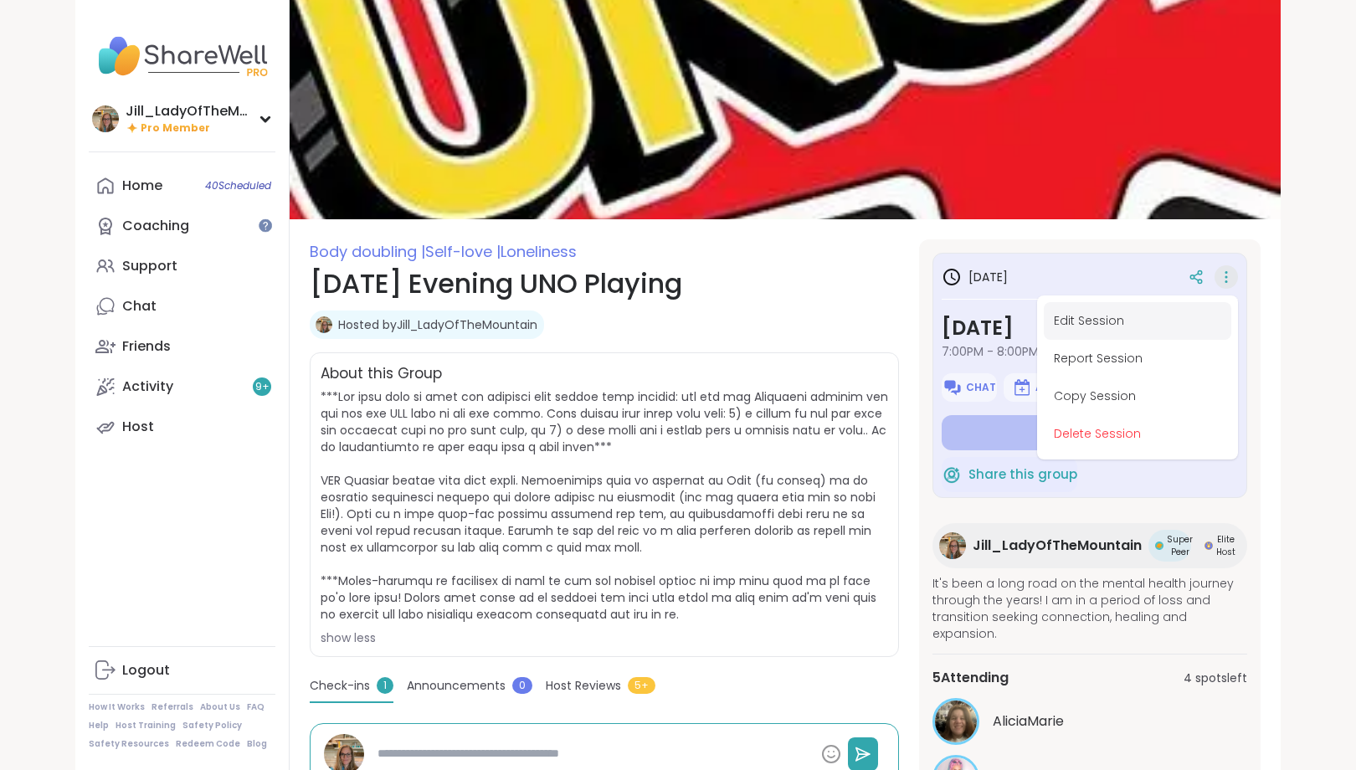
click at [1103, 318] on button "Edit Session" at bounding box center [1136, 321] width 187 height 38
type textarea "*"
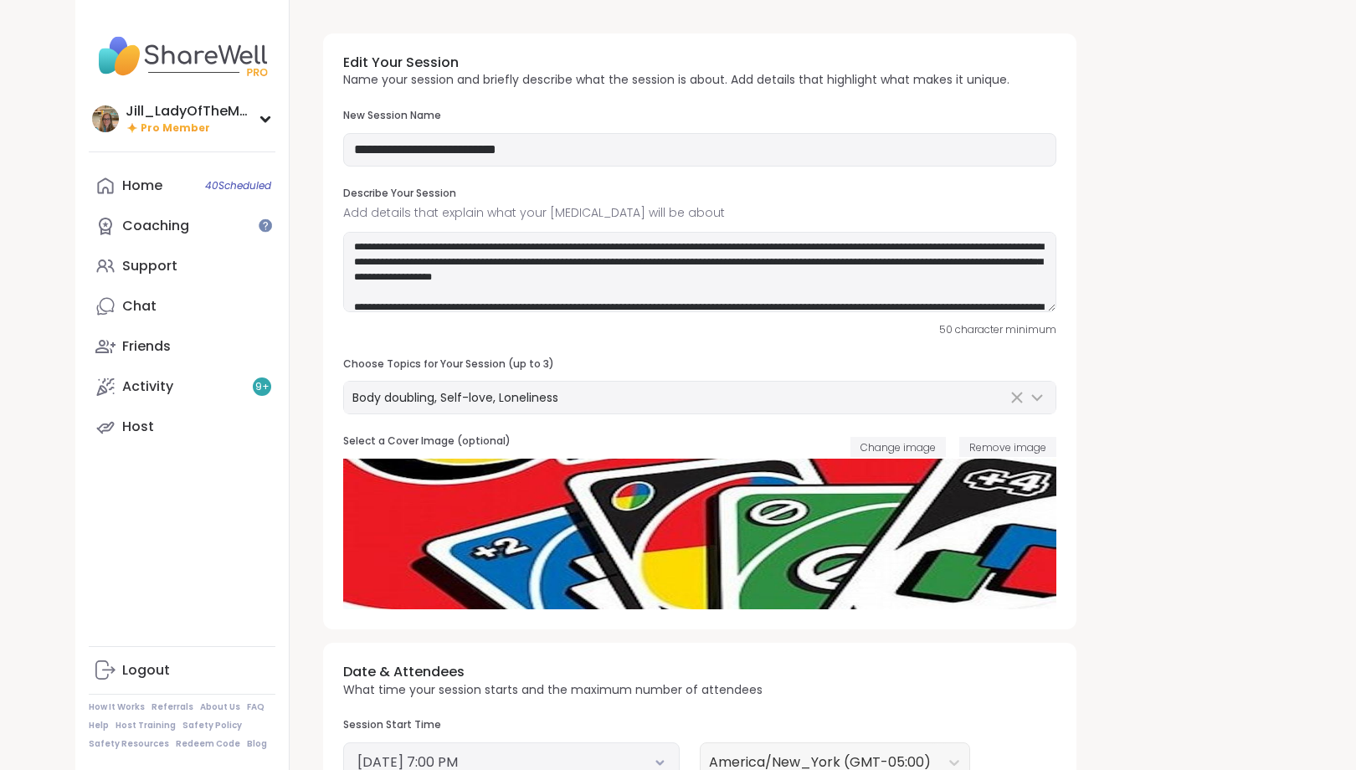
type input "**********"
type textarea "**********"
type input "**"
click at [777, 387] on div "Body doubling, Self-love, Loneliness" at bounding box center [699, 398] width 711 height 32
click at [1000, 305] on textarea at bounding box center [699, 272] width 713 height 80
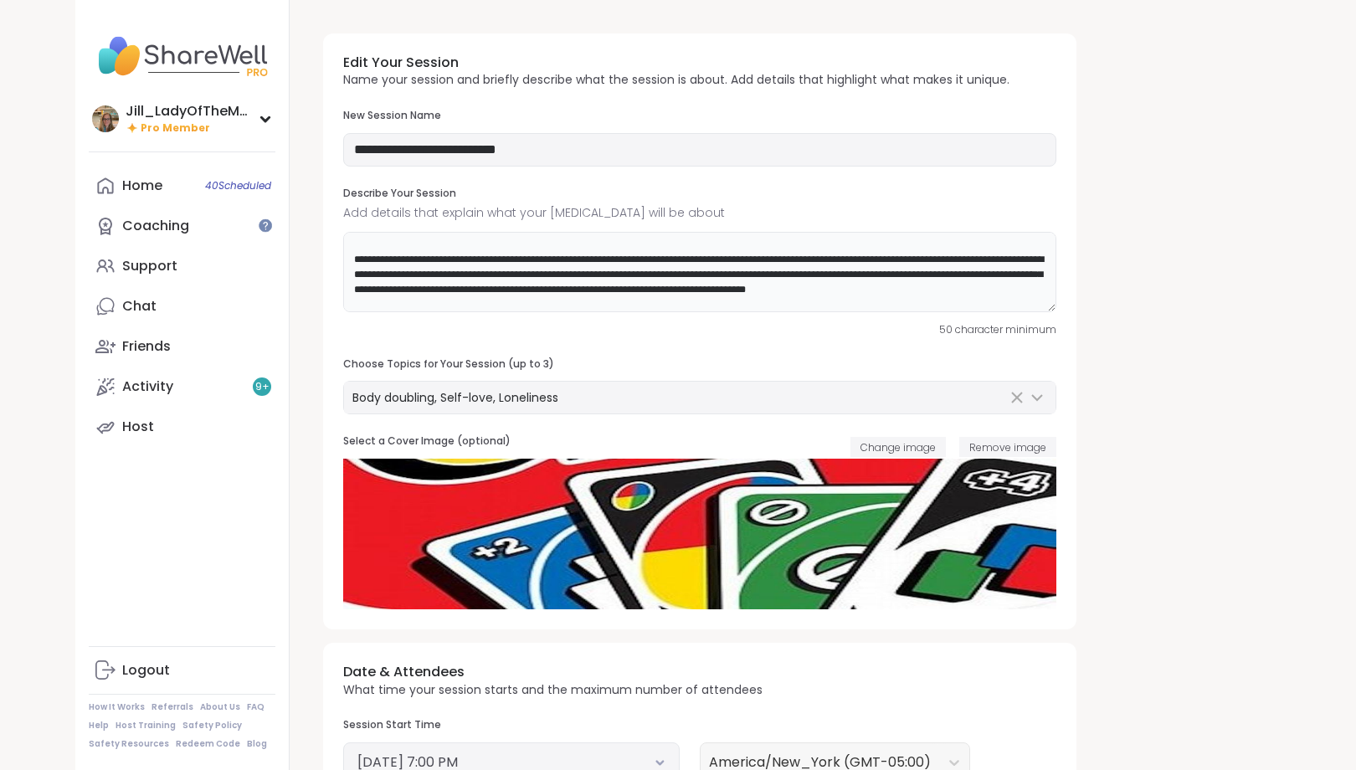
scroll to position [63, 0]
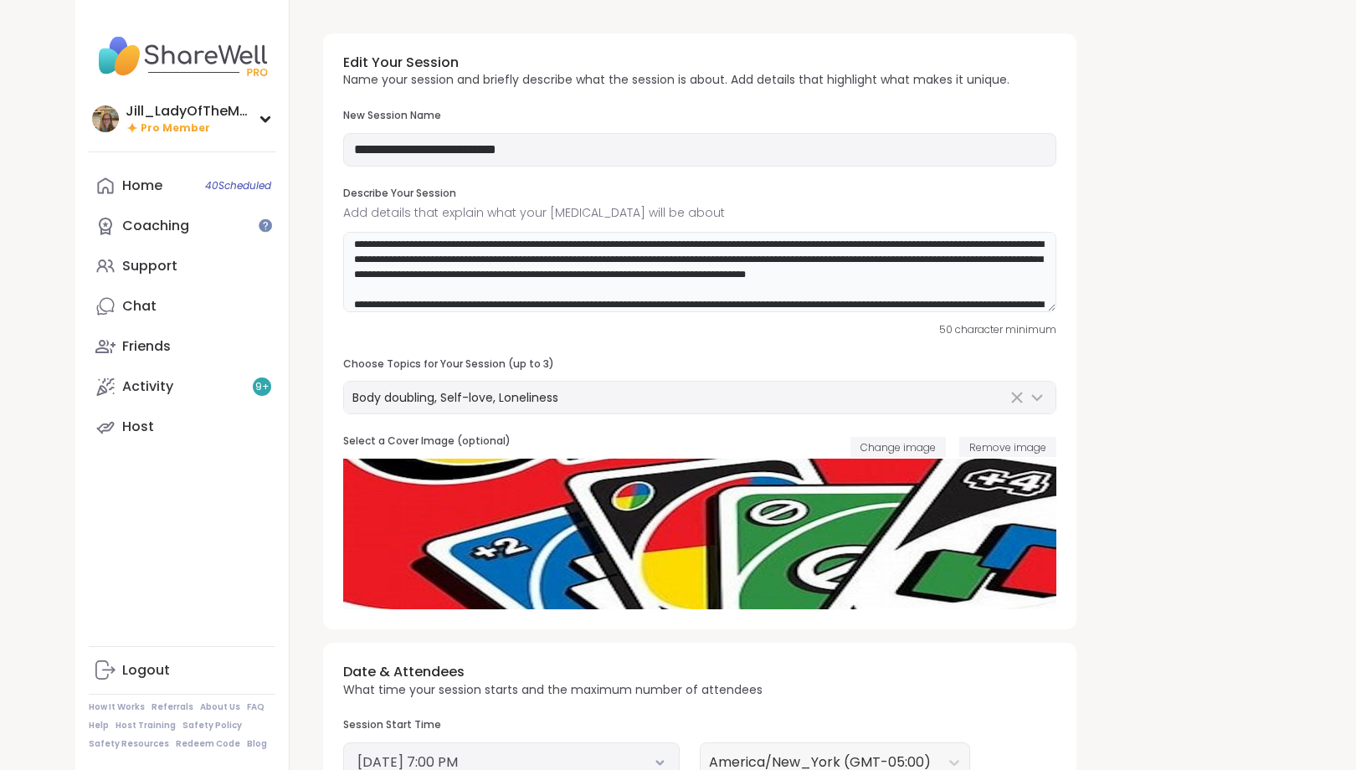
click at [483, 300] on textarea at bounding box center [699, 272] width 713 height 80
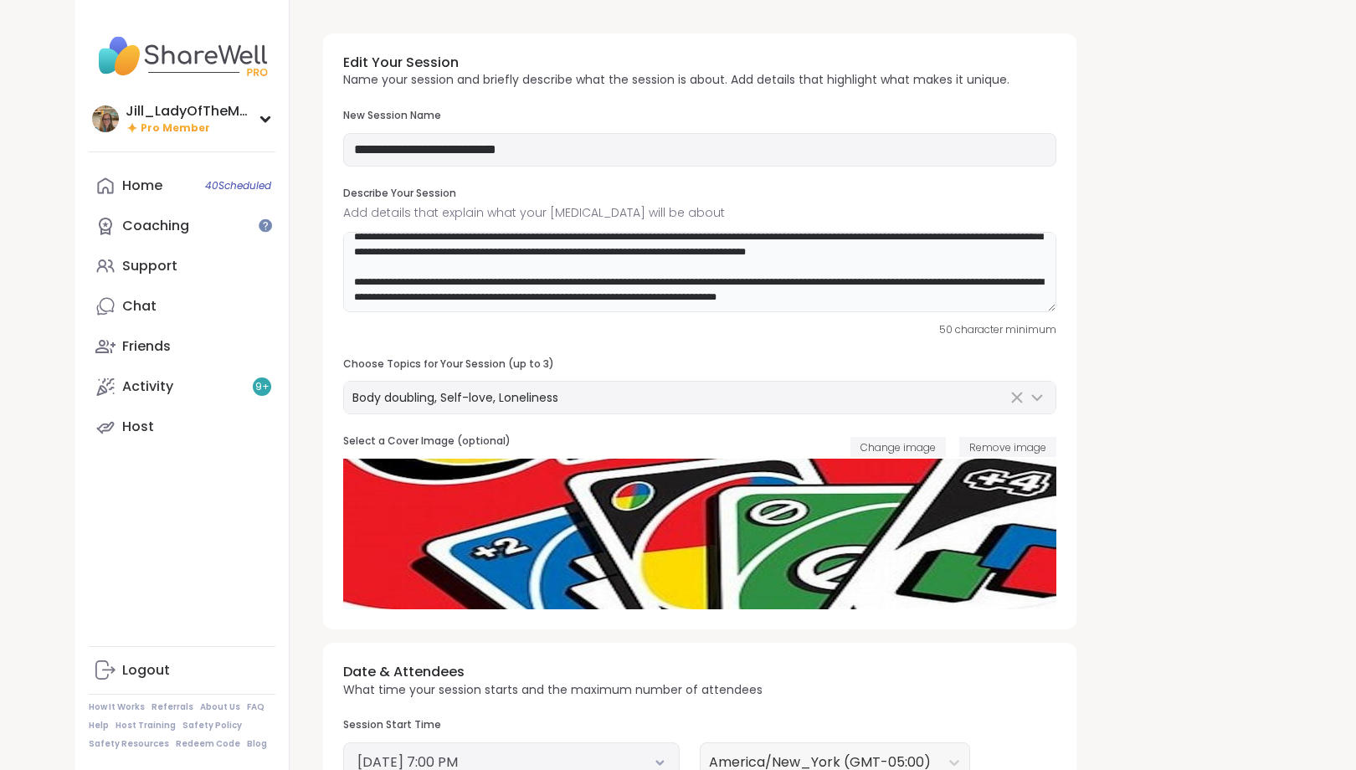
scroll to position [109, 0]
paste textarea
click at [936, 291] on textarea "**********" at bounding box center [699, 272] width 713 height 80
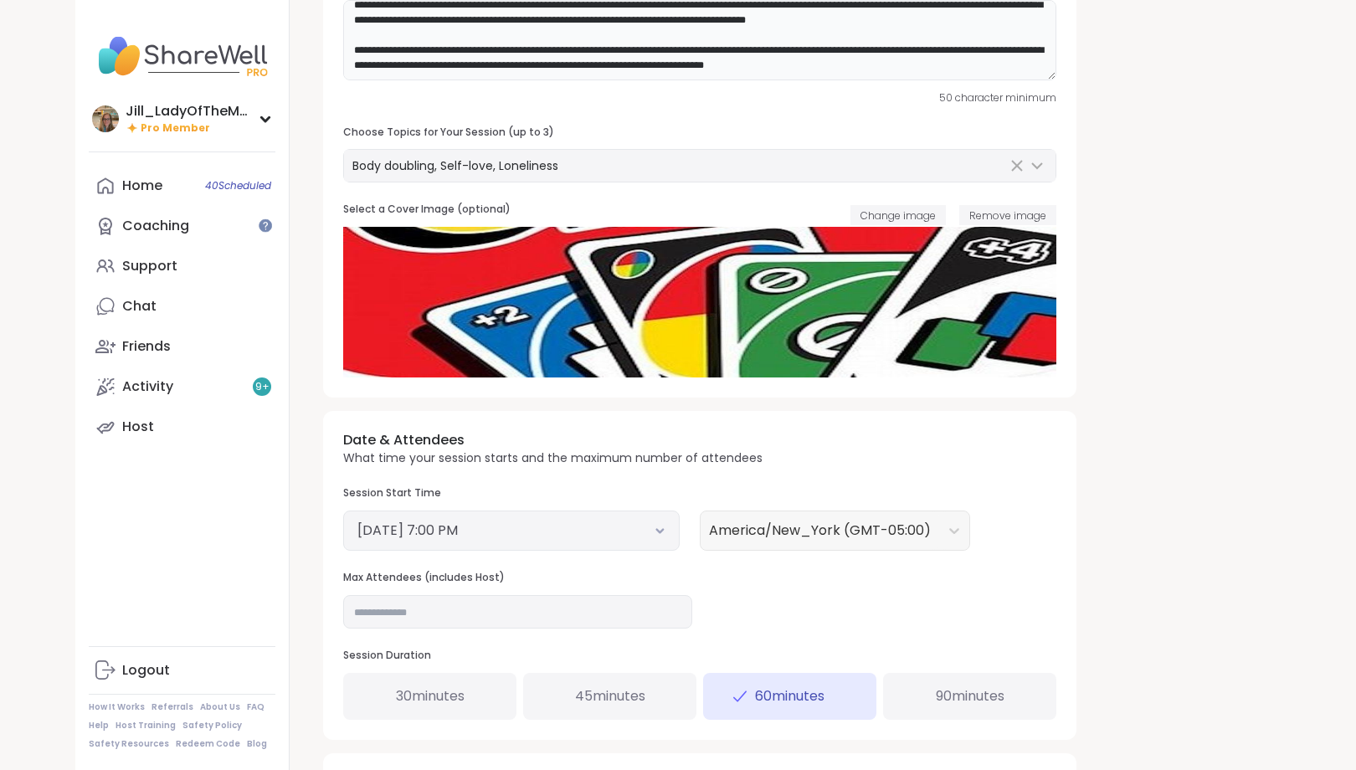
scroll to position [320, 0]
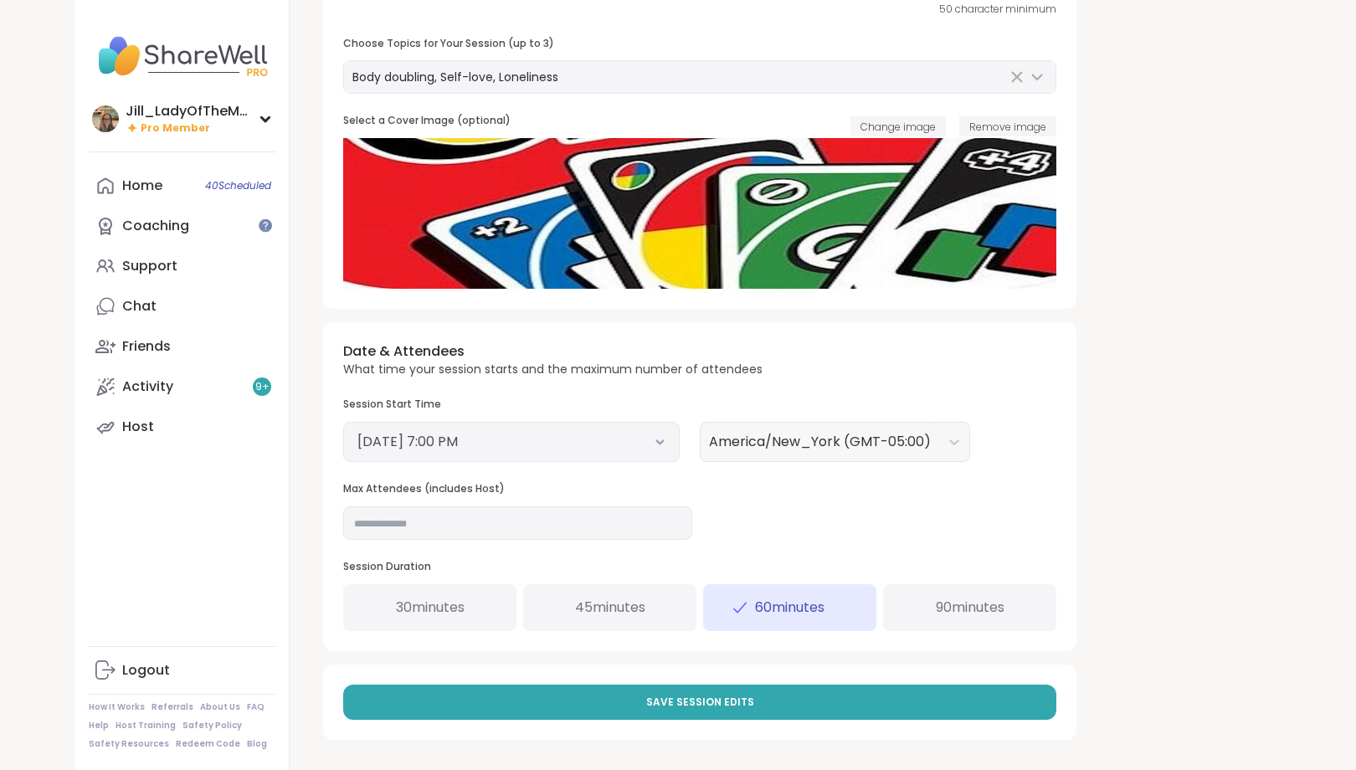
type textarea "**********"
click at [463, 524] on input "**" at bounding box center [517, 522] width 349 height 33
type input "*"
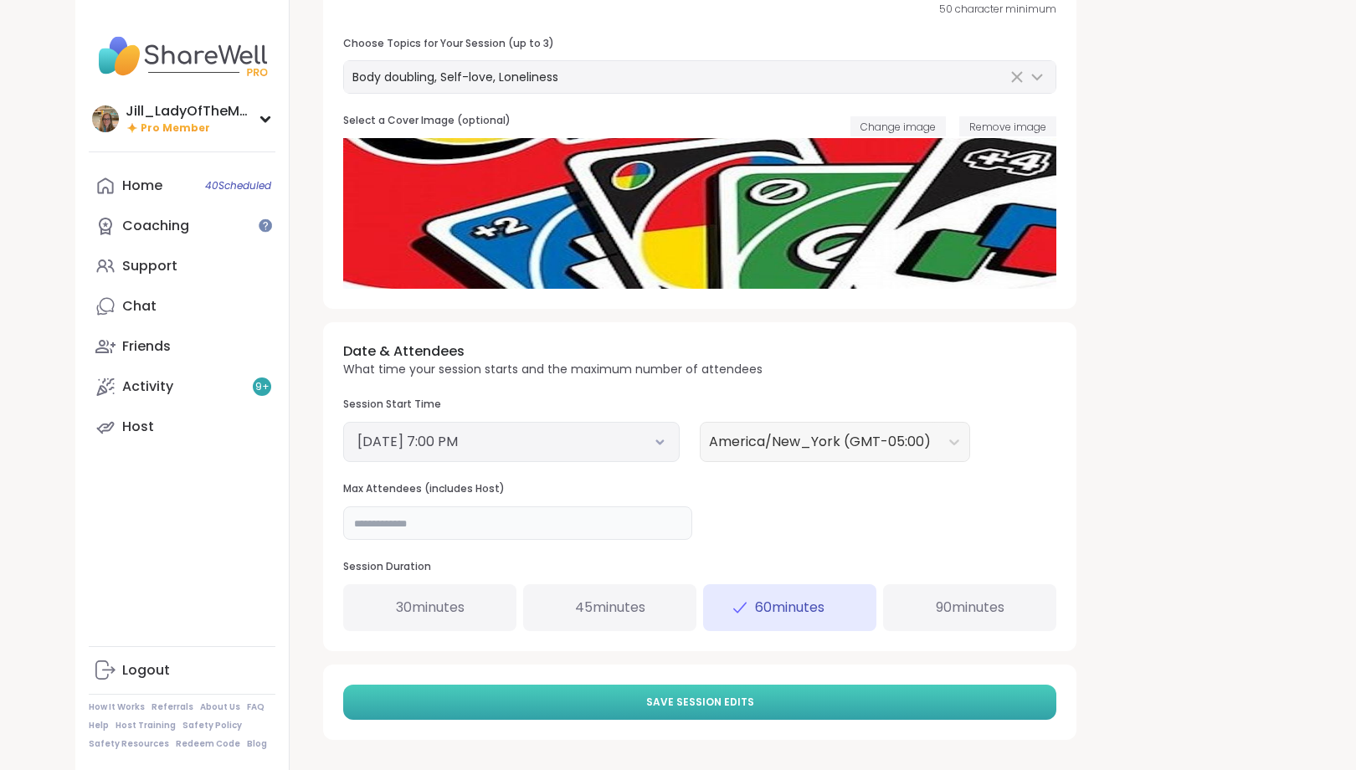
type input "*"
click at [626, 697] on button "Save Session Edits" at bounding box center [699, 701] width 713 height 35
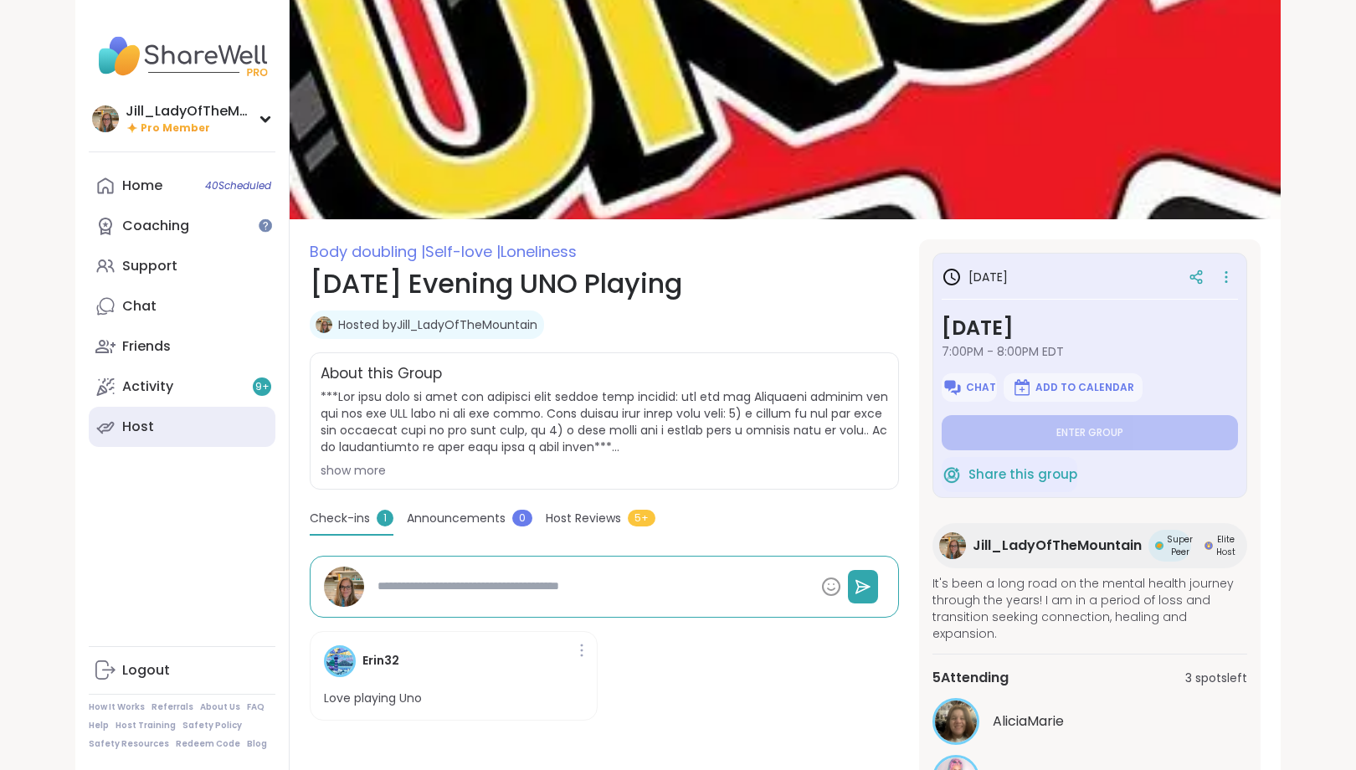
click at [207, 439] on link "Host" at bounding box center [182, 427] width 187 height 40
type textarea "*"
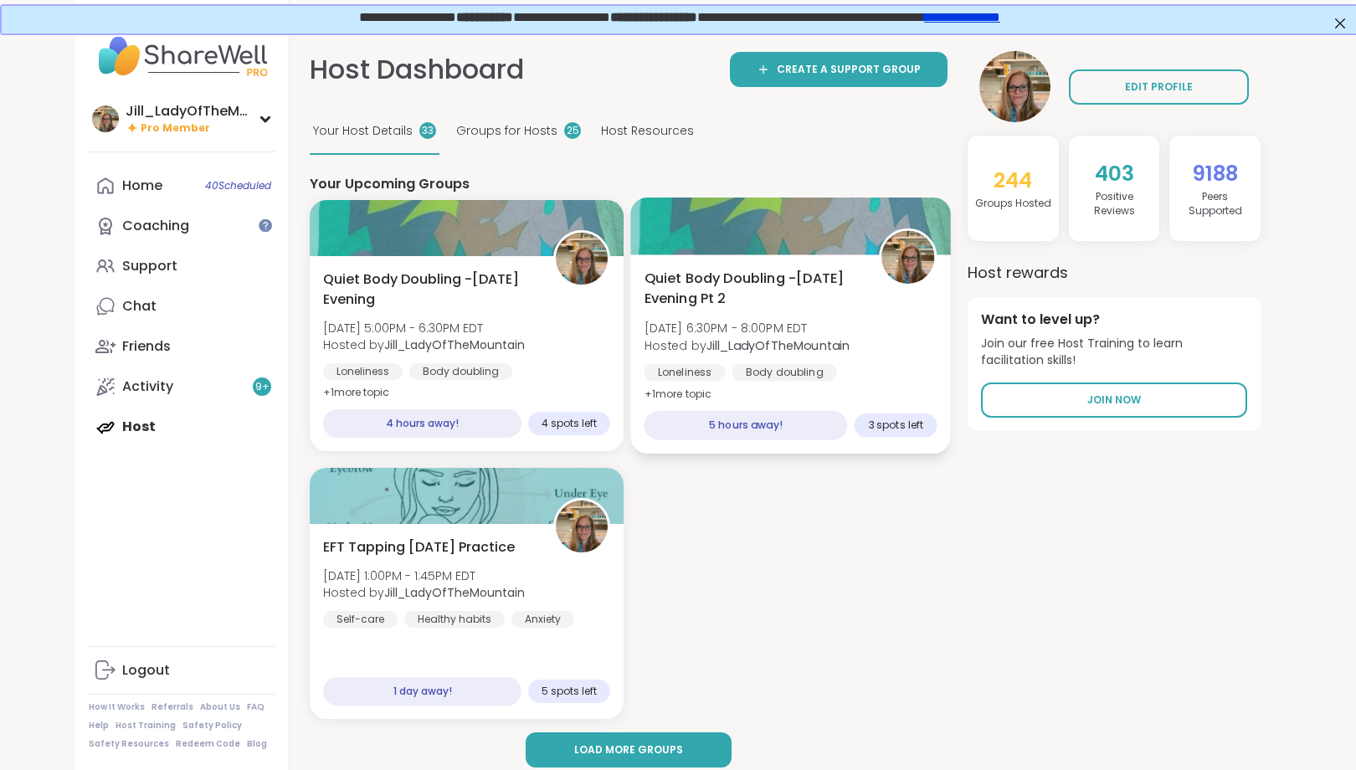
click at [875, 330] on div "Quiet Body Doubling -Friday Evening Pt 2 Fri, Sep 12 | 6:30PM - 8:00PM EDT Host…" at bounding box center [790, 337] width 293 height 136
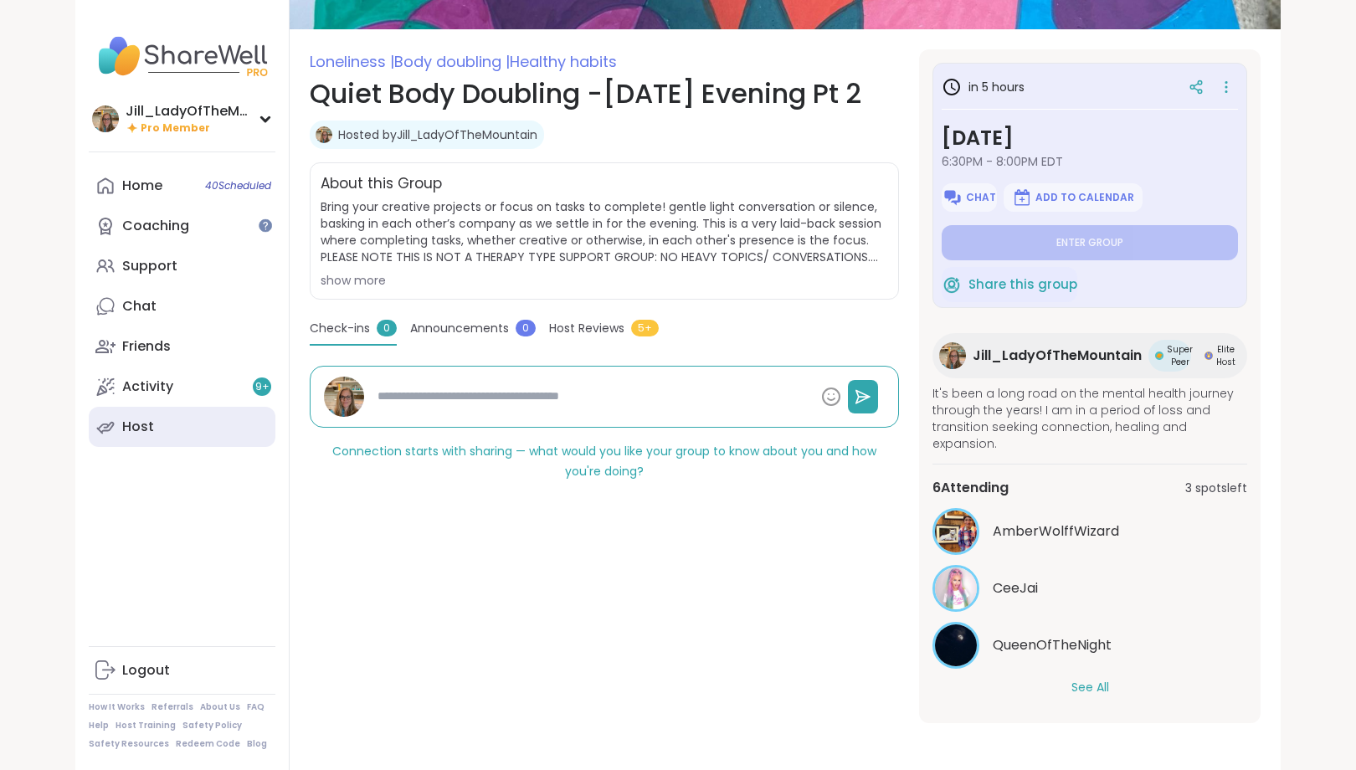
click at [254, 427] on link "Host" at bounding box center [182, 427] width 187 height 40
type textarea "*"
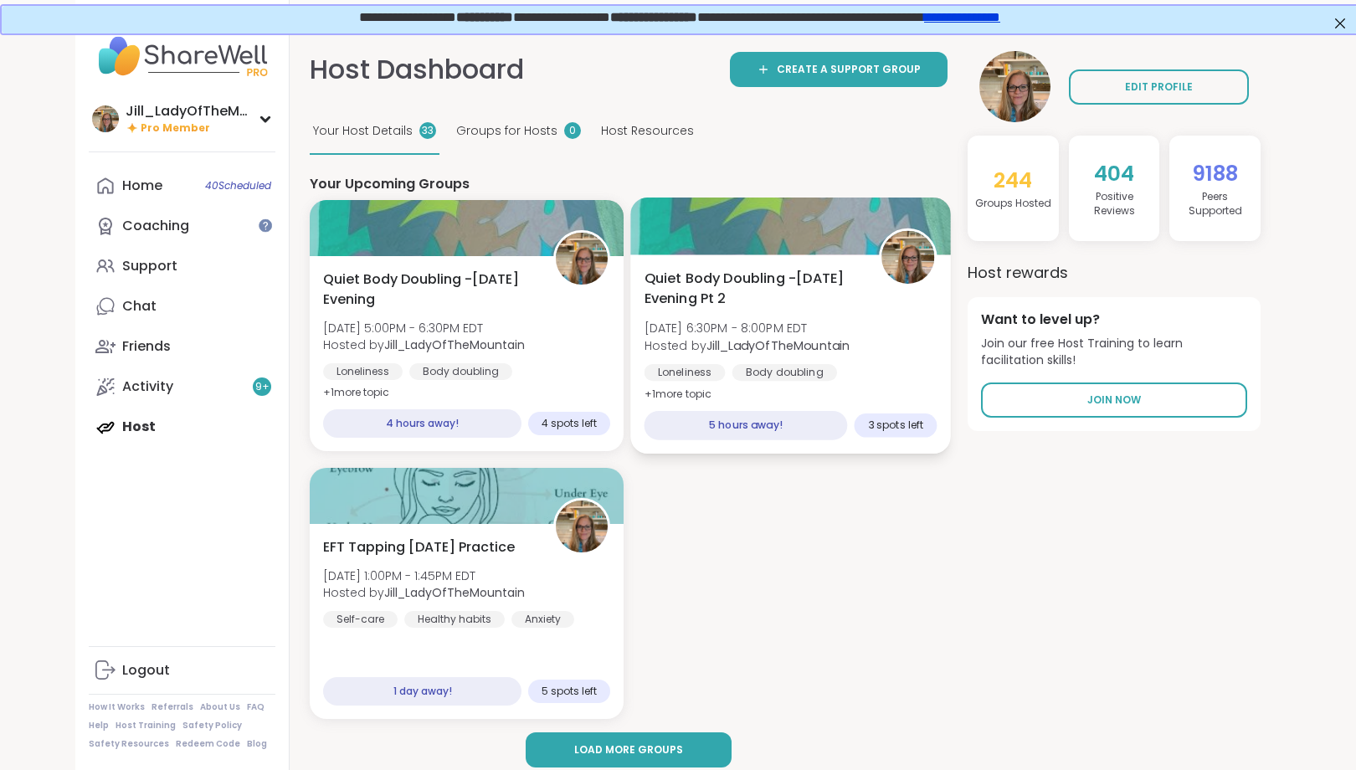
click at [879, 328] on div "Quiet Body Doubling -[DATE] Evening Pt 2 [DATE] 6:30PM - 8:00PM EDT Hosted by […" at bounding box center [790, 337] width 293 height 136
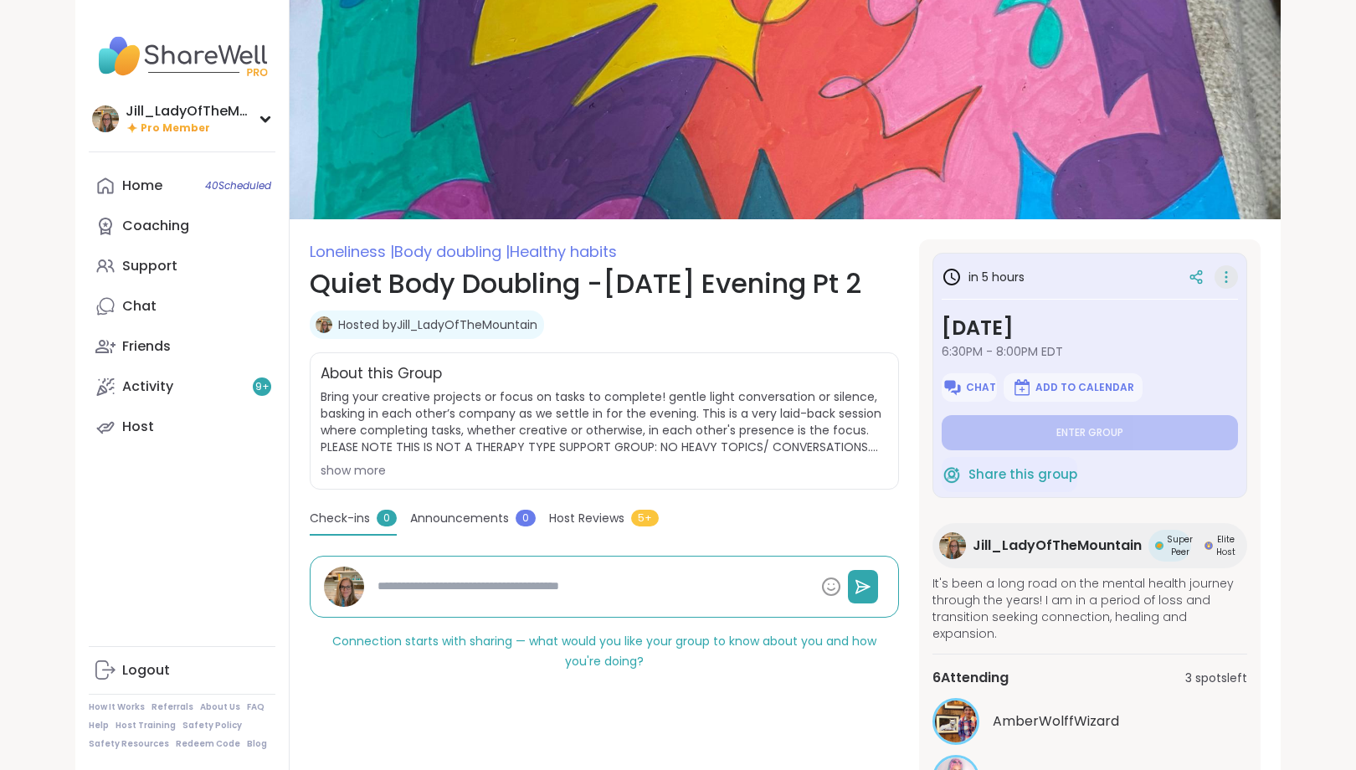
click at [1223, 275] on icon at bounding box center [1226, 276] width 17 height 23
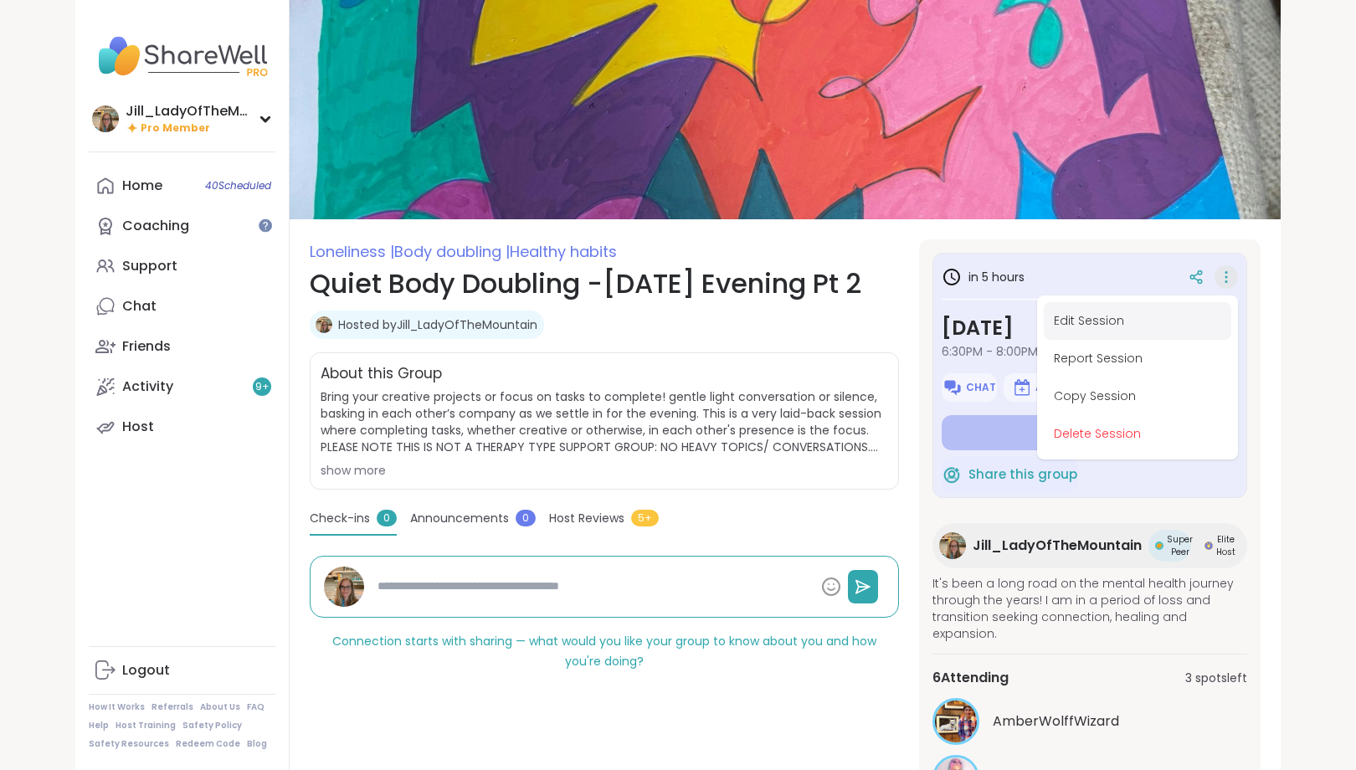
click at [1096, 315] on button "Edit Session" at bounding box center [1136, 321] width 187 height 38
type textarea "*"
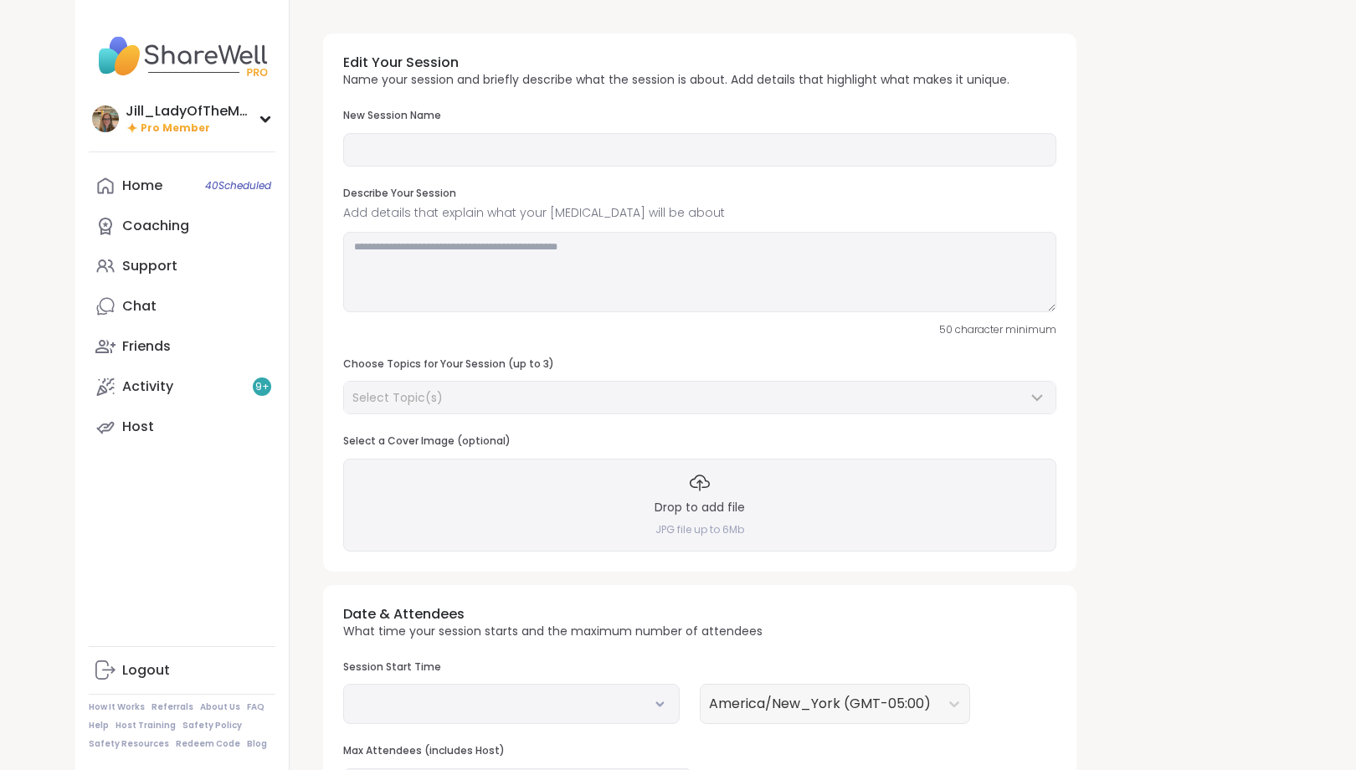
type input "**********"
type textarea "**********"
type input "**"
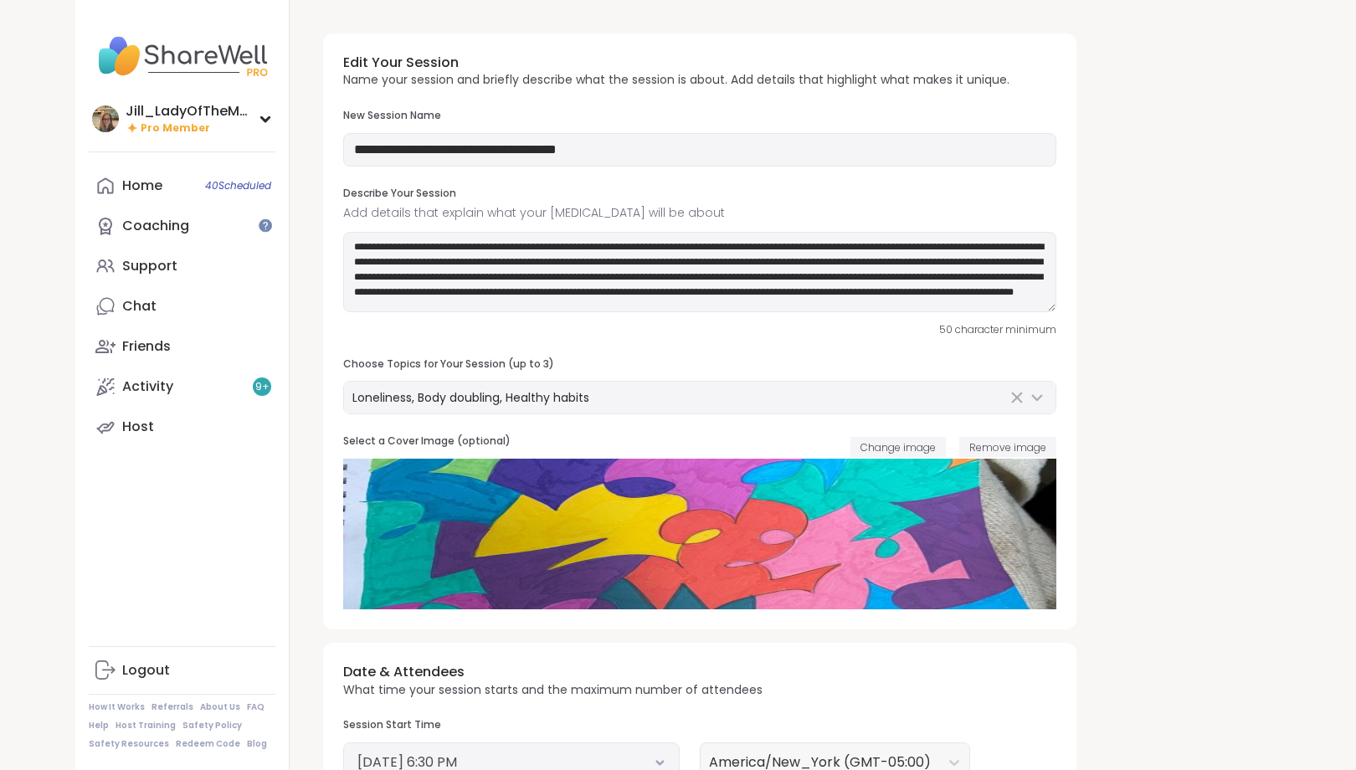
scroll to position [320, 0]
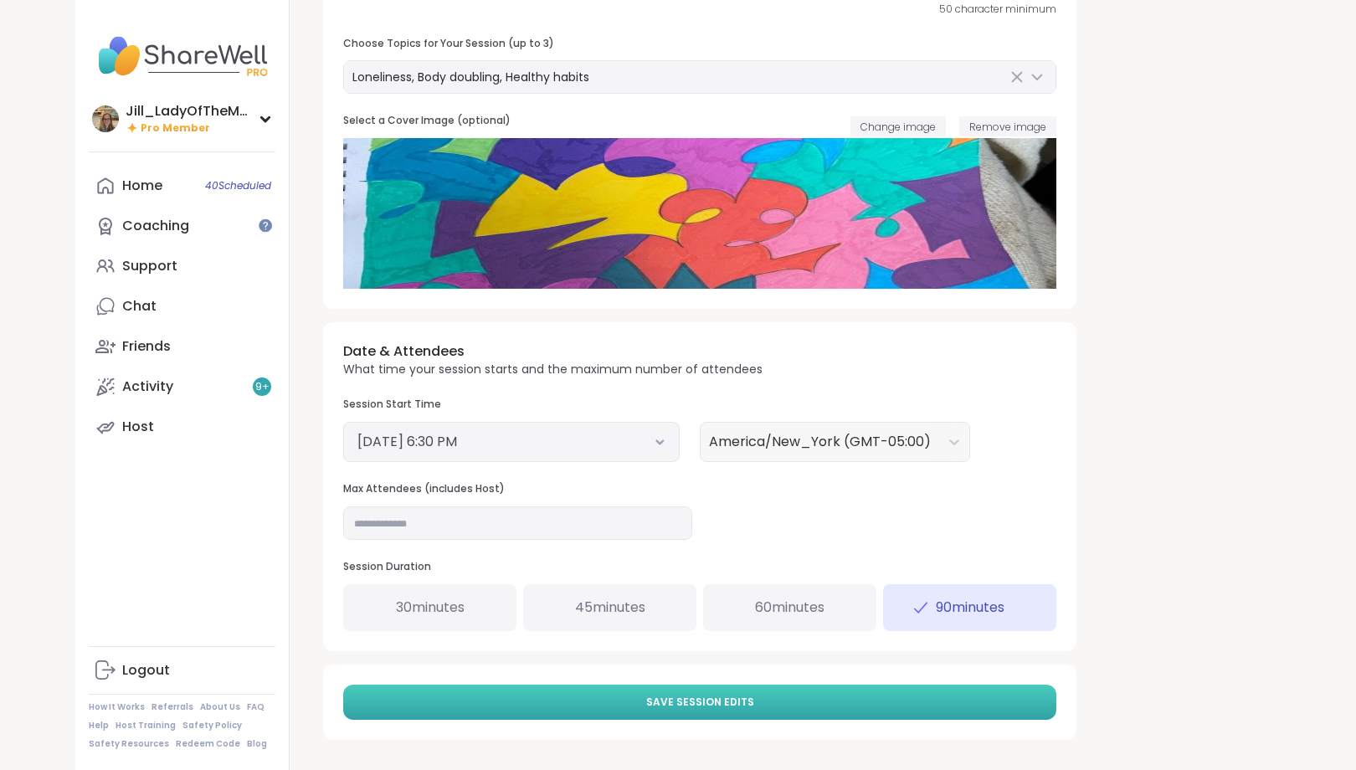
click at [755, 690] on button "Save Session Edits" at bounding box center [699, 701] width 713 height 35
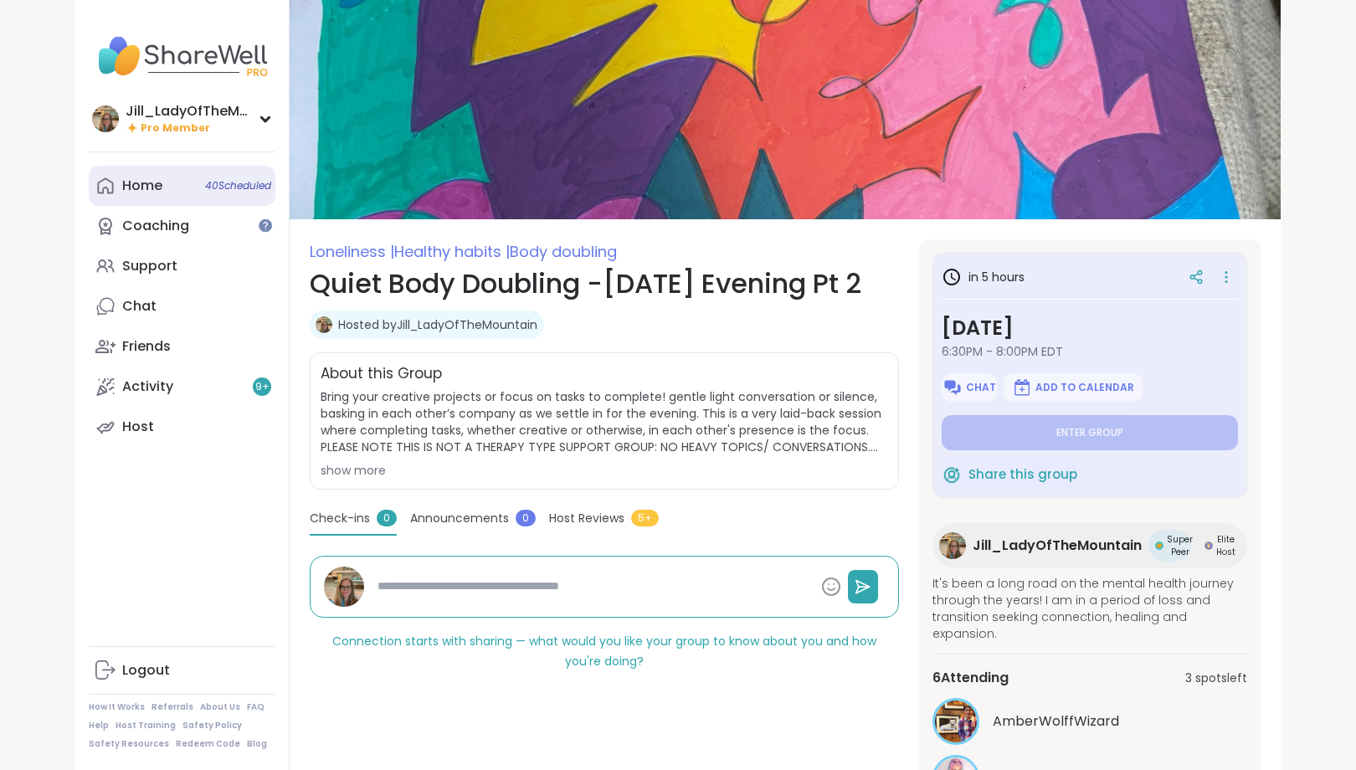
click at [238, 188] on span "40 Scheduled" at bounding box center [238, 185] width 66 height 13
type textarea "*"
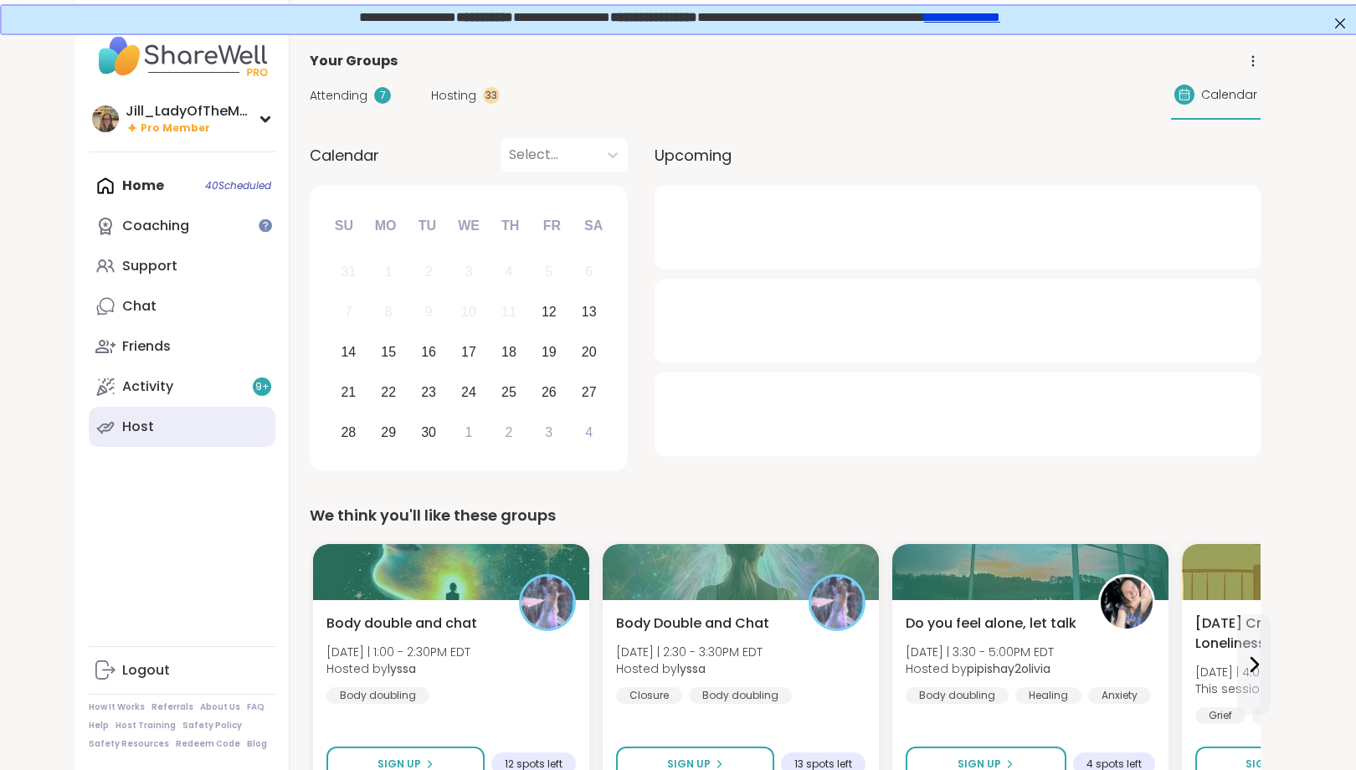
click at [205, 437] on link "Host" at bounding box center [182, 427] width 187 height 40
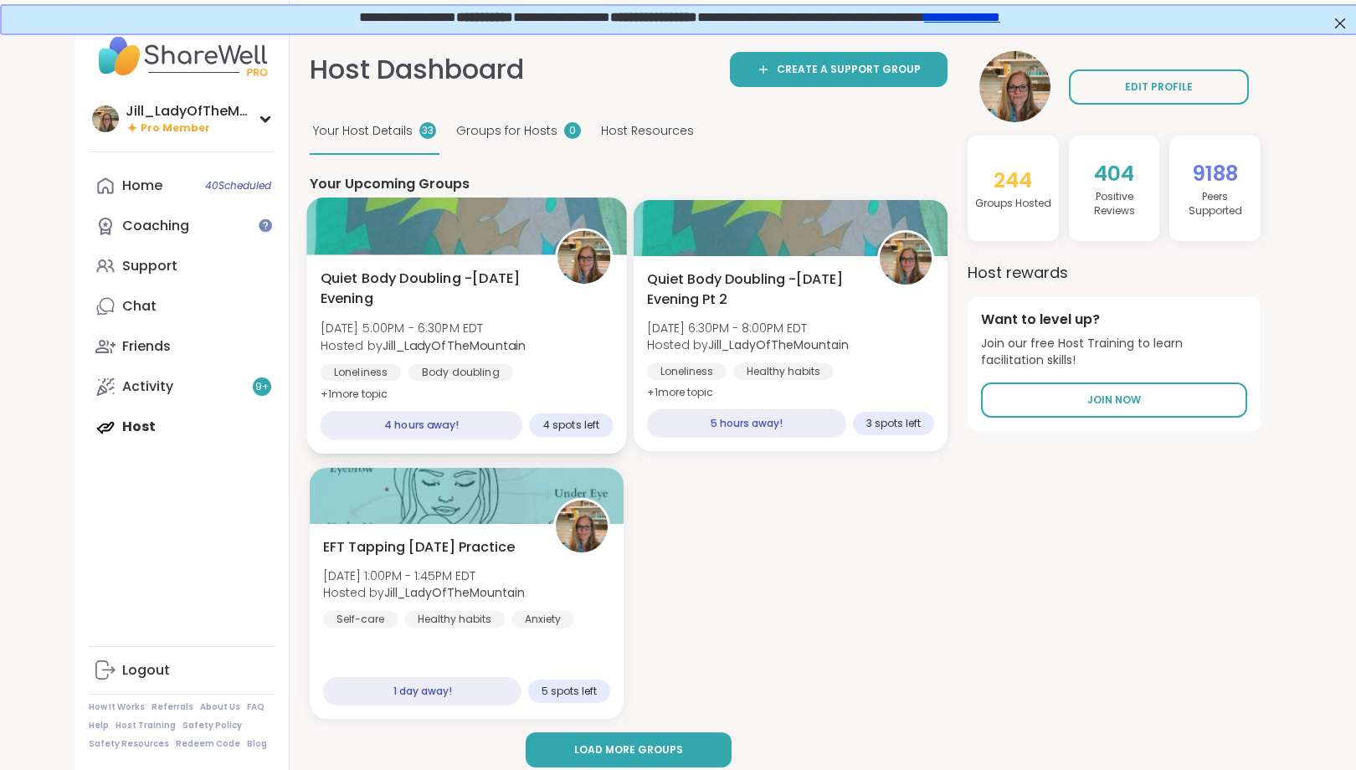
click at [516, 336] on span "[DATE] 5:00PM - 6:30PM EDT" at bounding box center [423, 328] width 206 height 17
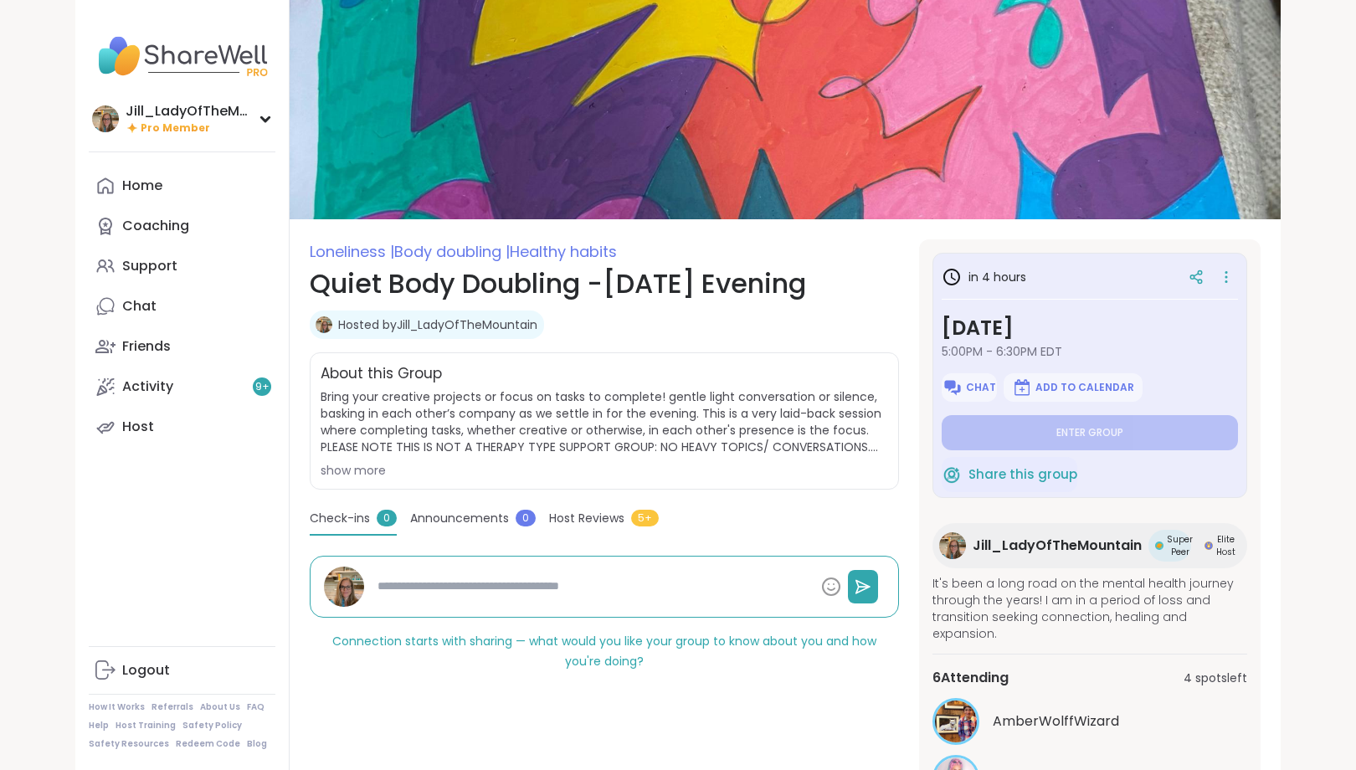
scroll to position [190, 0]
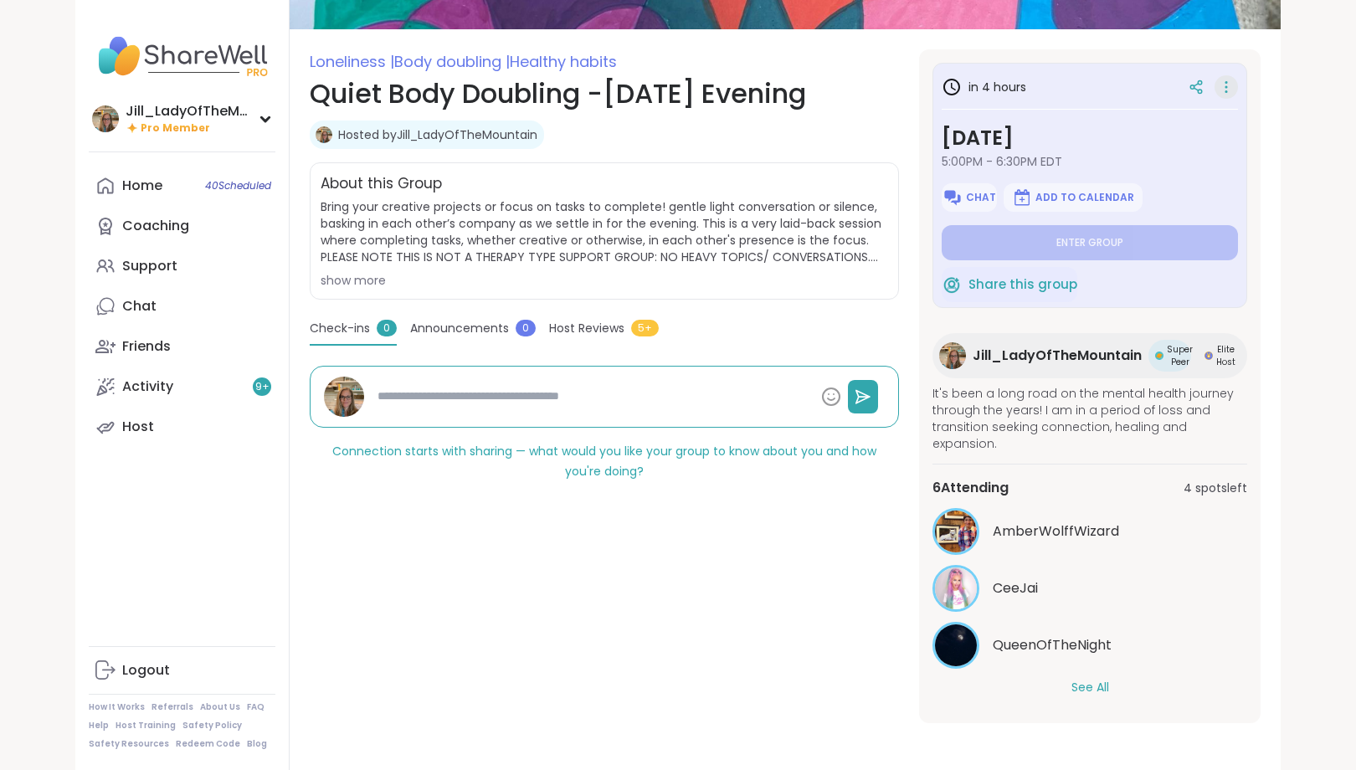
click at [1223, 88] on icon at bounding box center [1226, 86] width 17 height 23
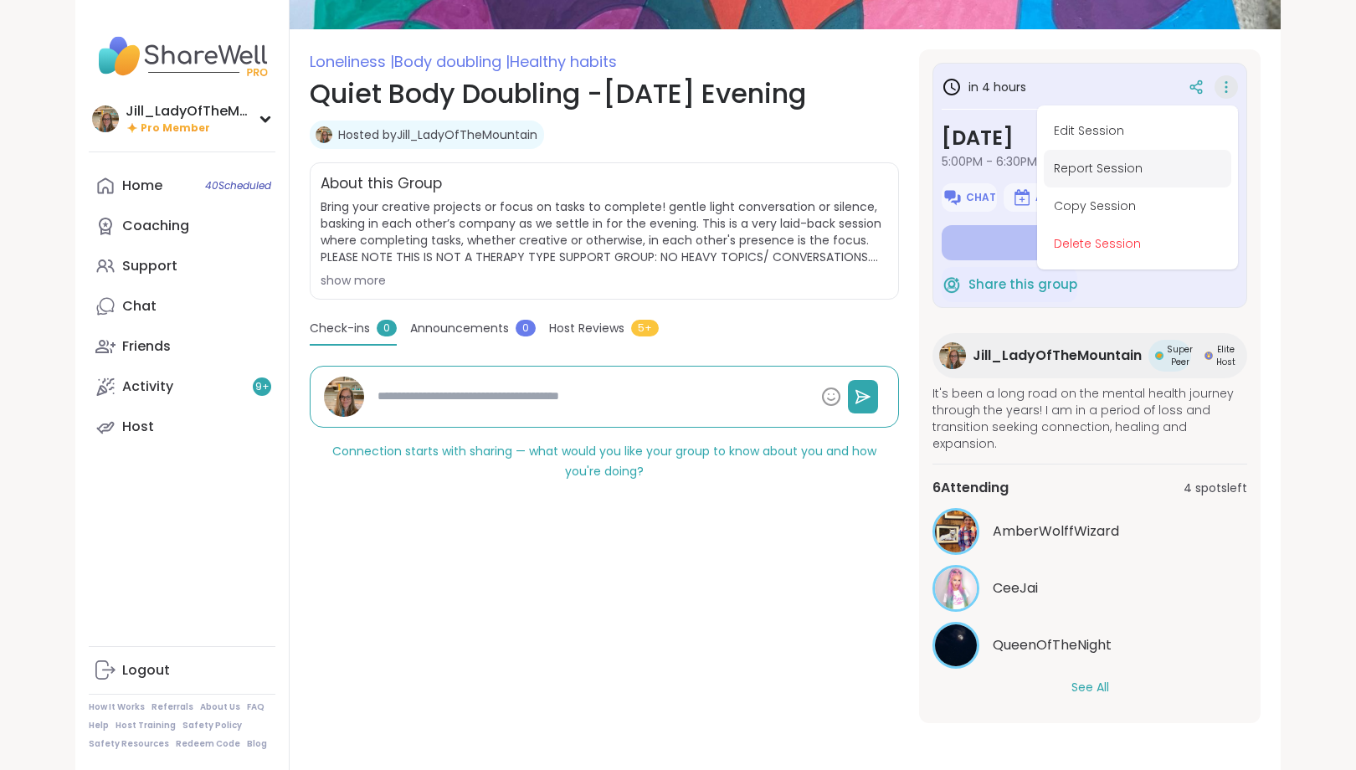
scroll to position [0, 0]
click at [1120, 133] on button "Edit Session" at bounding box center [1136, 131] width 187 height 38
type textarea "*"
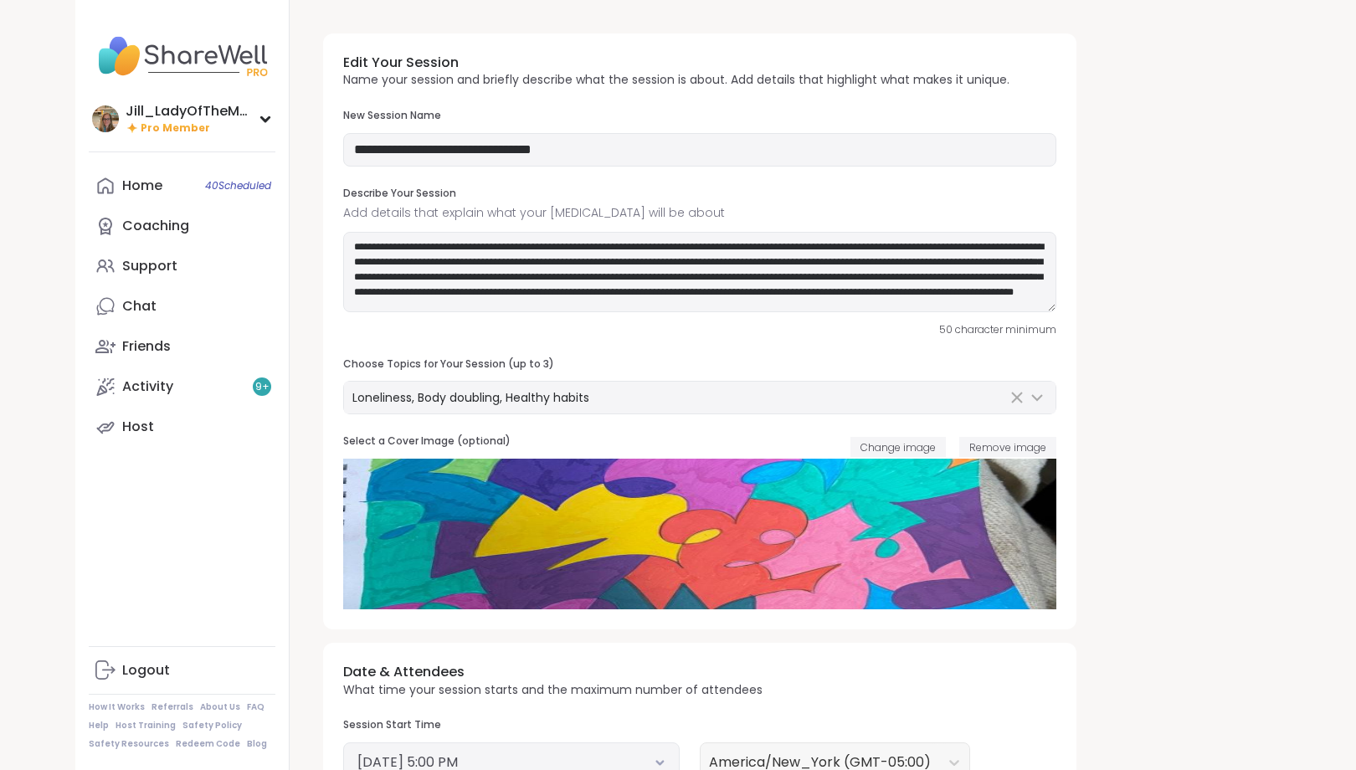
type input "**********"
type textarea "**********"
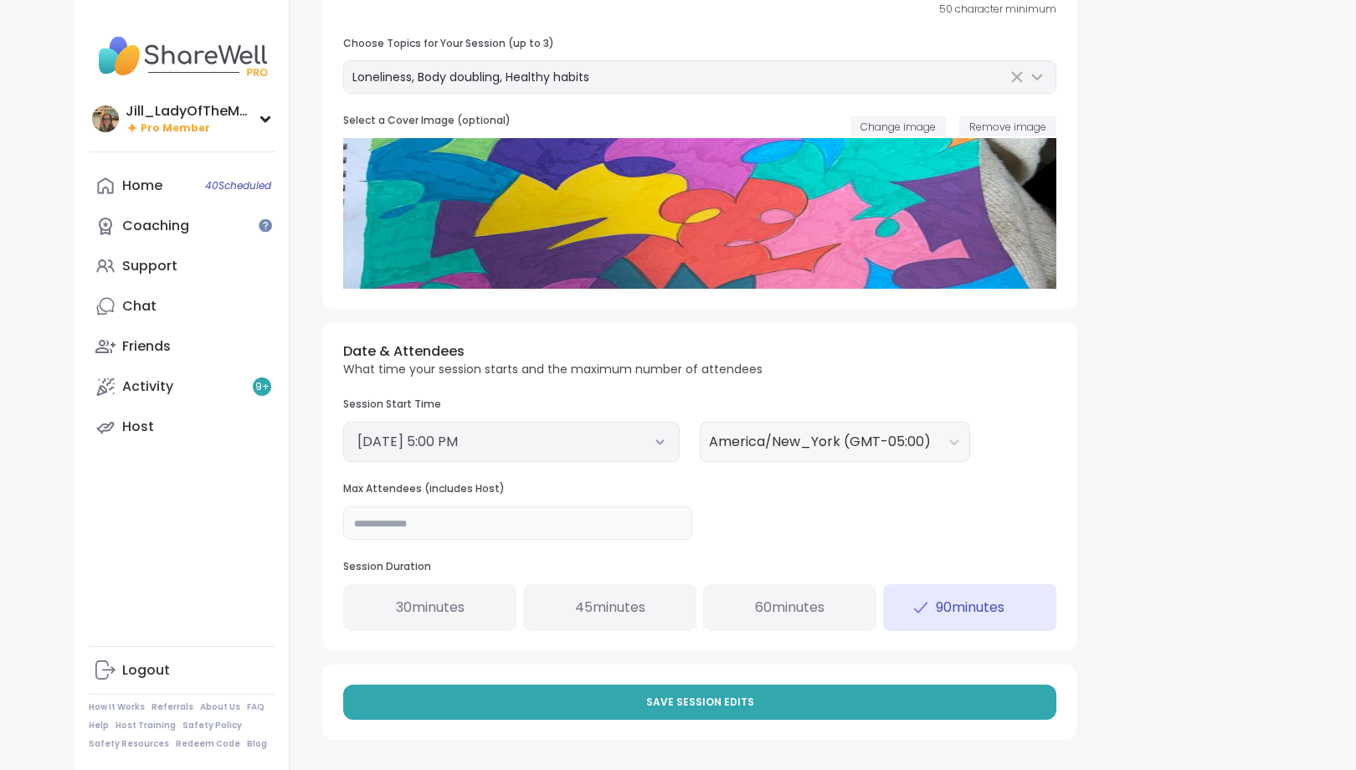
click at [519, 534] on input "**" at bounding box center [517, 522] width 349 height 33
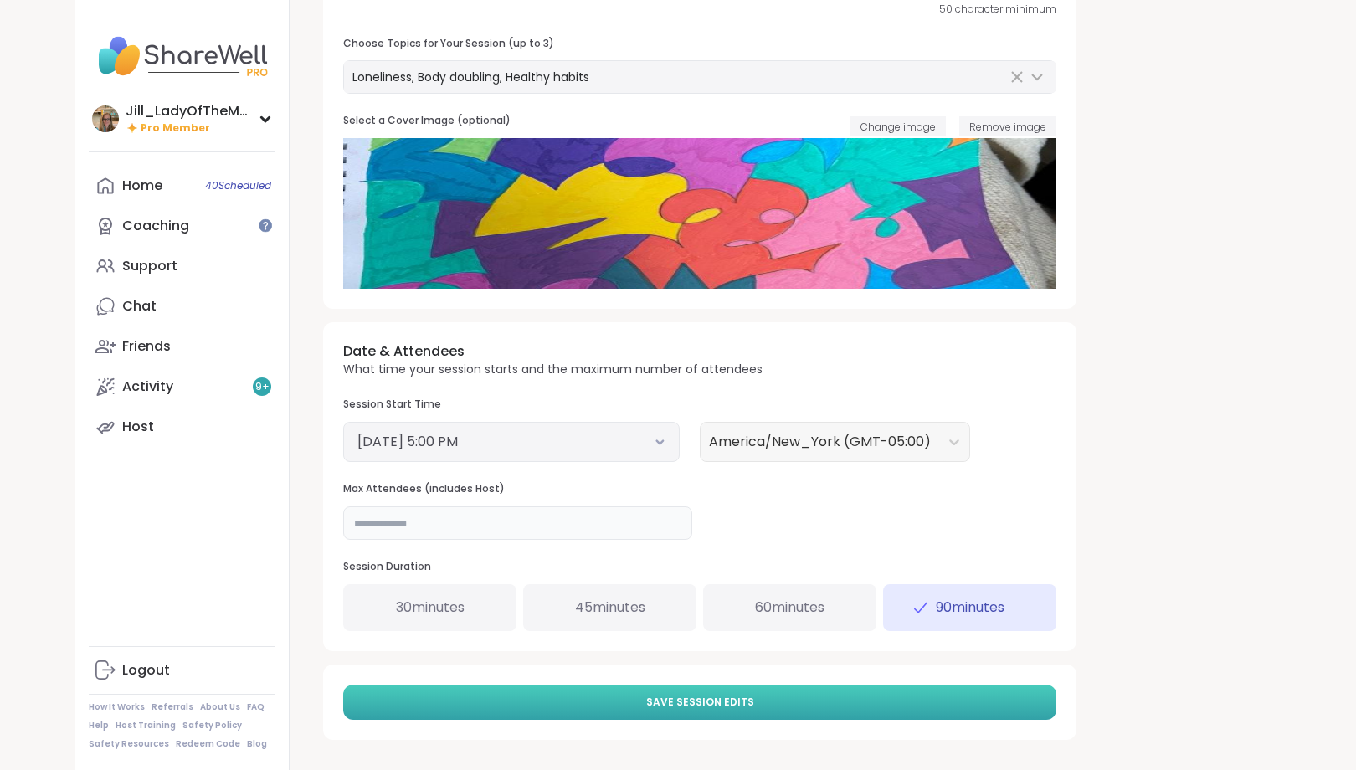
type input "**"
click at [603, 706] on button "Save Session Edits" at bounding box center [699, 701] width 713 height 35
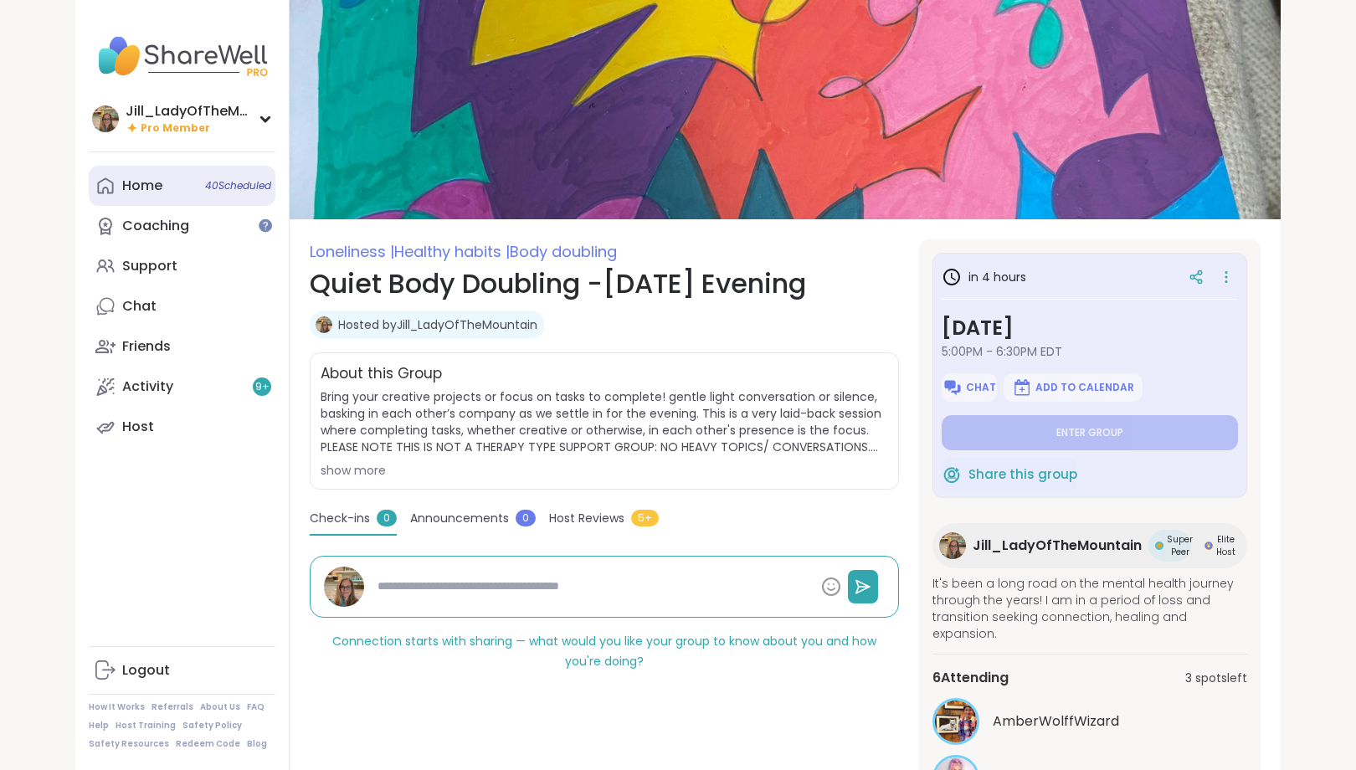
click at [225, 195] on link "Home 40 Scheduled" at bounding box center [182, 186] width 187 height 40
type textarea "*"
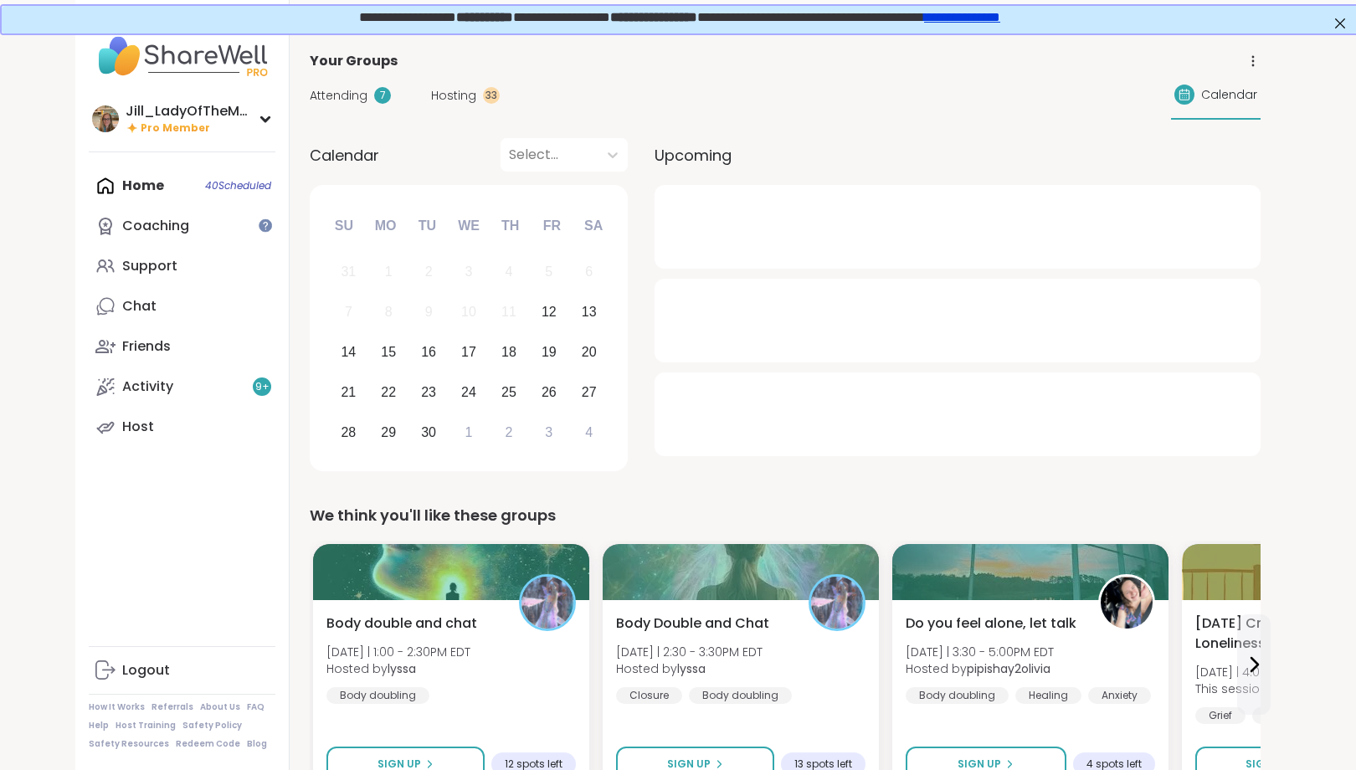
click at [355, 95] on span "Attending" at bounding box center [339, 96] width 58 height 18
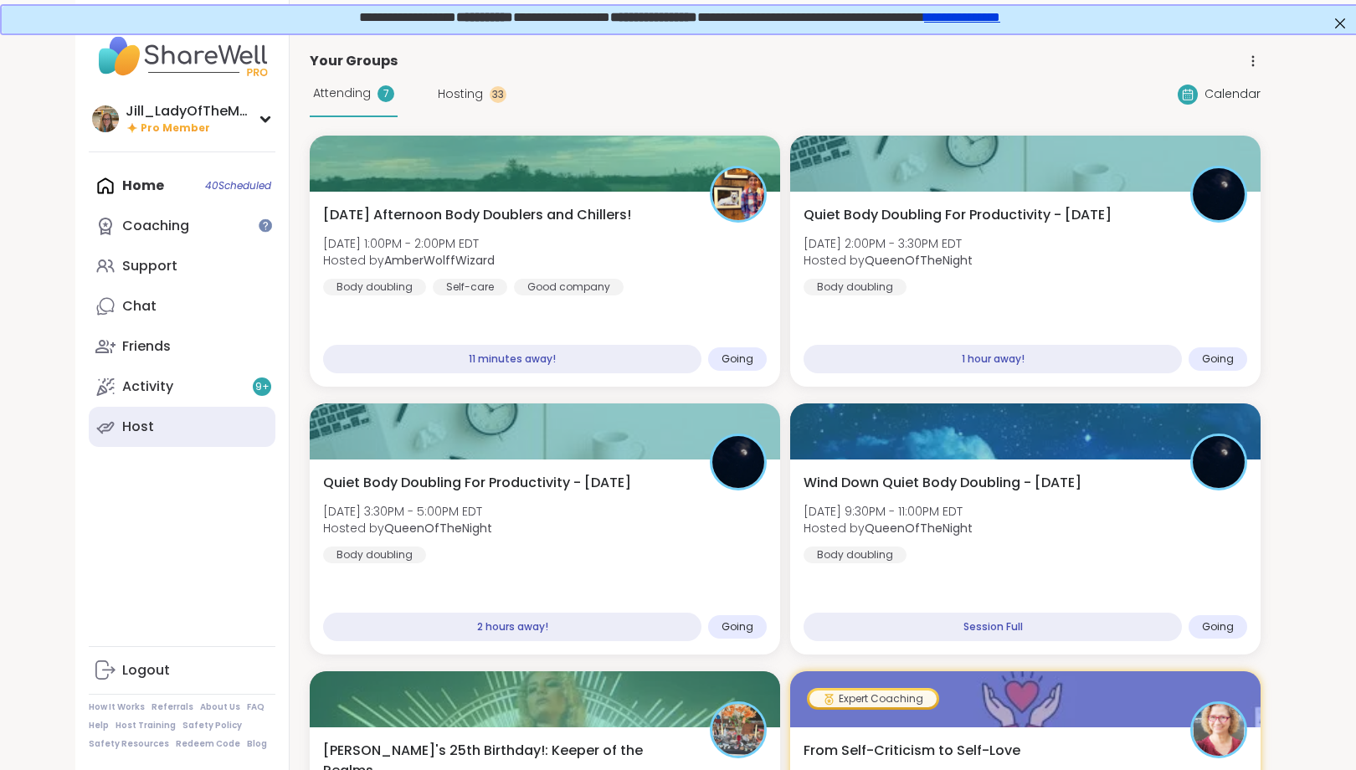
click at [225, 425] on link "Host" at bounding box center [182, 427] width 187 height 40
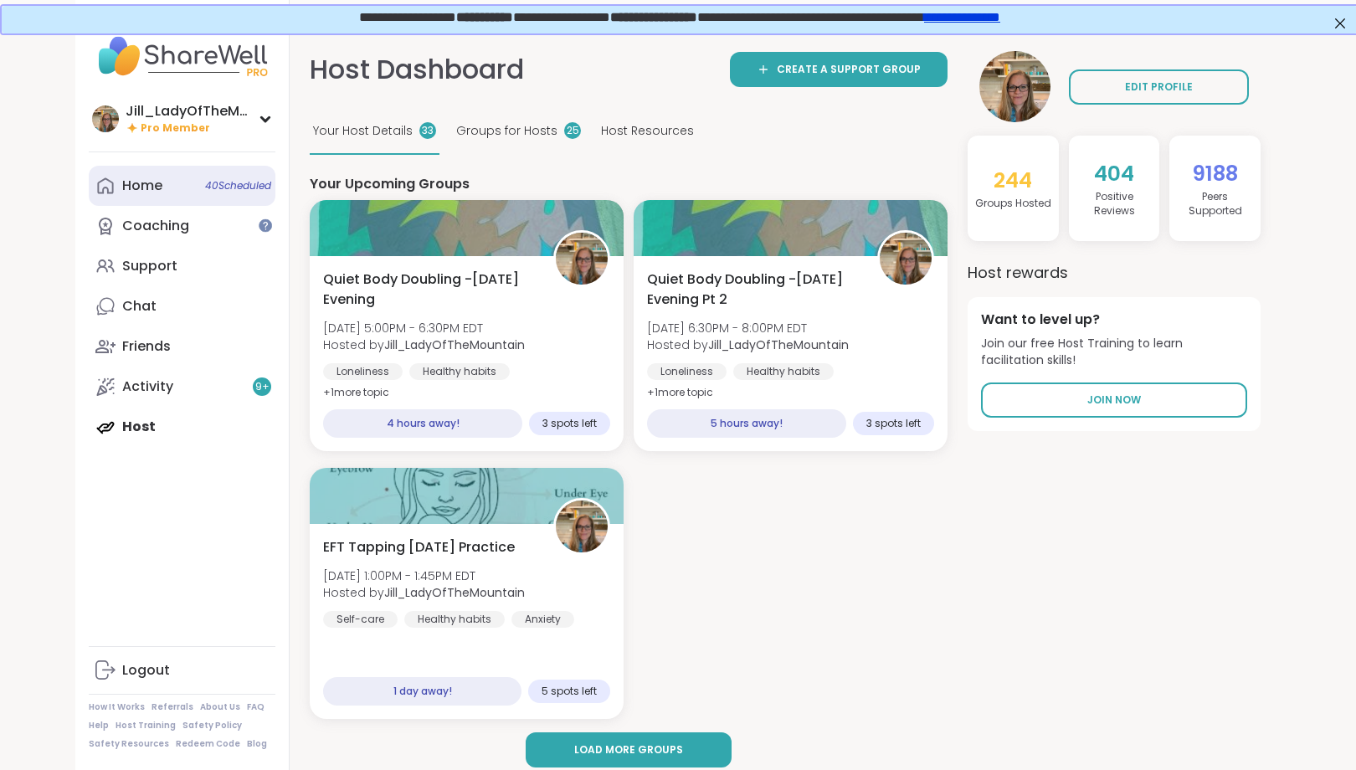
click at [162, 184] on div "Home 40 Scheduled" at bounding box center [142, 186] width 40 height 18
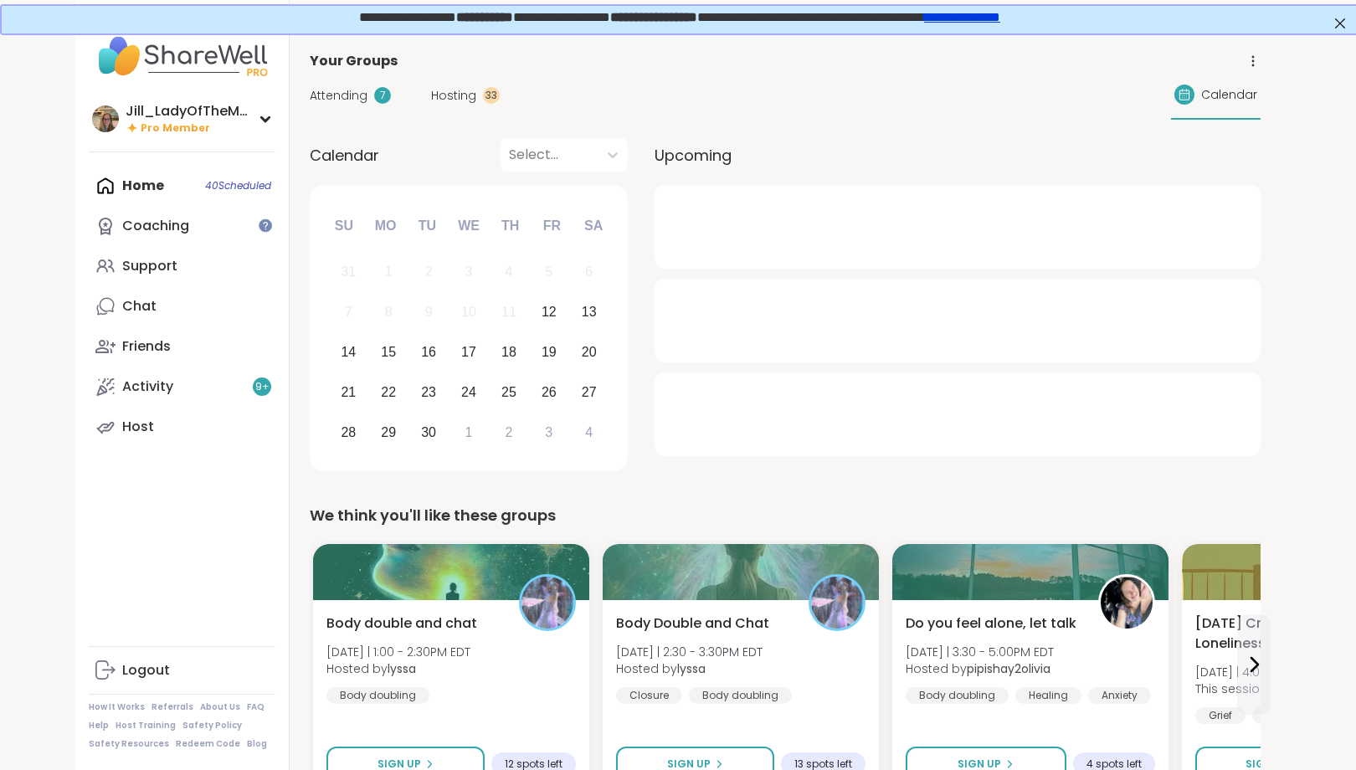
click at [342, 94] on span "Attending" at bounding box center [339, 96] width 58 height 18
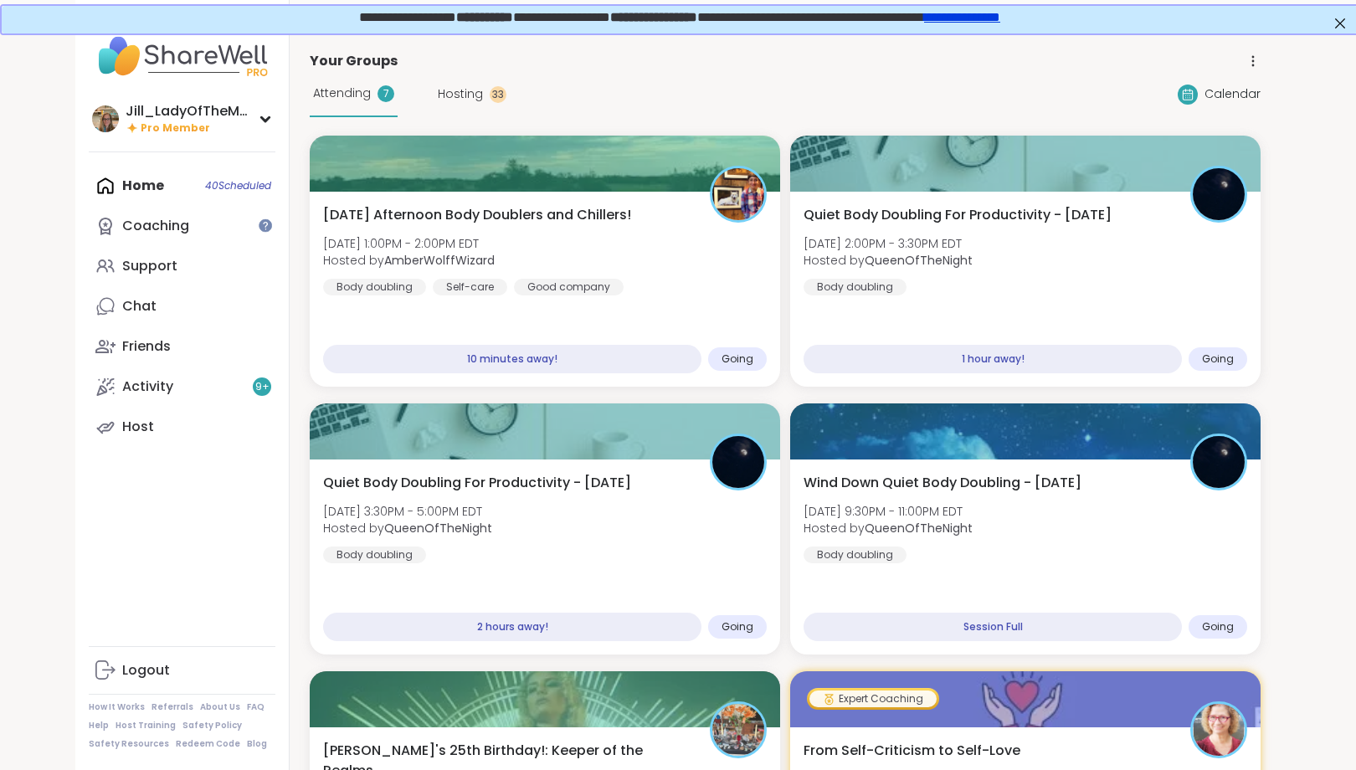
click at [342, 94] on span "Attending" at bounding box center [342, 94] width 58 height 18
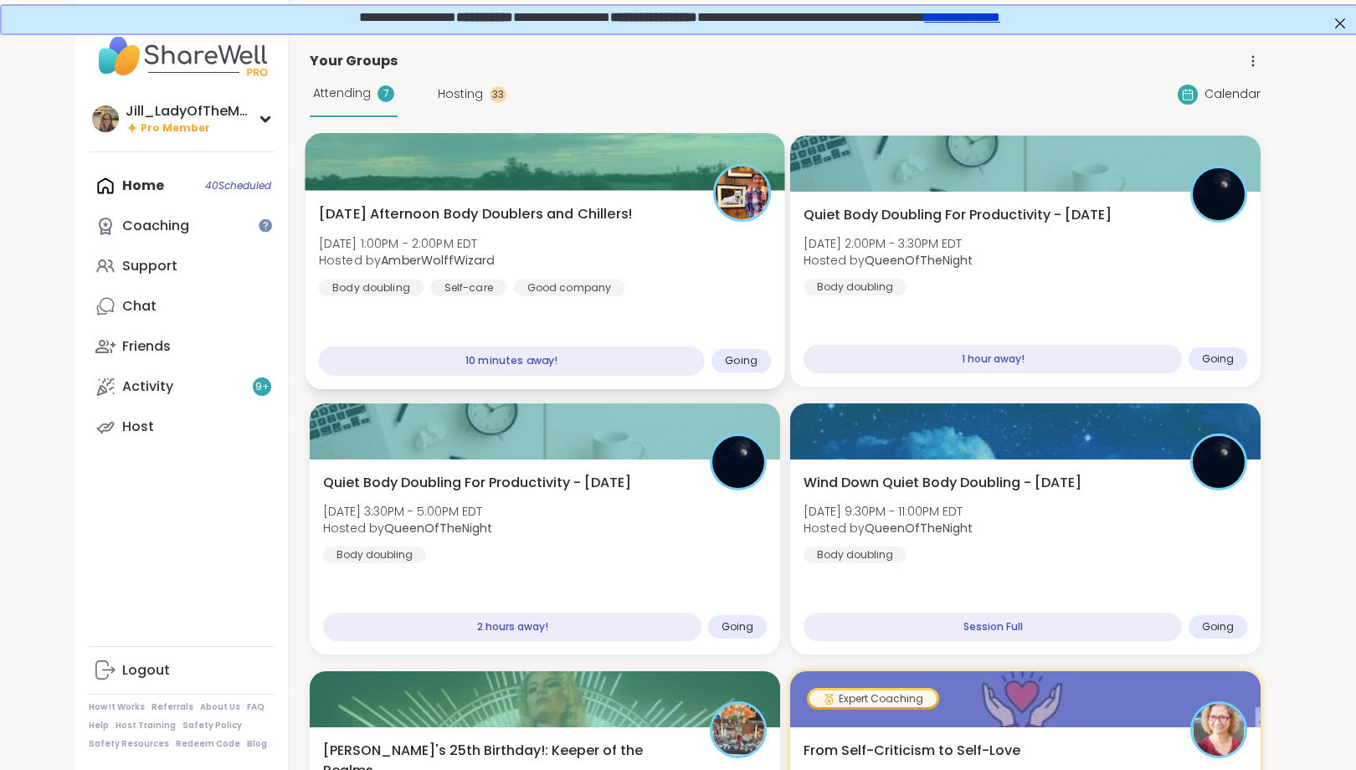
click at [722, 235] on div "Friday Afternoon Body Doublers and Chillers! Fri, Sep 12 | 1:00PM - 2:00PM EDT …" at bounding box center [545, 250] width 453 height 92
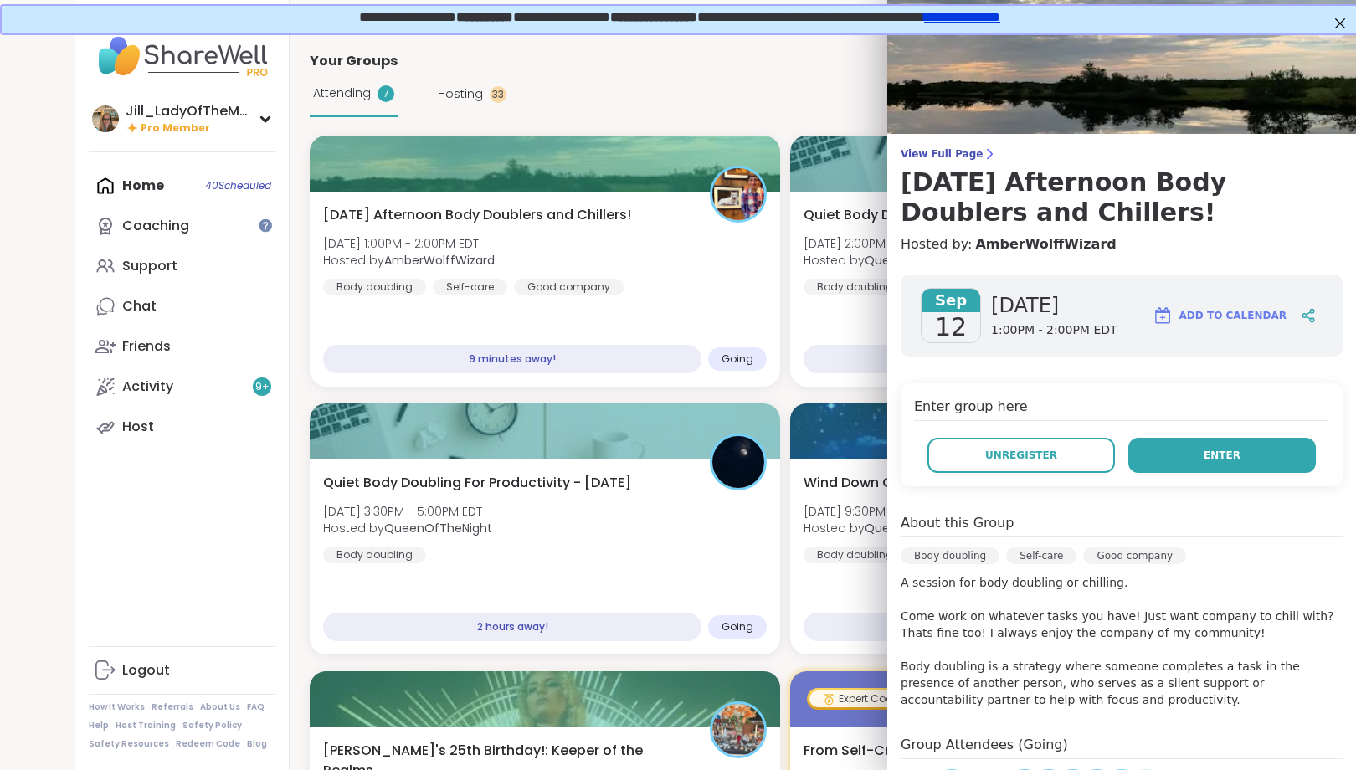
click at [1176, 460] on button "Enter" at bounding box center [1221, 455] width 187 height 35
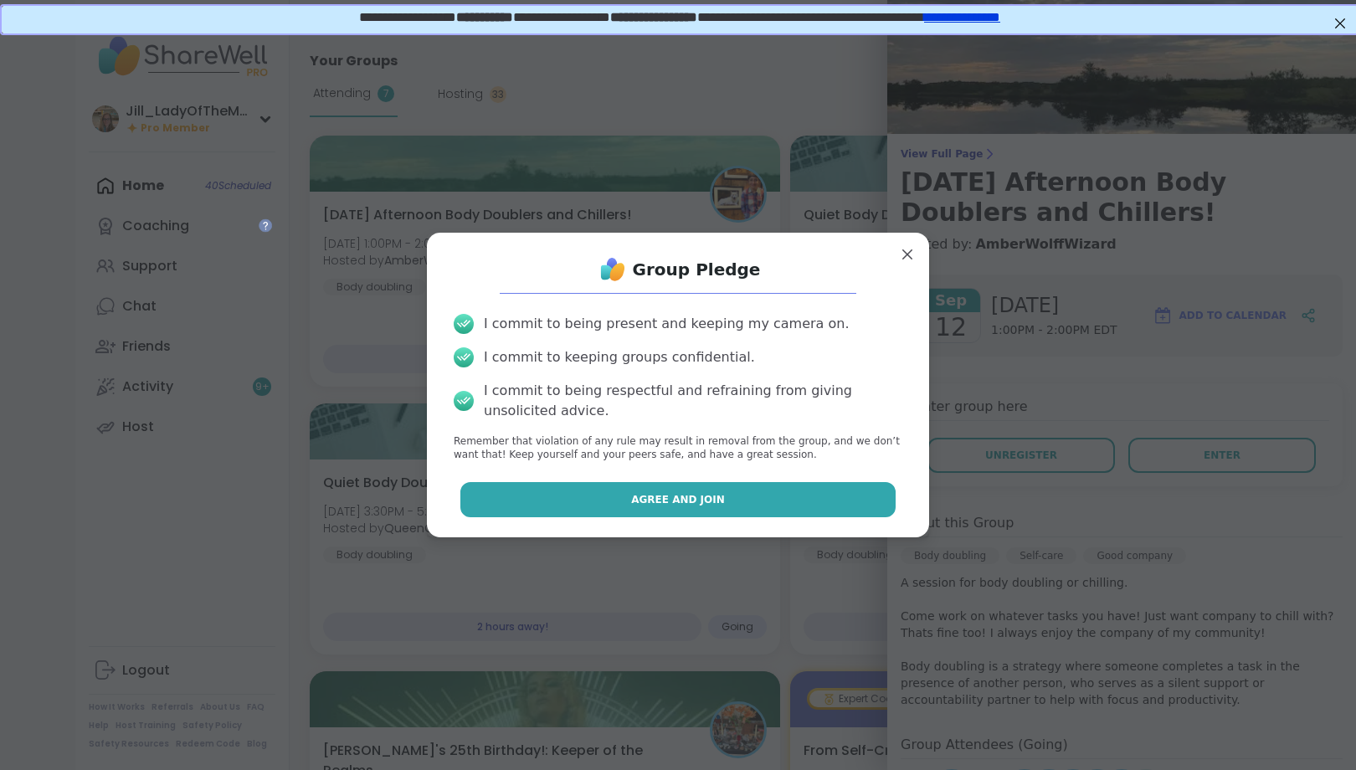
click at [771, 505] on button "Agree and Join" at bounding box center [678, 499] width 436 height 35
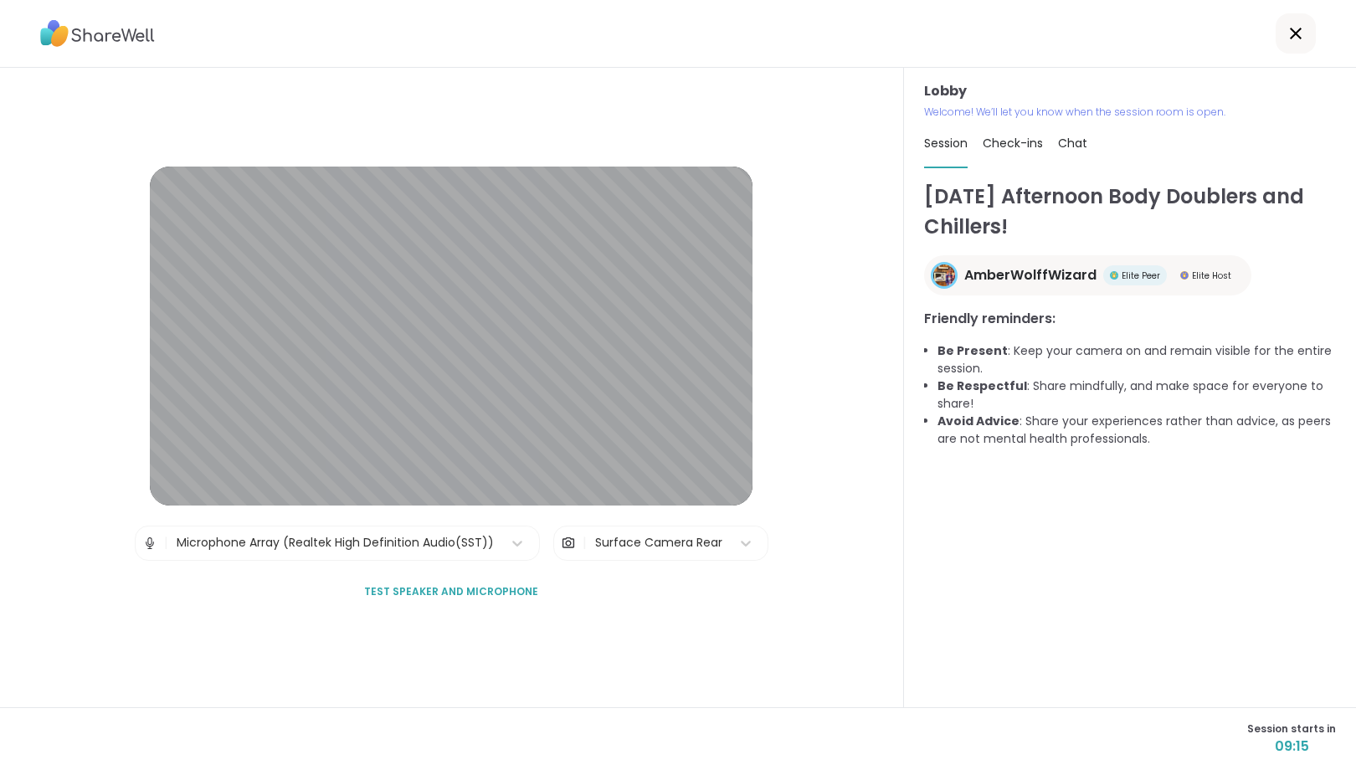
click at [698, 546] on div "Surface Camera Rear" at bounding box center [658, 543] width 127 height 18
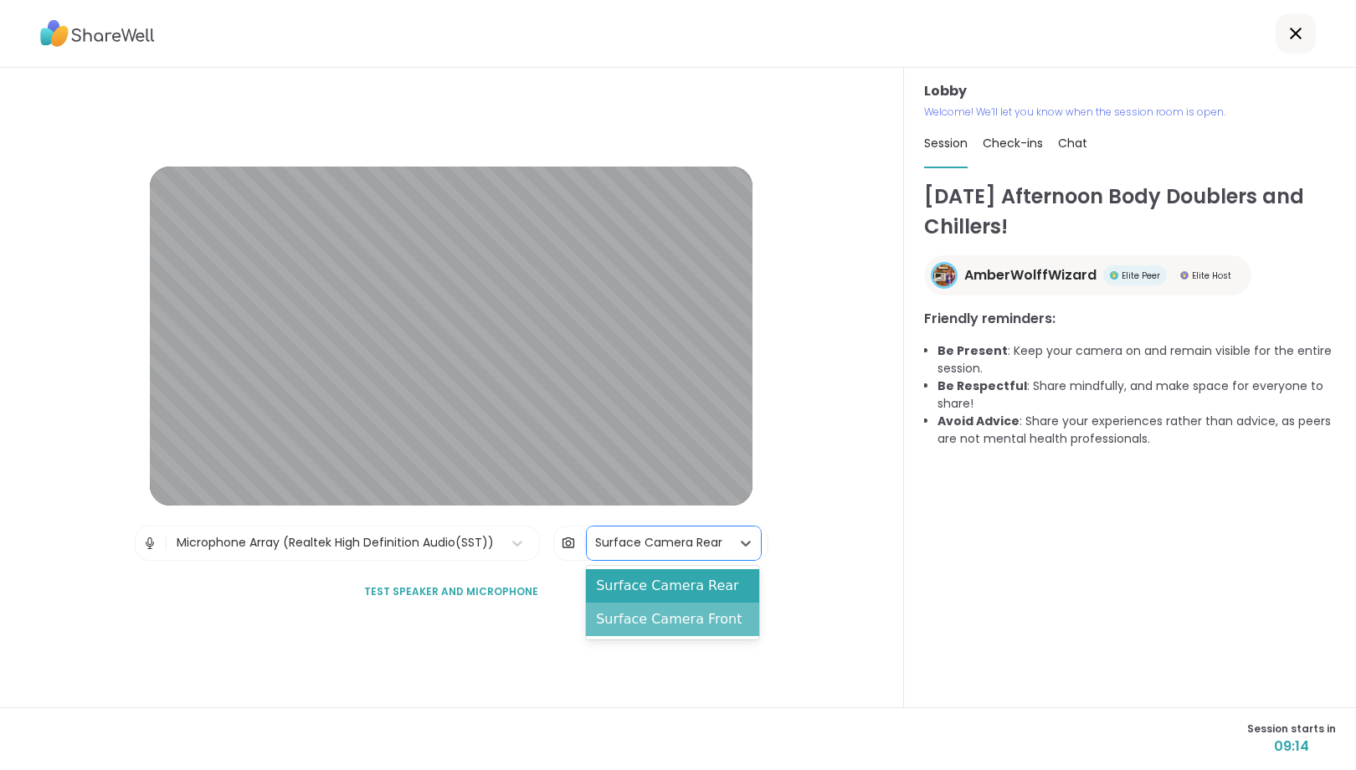
click at [698, 621] on div "Surface Camera Front" at bounding box center [672, 618] width 173 height 33
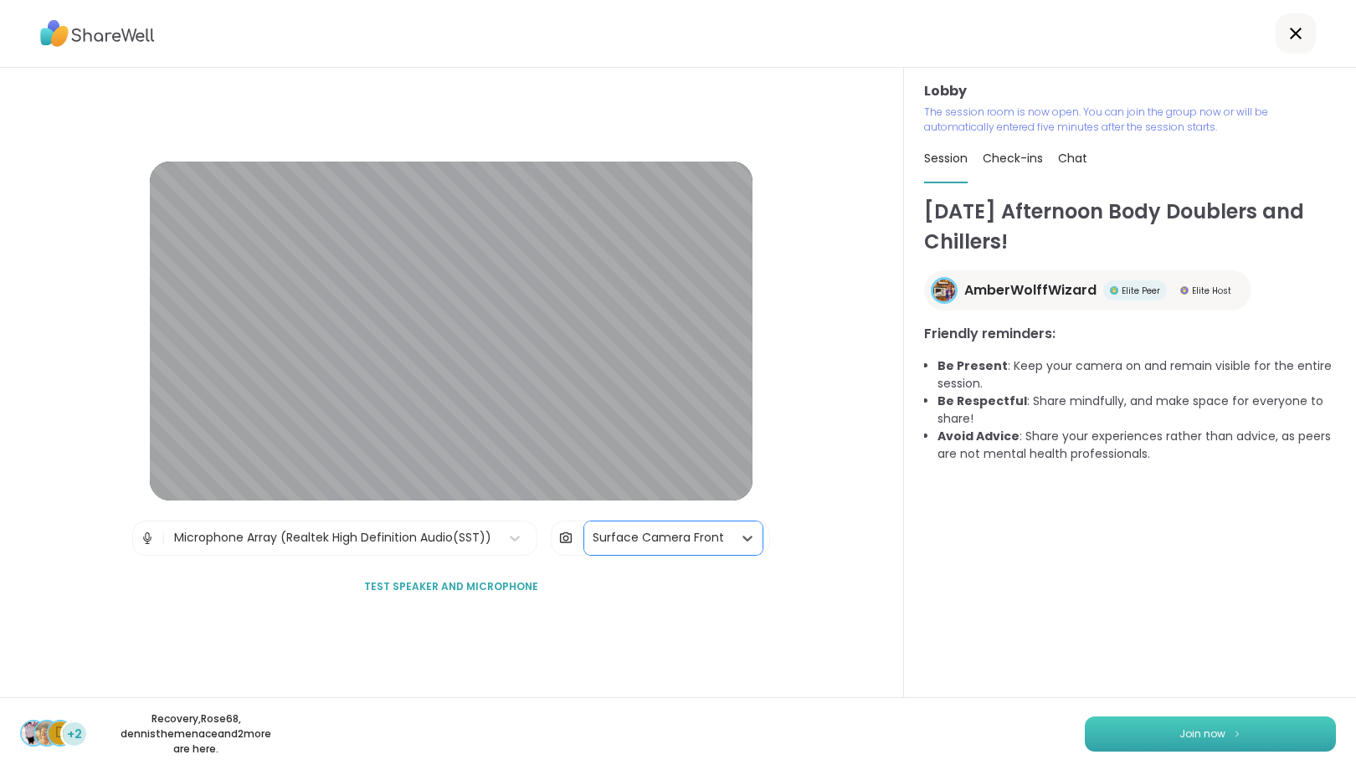
click at [1179, 738] on button "Join now" at bounding box center [1209, 733] width 251 height 35
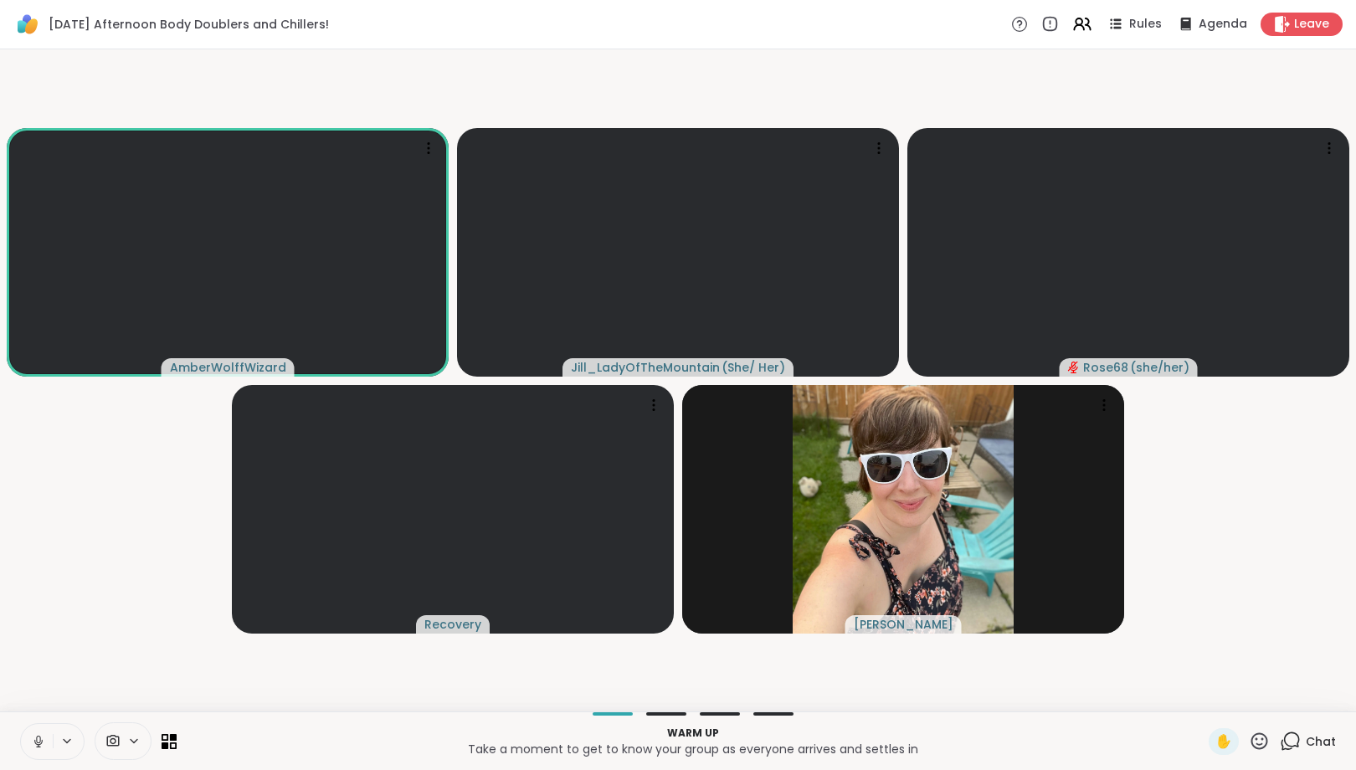
click at [127, 745] on span at bounding box center [111, 741] width 32 height 16
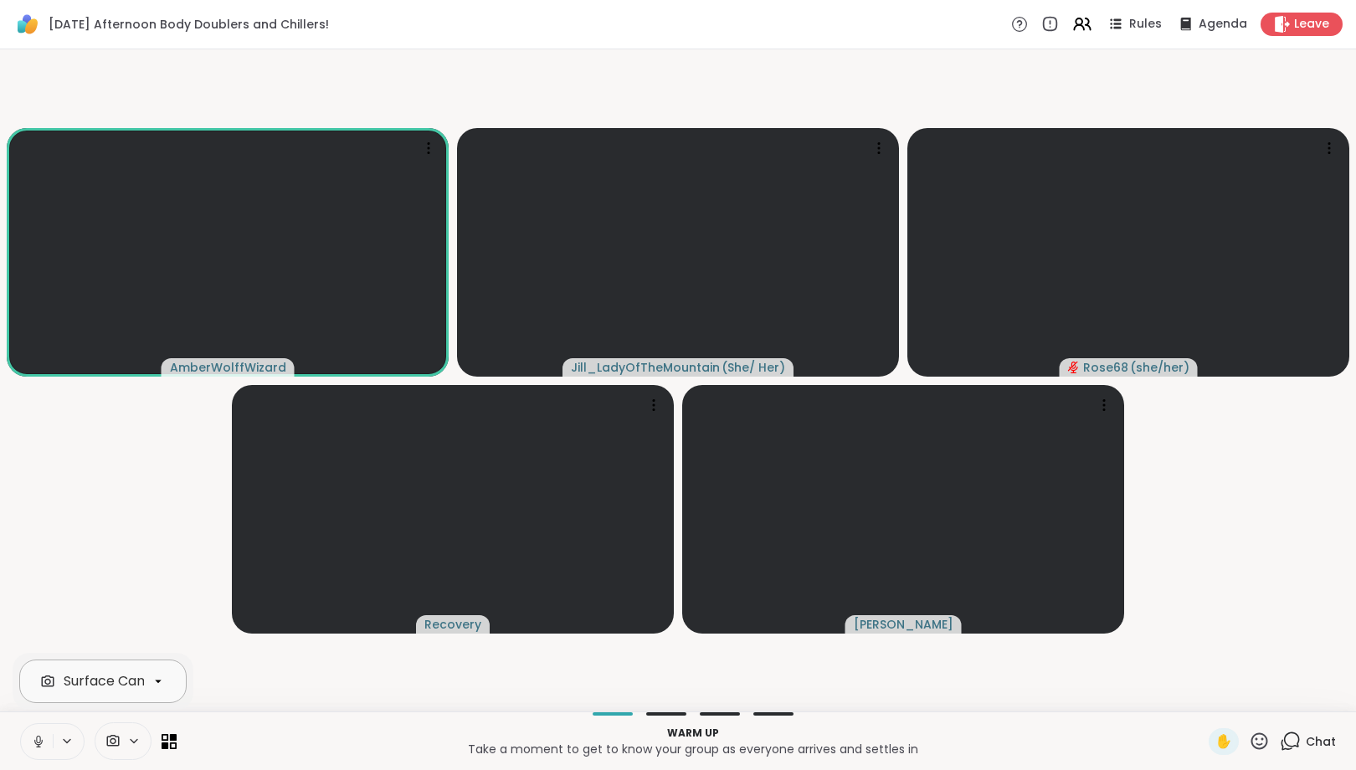
click at [144, 685] on div "Surface Camera Rear" at bounding box center [135, 681] width 143 height 20
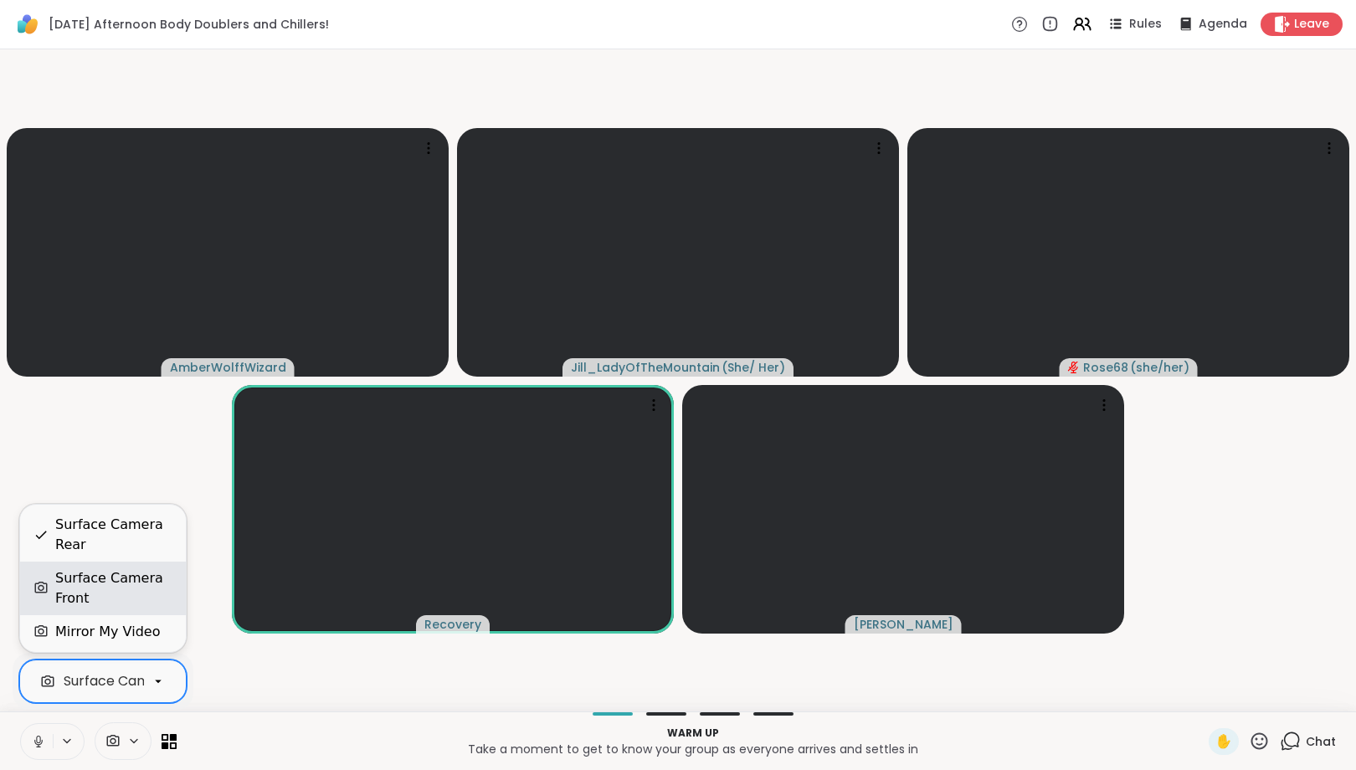
click at [147, 584] on div "Surface Camera Front" at bounding box center [113, 588] width 117 height 40
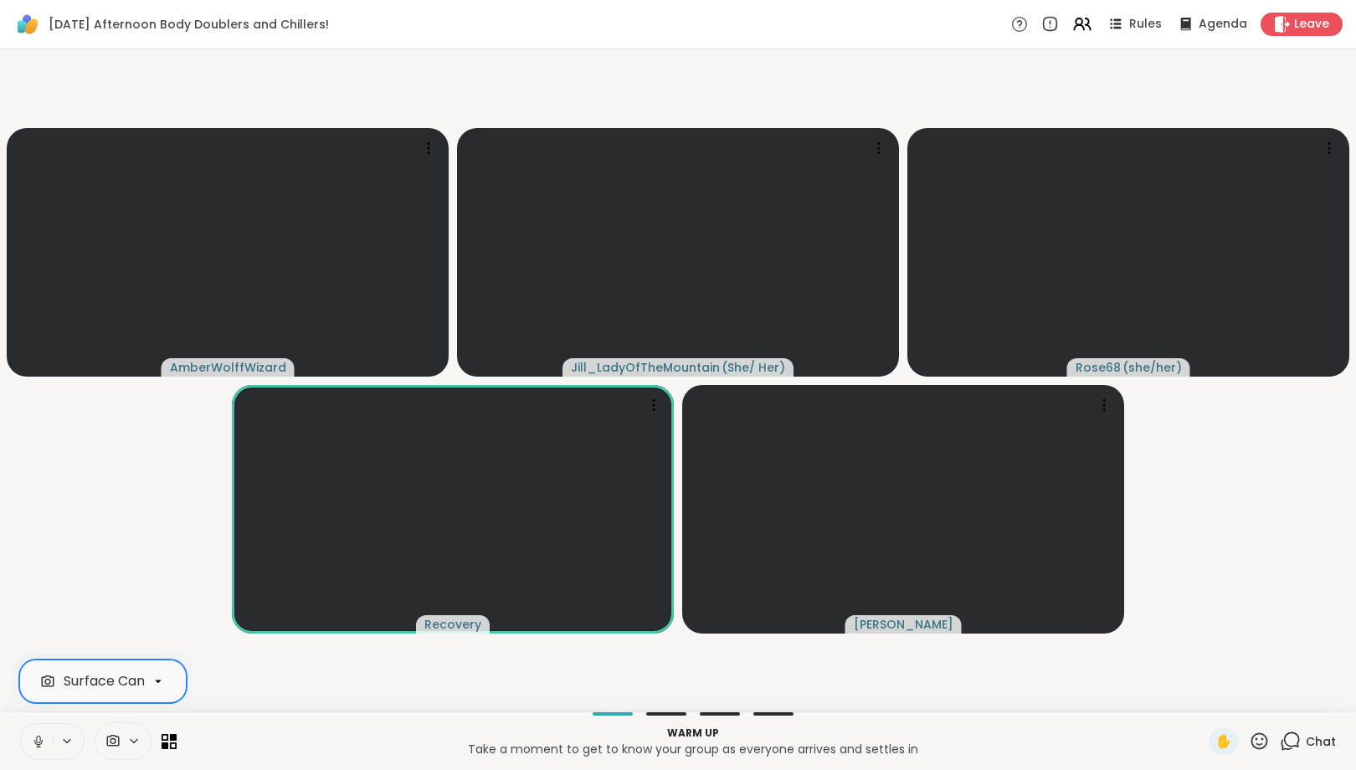
click at [1286, 737] on icon at bounding box center [1292, 739] width 16 height 15
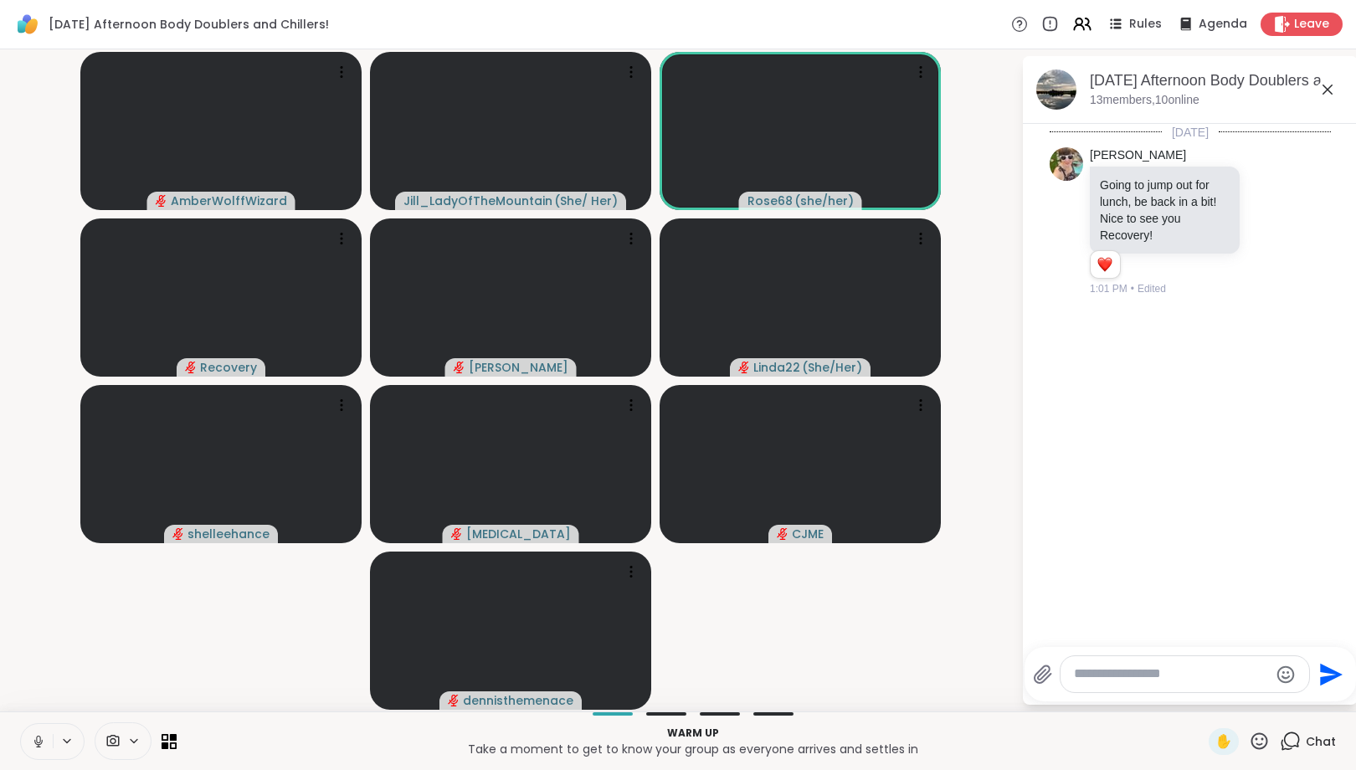
click at [31, 743] on icon at bounding box center [38, 741] width 15 height 15
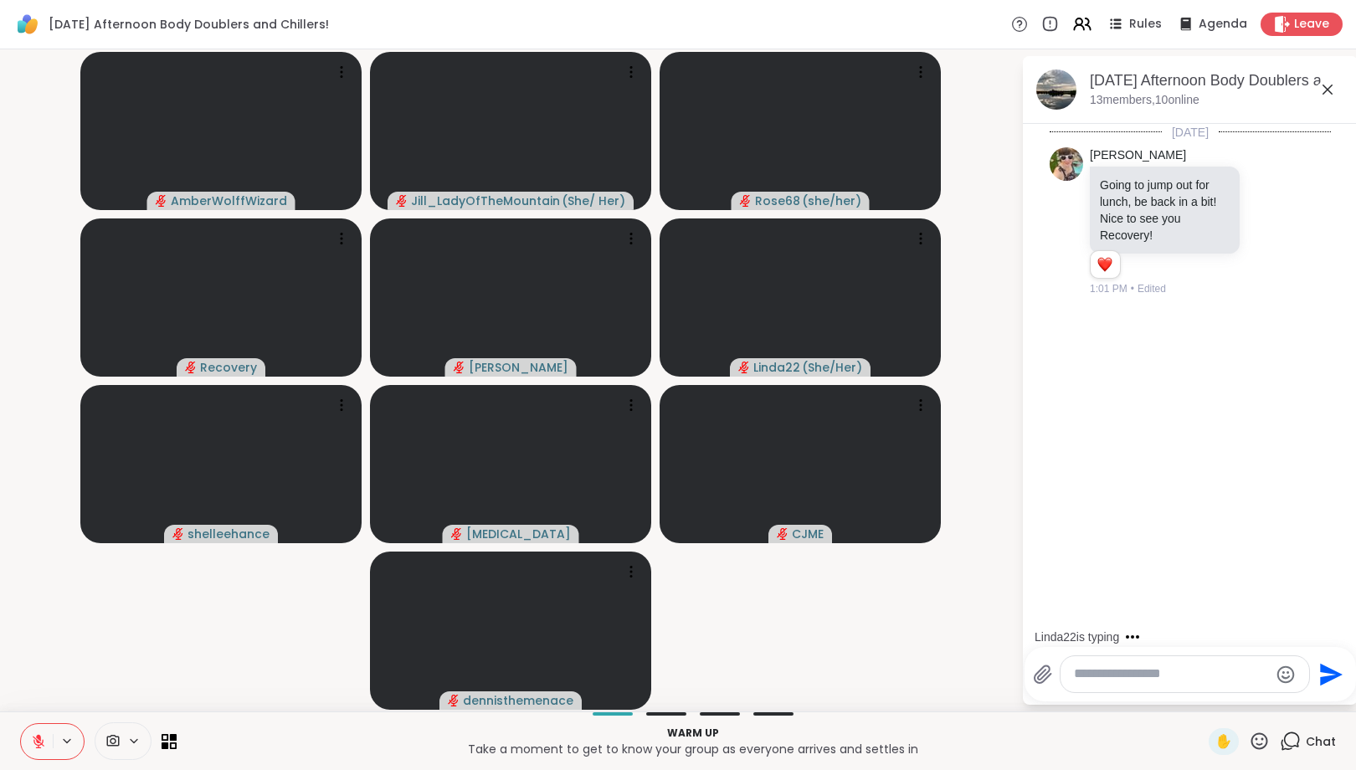
click at [1100, 671] on textarea "Type your message" at bounding box center [1171, 674] width 195 height 18
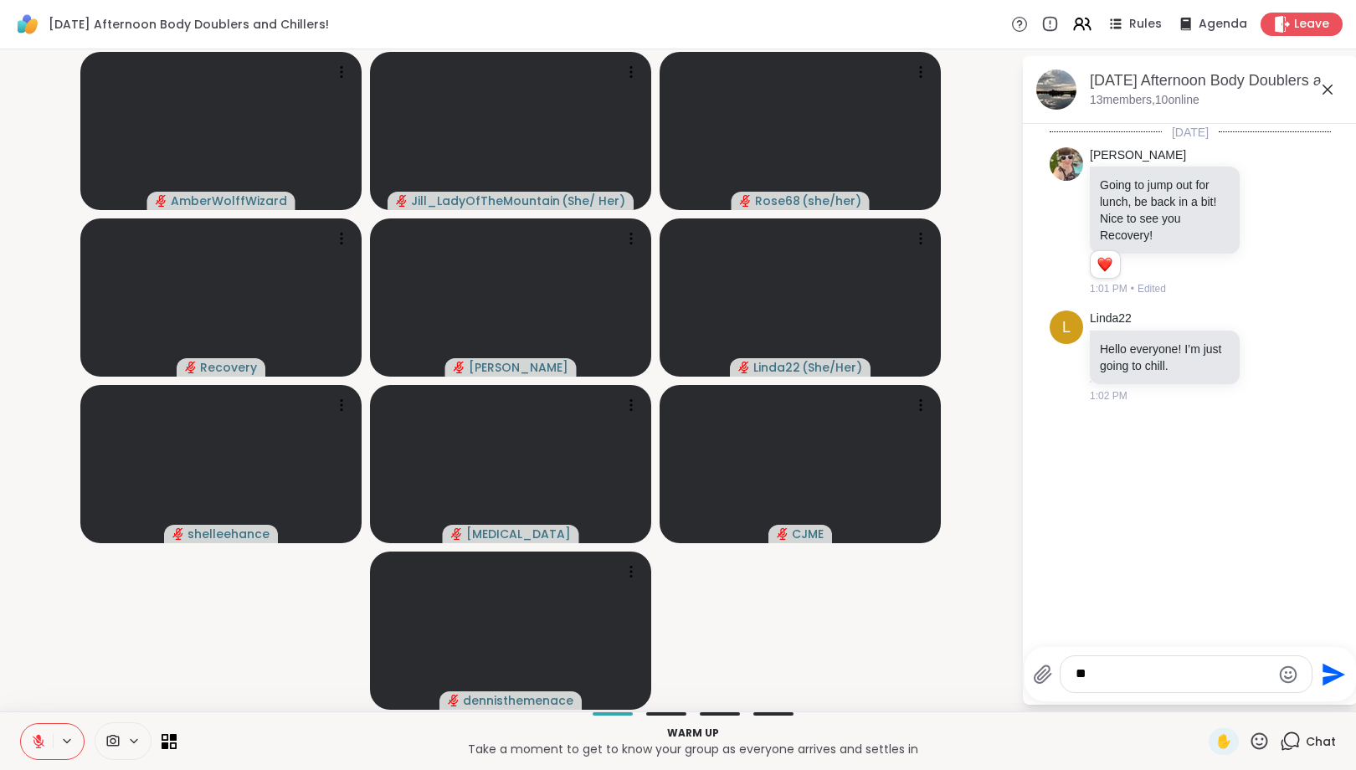
type textarea "*"
click at [1269, 354] on icon at bounding box center [1268, 355] width 15 height 17
click at [1139, 328] on div "Select Reaction: Heart" at bounding box center [1135, 328] width 15 height 15
click at [1115, 679] on textarea "Type your message" at bounding box center [1172, 674] width 195 height 18
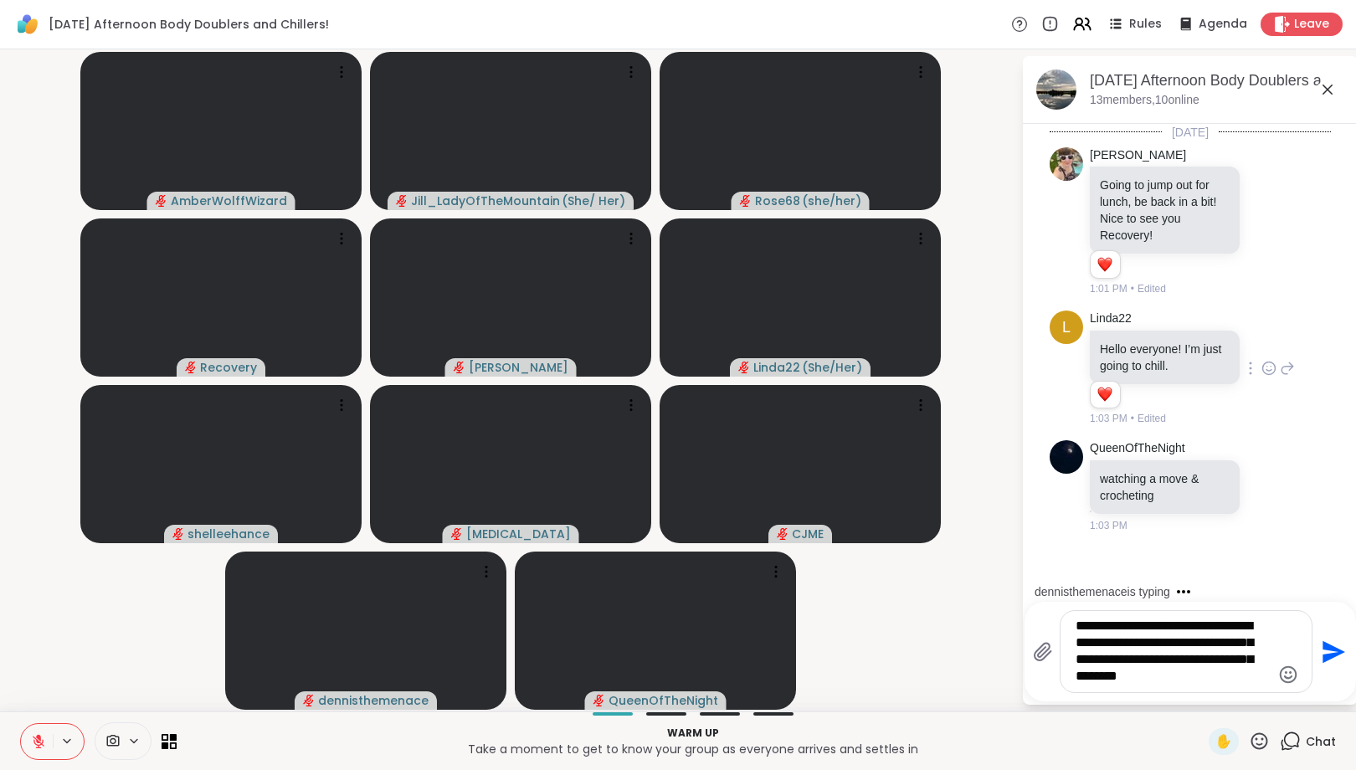
type textarea "**********"
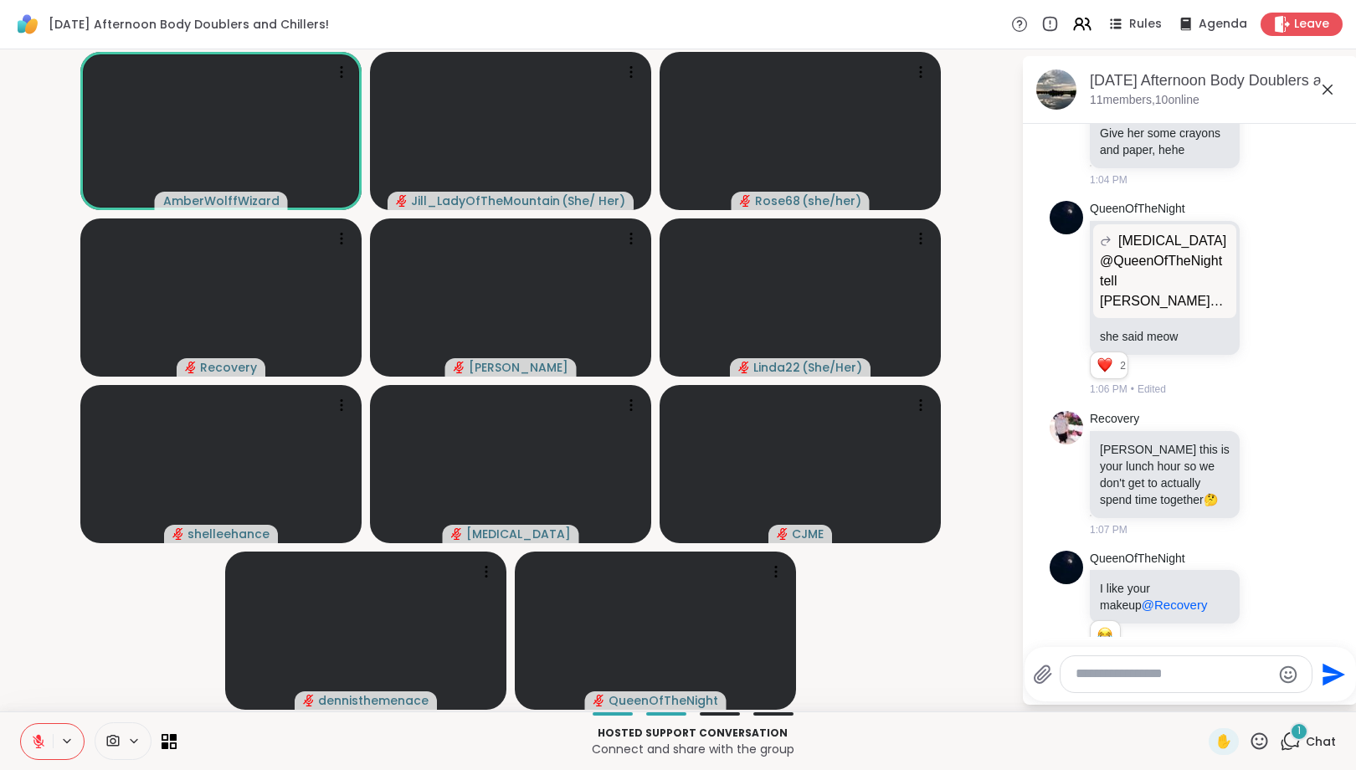
scroll to position [1388, 0]
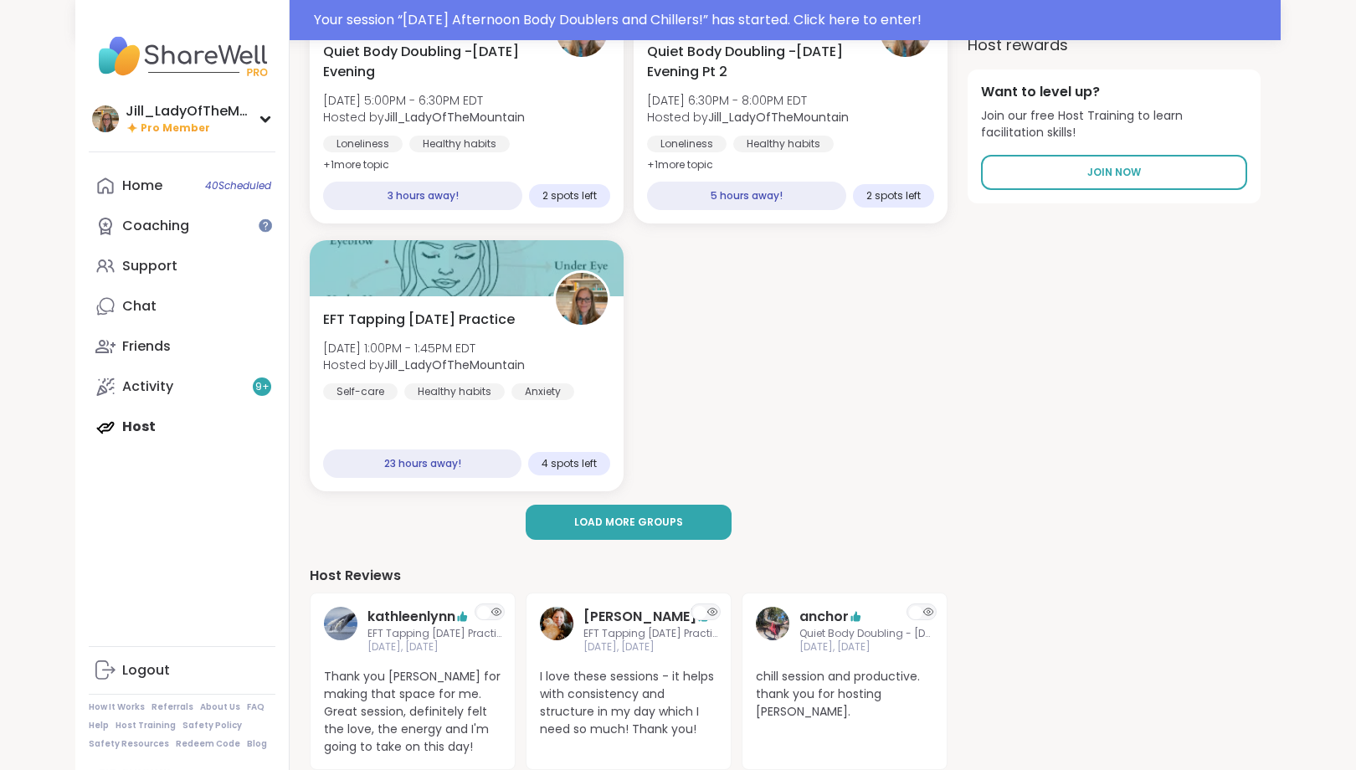
scroll to position [183, 0]
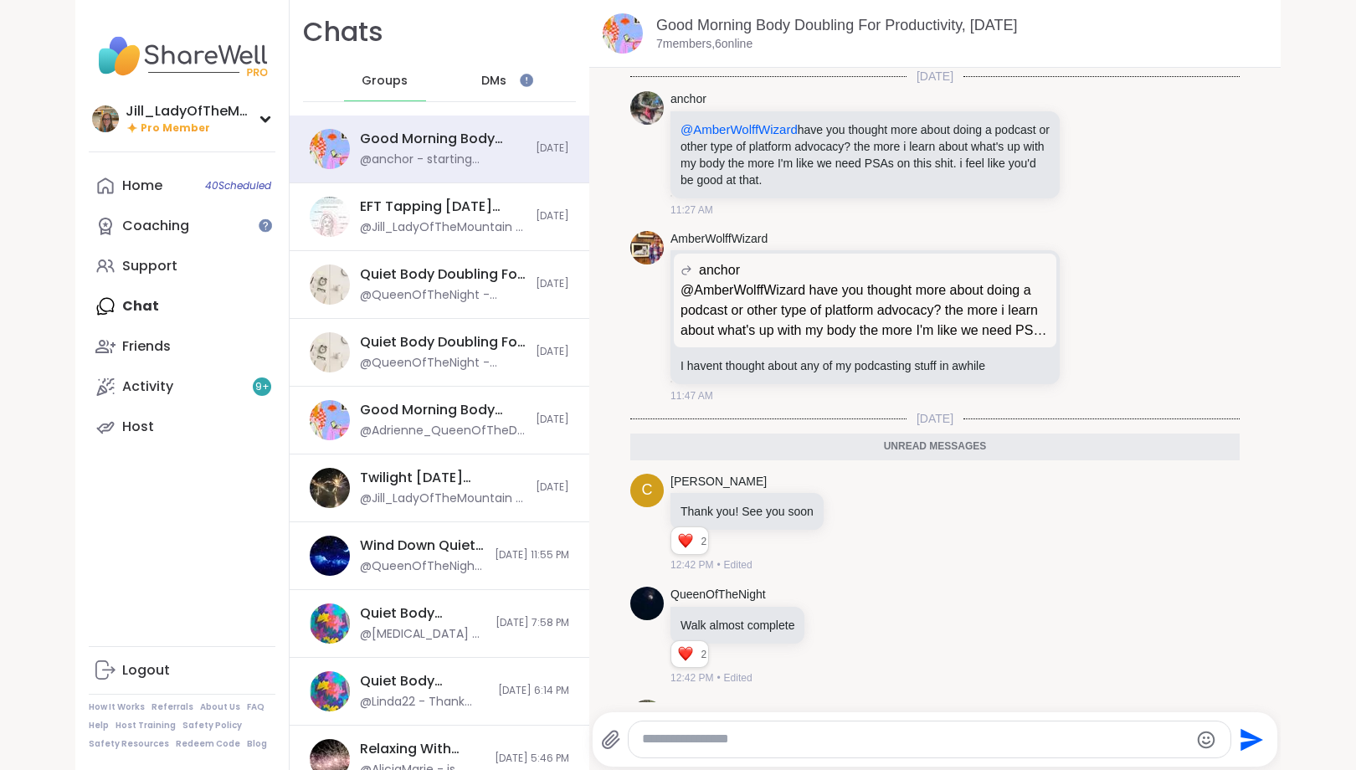
scroll to position [121, 0]
